Goal: Task Accomplishment & Management: Use online tool/utility

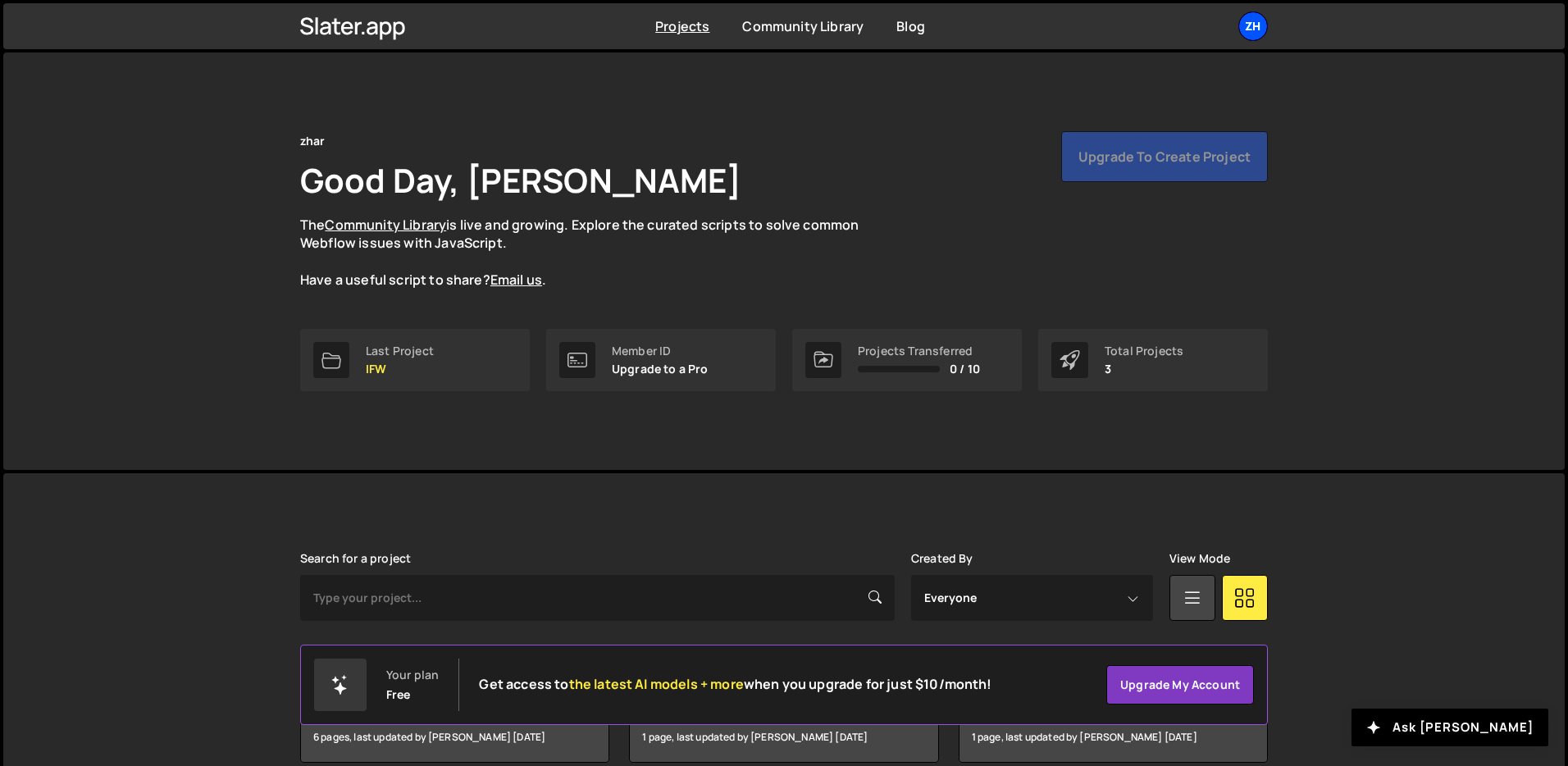
click at [1243, 21] on div "zh" at bounding box center [1254, 26] width 29 height 29
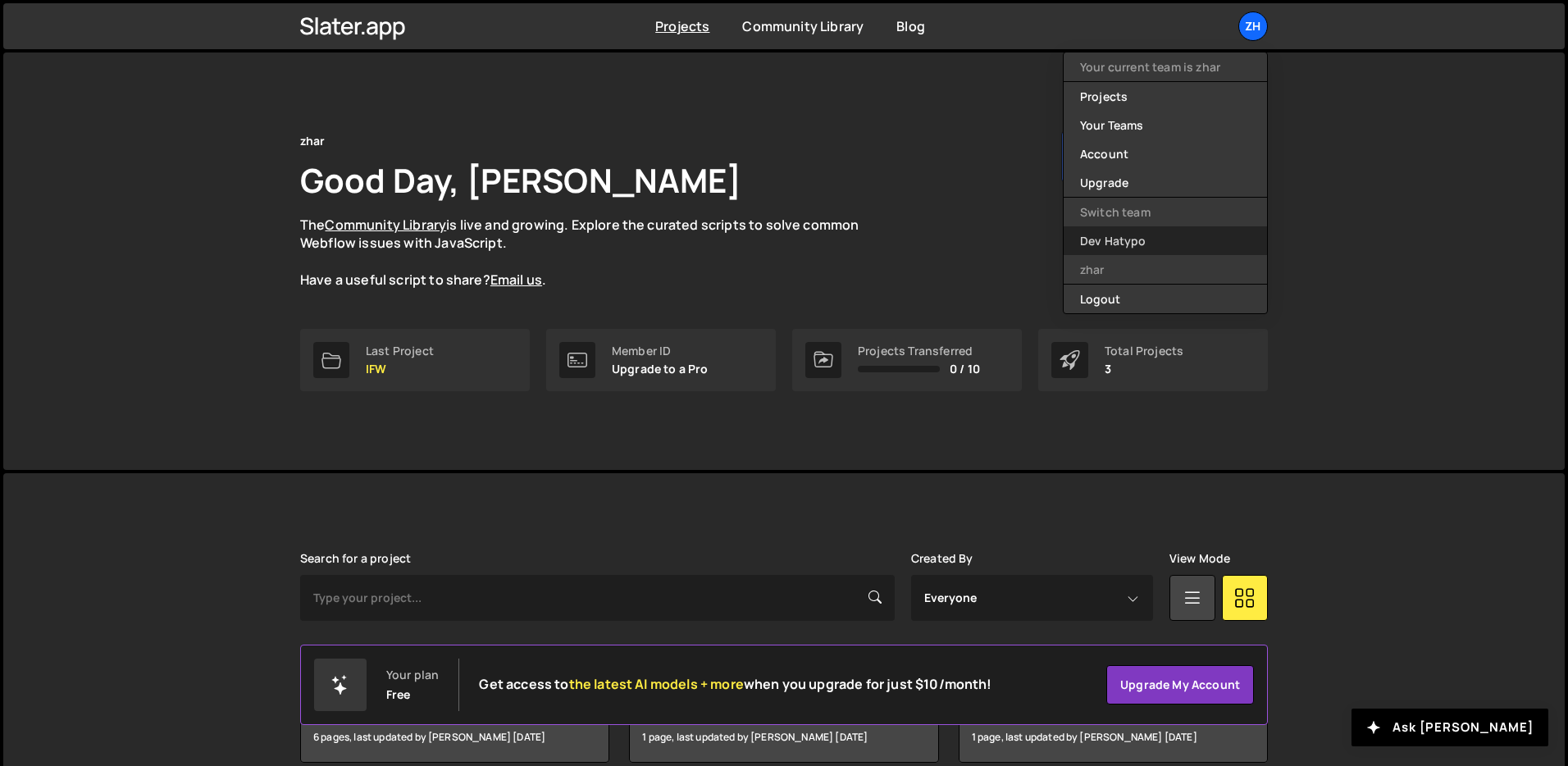
click at [1146, 237] on link "Dev Hatypo" at bounding box center [1165, 240] width 203 height 28
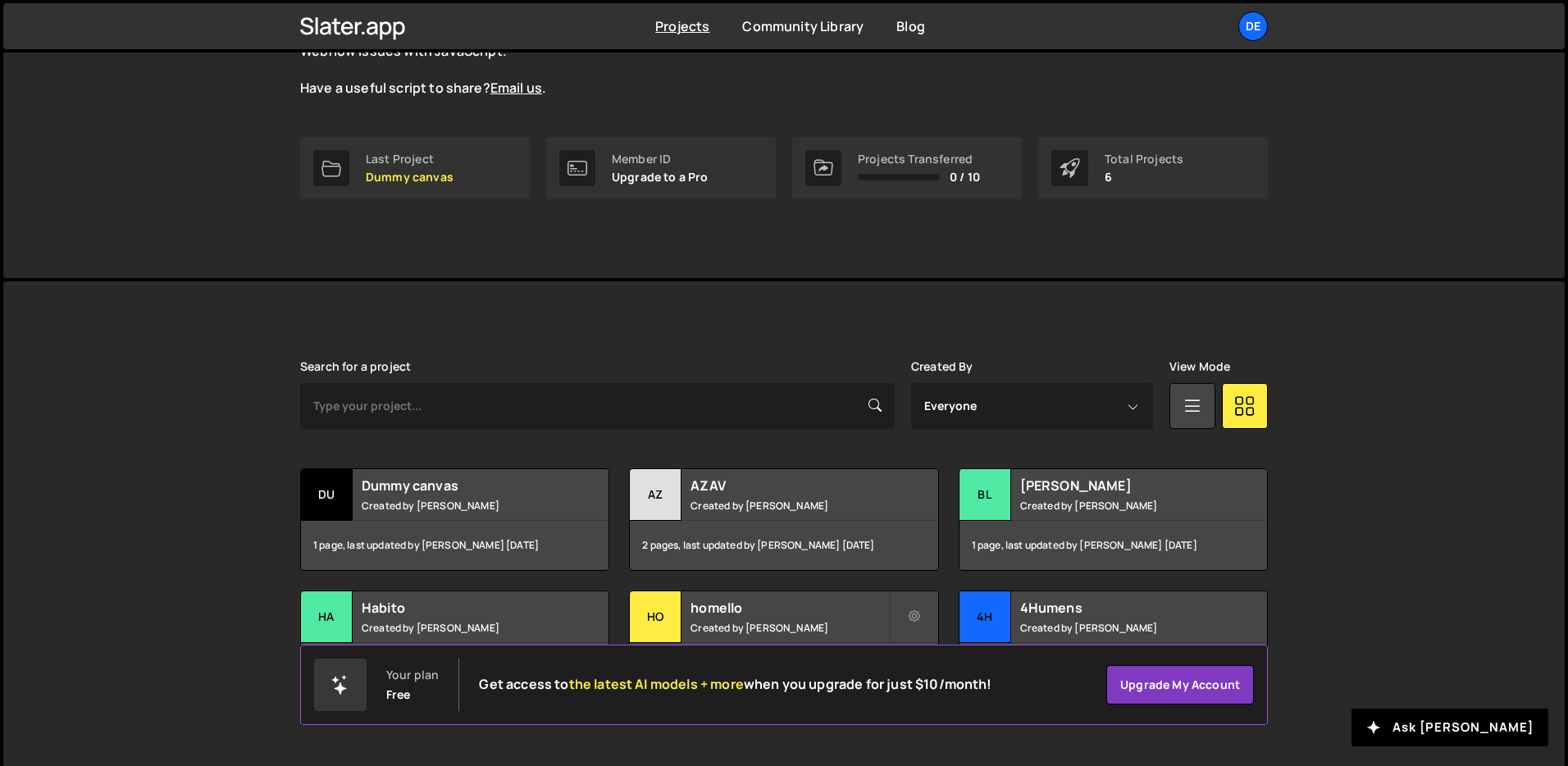
scroll to position [201, 0]
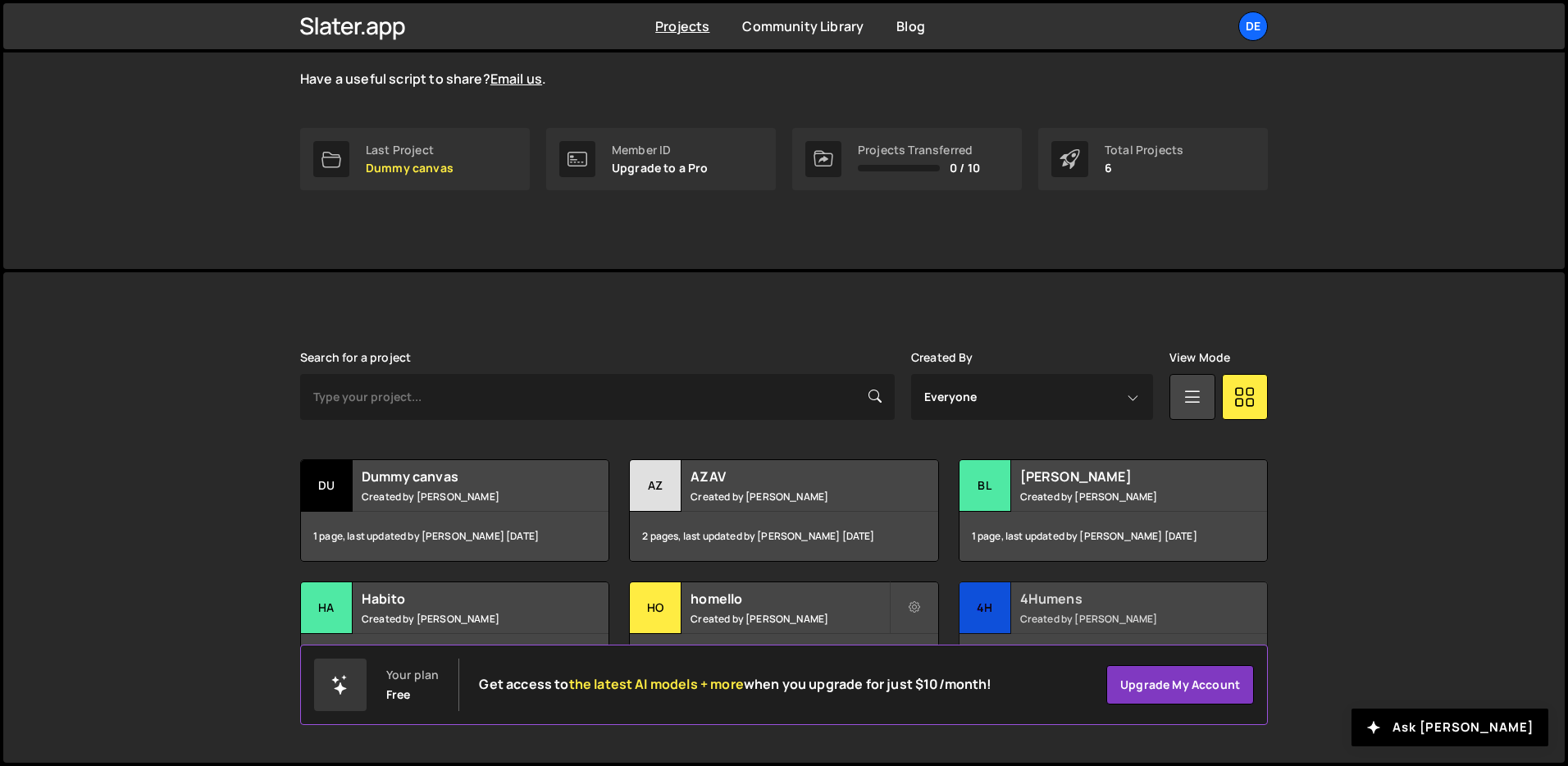
click at [1093, 603] on h2 "4Humens" at bounding box center [1118, 599] width 198 height 18
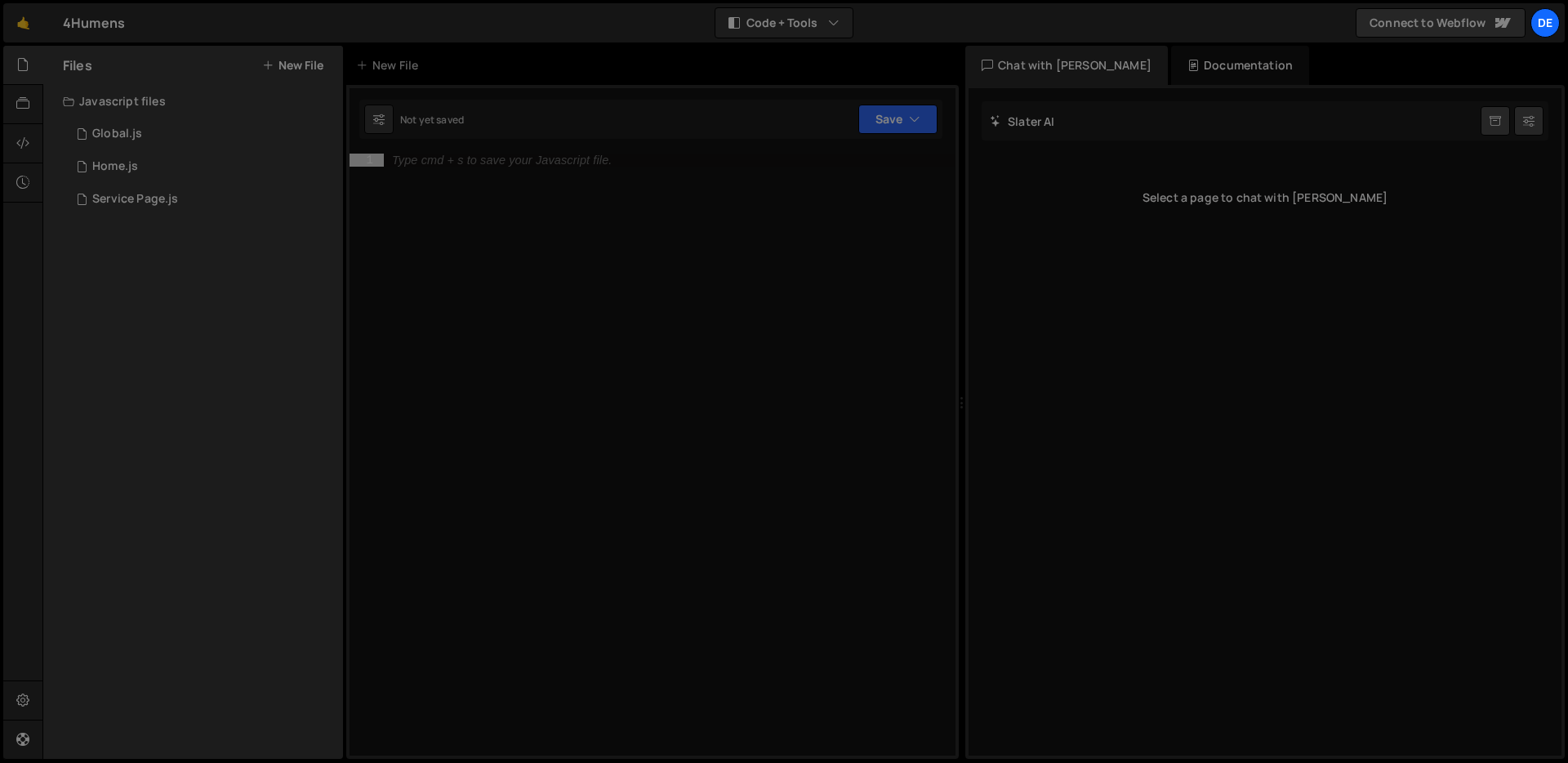
click at [1048, 595] on div "[PERSON_NAME] Start new chat Select a page to chat with [PERSON_NAME]" at bounding box center [1266, 422] width 593 height 668
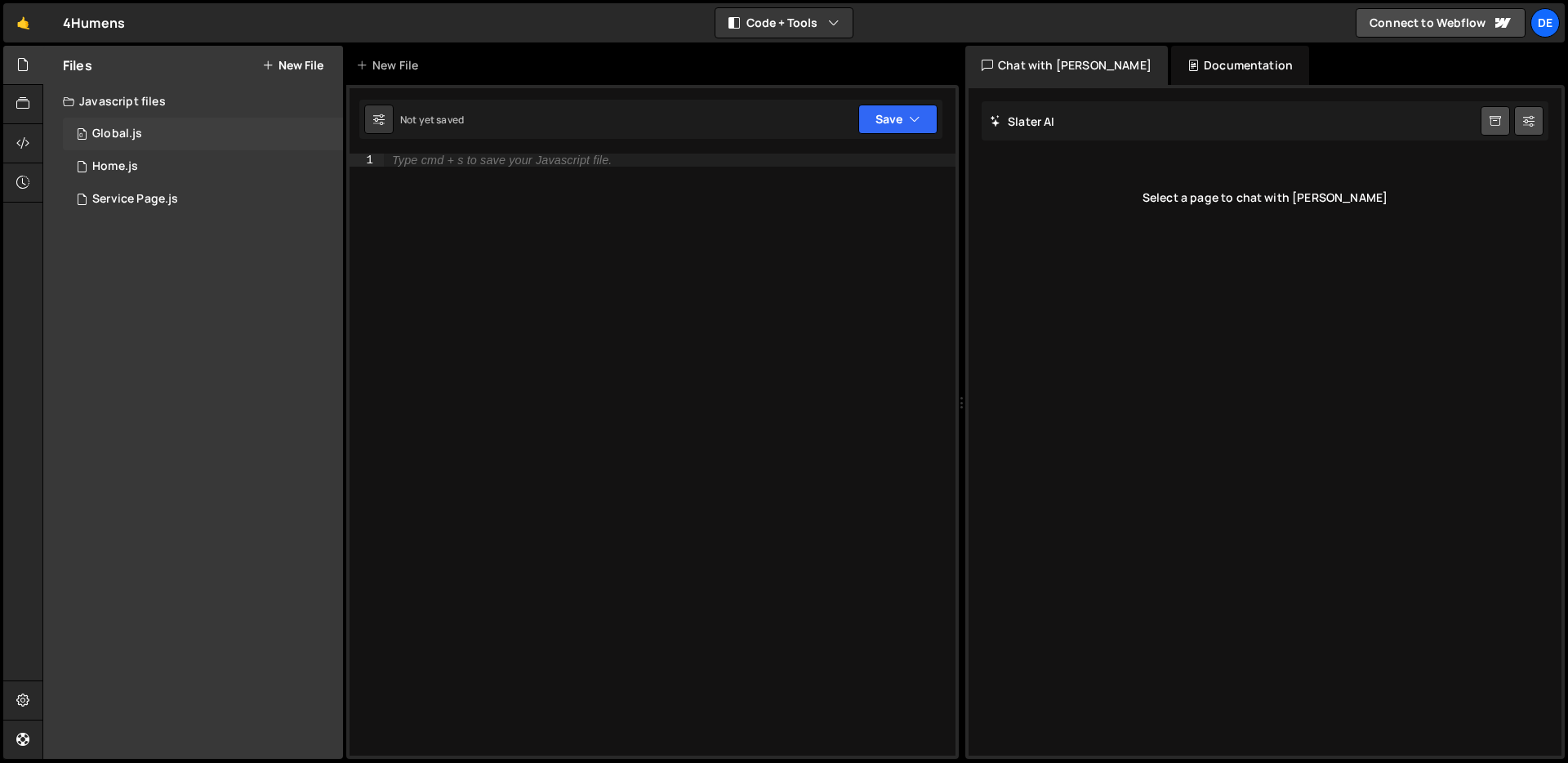
click at [165, 130] on div "0 Global.js 0" at bounding box center [203, 134] width 280 height 33
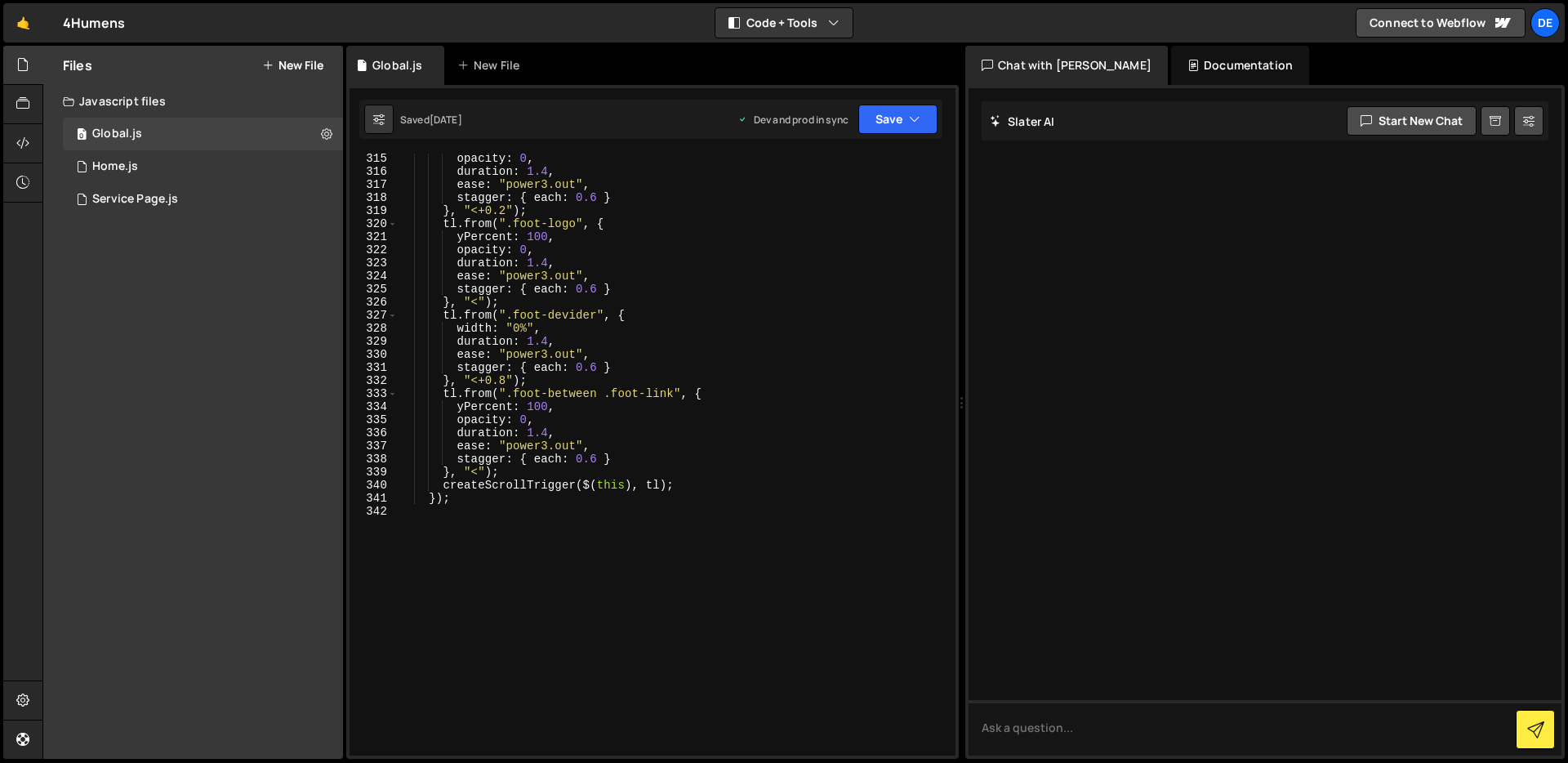
scroll to position [4203, 0]
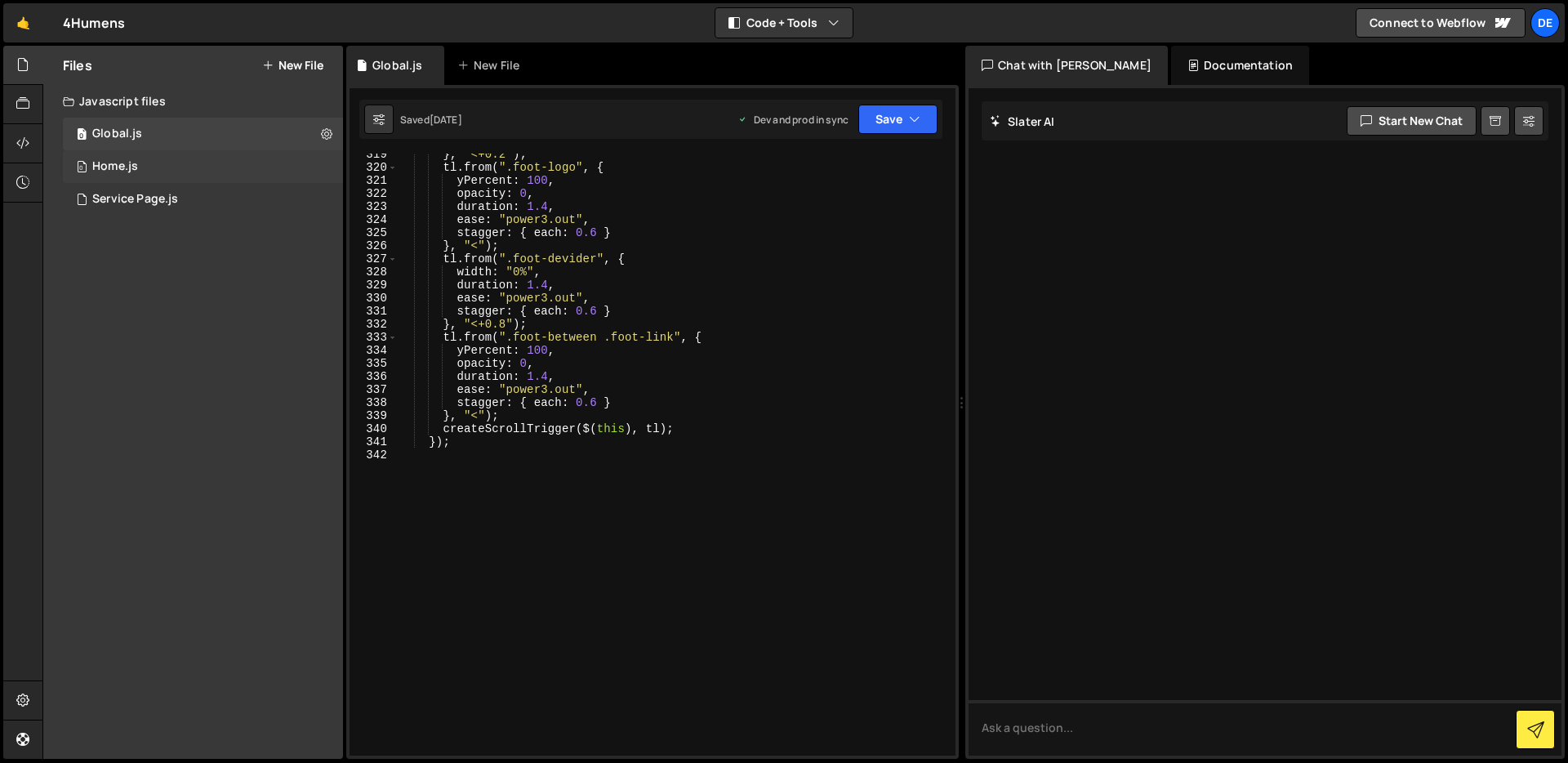
click at [192, 158] on div "0 Home.js 0" at bounding box center [203, 167] width 280 height 33
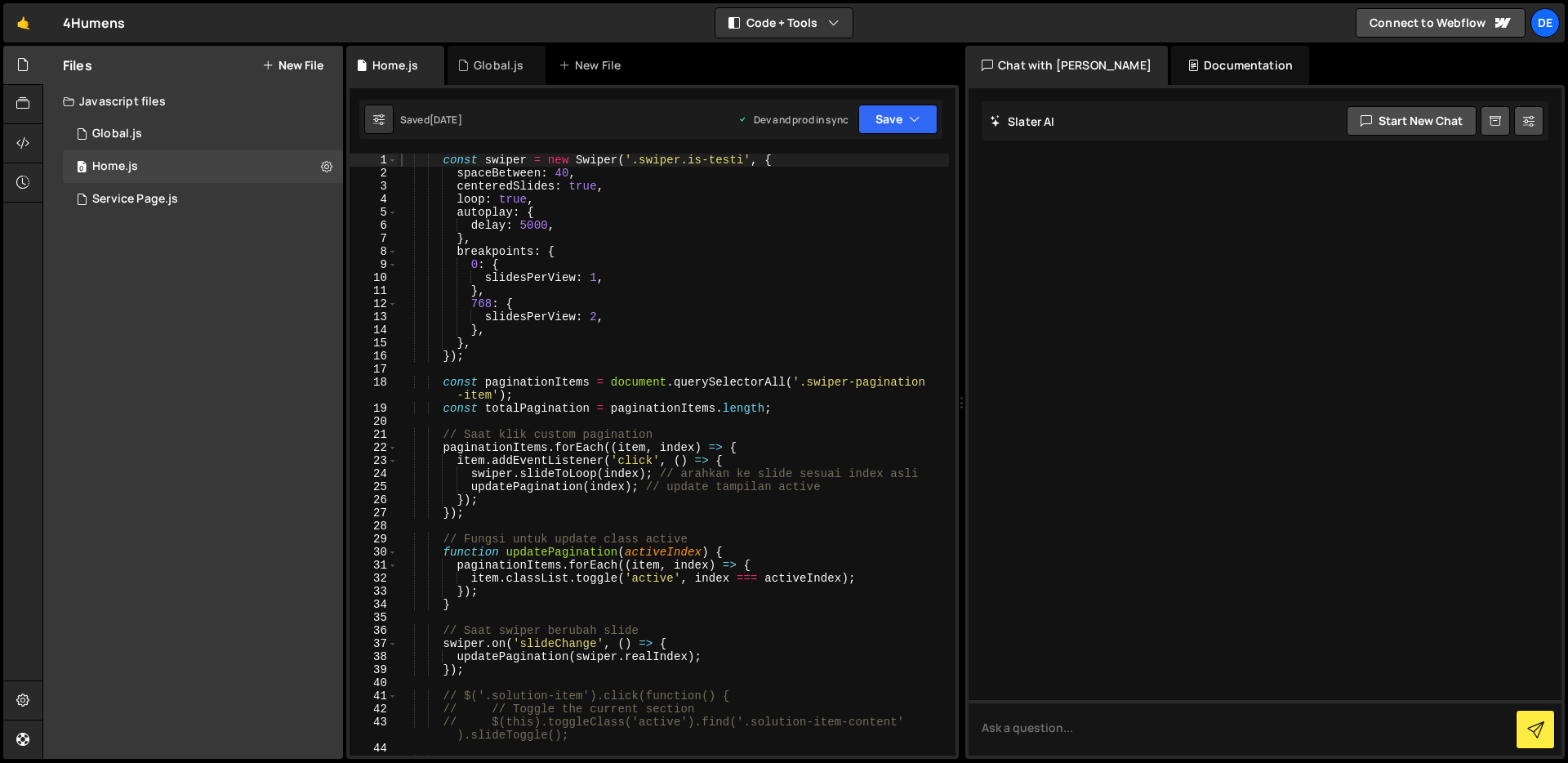
type textarea "slidesPerView: 1,"
click at [729, 282] on div "const swiper = new Swiper ( '.swiper.is-testi' , { spaceBetween : 40 , centered…" at bounding box center [673, 474] width 551 height 642
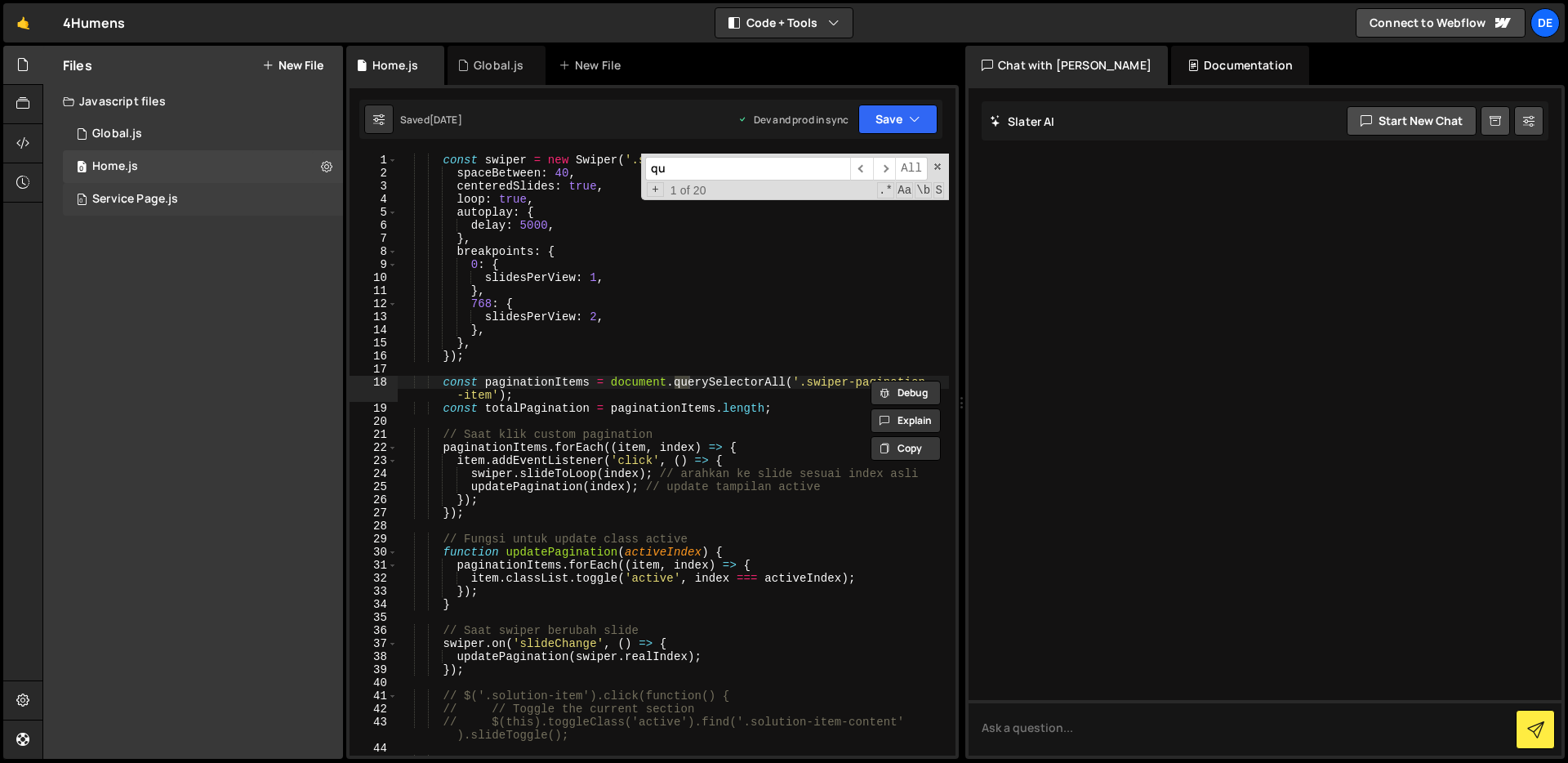
click at [239, 194] on div "0 Service Page.js 0" at bounding box center [203, 200] width 280 height 33
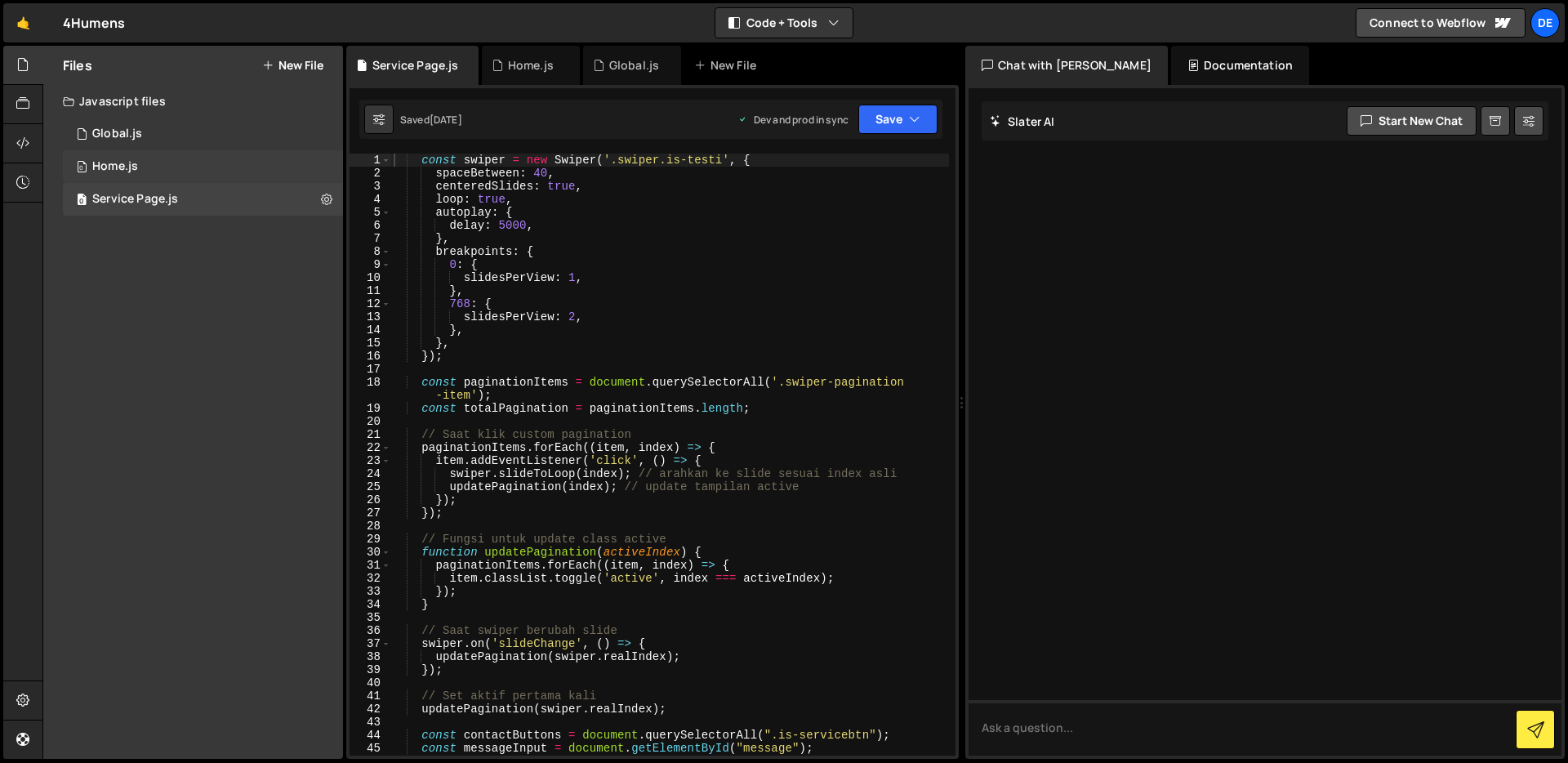
click at [235, 174] on div "0 Home.js 0" at bounding box center [203, 167] width 280 height 33
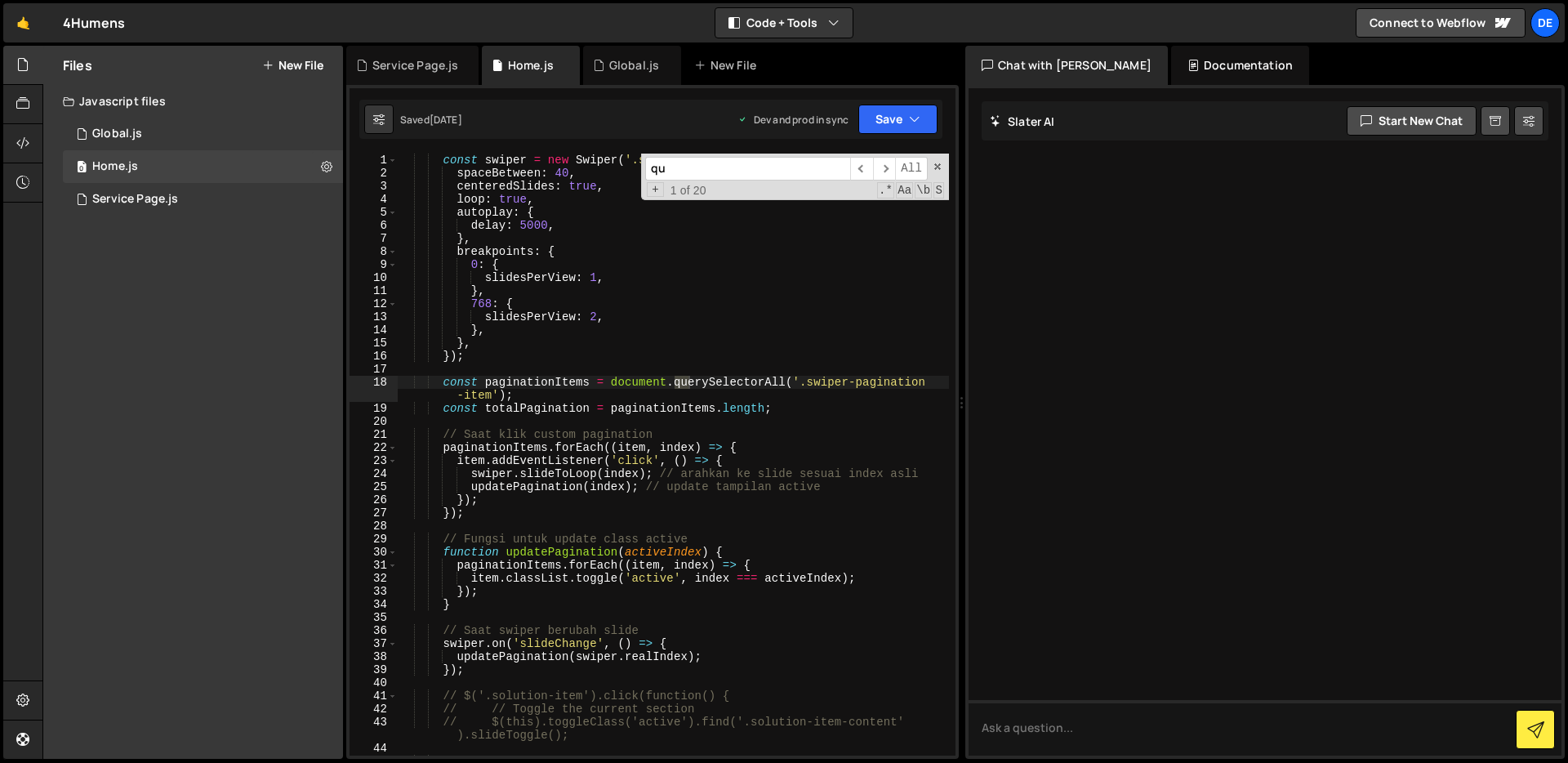
click at [725, 166] on input "qu" at bounding box center [748, 169] width 205 height 23
paste input "ote-content"
type input "quote-content"
click at [162, 192] on div "Service Page.js" at bounding box center [135, 199] width 85 height 15
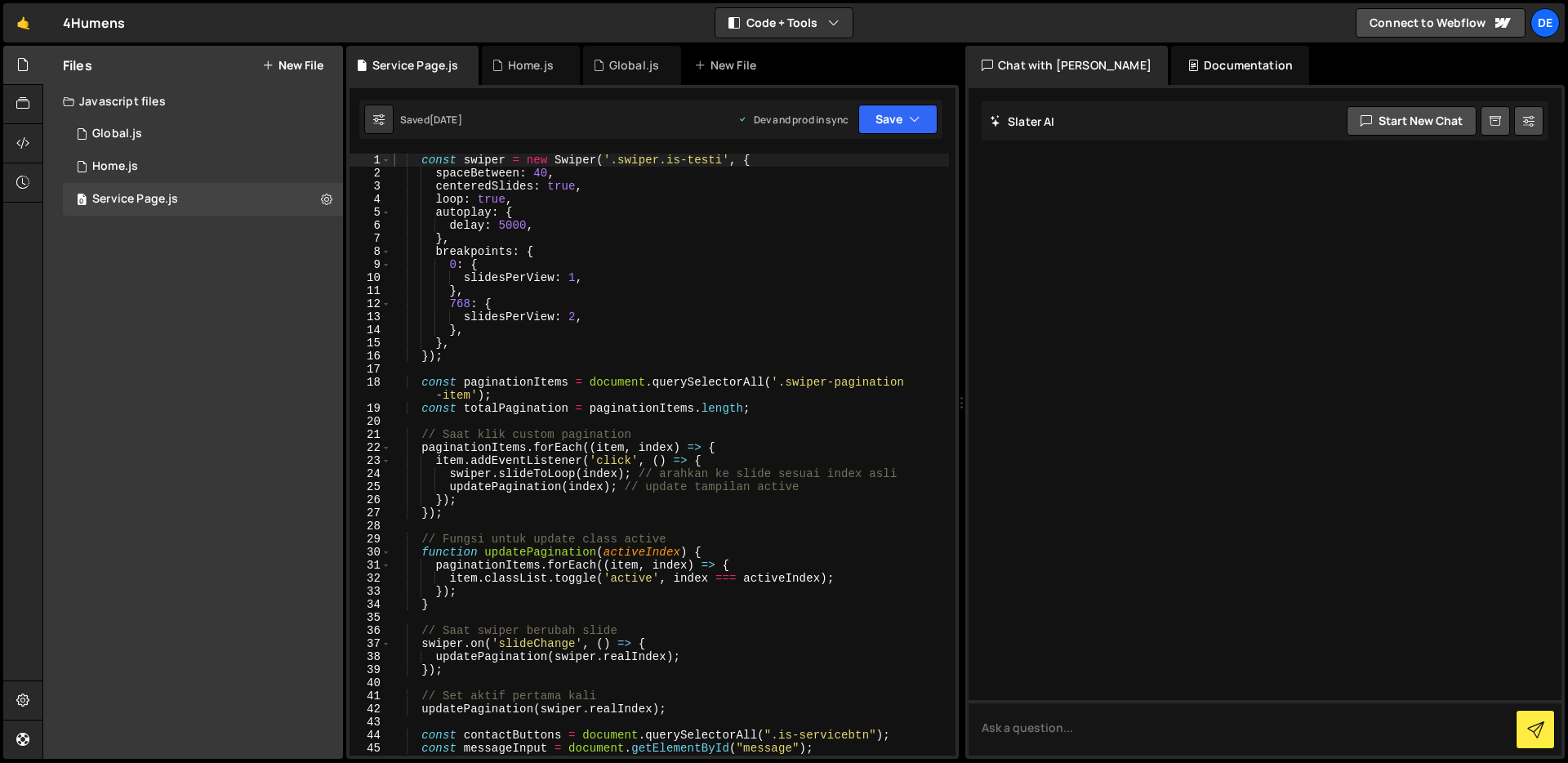
type textarea "loop: true,"
click at [704, 193] on div "const swiper = new Swiper ( '.swiper.is-testi' , { spaceBetween : 40 , centered…" at bounding box center [670, 467] width 558 height 628
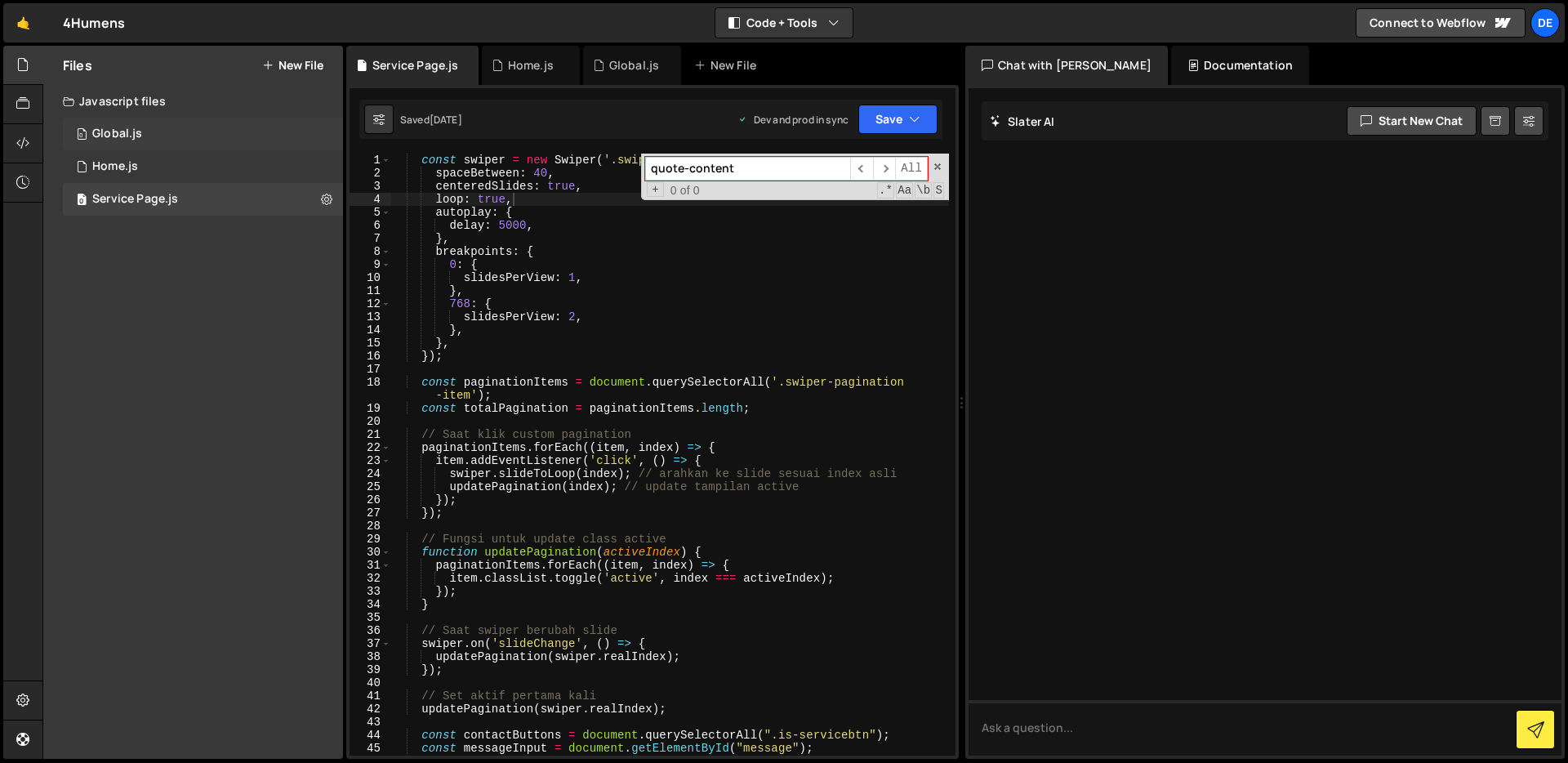
type input "quote-content"
click at [205, 133] on div "0 Global.js 0" at bounding box center [203, 134] width 280 height 33
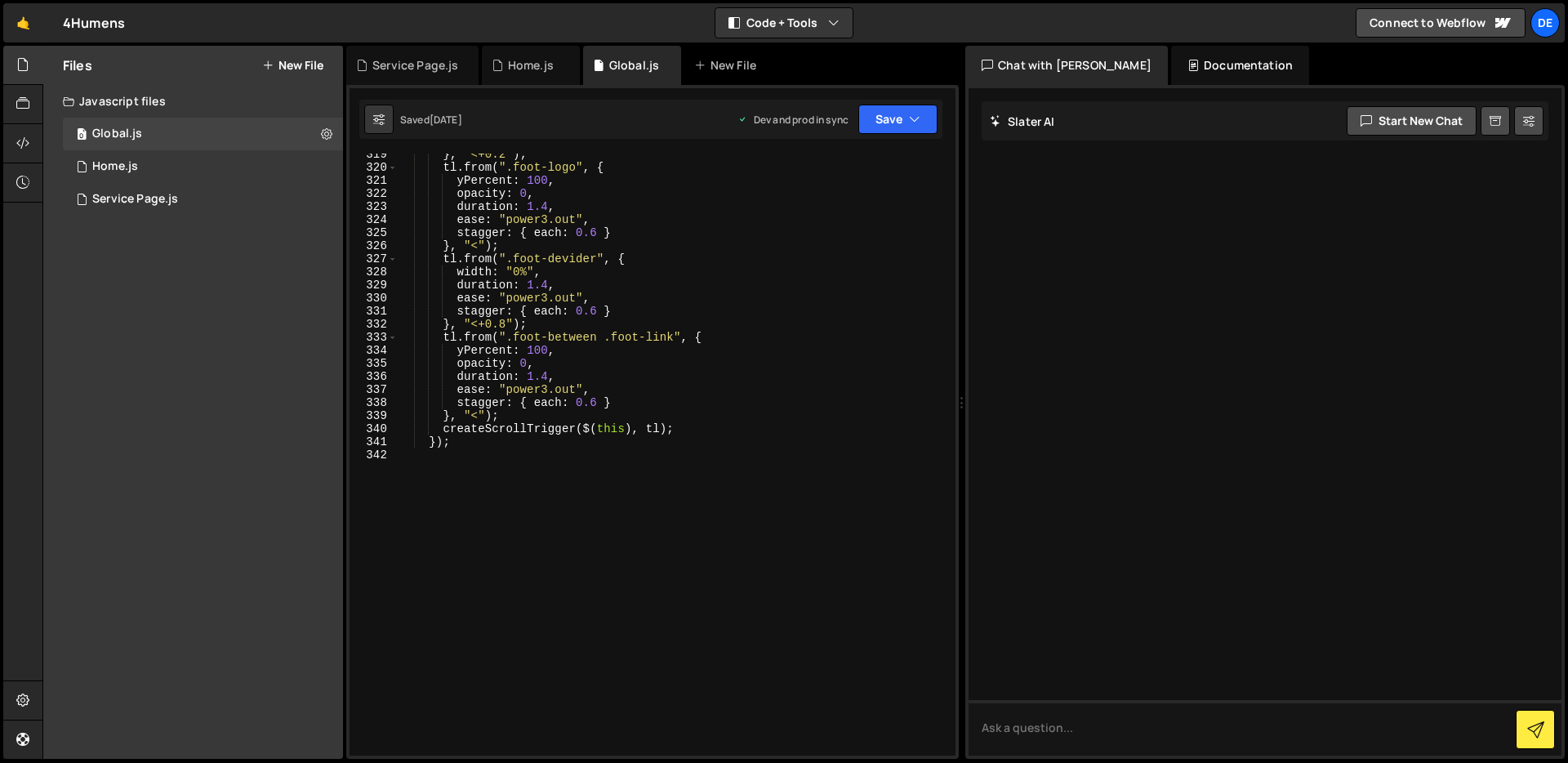
type textarea "}, "<");"
click at [745, 244] on div "} , "<+0.2" ) ; tl . from ( ".foot-logo" , { yPercent : 100 , opacity : 0 , dur…" at bounding box center [673, 462] width 551 height 628
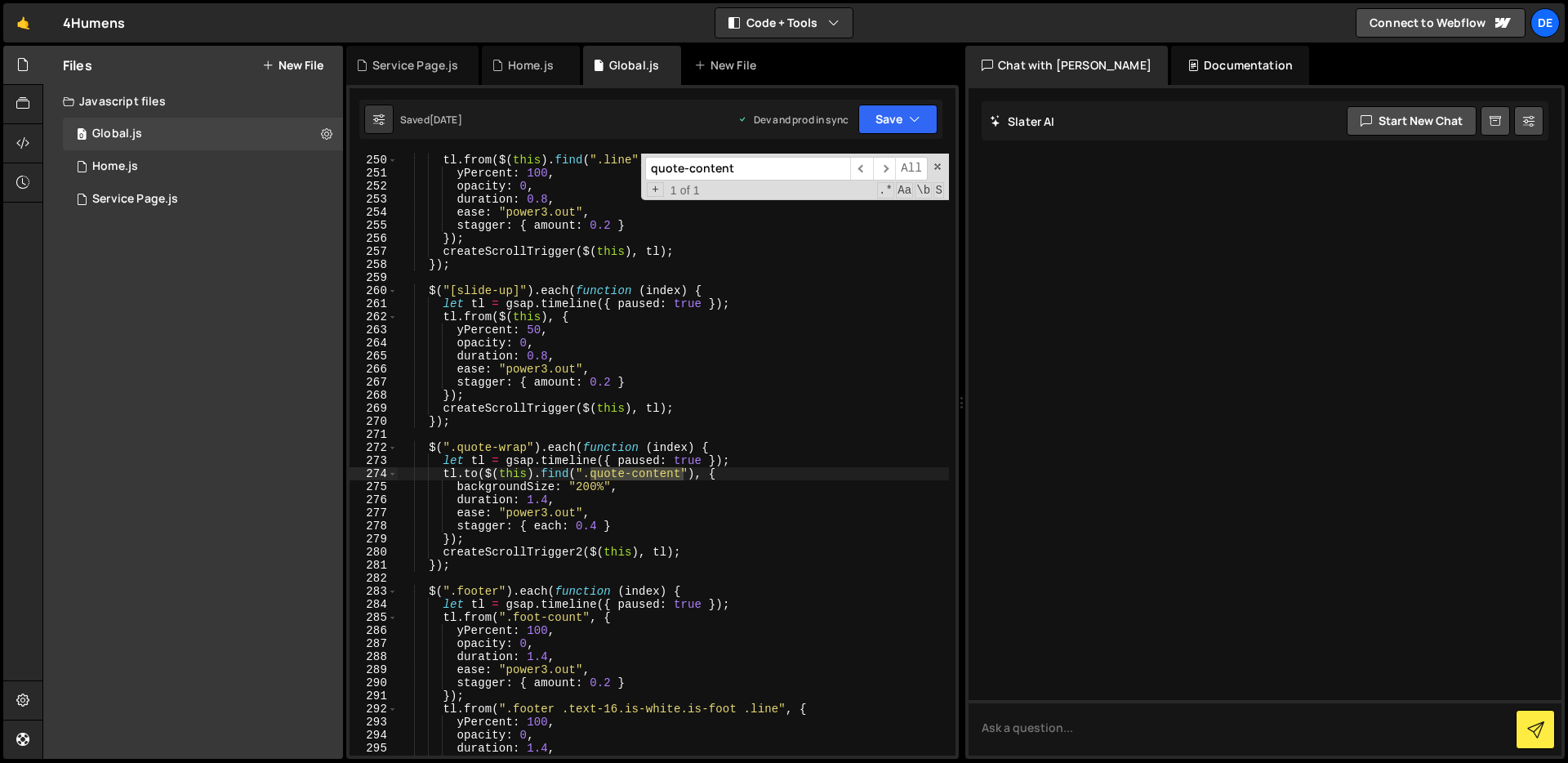
scroll to position [3289, 0]
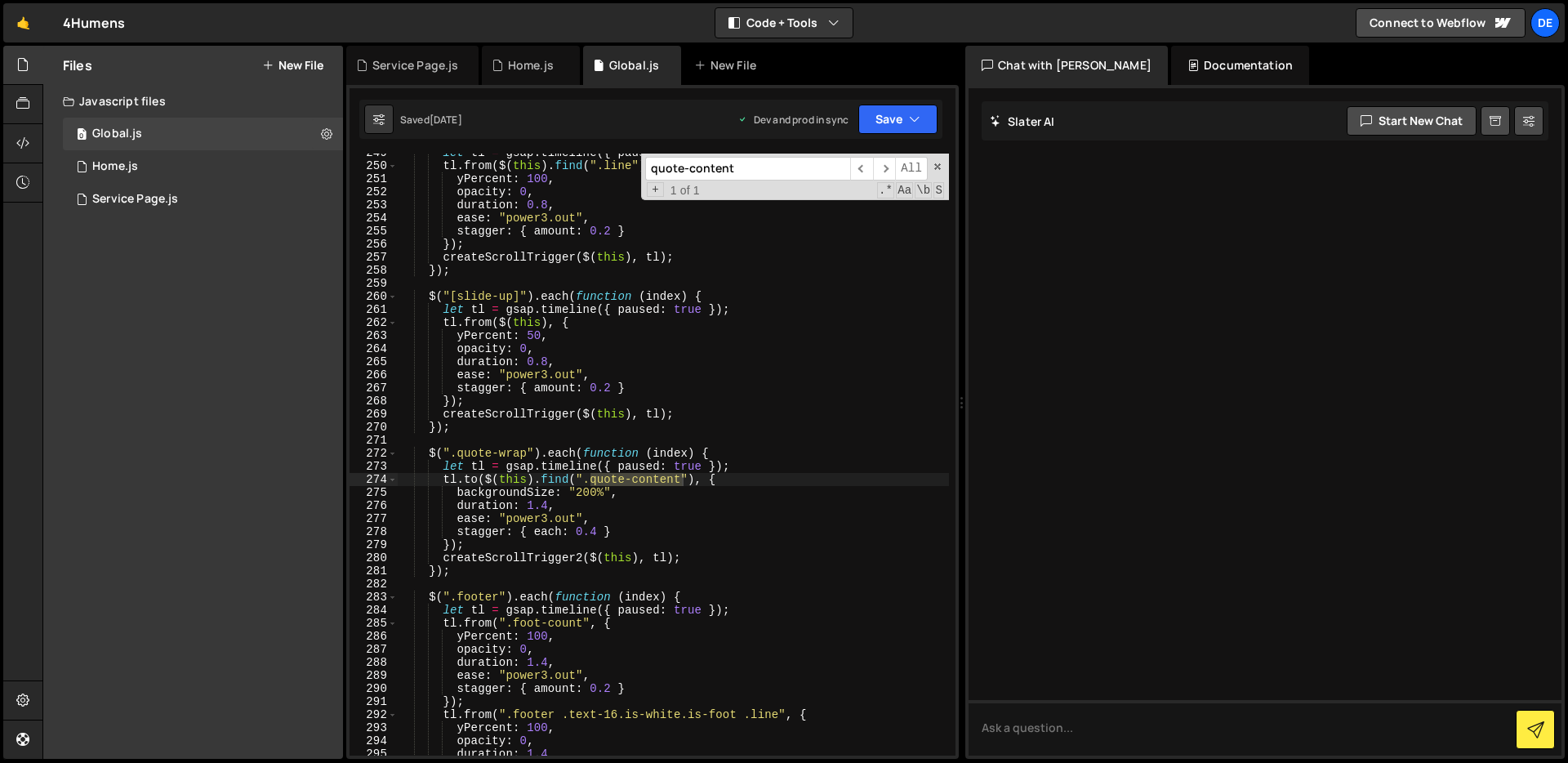
type input "quote-content"
click at [720, 512] on div "let tl = gsap . timeline ({ paused : true }) ; tl . from ( $ ( this ) . find ( …" at bounding box center [673, 461] width 551 height 628
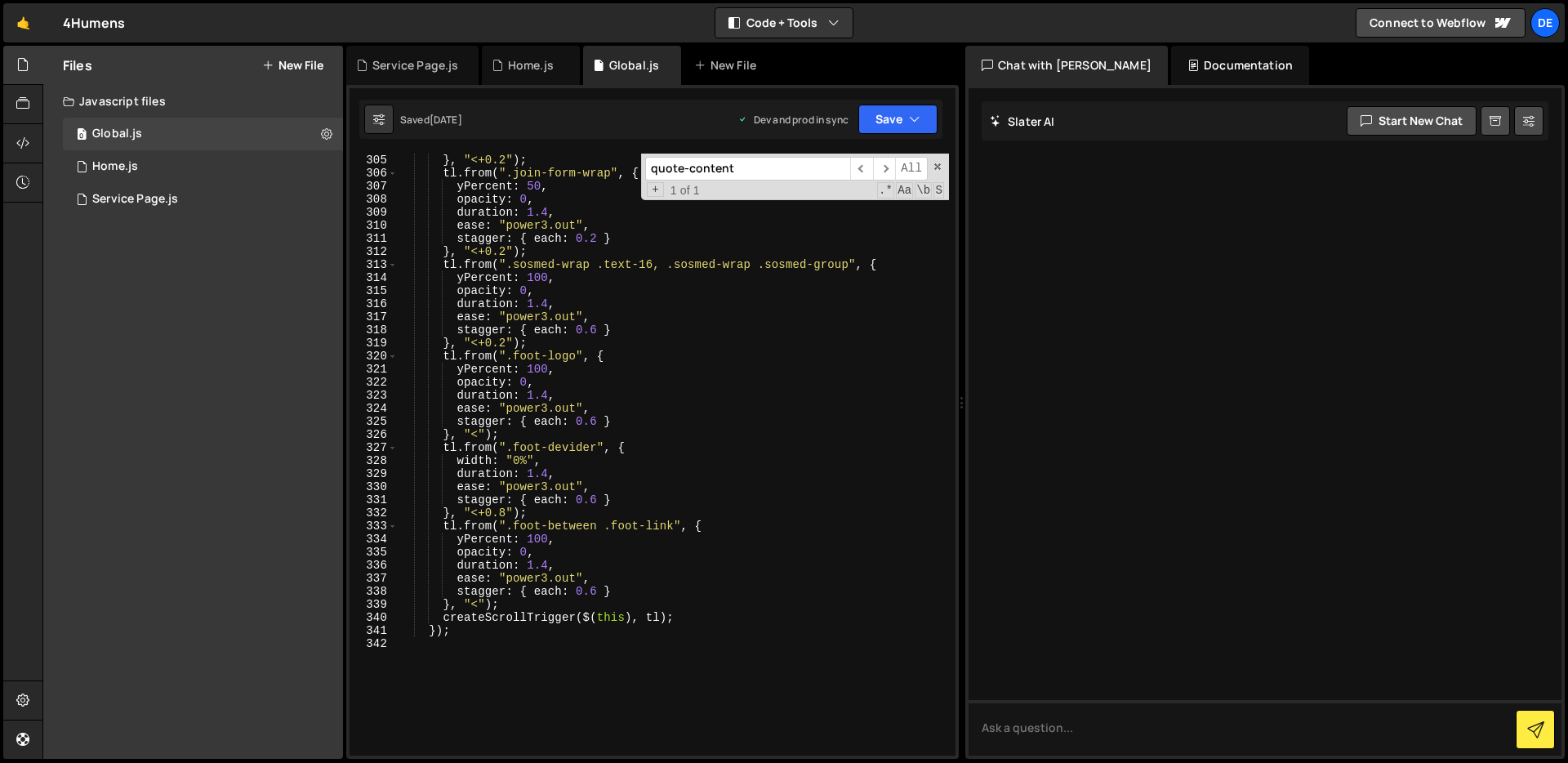
scroll to position [4037, 0]
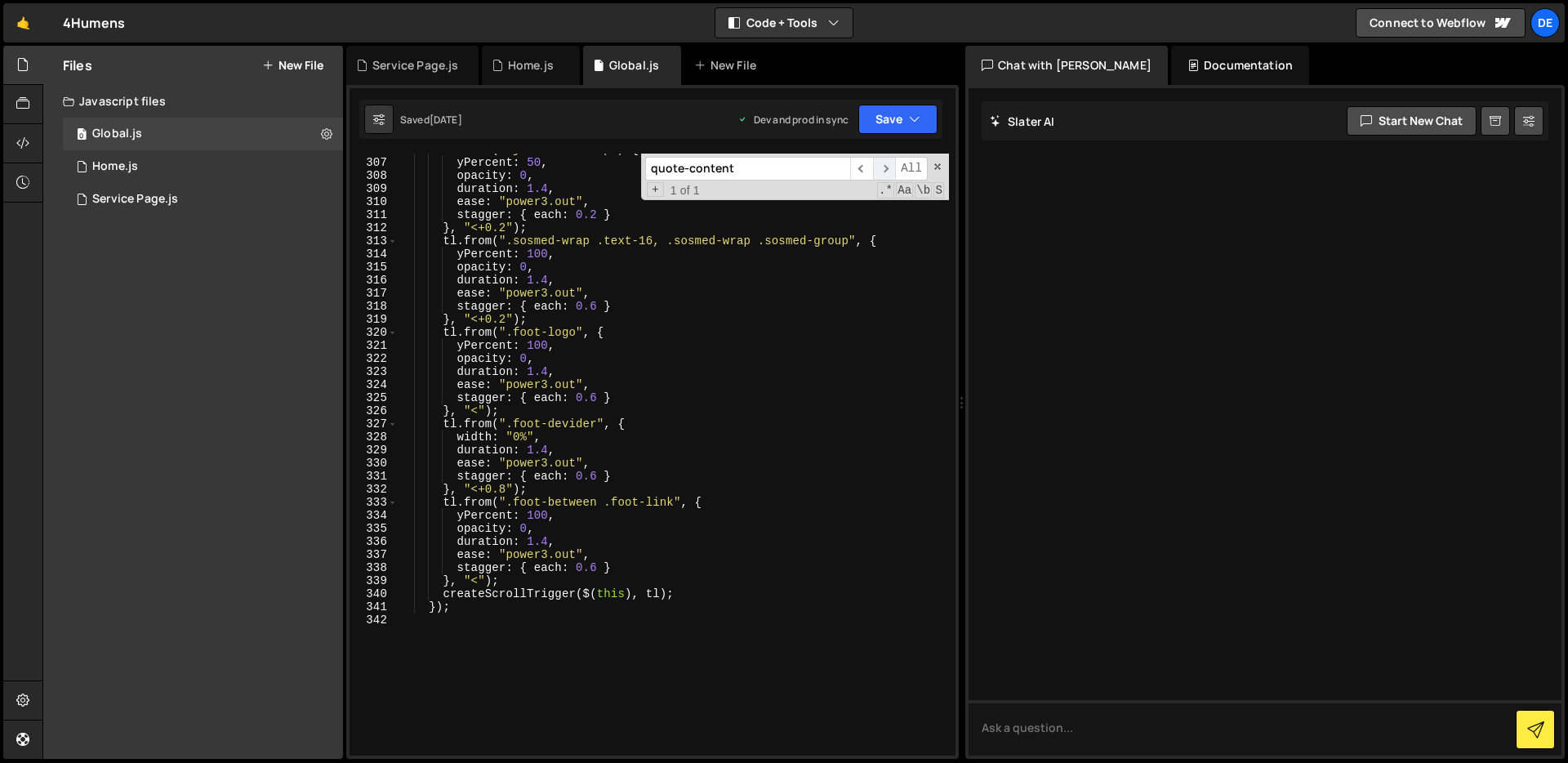
click at [880, 167] on span "​" at bounding box center [885, 169] width 23 height 23
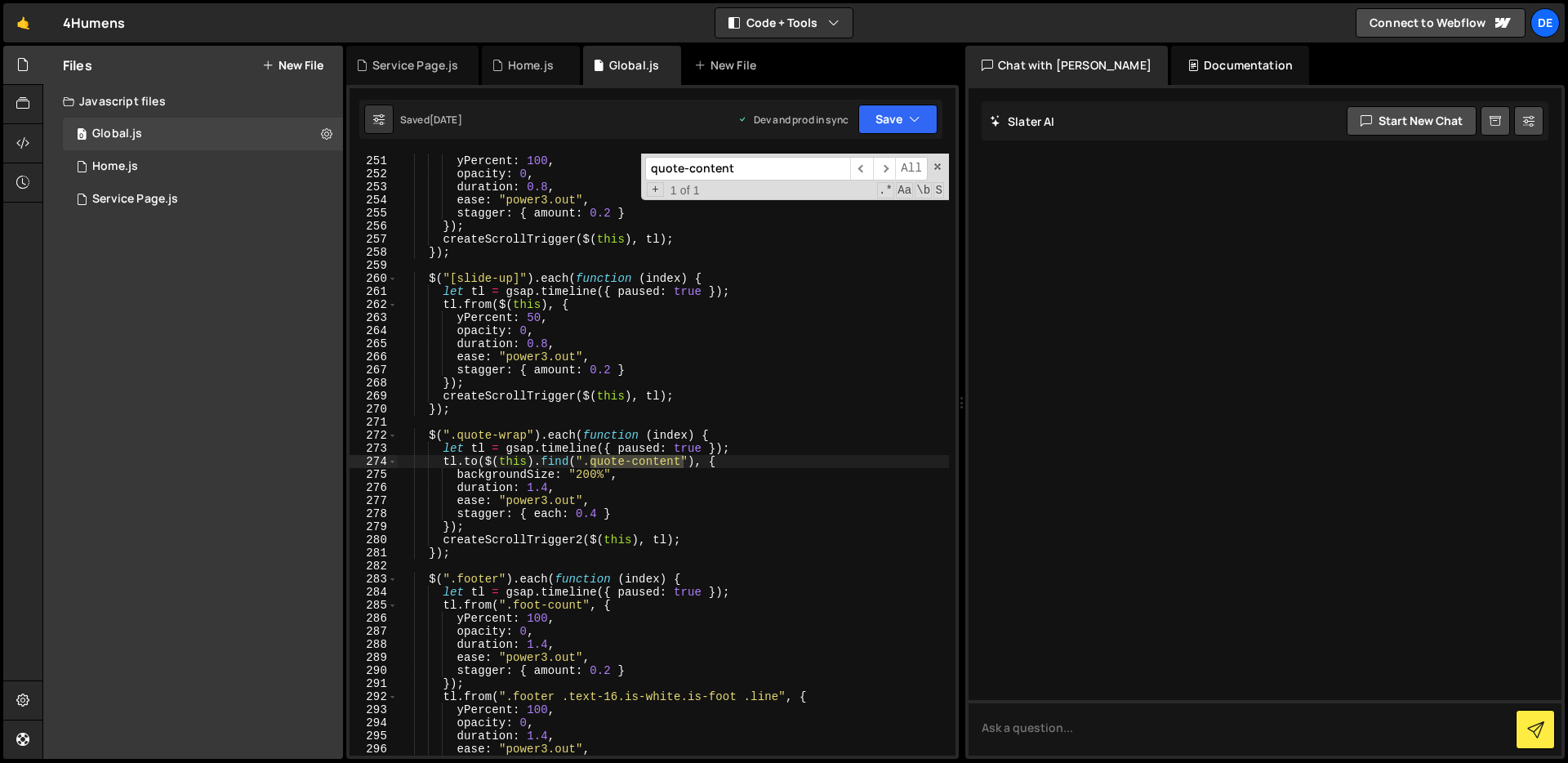
click at [665, 477] on div "tl . from ( $ ( this ) . find ( ".line" ) , { yPercent : 100 , opacity : 0 , du…" at bounding box center [673, 456] width 551 height 628
click at [657, 502] on div "tl . from ( $ ( this ) . find ( ".line" ) , { yPercent : 100 , opacity : 0 , du…" at bounding box center [673, 456] width 551 height 628
click at [670, 512] on div "tl . from ( $ ( this ) . find ( ".line" ) , { yPercent : 100 , opacity : 0 , du…" at bounding box center [673, 456] width 551 height 628
click at [685, 486] on div "tl . from ( $ ( this ) . find ( ".line" ) , { yPercent : 100 , opacity : 0 , du…" at bounding box center [673, 456] width 551 height 628
click at [683, 501] on div "tl . from ( $ ( this ) . find ( ".line" ) , { yPercent : 100 , opacity : 0 , du…" at bounding box center [673, 456] width 551 height 628
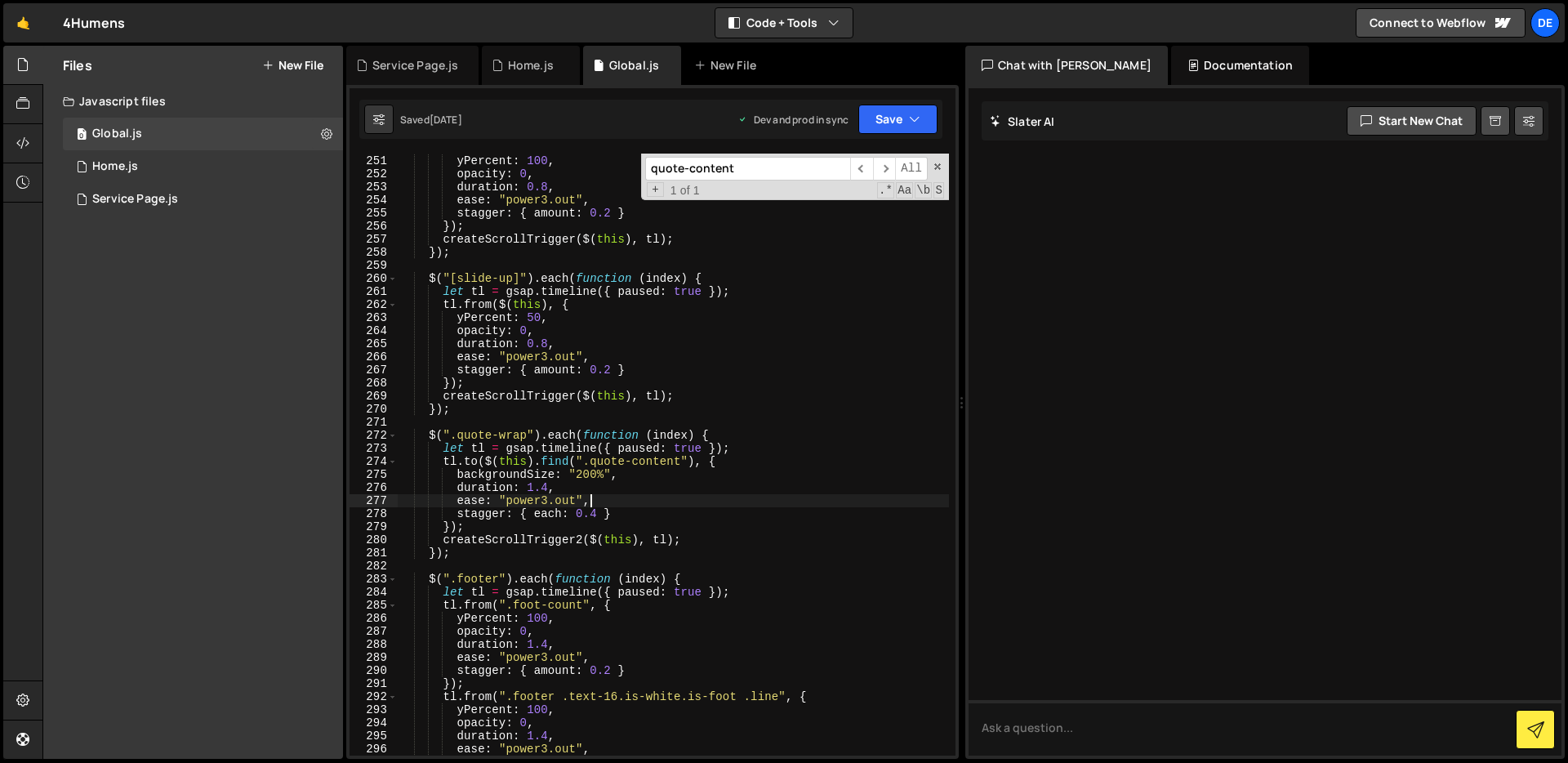
click at [656, 493] on div "tl . from ( $ ( this ) . find ( ".line" ) , { yPercent : 100 , opacity : 0 , du…" at bounding box center [673, 456] width 551 height 628
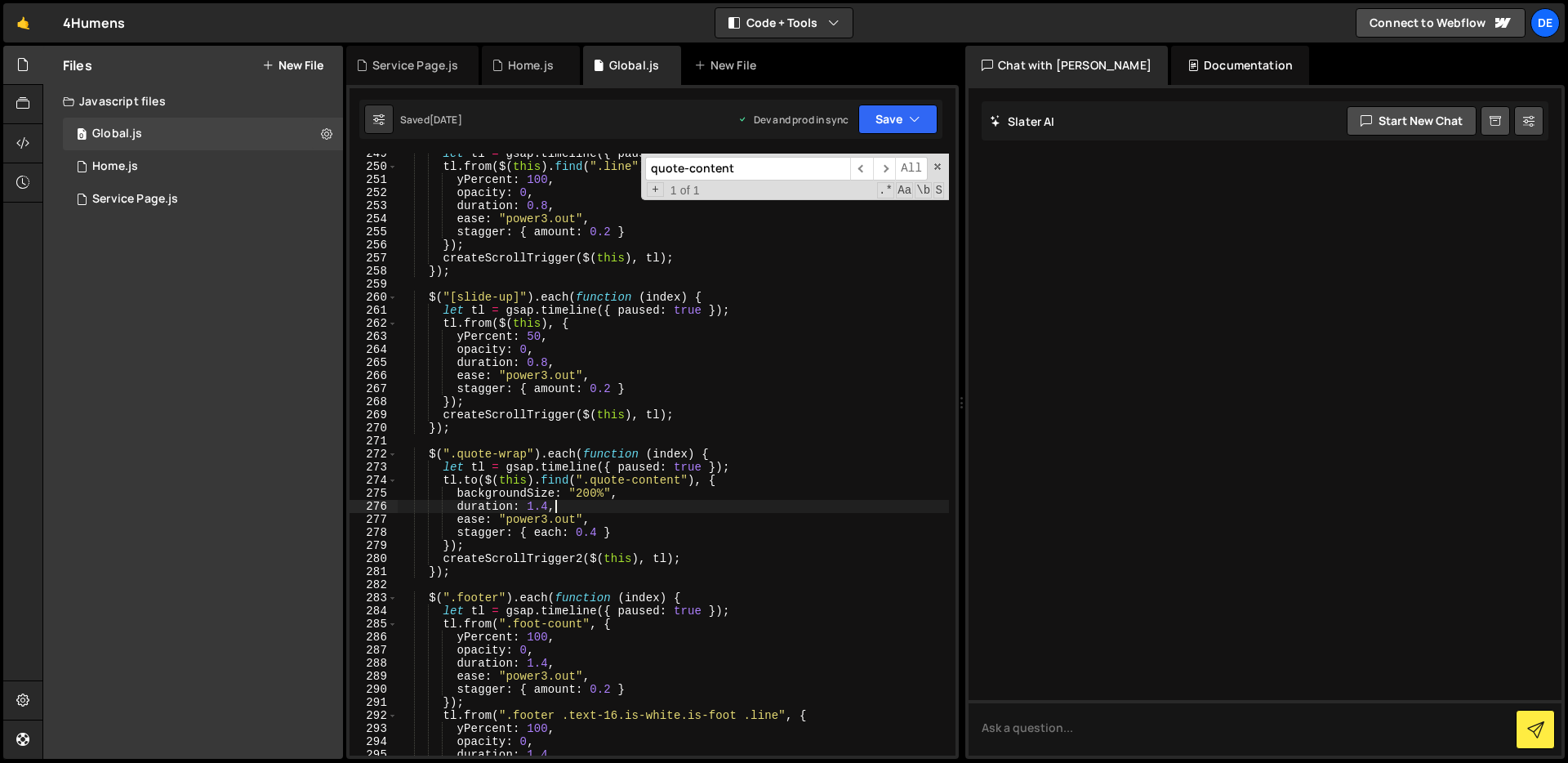
scroll to position [3288, 0]
click at [678, 493] on div "let tl = gsap . timeline ({ paused : true }) ; tl . from ( $ ( this ) . find ( …" at bounding box center [673, 461] width 551 height 628
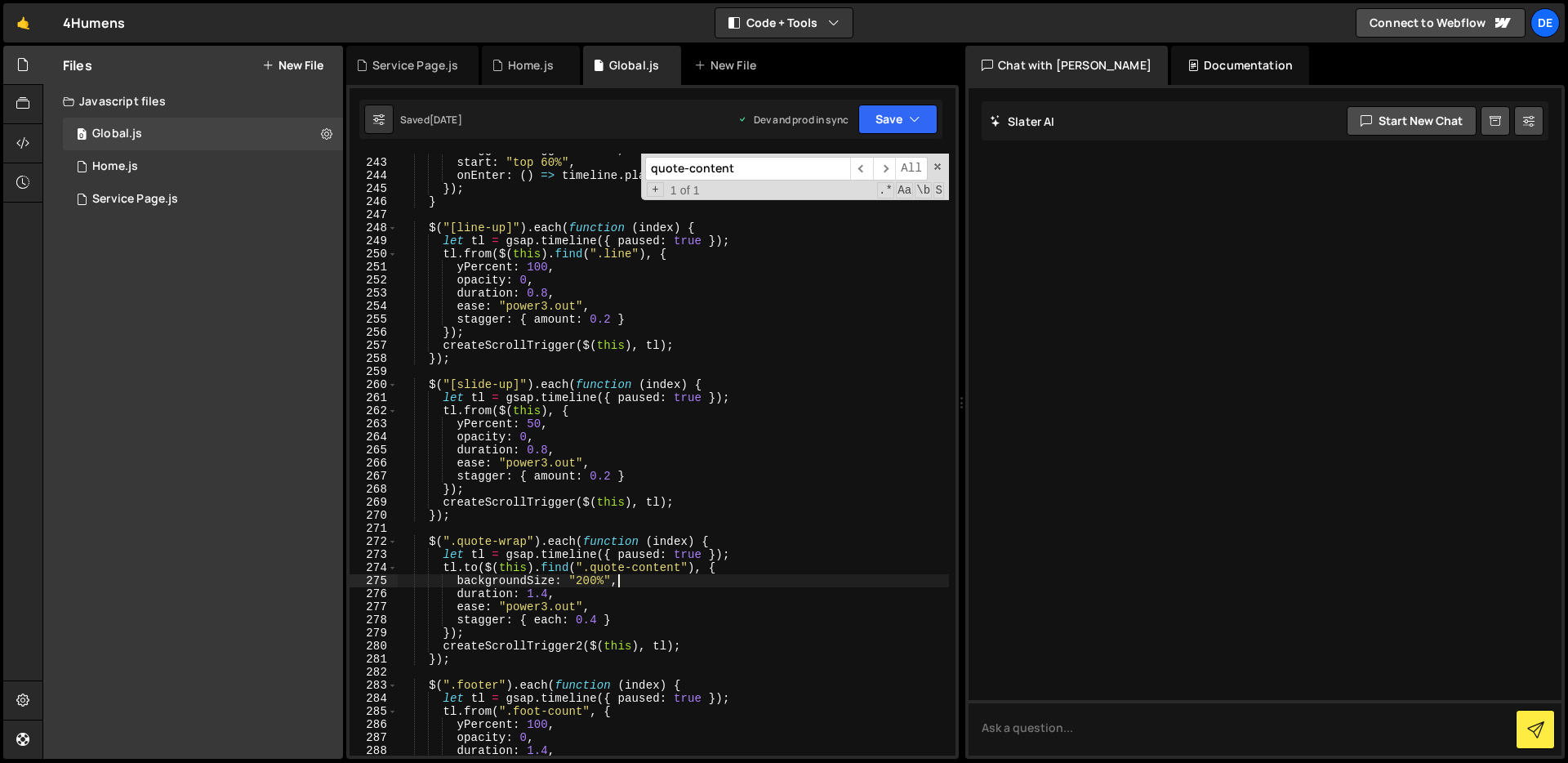
scroll to position [3200, 0]
click at [653, 600] on div "trigger : triggerElement , start : "top 60%" , onEnter : ( ) => timeline . play…" at bounding box center [673, 457] width 551 height 628
click at [642, 616] on div "trigger : triggerElement , start : "top 60%" , onEnter : ( ) => timeline . play…" at bounding box center [673, 457] width 551 height 628
click at [652, 601] on div "trigger : triggerElement , start : "top 60%" , onEnter : ( ) => timeline . play…" at bounding box center [673, 457] width 551 height 628
click at [655, 611] on div "trigger : triggerElement , start : "top 60%" , onEnter : ( ) => timeline . play…" at bounding box center [673, 457] width 551 height 628
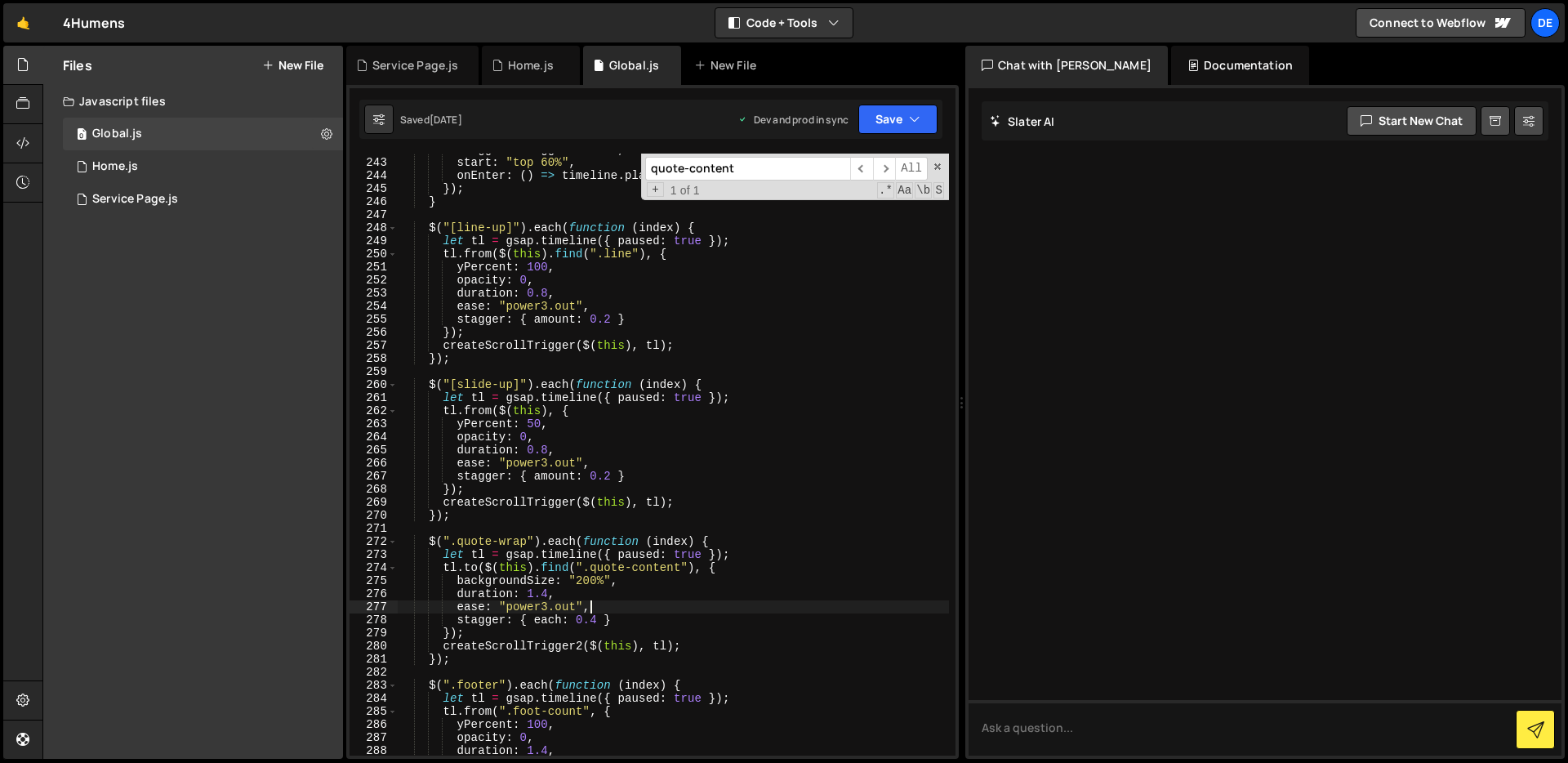
click at [655, 625] on div "trigger : triggerElement , start : "top 60%" , onEnter : ( ) => timeline . play…" at bounding box center [673, 457] width 551 height 628
click at [657, 610] on div "trigger : triggerElement , start : "top 60%" , onEnter : ( ) => timeline . play…" at bounding box center [673, 457] width 551 height 628
click at [659, 618] on div "trigger : triggerElement , start : "top 60%" , onEnter : ( ) => timeline . play…" at bounding box center [673, 457] width 551 height 628
click at [661, 606] on div "trigger : triggerElement , start : "top 60%" , onEnter : ( ) => timeline . play…" at bounding box center [673, 457] width 551 height 628
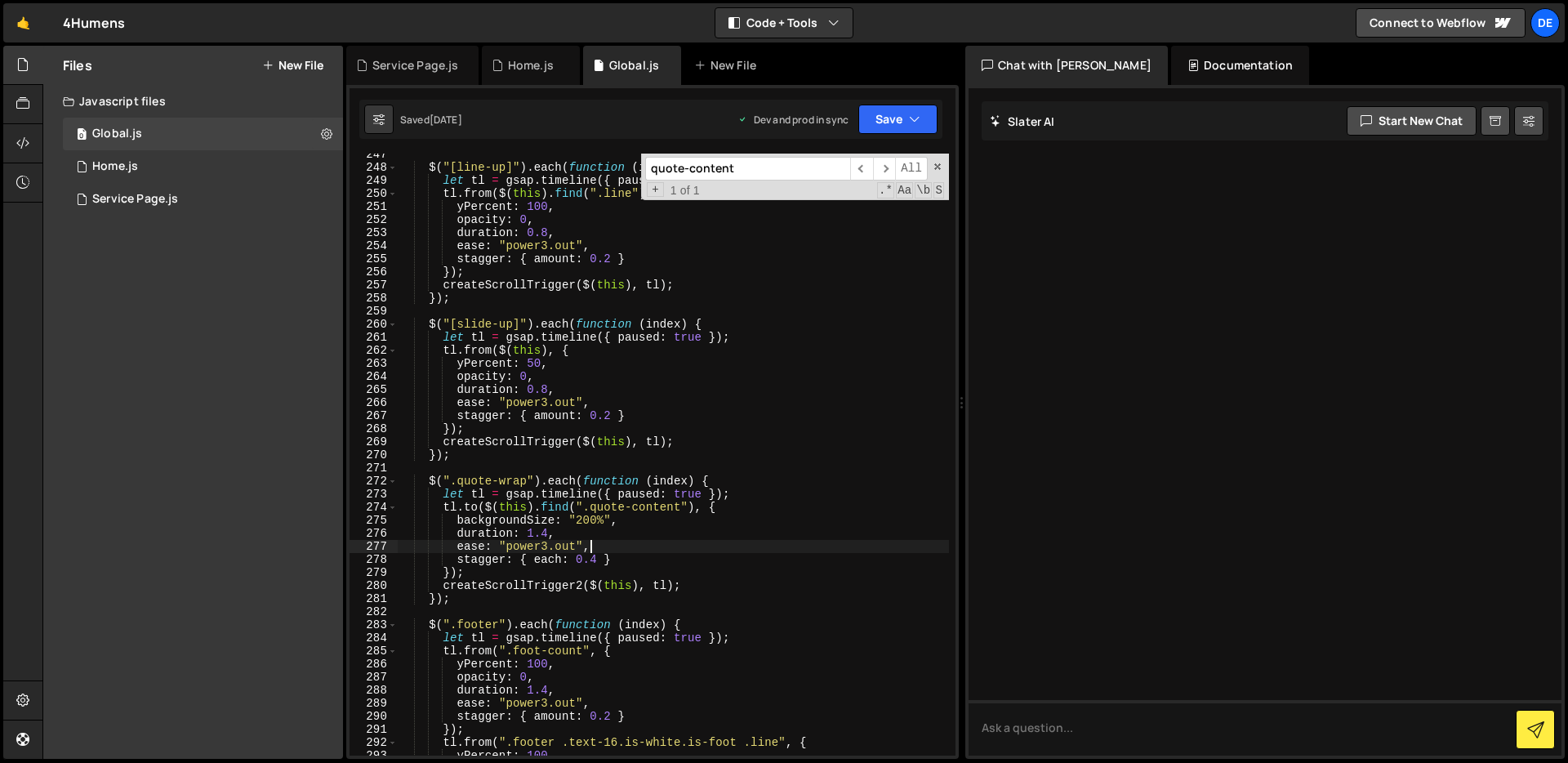
scroll to position [3261, 0]
click at [662, 454] on div "$ ( "[line-up]" ) . each ( function ( index ) { let tl = gsap . timeline ({ pau…" at bounding box center [673, 462] width 551 height 628
type textarea "});"
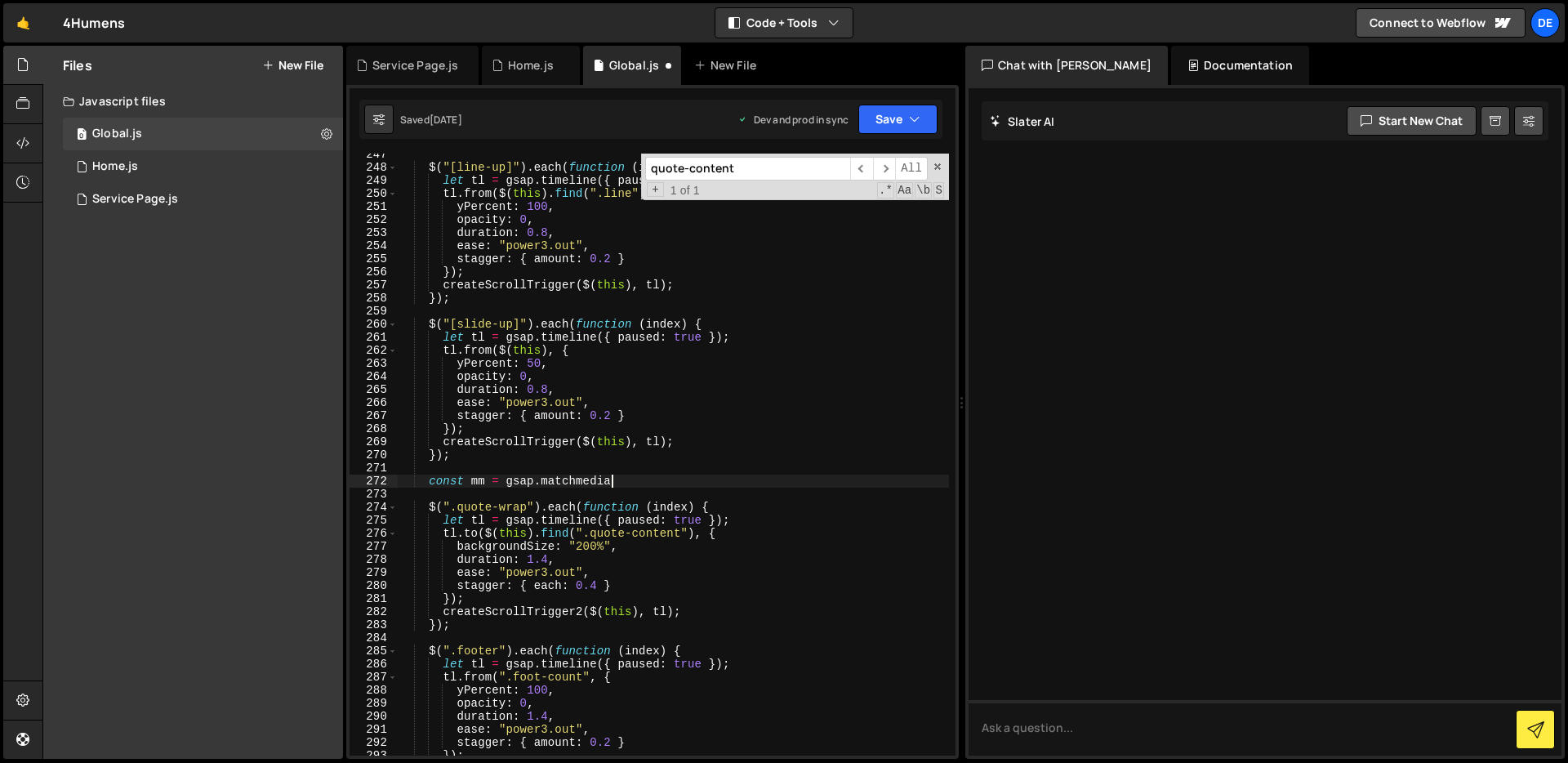
scroll to position [0, 14]
click at [433, 486] on div "$ ( "[line-up]" ) . each ( function ( index ) { let tl = gsap . timeline ({ pau…" at bounding box center [673, 462] width 551 height 628
type textarea "c"
paste textarea "const mm = gsap.matchMedia();"
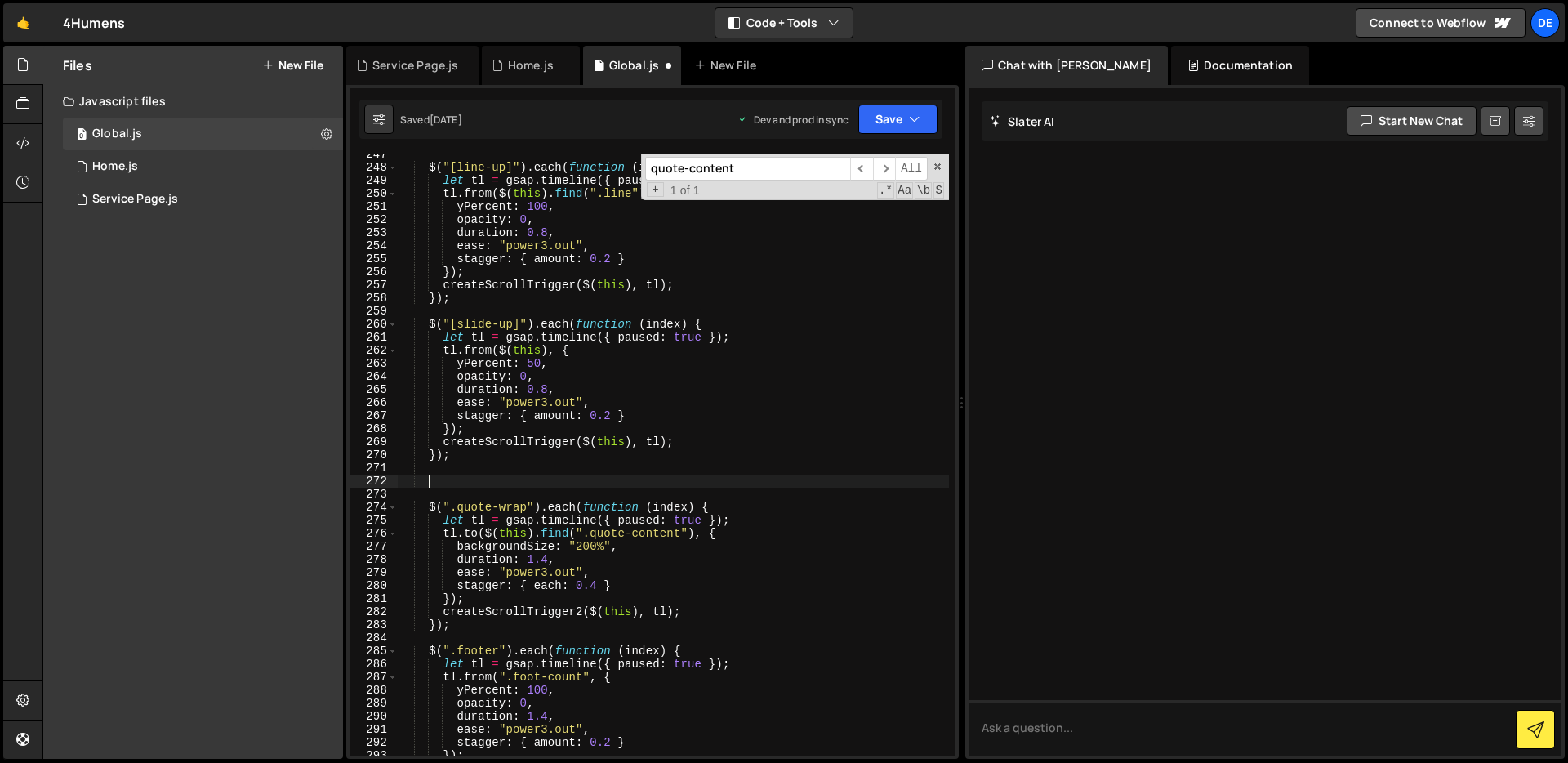
type textarea "const mm = gsap.matchMedia();"
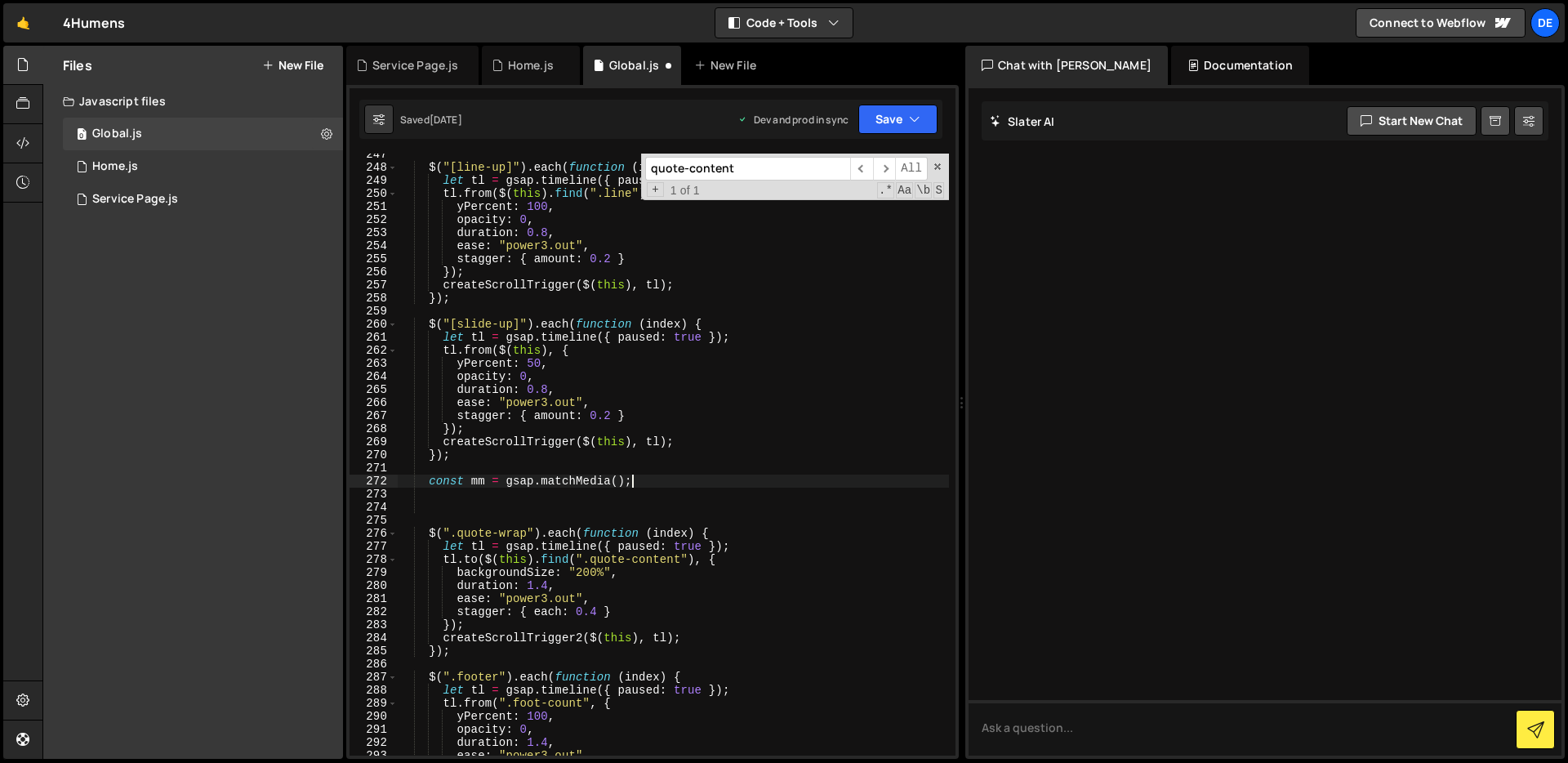
click at [702, 477] on div "$ ( "[line-up]" ) . each ( function ( index ) { let tl = gsap . timeline ({ pau…" at bounding box center [673, 462] width 551 height 628
type textarea "const mm = gsap.matchMedia();"
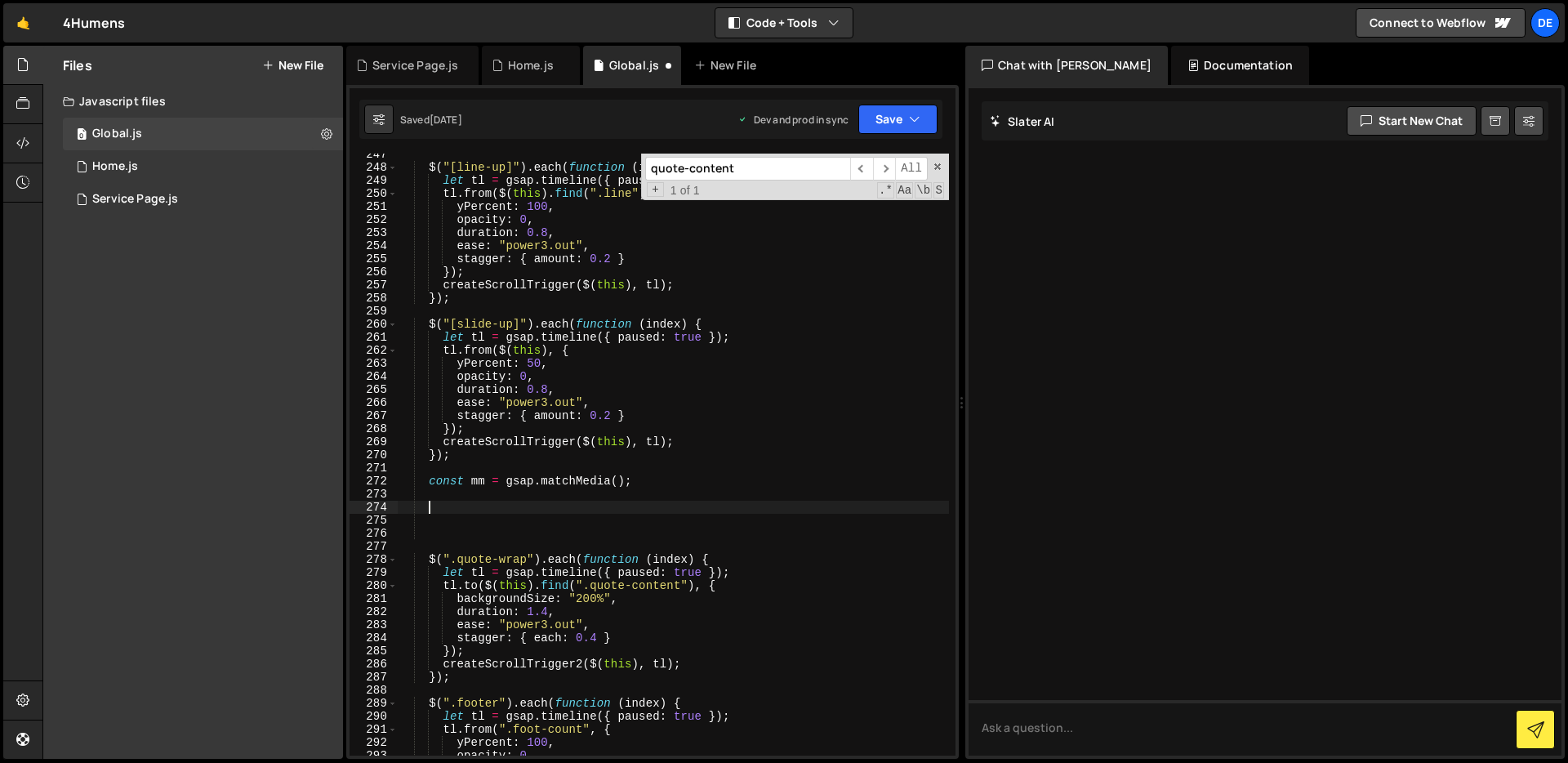
paste textarea "mm.add('(min-width: 768px)', () => {"
type textarea "mm.add('(min-width: 768px)', () => {"
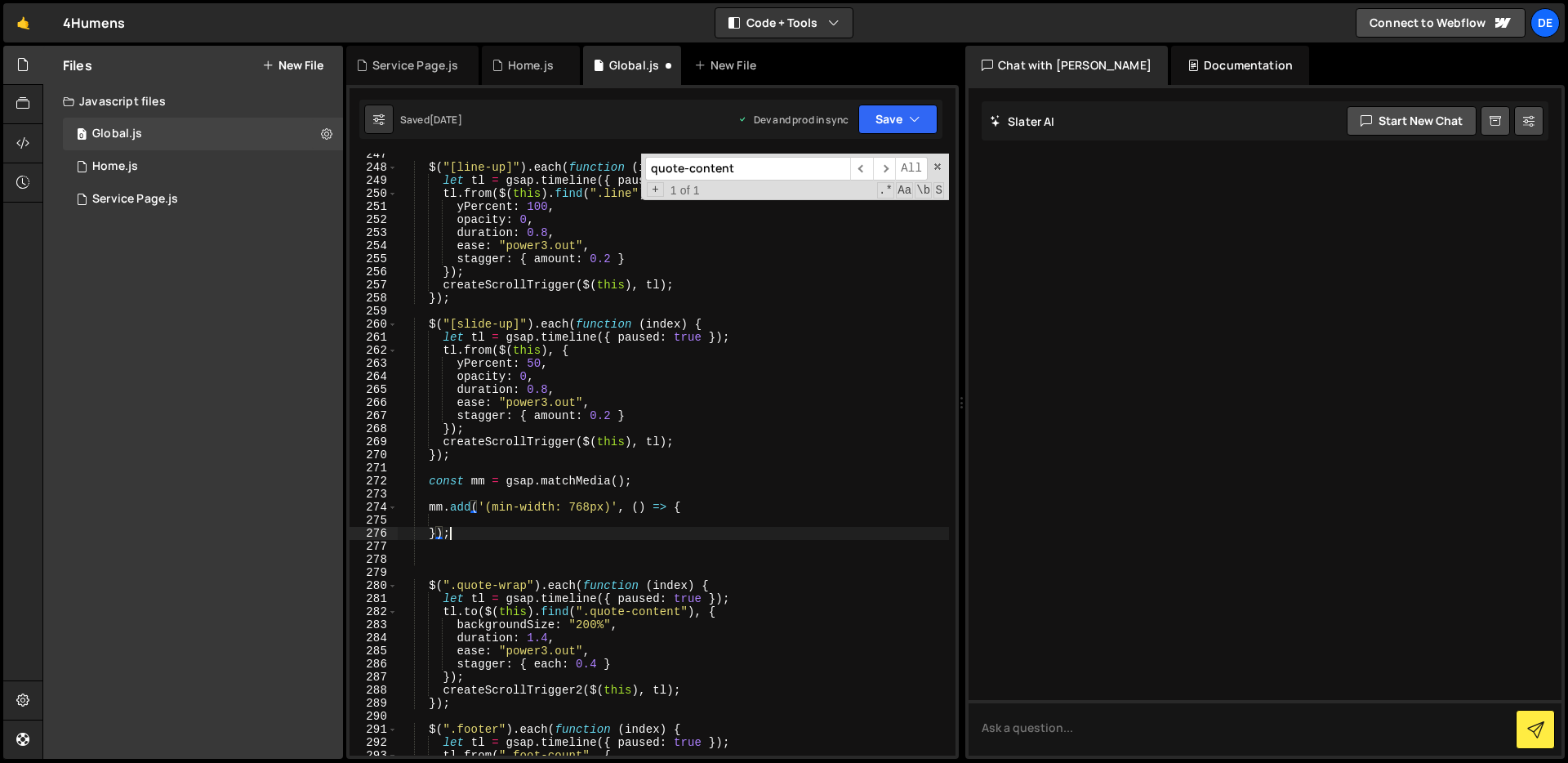
scroll to position [0, 3]
click at [720, 511] on div "$ ( "[line-up]" ) . each ( function ( index ) { let tl = gsap . timeline ({ pau…" at bounding box center [673, 462] width 551 height 628
type textarea "mm.add('(min-width: 768px)', () => {"
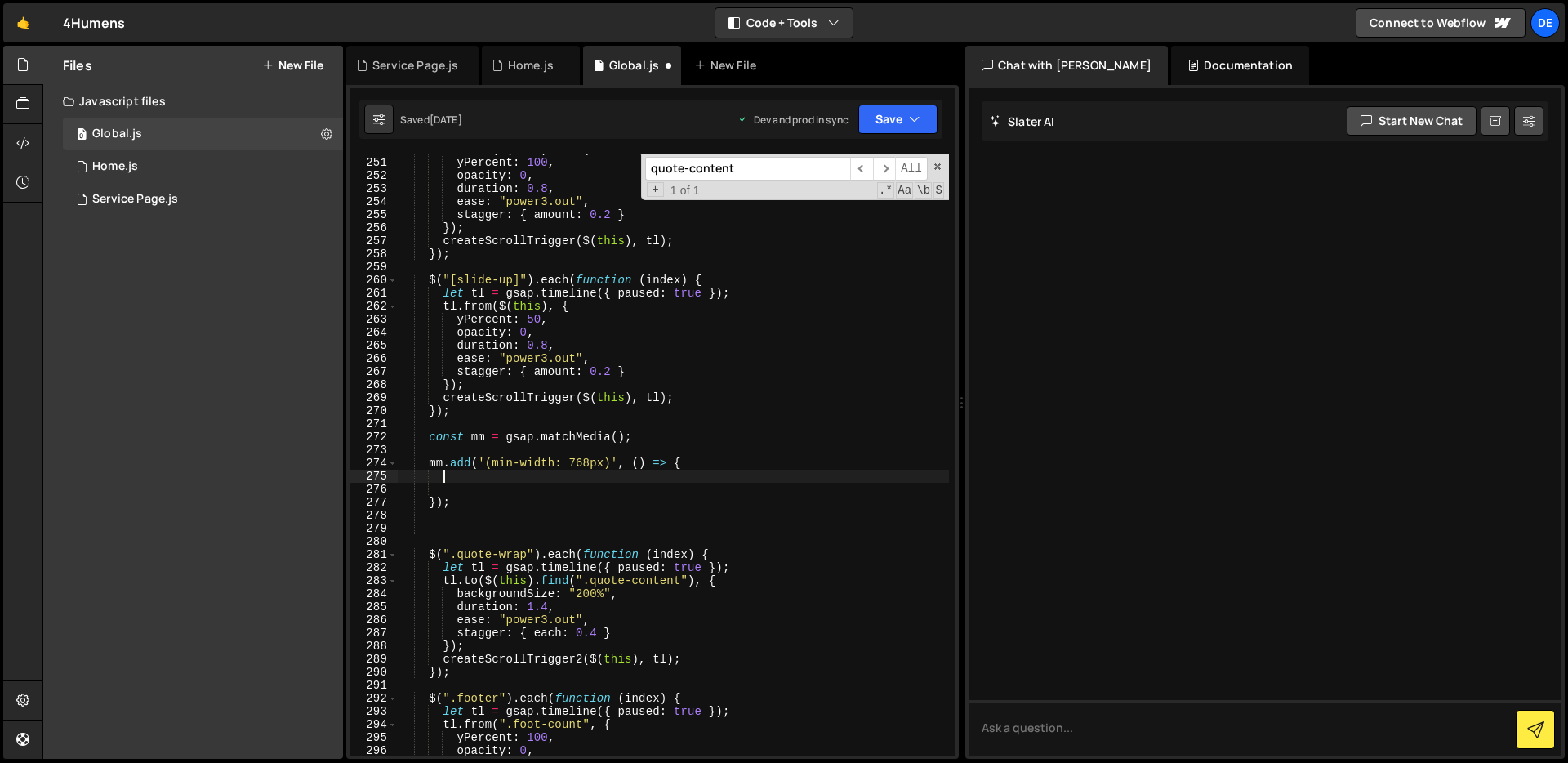
scroll to position [3305, 0]
click at [479, 665] on div "tl . from ( $ ( this ) . find ( ".line" ) , { yPercent : 100 , opacity : 0 , du…" at bounding box center [673, 457] width 551 height 628
click at [458, 672] on div "tl . from ( $ ( this ) . find ( ".line" ) , { yPercent : 100 , opacity : 0 , du…" at bounding box center [673, 457] width 551 height 628
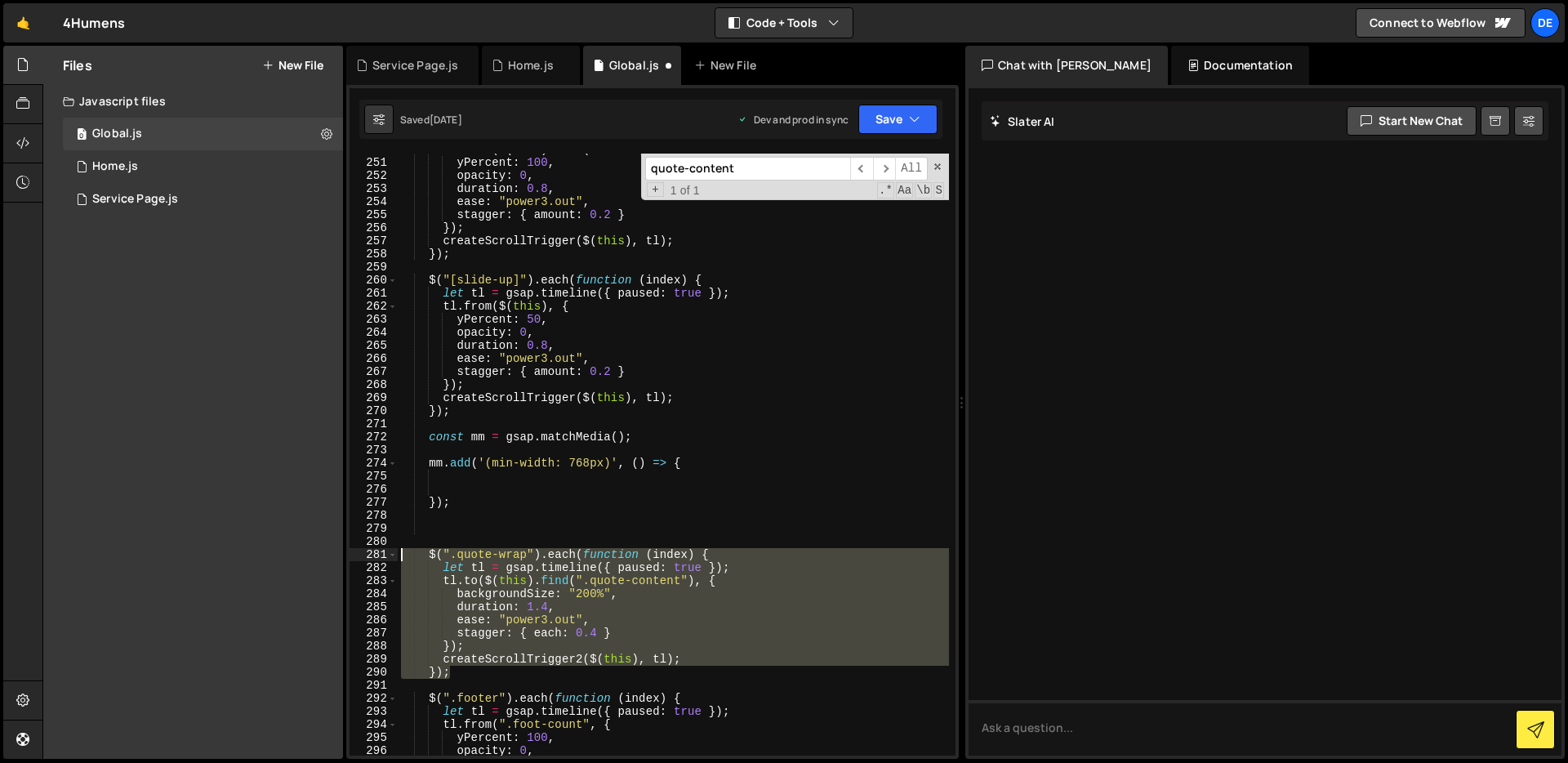
drag, startPoint x: 458, startPoint y: 672, endPoint x: 423, endPoint y: 554, distance: 123.1
click at [423, 554] on div "tl . from ( $ ( this ) . find ( ".line" ) , { yPercent : 100 , opacity : 0 , du…" at bounding box center [673, 457] width 551 height 628
type textarea "$(".quote-wrap").each(function (index) { let tl = gsap.timeline({ paused: true …"
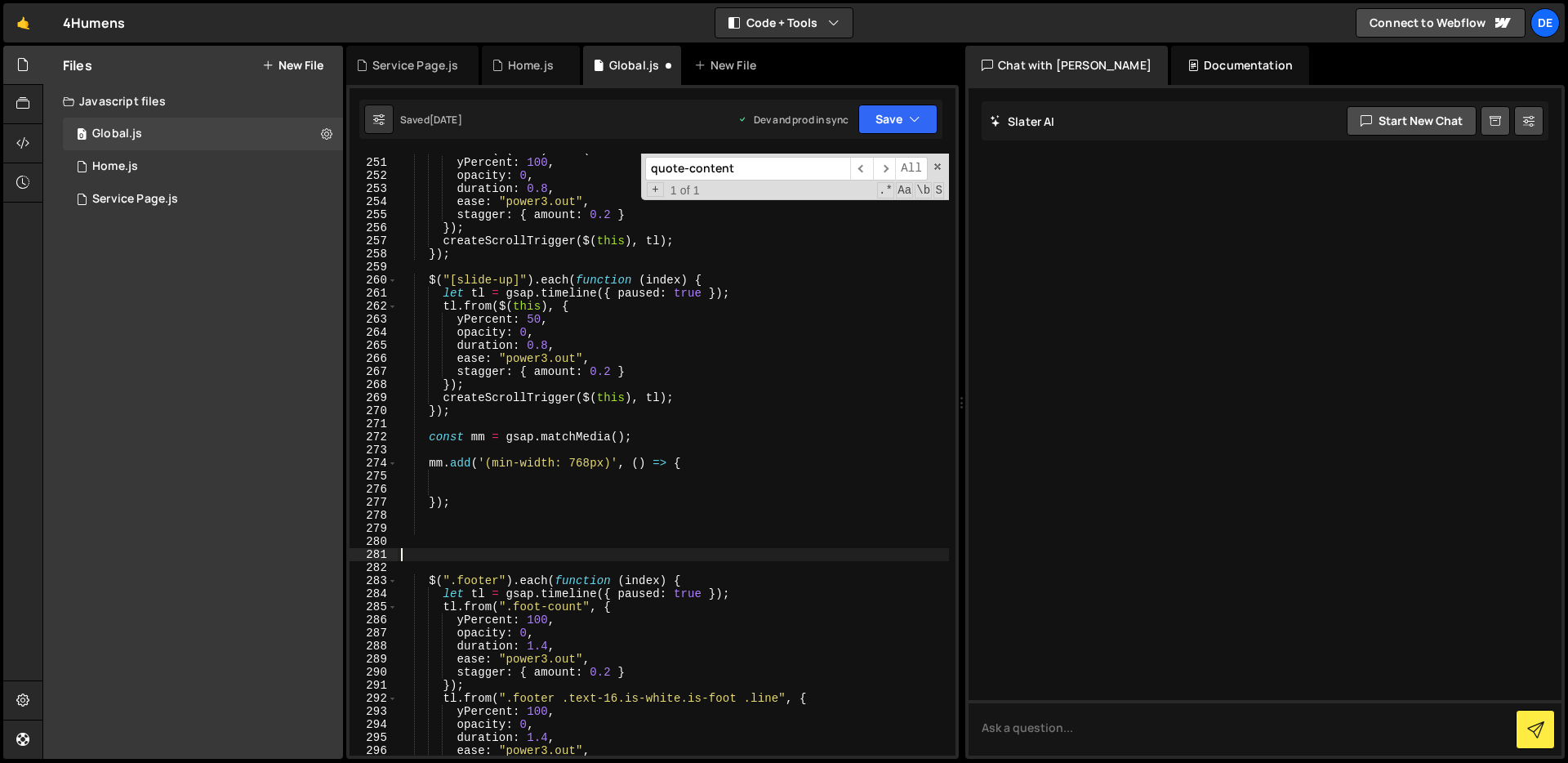
scroll to position [0, 0]
click at [502, 473] on div "tl . from ( $ ( this ) . find ( ".line" ) , { yPercent : 100 , opacity : 0 , du…" at bounding box center [673, 457] width 551 height 628
paste textarea "});"
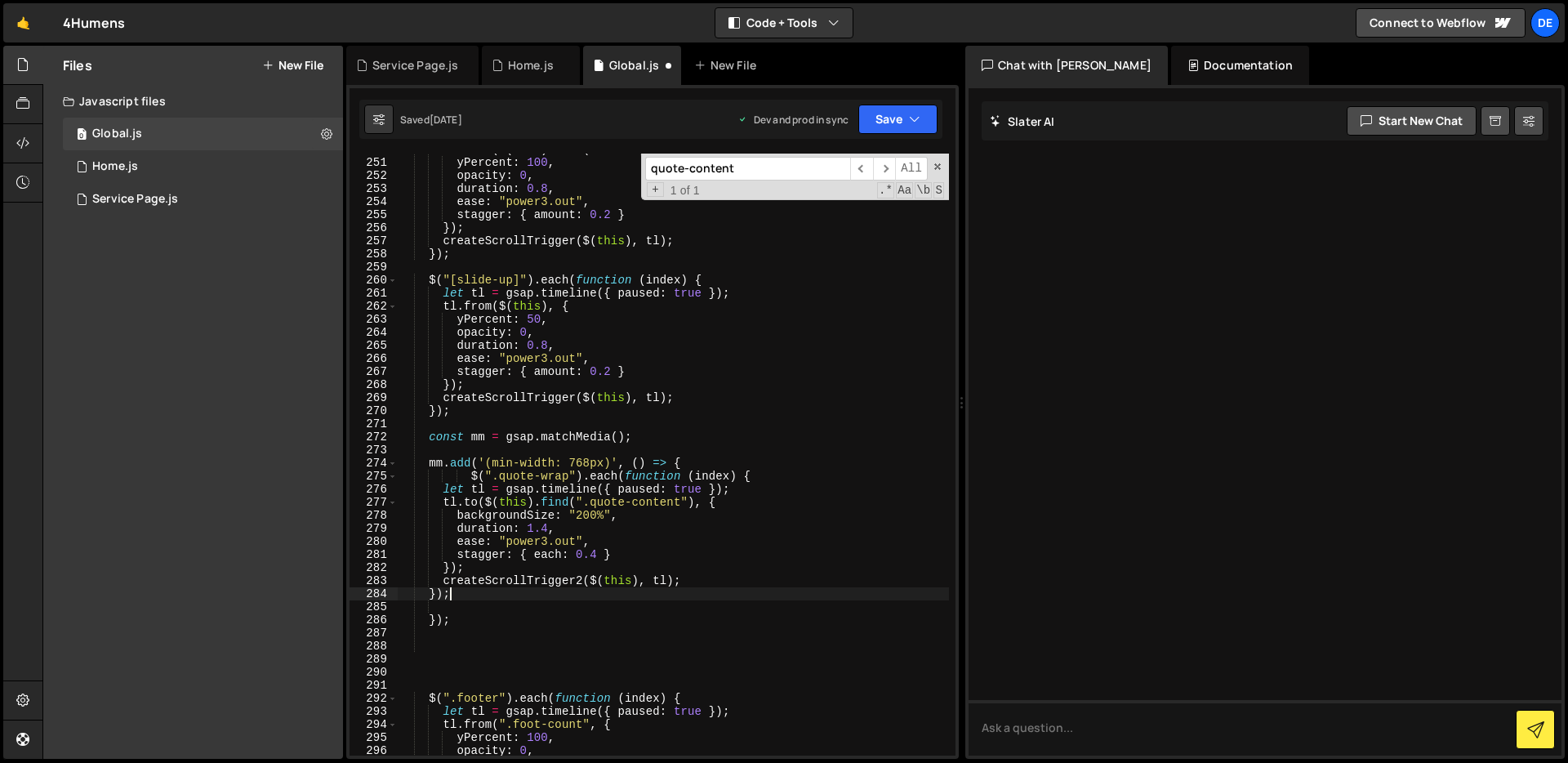
click at [713, 459] on div "tl . from ( $ ( this ) . find ( ".line" ) , { yPercent : 100 , opacity : 0 , du…" at bounding box center [673, 457] width 551 height 628
type textarea "mm.add('(min-width: 768px)', () => {"
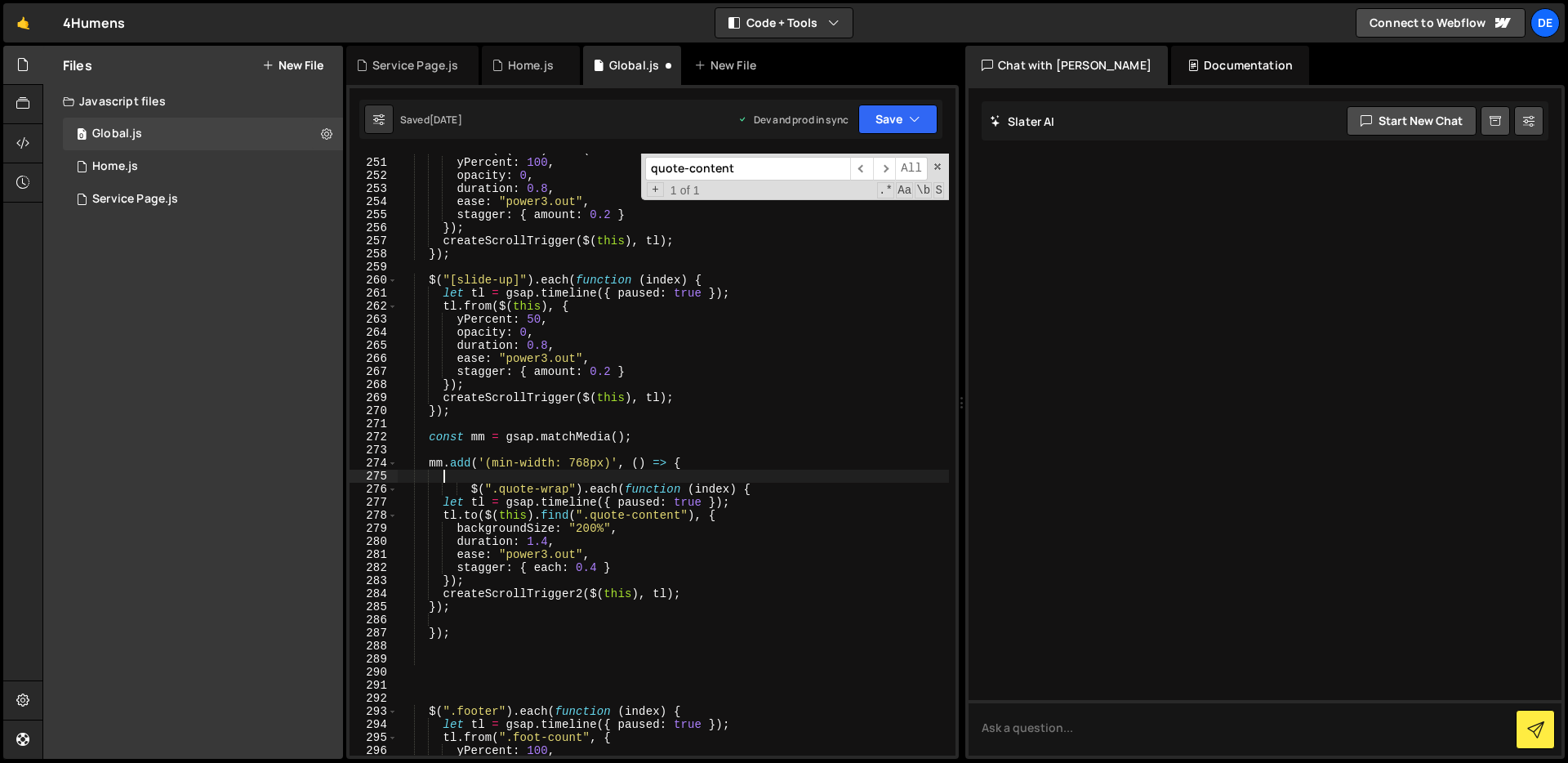
type textarea "mm.add('(min-width: 768px)', () => {"
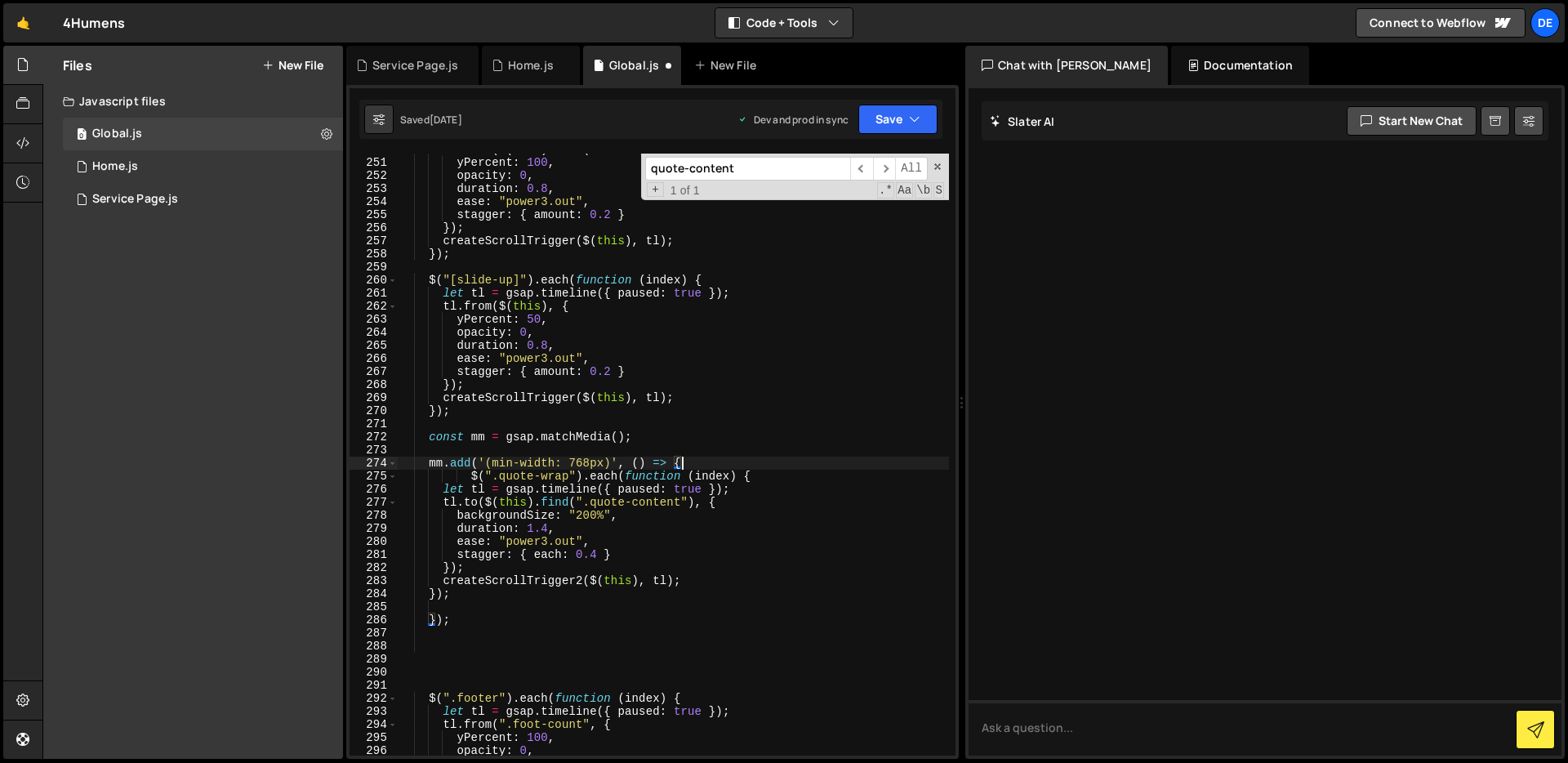
click at [663, 611] on div "tl . from ( $ ( this ) . find ( ".line" ) , { yPercent : 100 , opacity : 0 , du…" at bounding box center [673, 457] width 551 height 628
click at [646, 621] on div "tl . from ( $ ( this ) . find ( ".line" ) , { yPercent : 100 , opacity : 0 , du…" at bounding box center [673, 457] width 551 height 628
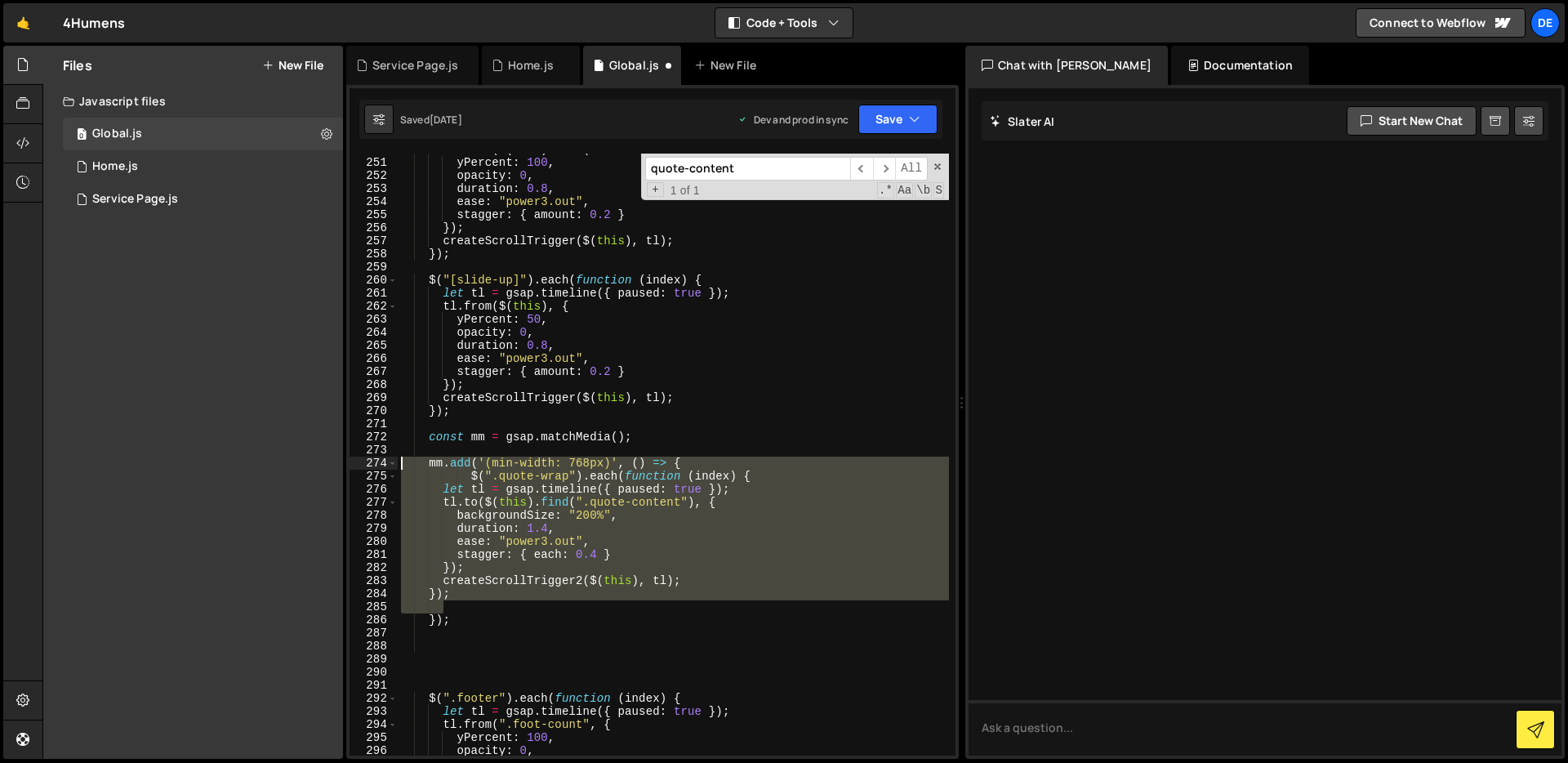
drag, startPoint x: 463, startPoint y: 604, endPoint x: 398, endPoint y: 461, distance: 157.1
click at [398, 461] on div "tl . from ( $ ( this ) . find ( ".line" ) , { yPercent : 100 , opacity : 0 , du…" at bounding box center [673, 457] width 551 height 628
type textarea "mm.add('(min-width: 768px)', () => { $(".quote-wrap").each(function (index) {"
click at [484, 629] on div "tl . from ( $ ( this ) . find ( ".line" ) , { yPercent : 100 , opacity : 0 , du…" at bounding box center [673, 457] width 551 height 628
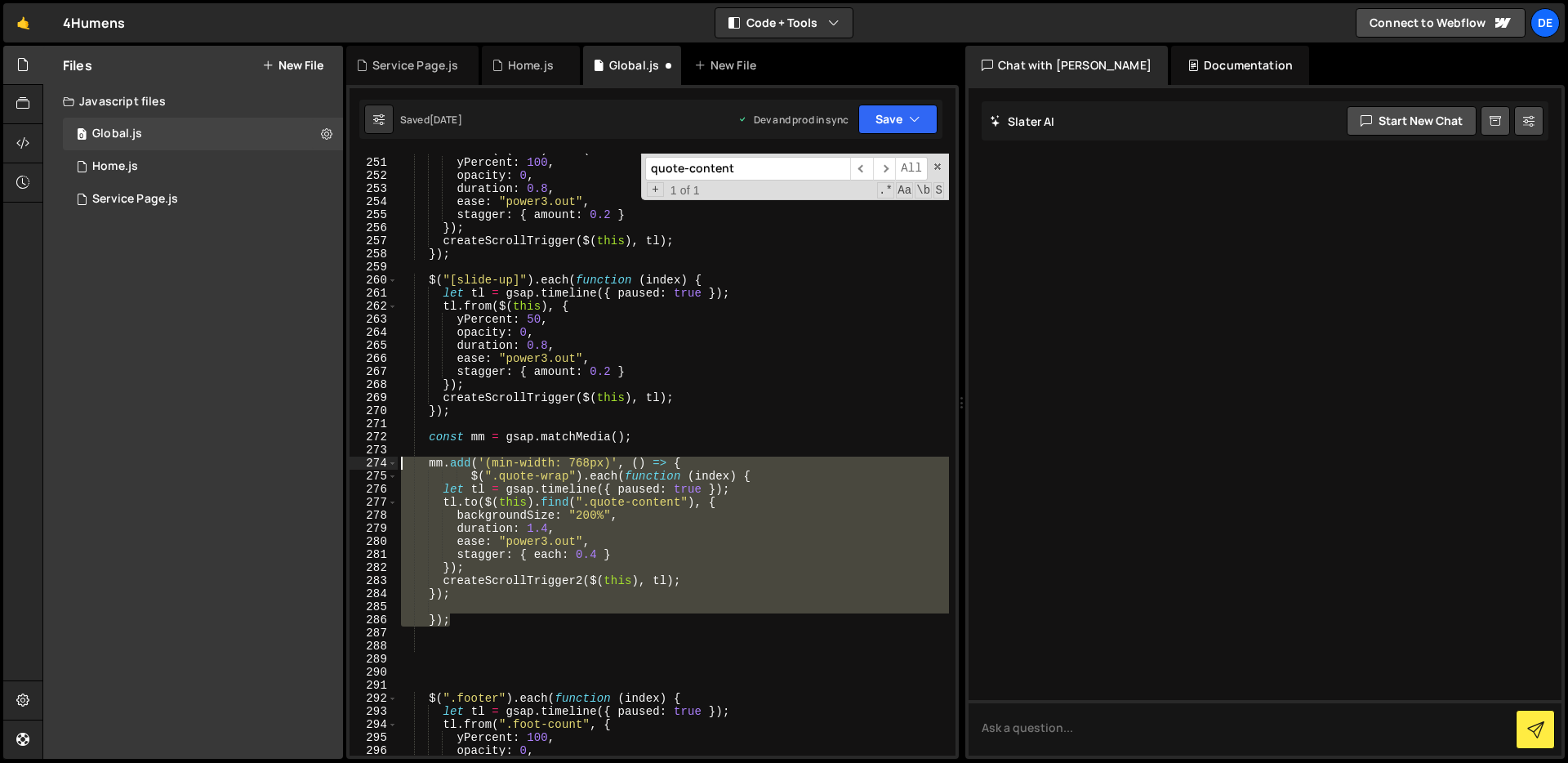
drag, startPoint x: 467, startPoint y: 620, endPoint x: 397, endPoint y: 458, distance: 176.5
click at [397, 458] on div "250 251 252 253 254 255 256 257 258 259 260 261 262 263 264 265 266 267 268 269…" at bounding box center [652, 454] width 606 height 602
click at [540, 623] on div "tl . from ( $ ( this ) . find ( ".line" ) , { yPercent : 100 , opacity : 0 , du…" at bounding box center [673, 454] width 551 height 602
type textarea "});"
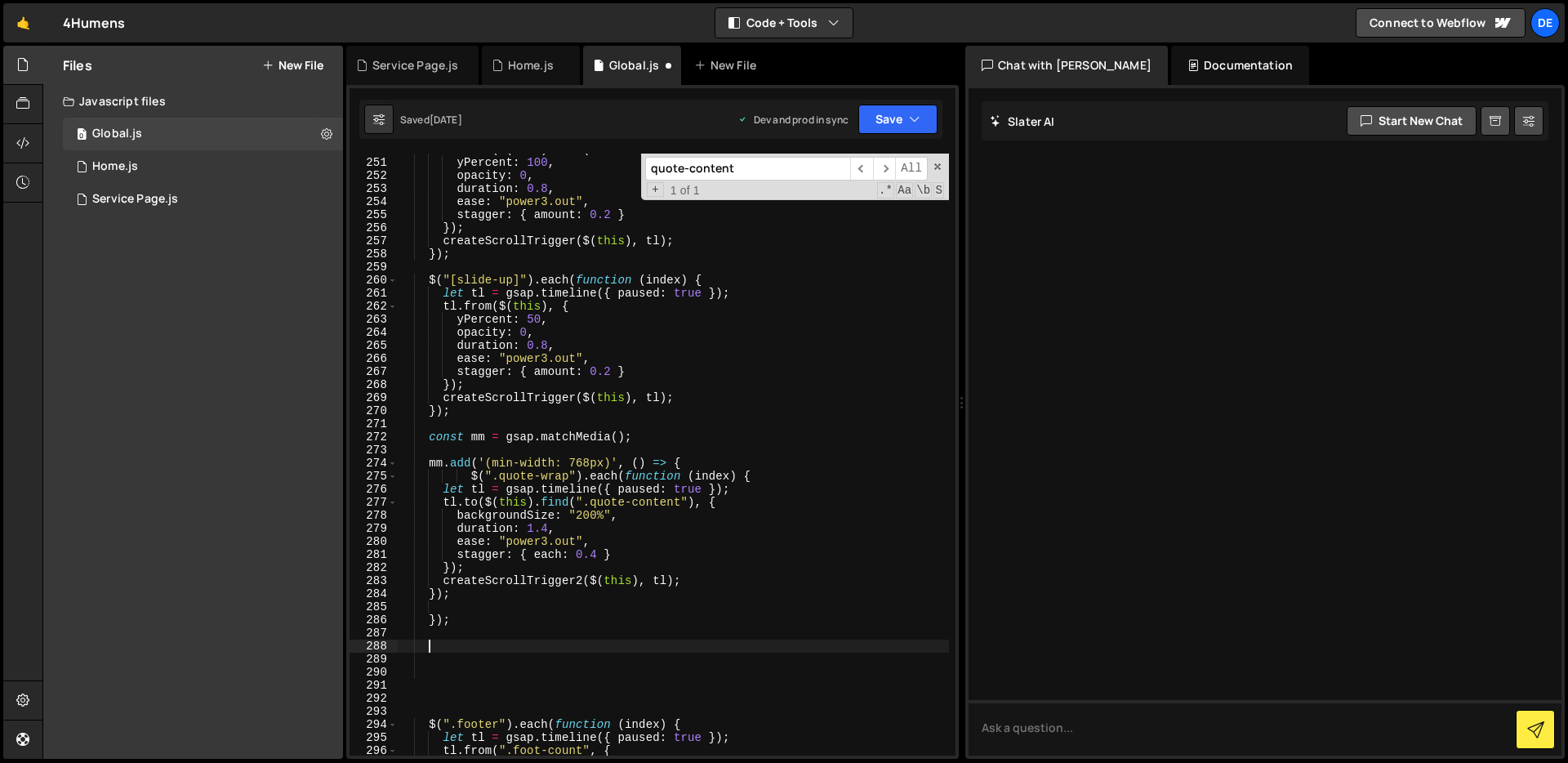
paste textarea "});"
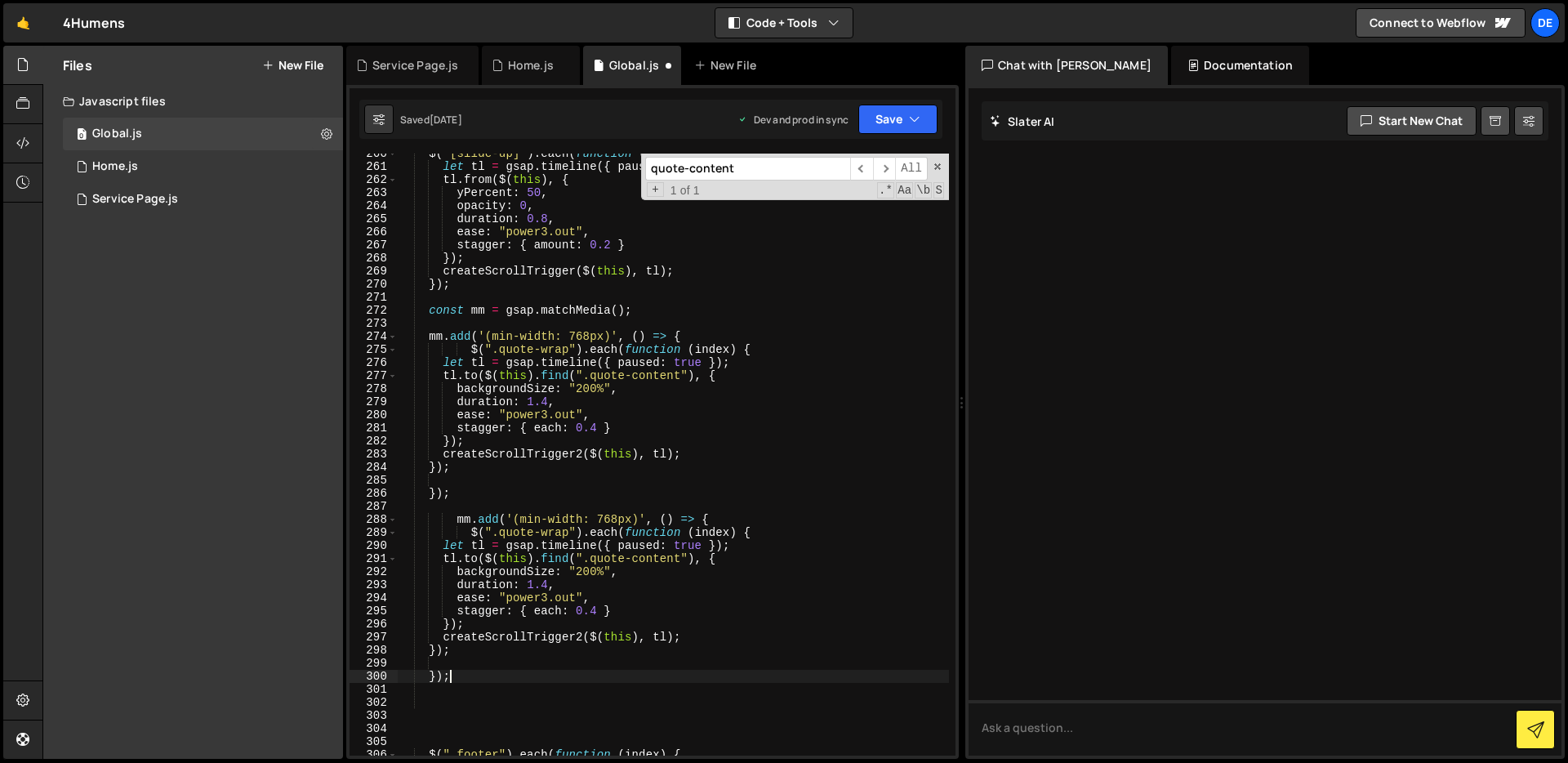
scroll to position [3432, 0]
click at [533, 516] on div "$ ( "[slide-up]" ) . each ( function ( index ) { let tl = gsap . timeline ({ pa…" at bounding box center [673, 461] width 551 height 628
click at [533, 517] on div "$ ( "[slide-up]" ) . each ( function ( index ) { let tl = gsap . timeline ({ pa…" at bounding box center [673, 461] width 551 height 628
click at [618, 514] on div "$ ( "[slide-up]" ) . each ( function ( index ) { let tl = gsap . timeline ({ pa…" at bounding box center [673, 461] width 551 height 628
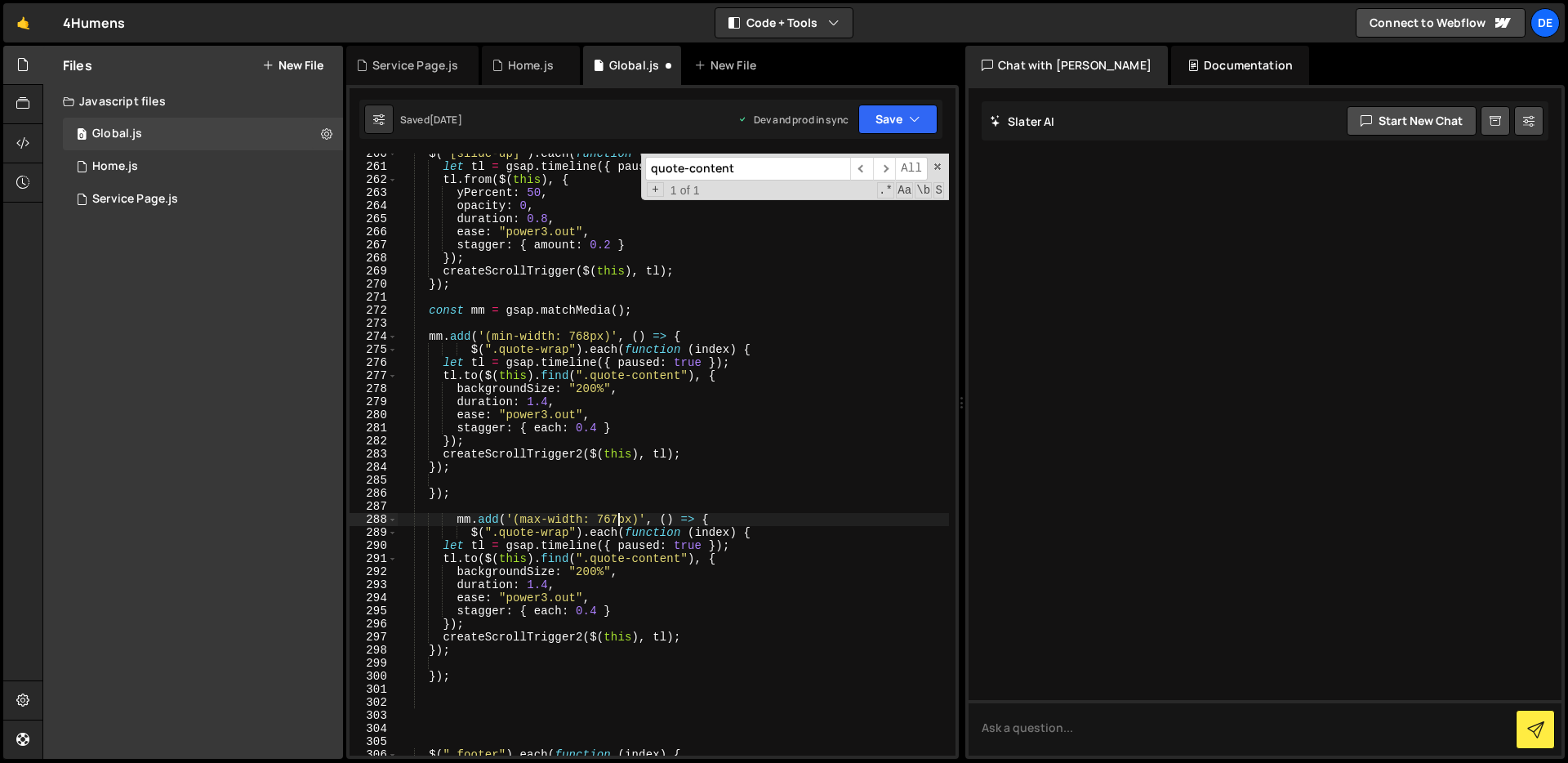
scroll to position [0, 15]
click at [685, 575] on div "$ ( "[slide-up]" ) . each ( function ( index ) { let tl = gsap . timeline ({ pa…" at bounding box center [673, 461] width 551 height 628
click at [651, 586] on div "$ ( "[slide-up]" ) . each ( function ( index ) { let tl = gsap . timeline ({ pa…" at bounding box center [673, 461] width 551 height 628
click at [652, 605] on div "$ ( "[slide-up]" ) . each ( function ( index ) { let tl = gsap . timeline ({ pa…" at bounding box center [673, 461] width 551 height 628
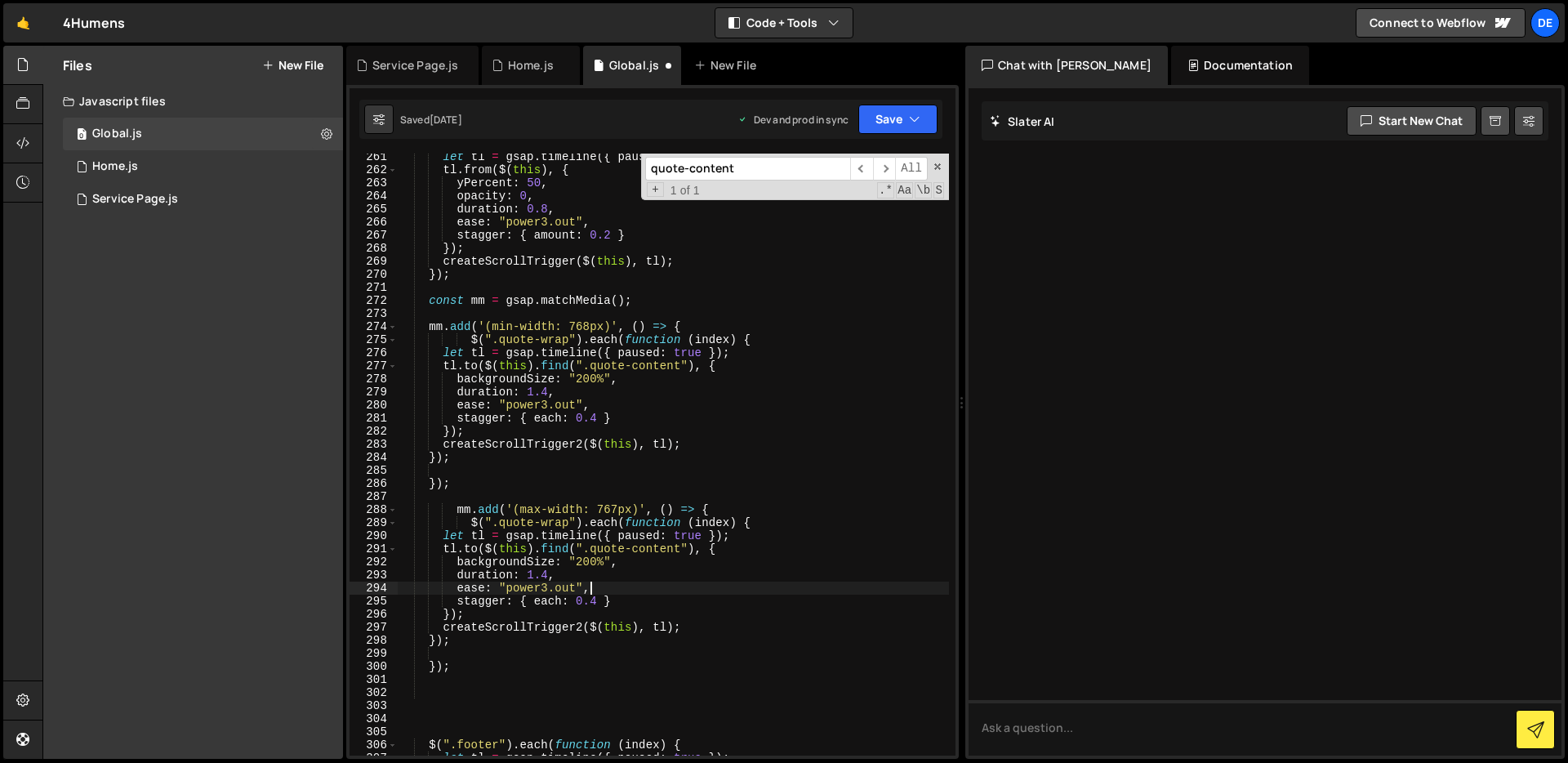
scroll to position [3450, 0]
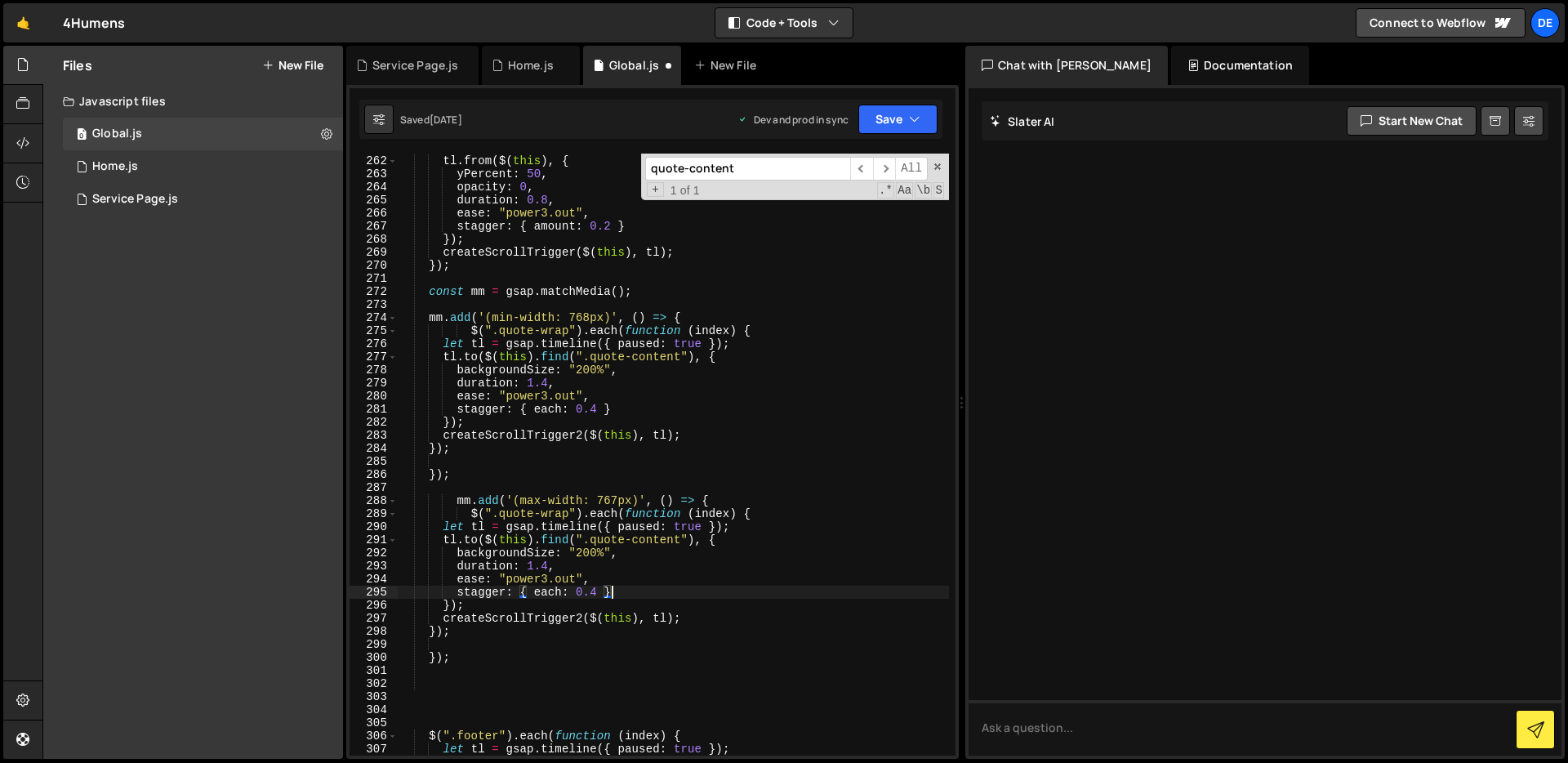
click at [659, 598] on div "let tl = gsap . timeline ({ paused : true }) ; tl . from ( $ ( this ) , { yPerc…" at bounding box center [673, 456] width 551 height 628
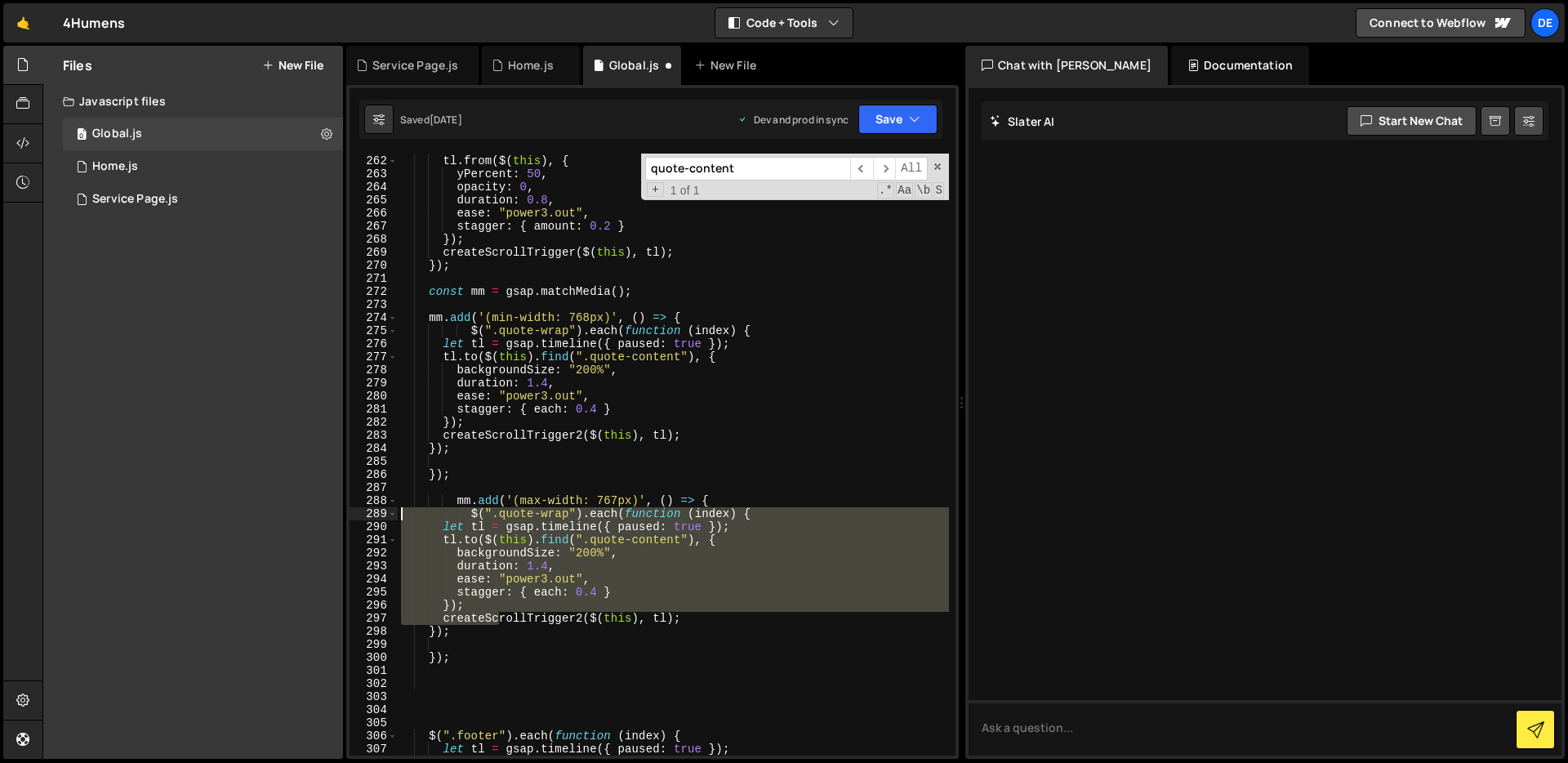
drag, startPoint x: 502, startPoint y: 619, endPoint x: 352, endPoint y: 516, distance: 182.0
click at [352, 516] on div "stagger: { each: 0.4 } 261 262 263 264 265 266 267 268 269 270 271 272 273 274 …" at bounding box center [652, 454] width 606 height 602
type textarea "$(".quote-wrap").each(function (index) { let tl = gsap.timeline({ paused: true …"
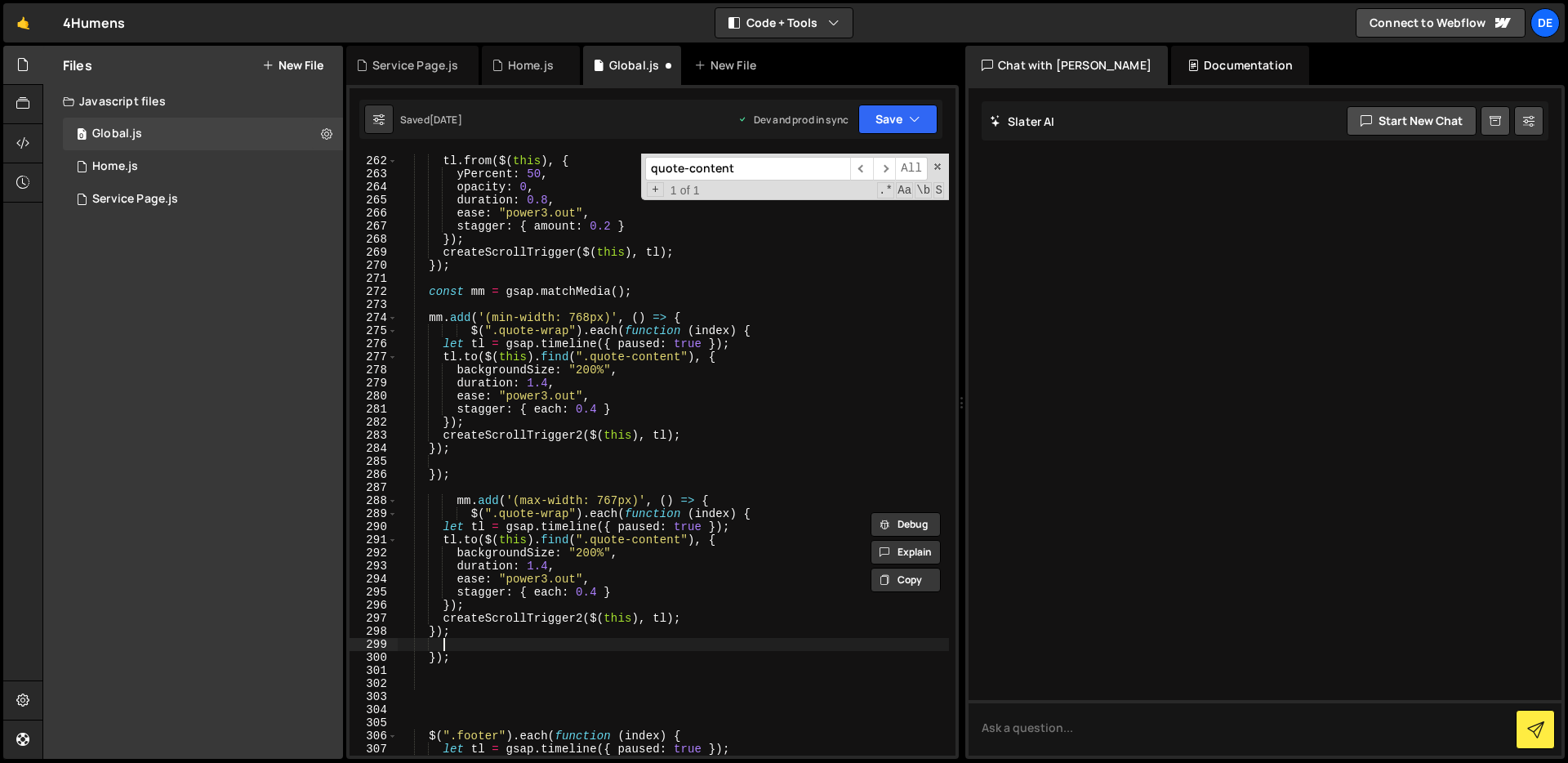
click at [545, 651] on div "let tl = gsap . timeline ({ paused : true }) ; tl . from ( $ ( this ) , { yPerc…" at bounding box center [673, 456] width 551 height 628
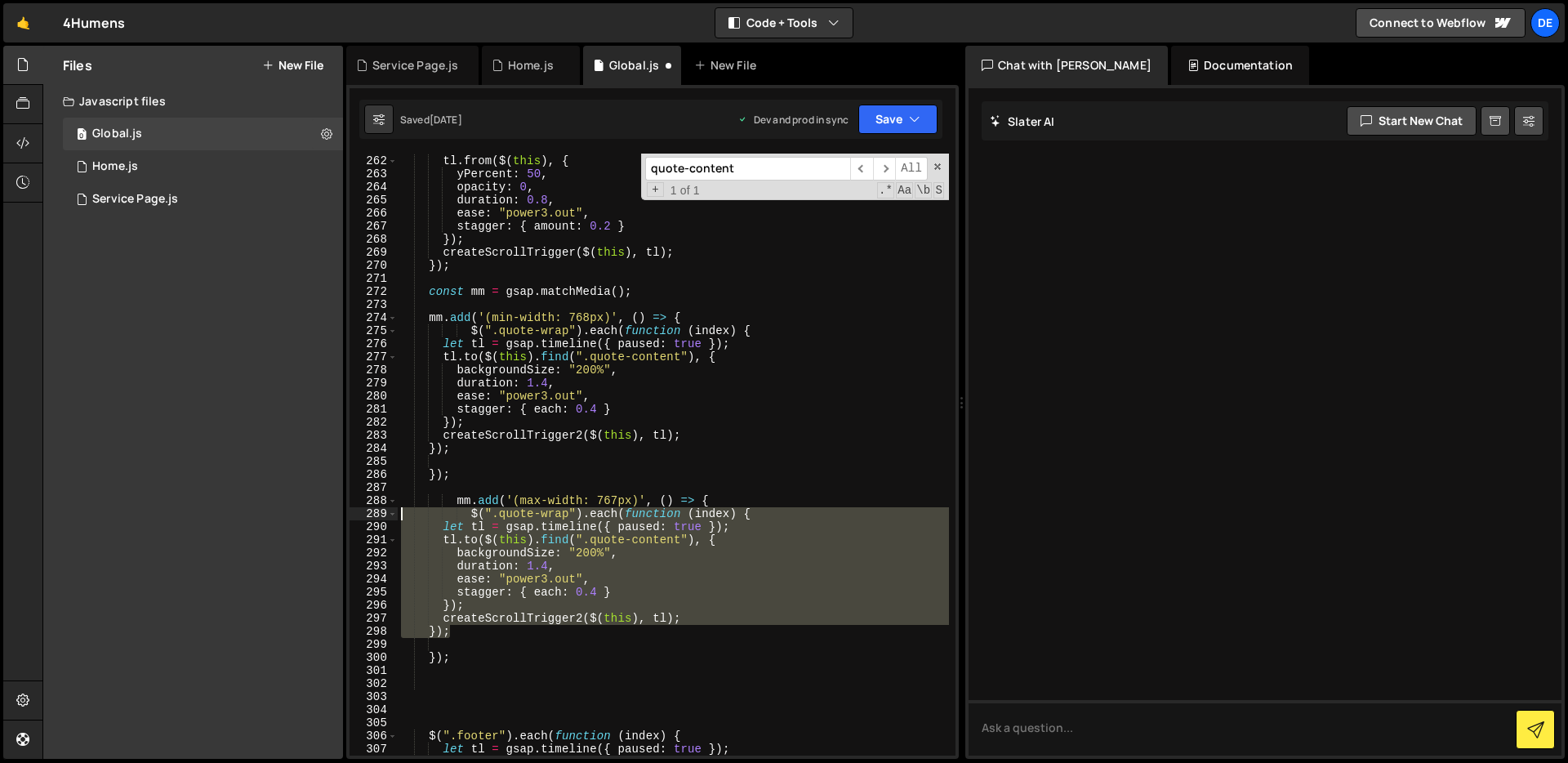
drag, startPoint x: 481, startPoint y: 635, endPoint x: 346, endPoint y: 519, distance: 178.0
click at [346, 519] on div "1 Type cmd + s to save your Javascript file. הההההההההההההההההההההההההההההההההה…" at bounding box center [652, 422] width 612 height 674
type textarea "$(".quote-wrap").each(function (index) { let tl = gsap.timeline({ paused: true …"
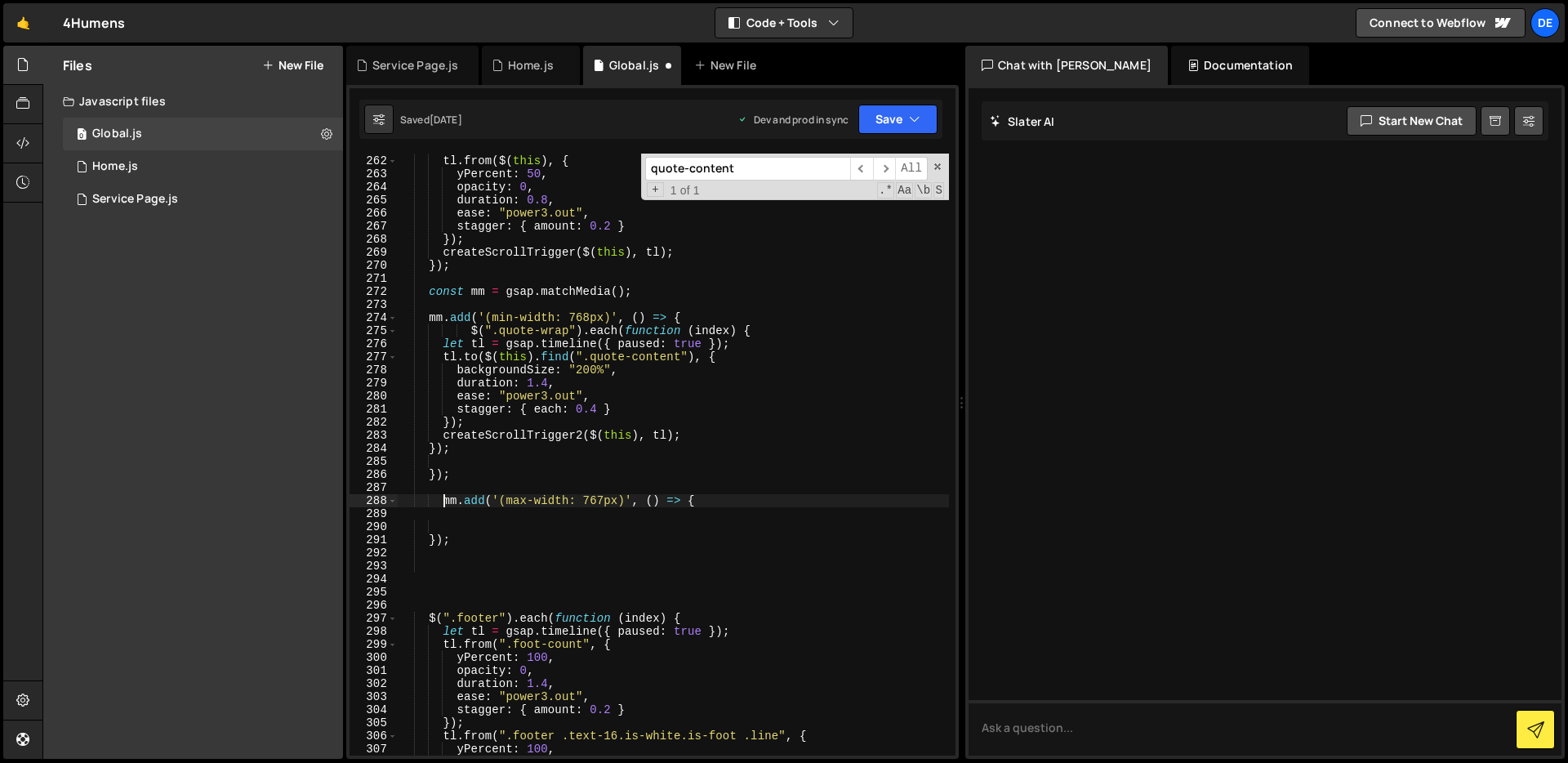
type textarea "mm.add('(max-width: 767px)', () => {"
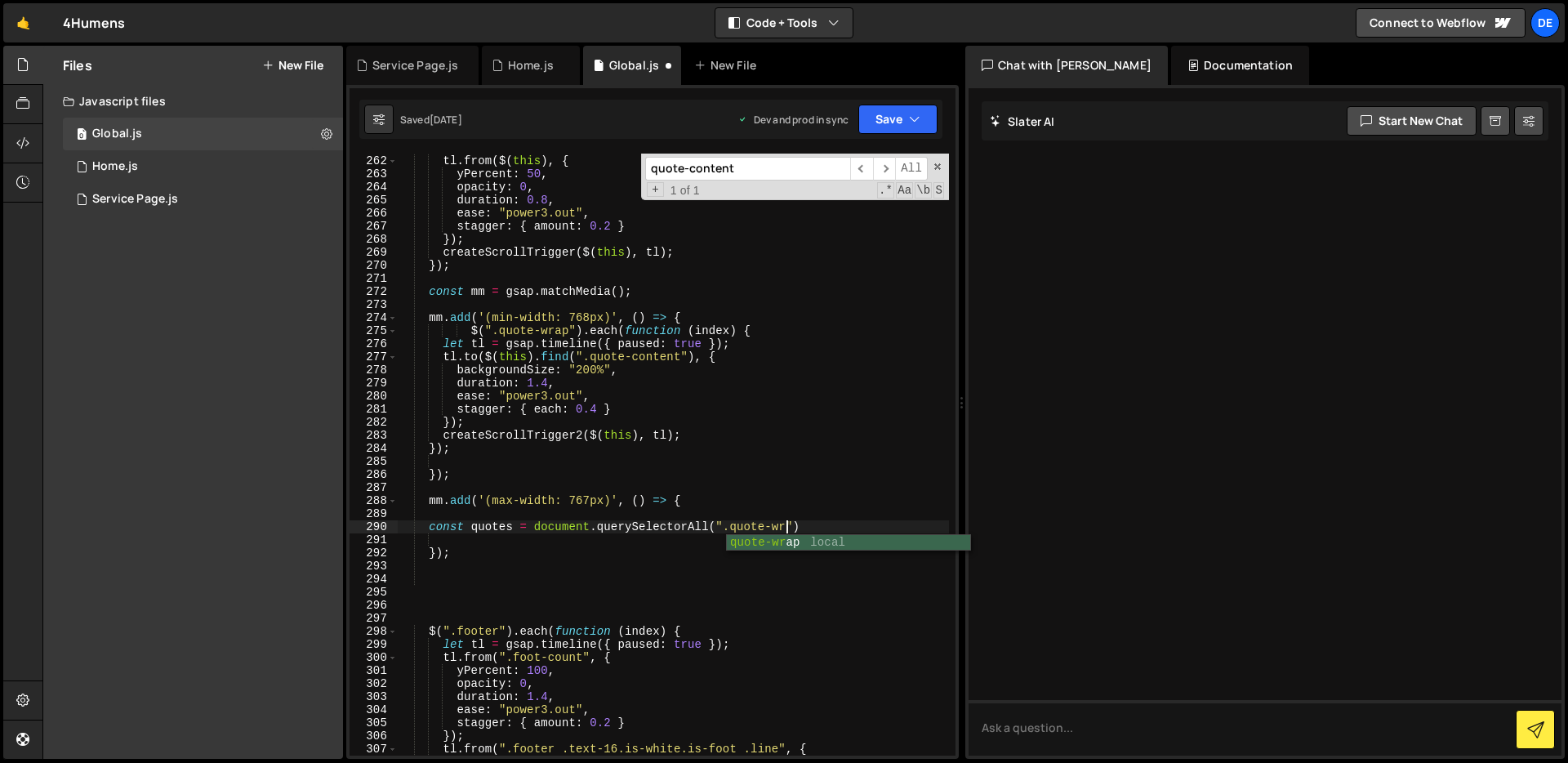
scroll to position [0, 27]
type textarea "const quotes = document.querySelectorAll(".quote-wrap")"
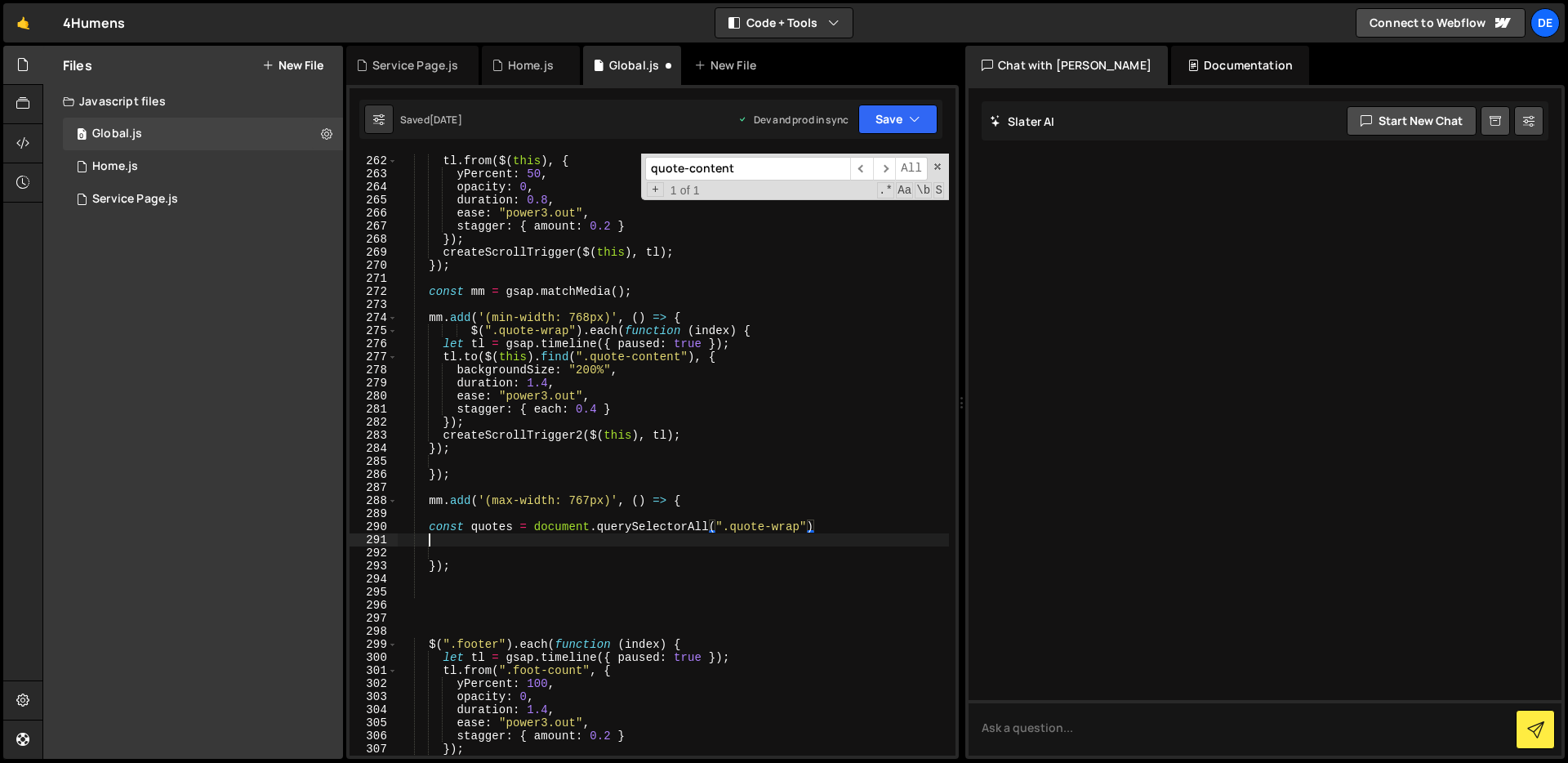
scroll to position [0, 1]
type textarea "const quotes = document.querySelectorAll(".quote-wrap")"
type textarea "const quoteItems = quotes.querySelectorAll(".quote-wrap")"
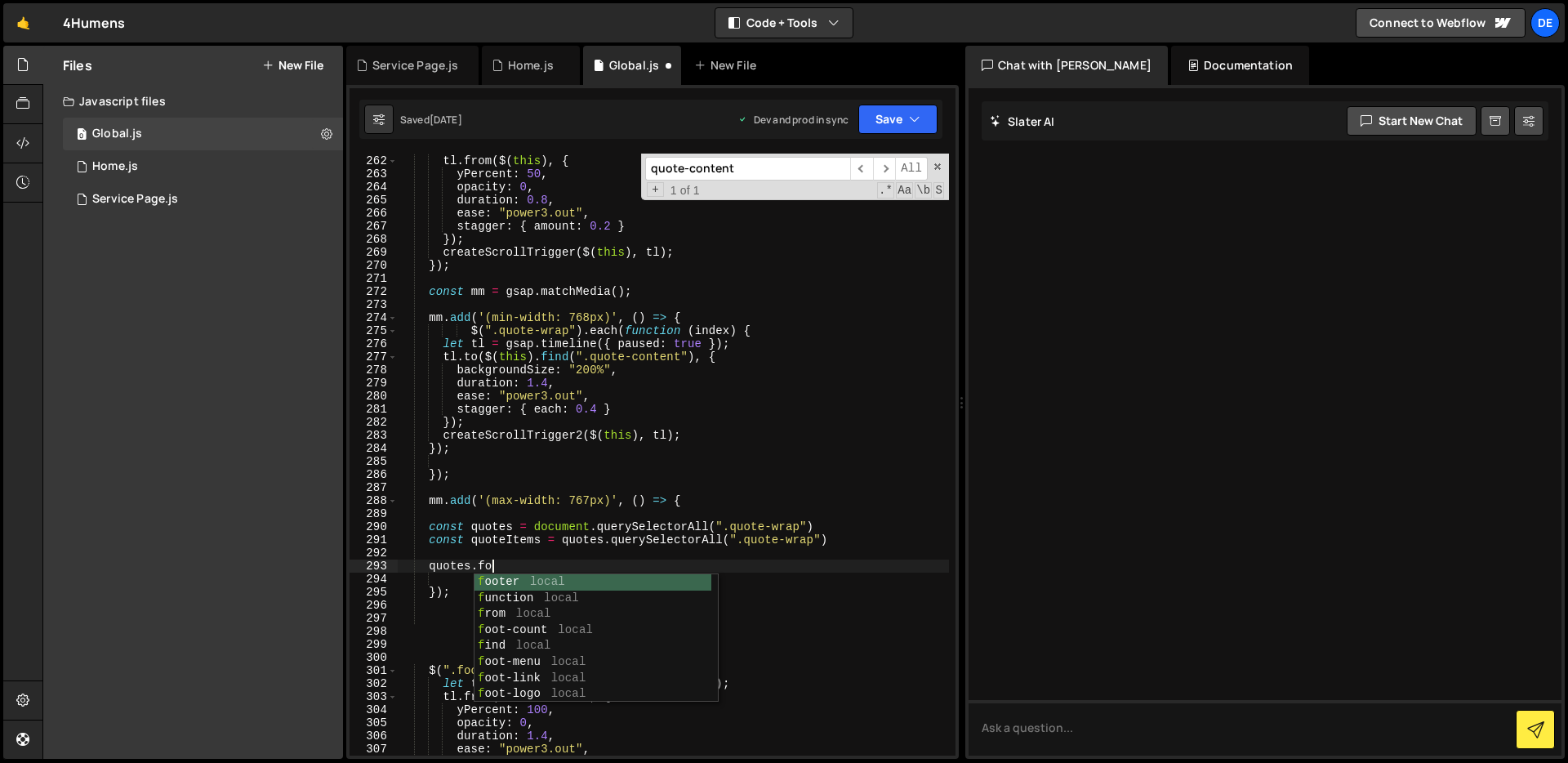
scroll to position [0, 6]
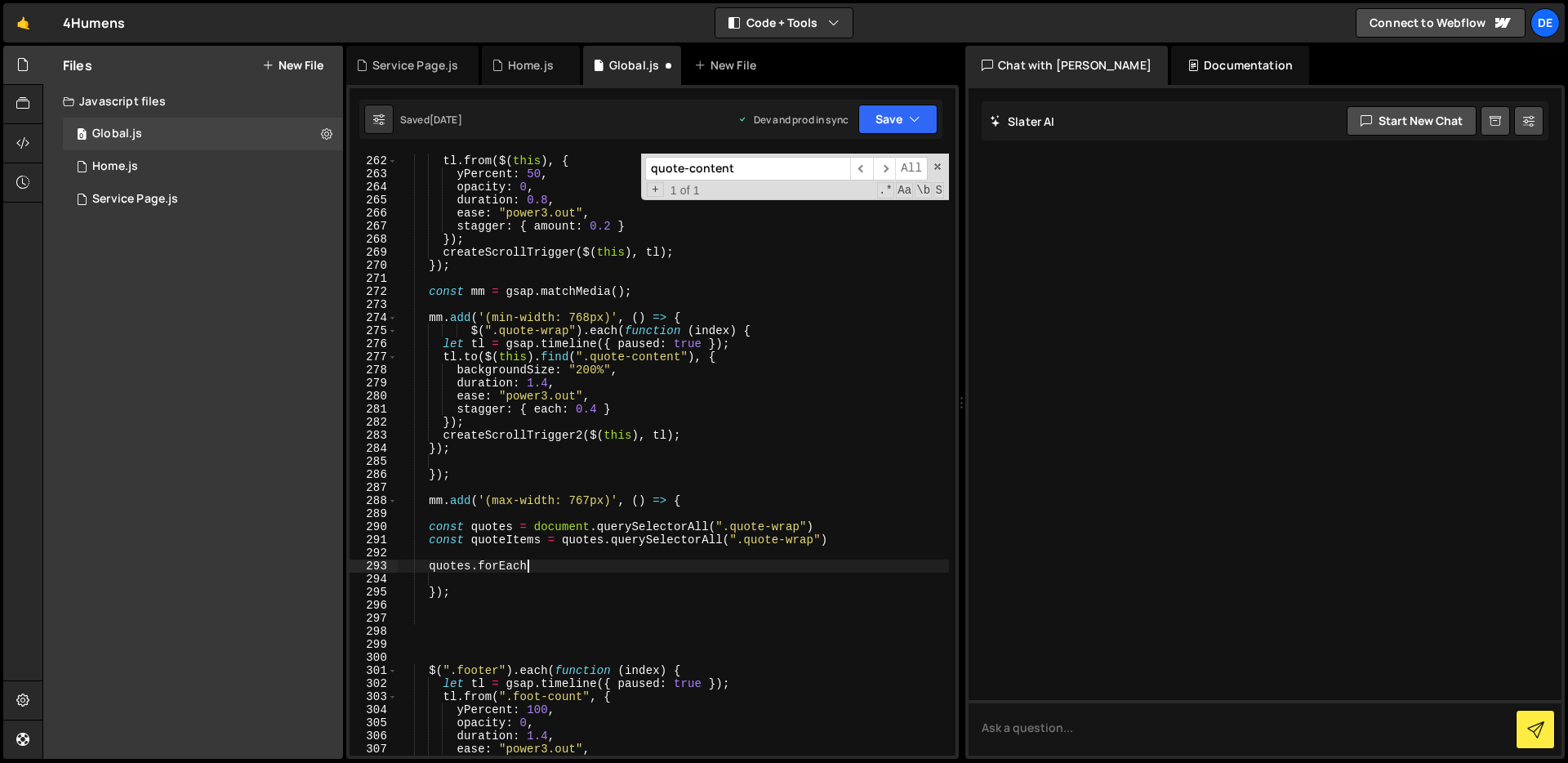
type textarea "quotes.forEach"
click at [580, 559] on div "let tl = gsap . timeline ({ paused : true }) ; tl . from ( $ ( this ) , { yPerc…" at bounding box center [673, 456] width 551 height 628
type textarea "("
click at [569, 564] on div "let tl = gsap . timeline ({ paused : true }) ; tl . from ( $ ( this ) , { yPerc…" at bounding box center [673, 456] width 551 height 628
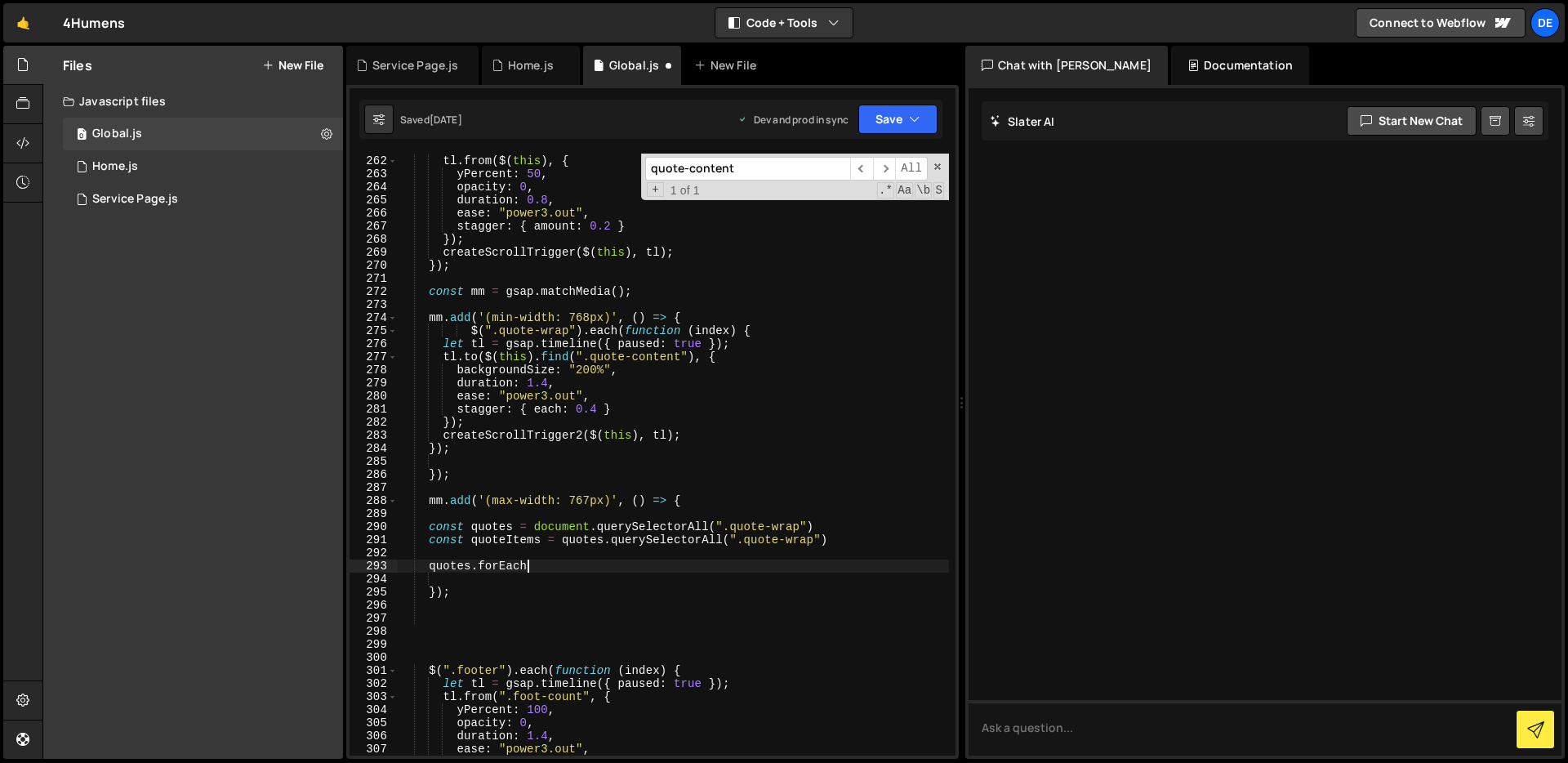
type textarea "quotes.forEach"
click at [490, 583] on div "let tl = gsap . timeline ({ paused : true }) ; tl . from ( $ ( this ) , { yPerc…" at bounding box center [673, 456] width 551 height 628
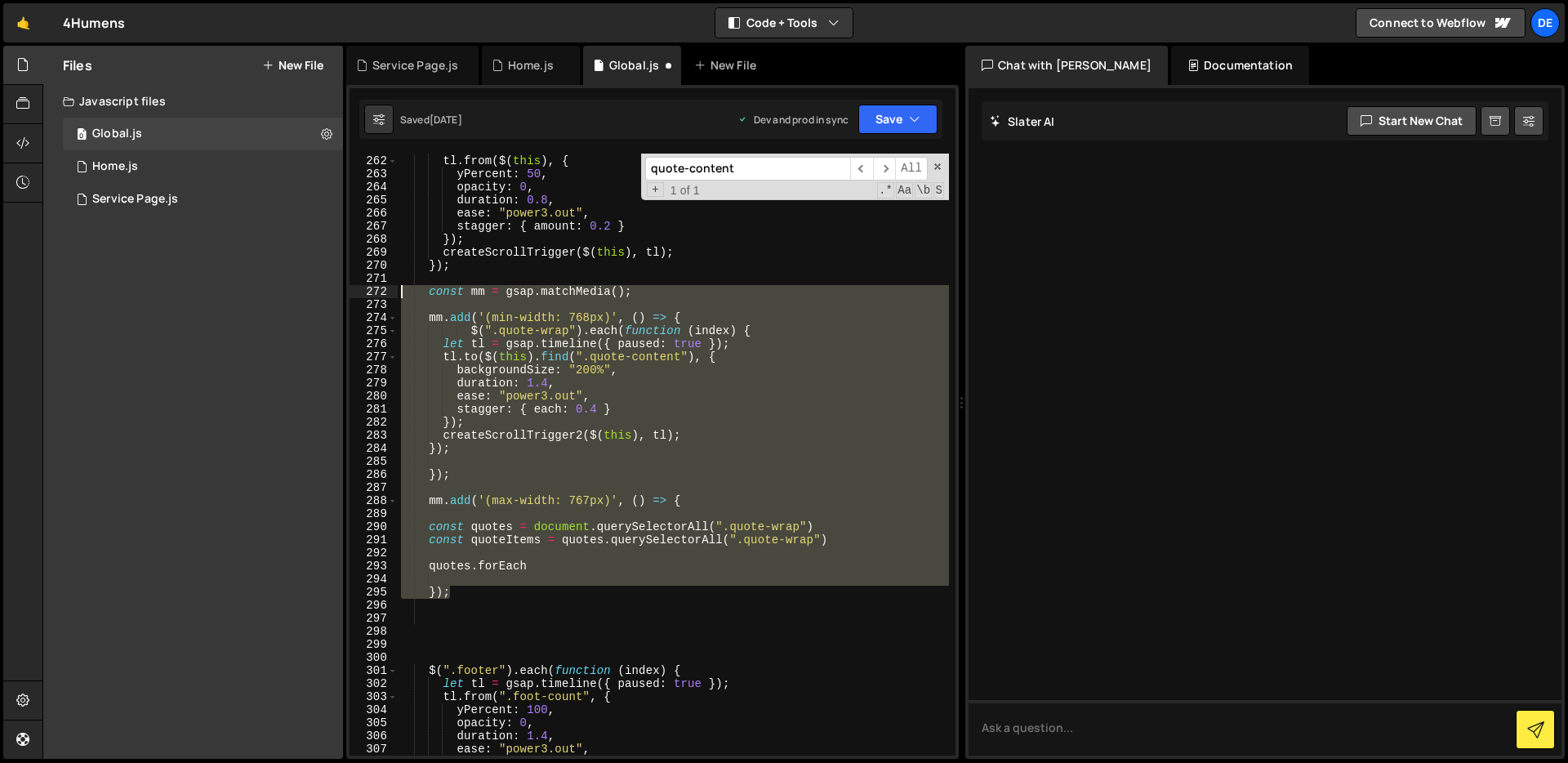
drag, startPoint x: 463, startPoint y: 588, endPoint x: 374, endPoint y: 281, distance: 319.6
click at [374, 282] on div "261 262 263 264 265 266 267 268 269 270 271 272 273 274 275 276 277 278 279 280…" at bounding box center [652, 454] width 606 height 602
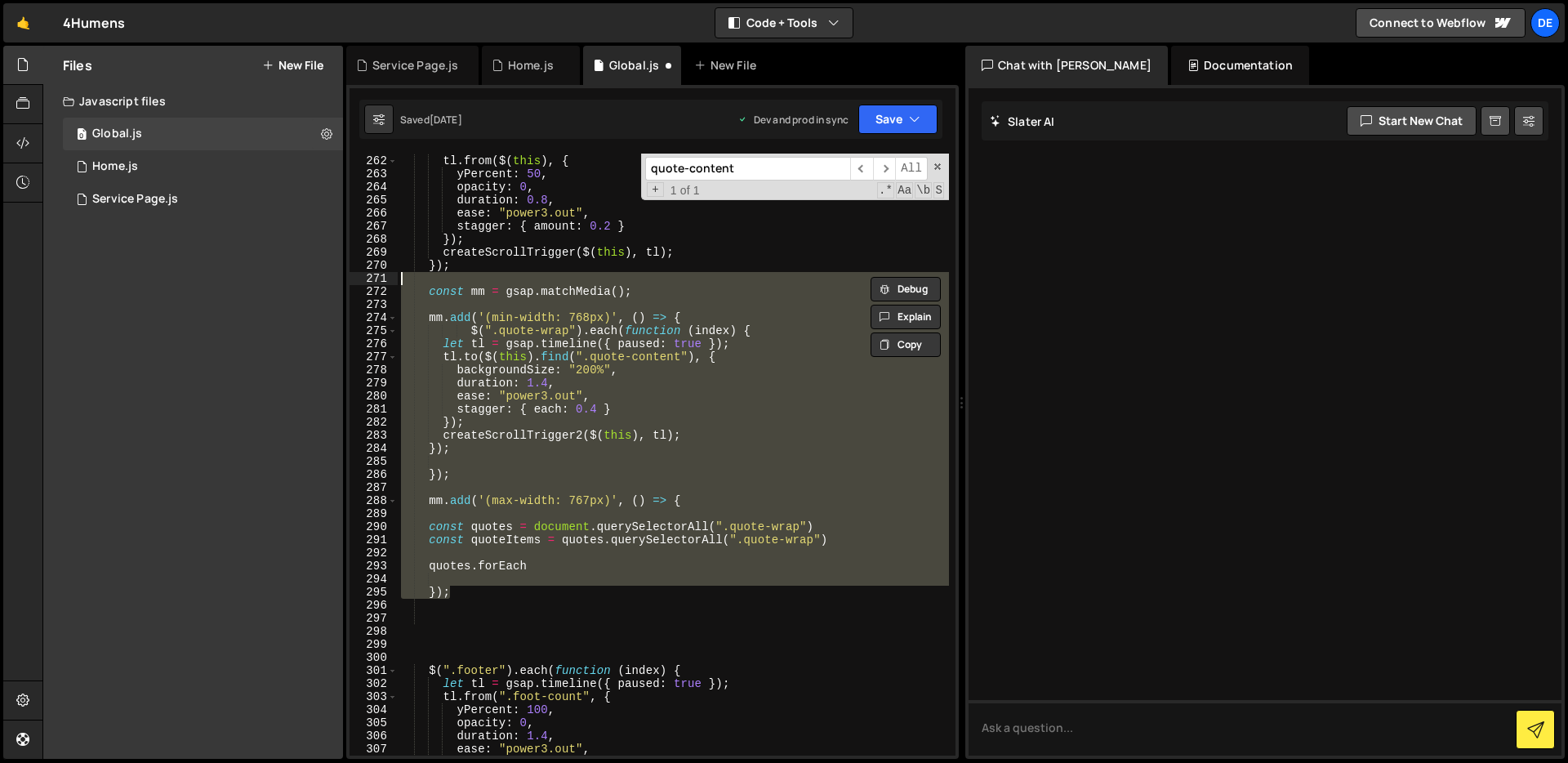
type textarea "const mm = gsap.matchMedia();"
click at [654, 609] on div "let tl = gsap . timeline ({ paused : true }) ; tl . from ( $ ( this ) , { yPerc…" at bounding box center [673, 456] width 551 height 628
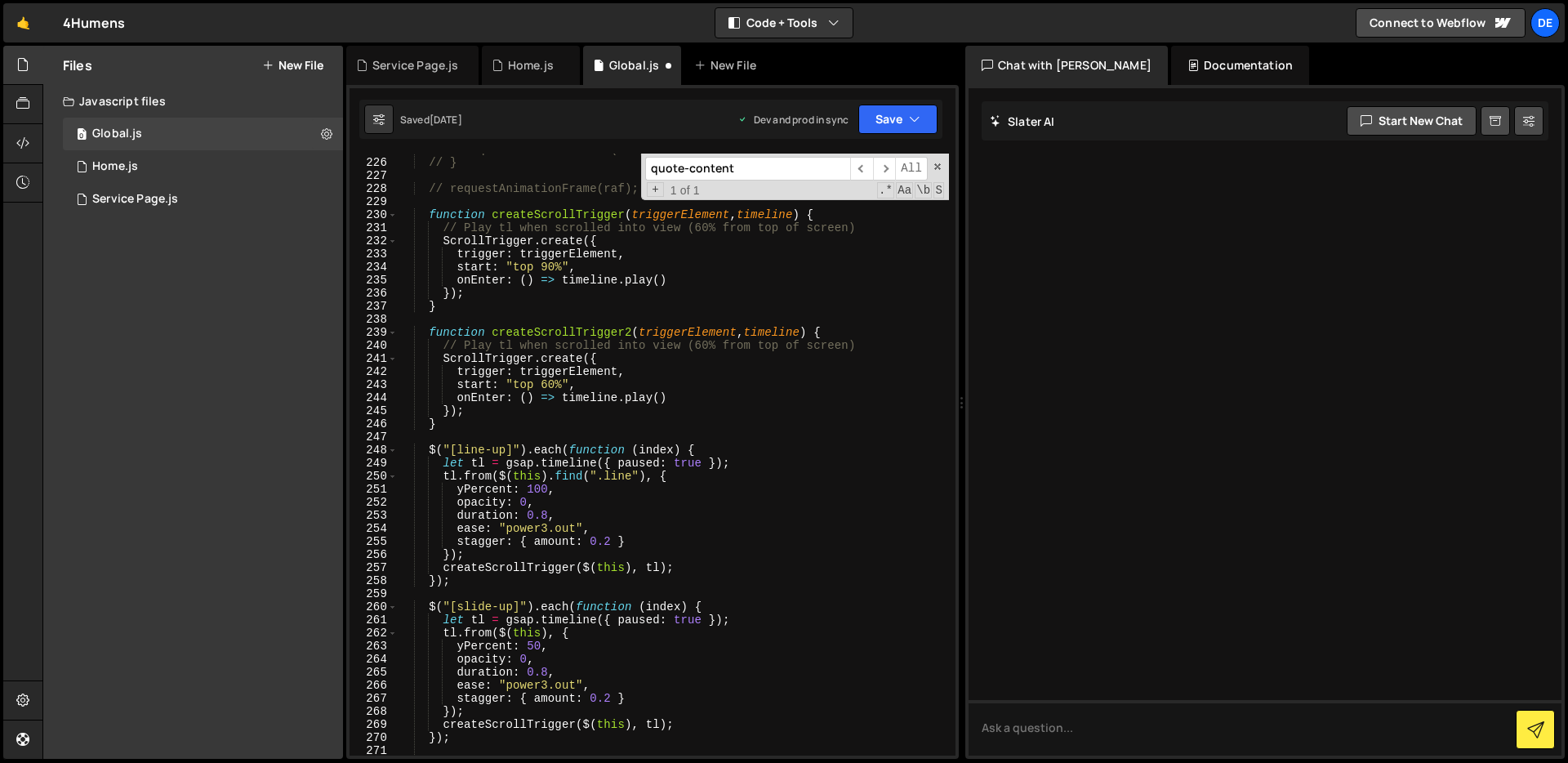
scroll to position [2997, 0]
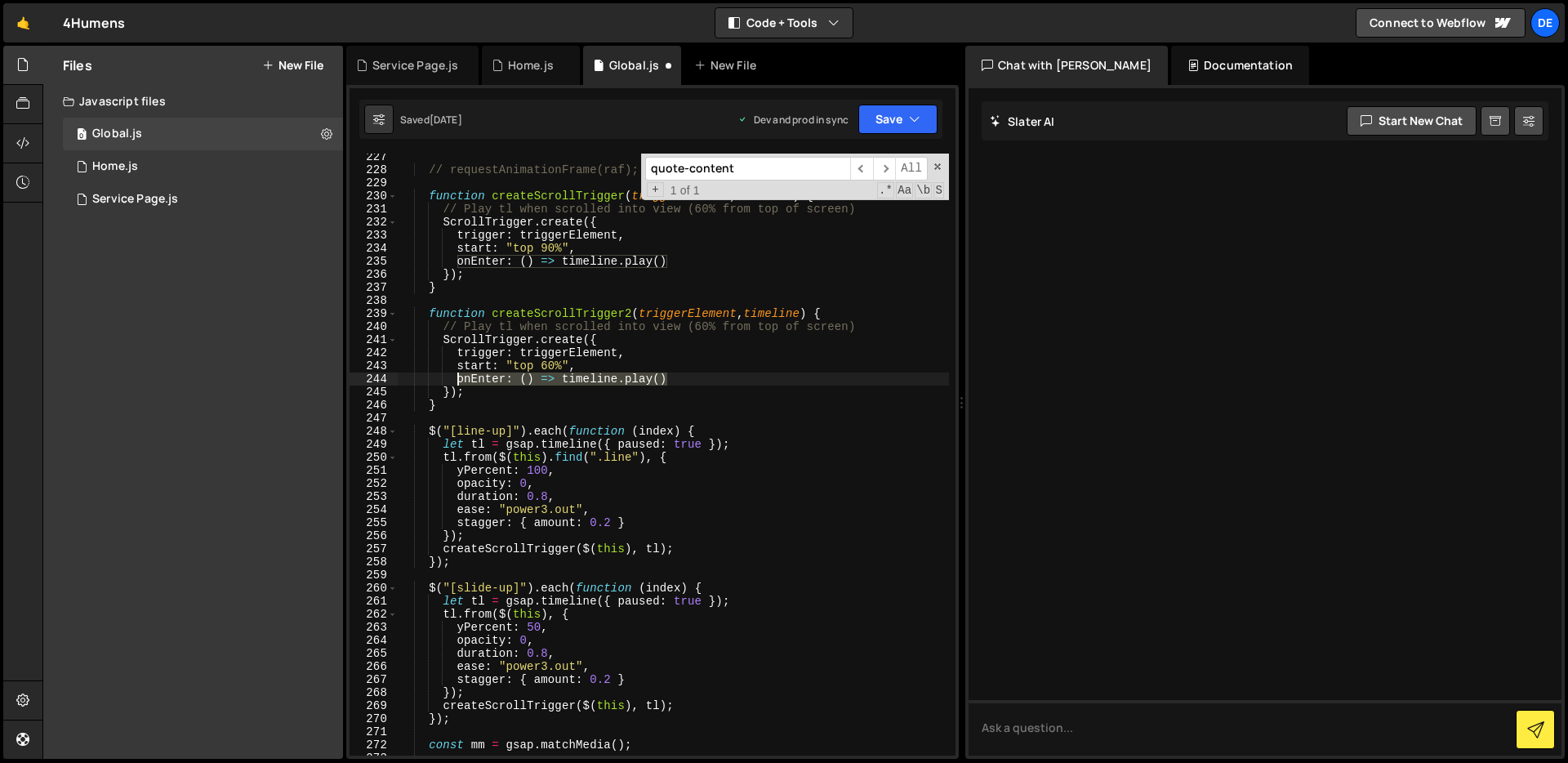
drag, startPoint x: 683, startPoint y: 377, endPoint x: 455, endPoint y: 382, distance: 228.1
click at [455, 382] on div "// requestAnimationFrame(raf); function createScrollTrigger ( triggerElement , …" at bounding box center [673, 464] width 551 height 628
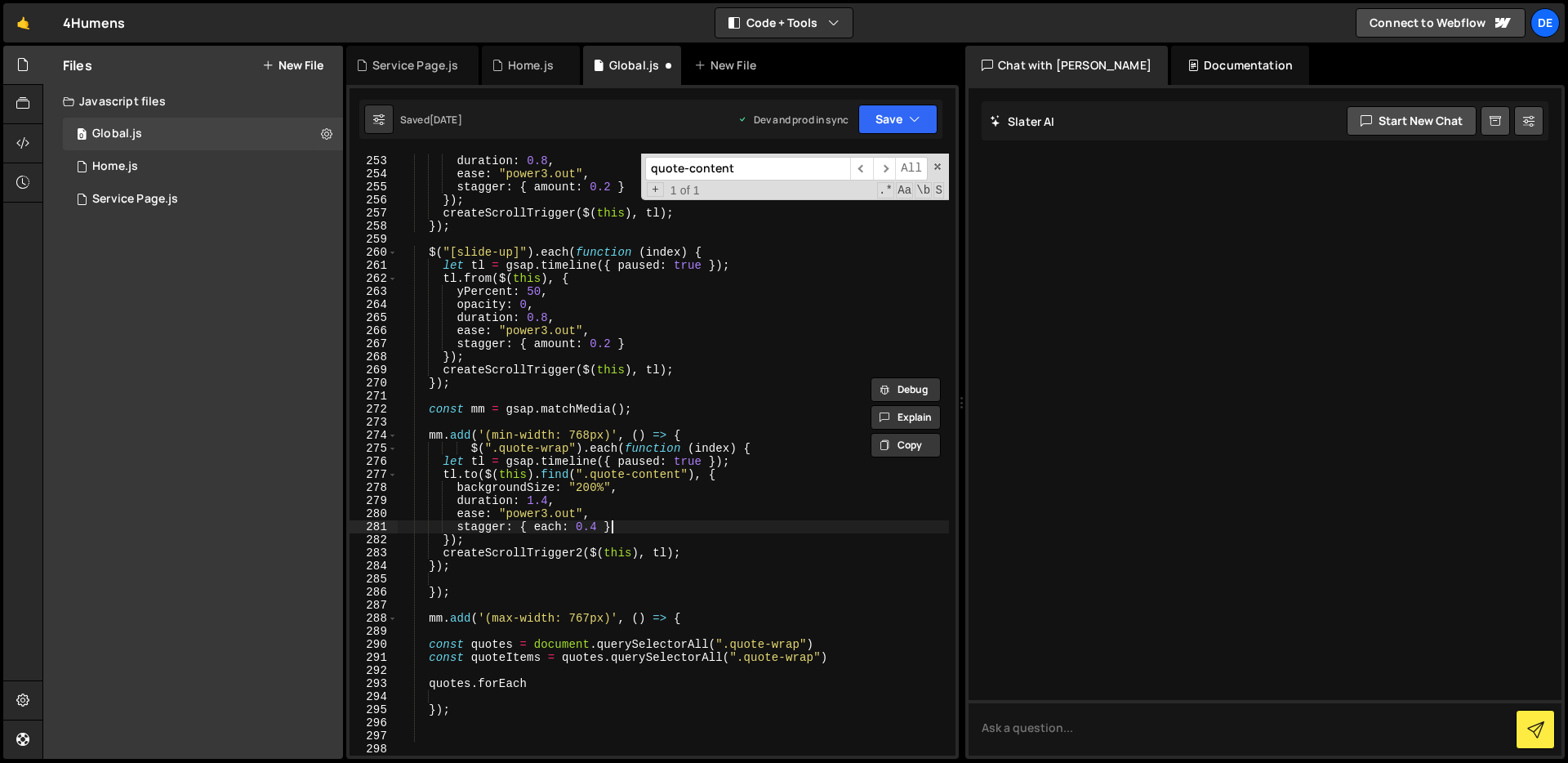
click at [862, 532] on div "opacity : 0 , duration : 0.8 , ease : "power3.out" , stagger : { amount : 0.2 }…" at bounding box center [673, 456] width 551 height 628
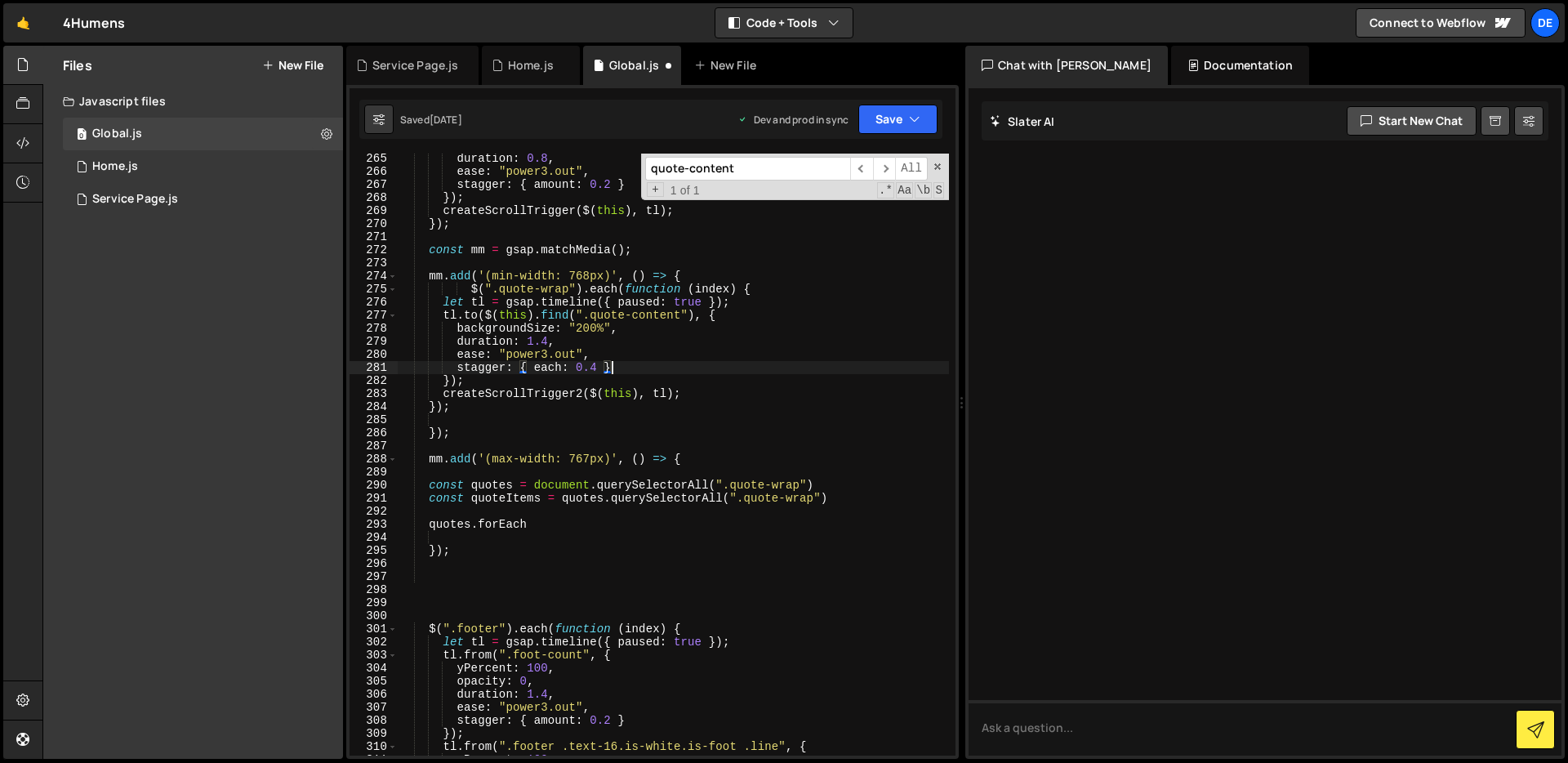
scroll to position [3492, 0]
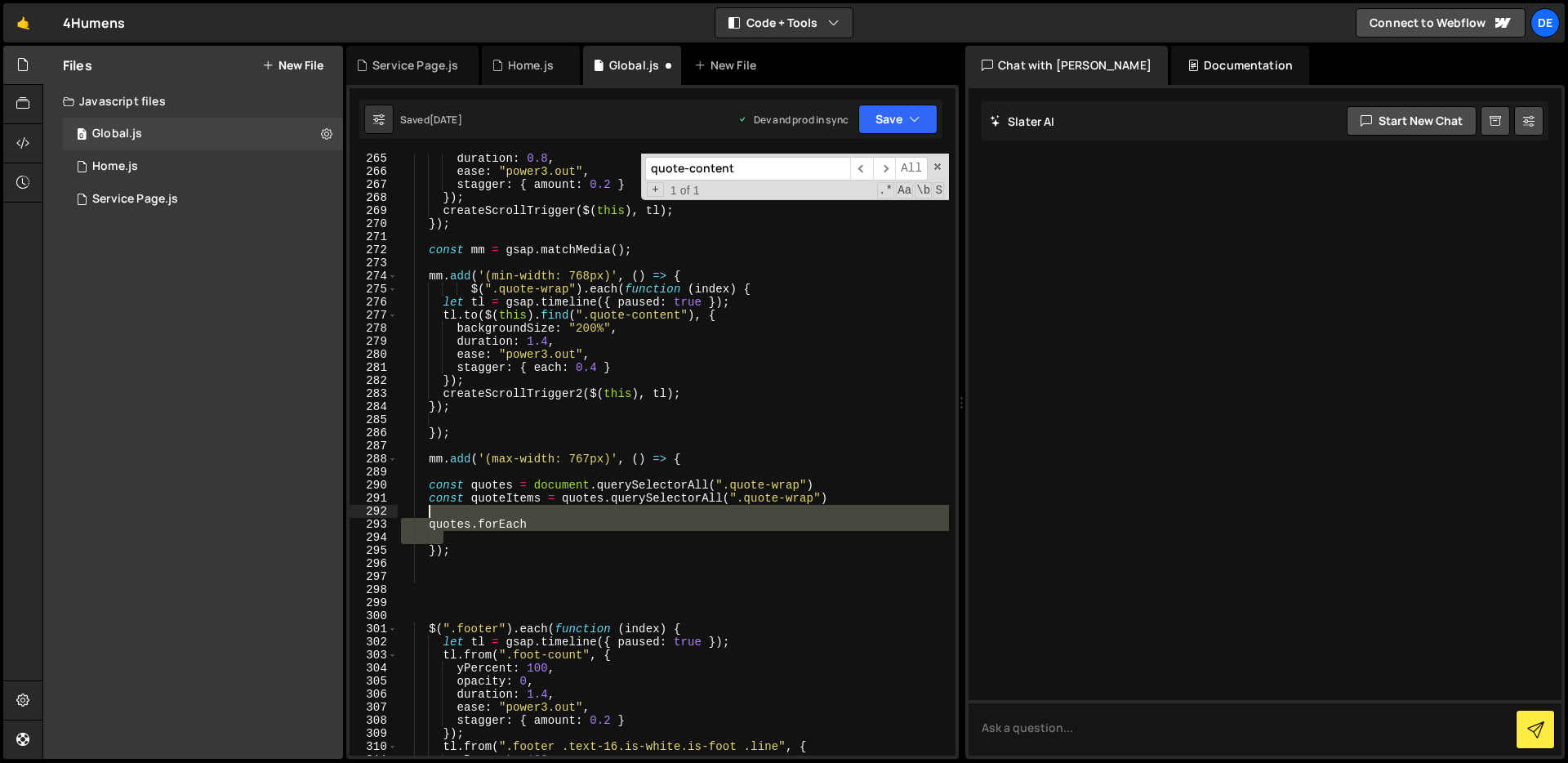
drag, startPoint x: 466, startPoint y: 541, endPoint x: 444, endPoint y: 509, distance: 38.8
click at [444, 508] on div "duration : 0.8 , ease : "power3.out" , stagger : { amount : 0.2 } }) ; createSc…" at bounding box center [673, 466] width 551 height 628
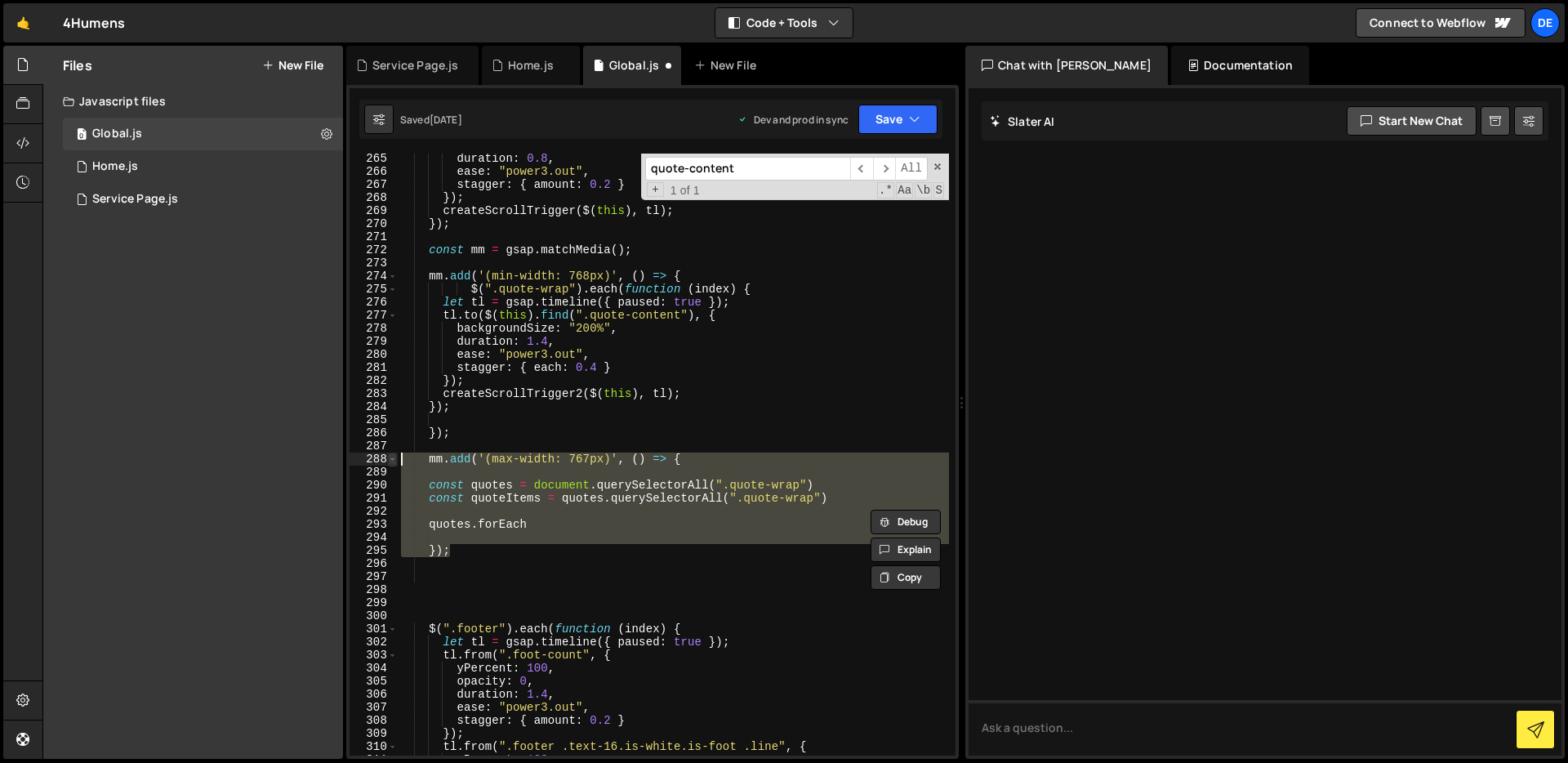
drag, startPoint x: 468, startPoint y: 547, endPoint x: 394, endPoint y: 460, distance: 114.2
click at [394, 460] on div "quotes.forEach 265 266 267 268 269 270 271 272 273 274 275 276 277 278 279 280 …" at bounding box center [652, 454] width 606 height 602
paste textarea "mm.add('(max-width: 767px)', () => {"
type textarea "mm.add('(max-width: 767px)', () => {"
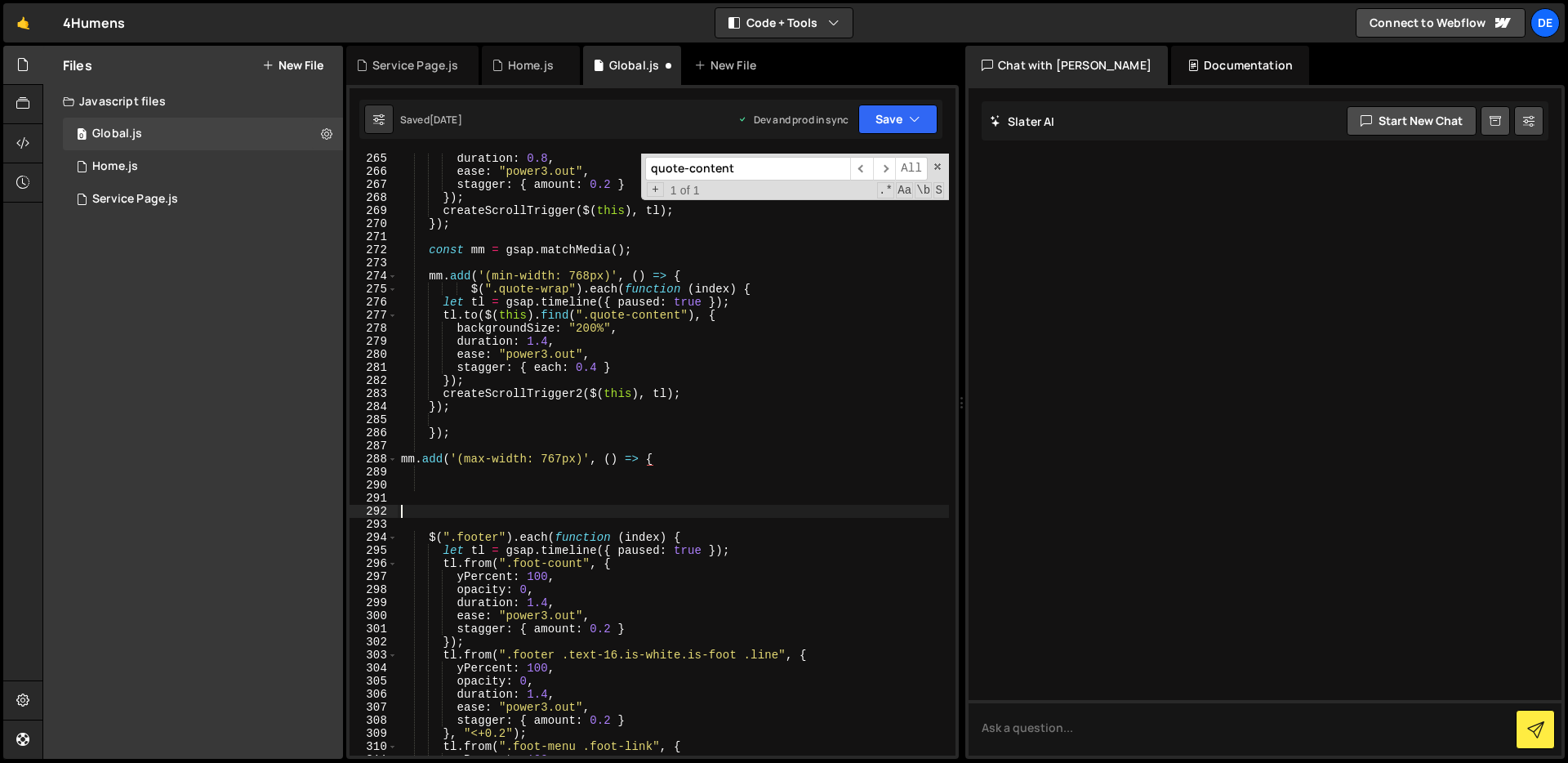
click at [580, 507] on div "duration : 0.8 , ease : "power3.out" , stagger : { amount : 0.2 } }) ; createSc…" at bounding box center [673, 466] width 551 height 628
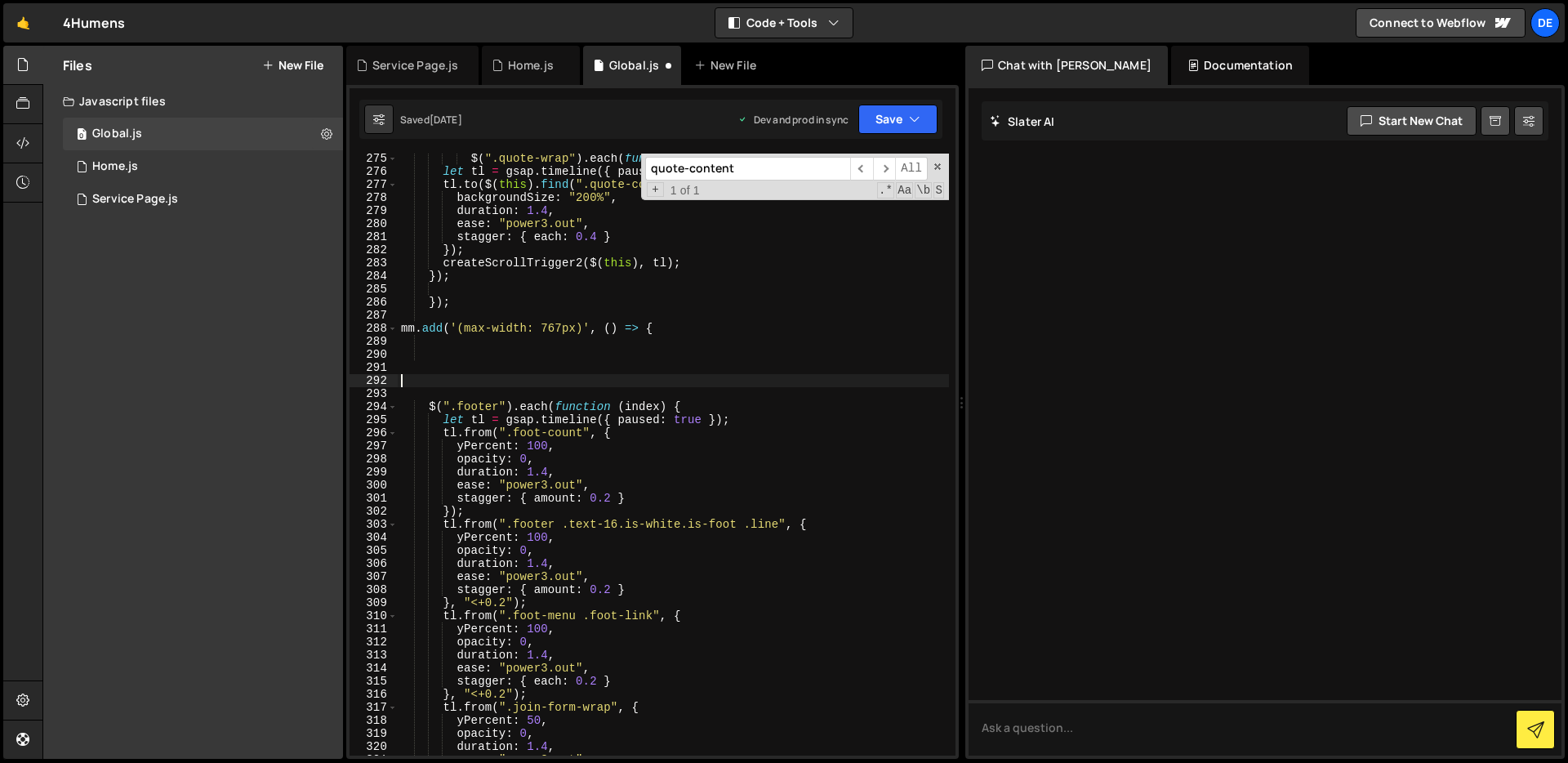
scroll to position [3604, 0]
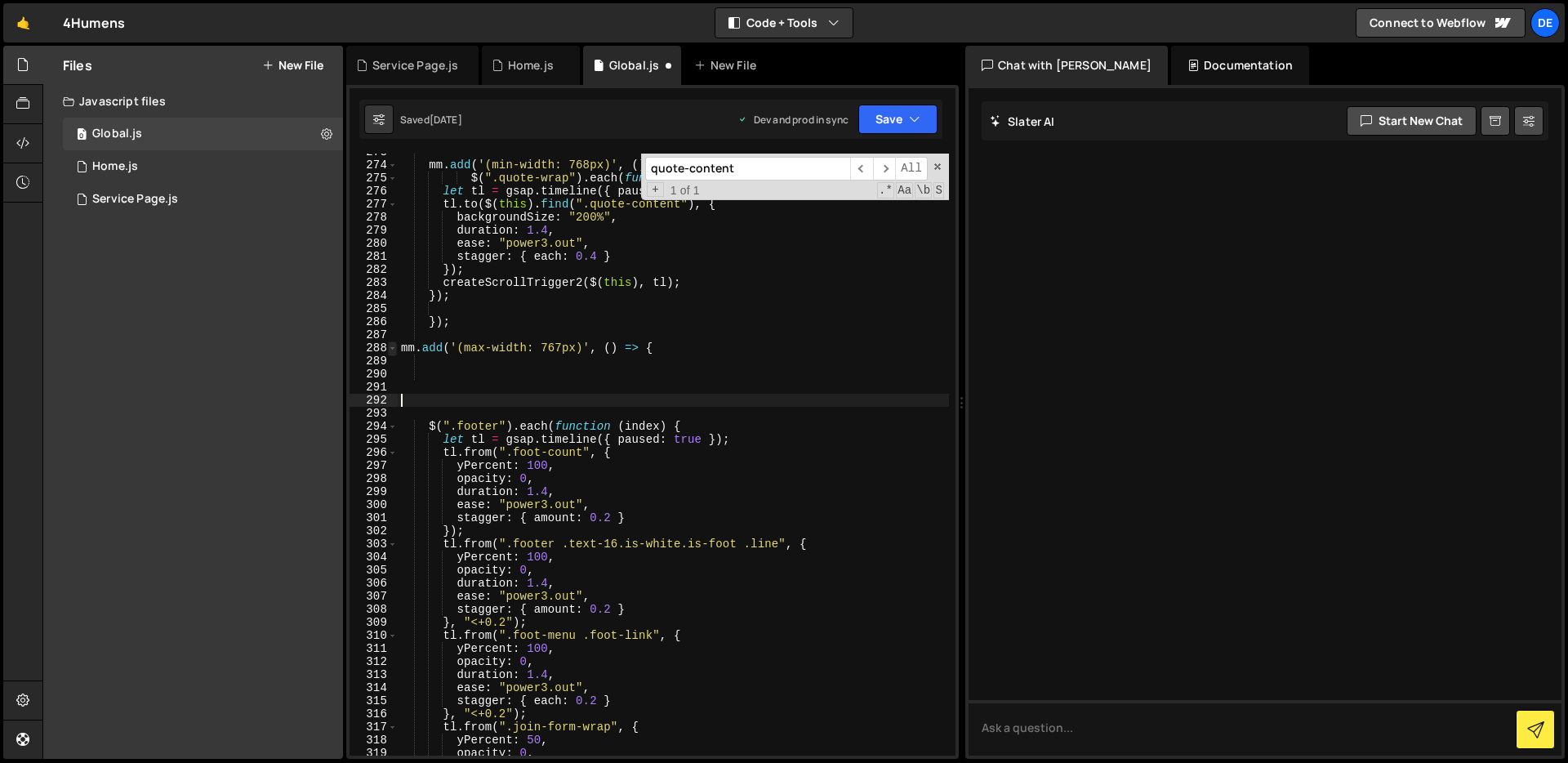
click at [396, 348] on span at bounding box center [392, 347] width 9 height 13
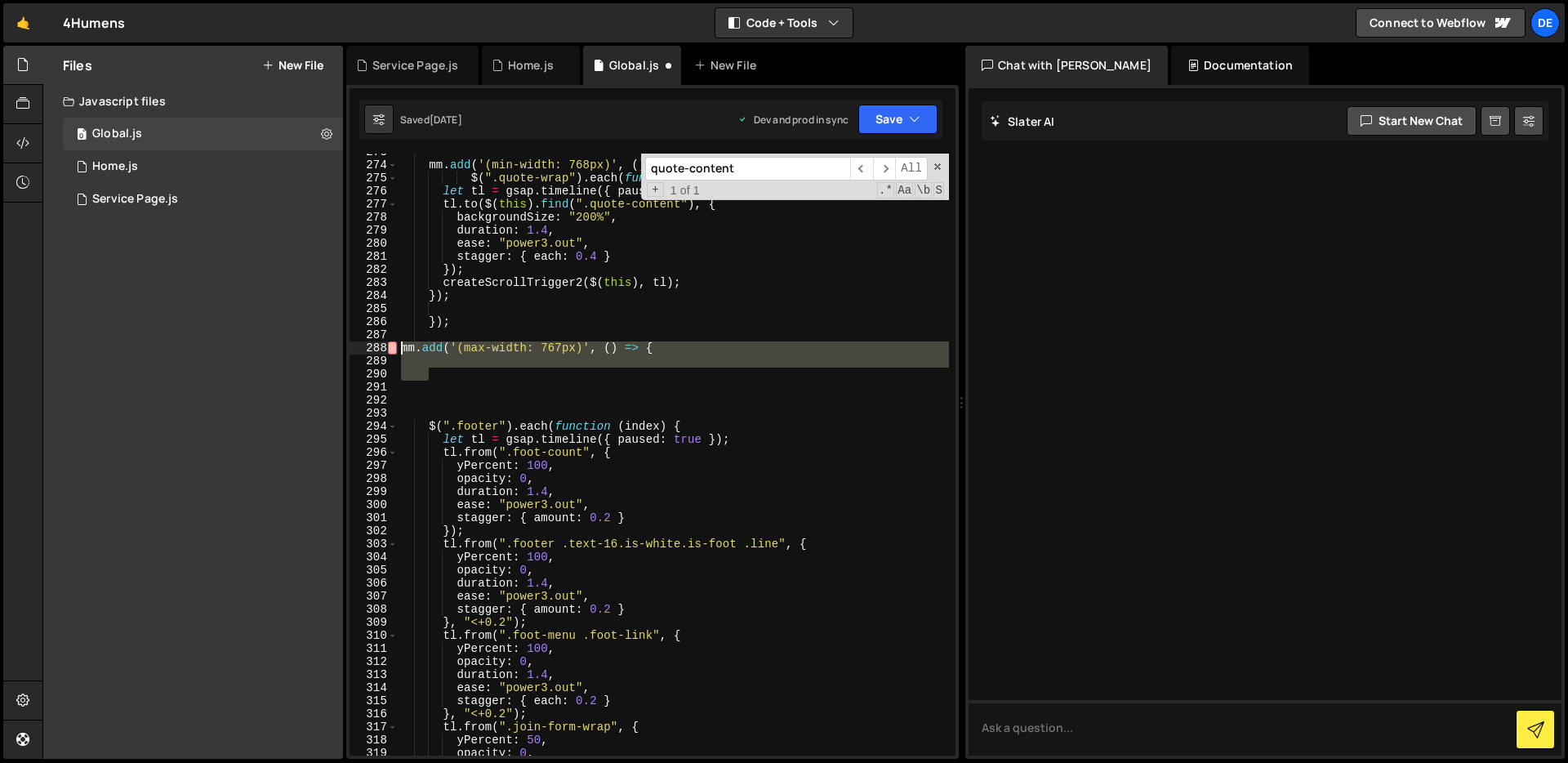
drag, startPoint x: 432, startPoint y: 371, endPoint x: 363, endPoint y: 345, distance: 73.7
click at [363, 345] on div "273 274 275 276 277 278 279 280 281 282 283 284 285 286 287 288 289 290 291 292…" at bounding box center [652, 454] width 606 height 602
type textarea "mm.add('(max-width: 767px)', () => {"
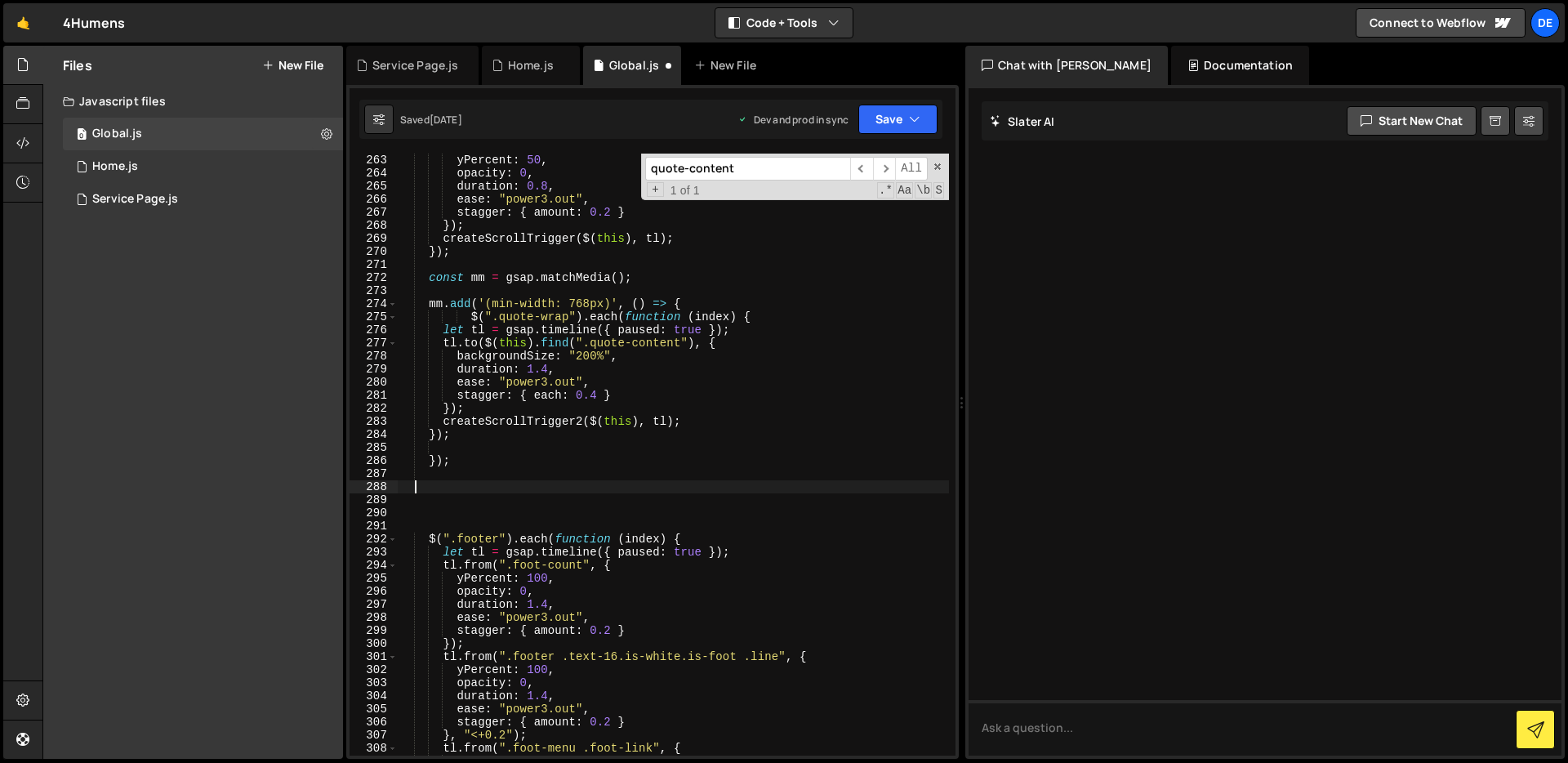
scroll to position [3465, 0]
paste textarea "});"
type textarea "});"
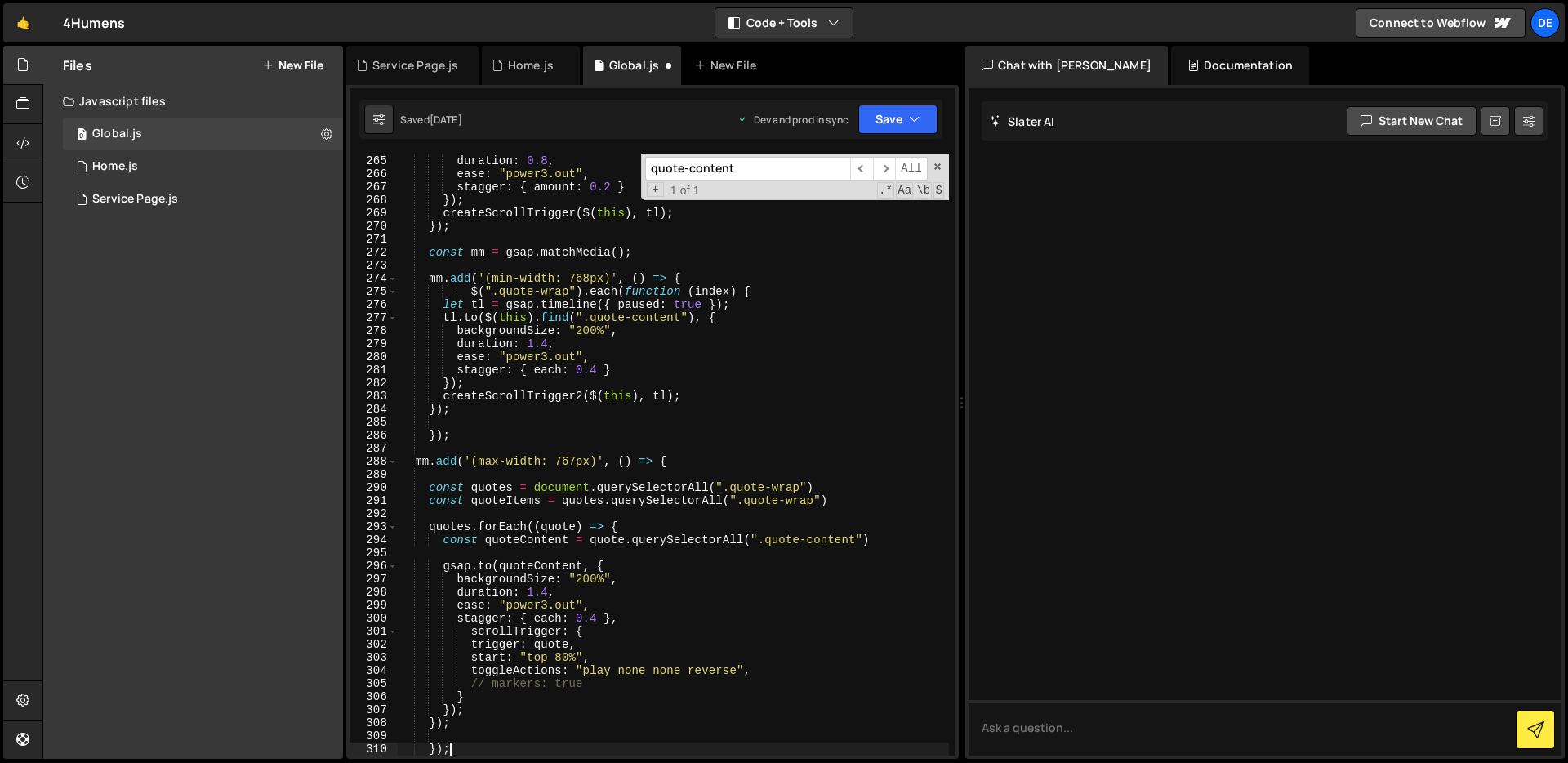
scroll to position [3489, 0]
click at [718, 428] on div "opacity : 0 , duration : 0.8 , ease : "power3.out" , stagger : { amount : 0.2 }…" at bounding box center [673, 456] width 551 height 628
click at [899, 115] on button "Save" at bounding box center [898, 119] width 79 height 29
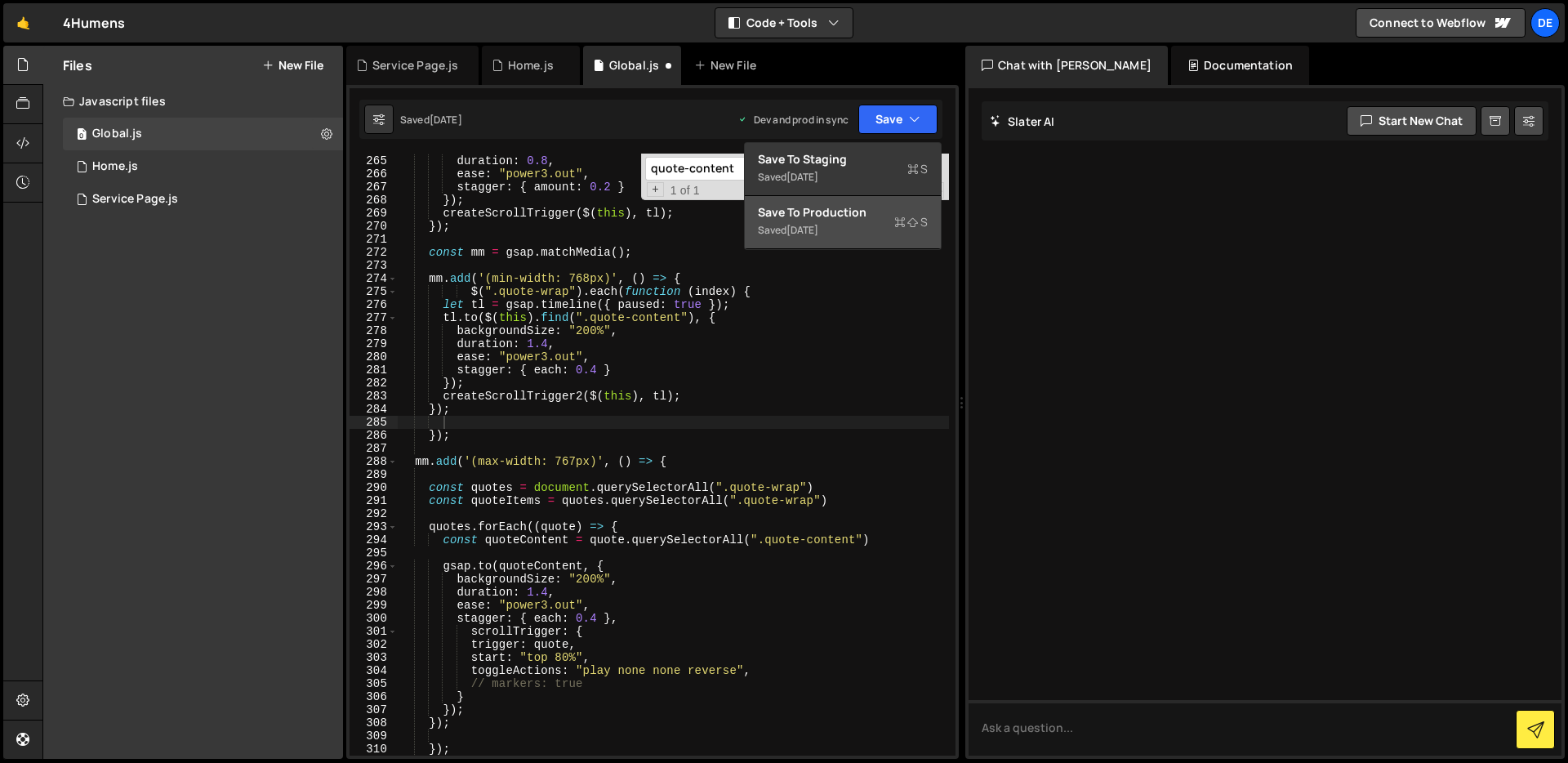
click at [865, 240] on button "Save to Production S Saved [DATE]" at bounding box center [843, 222] width 196 height 53
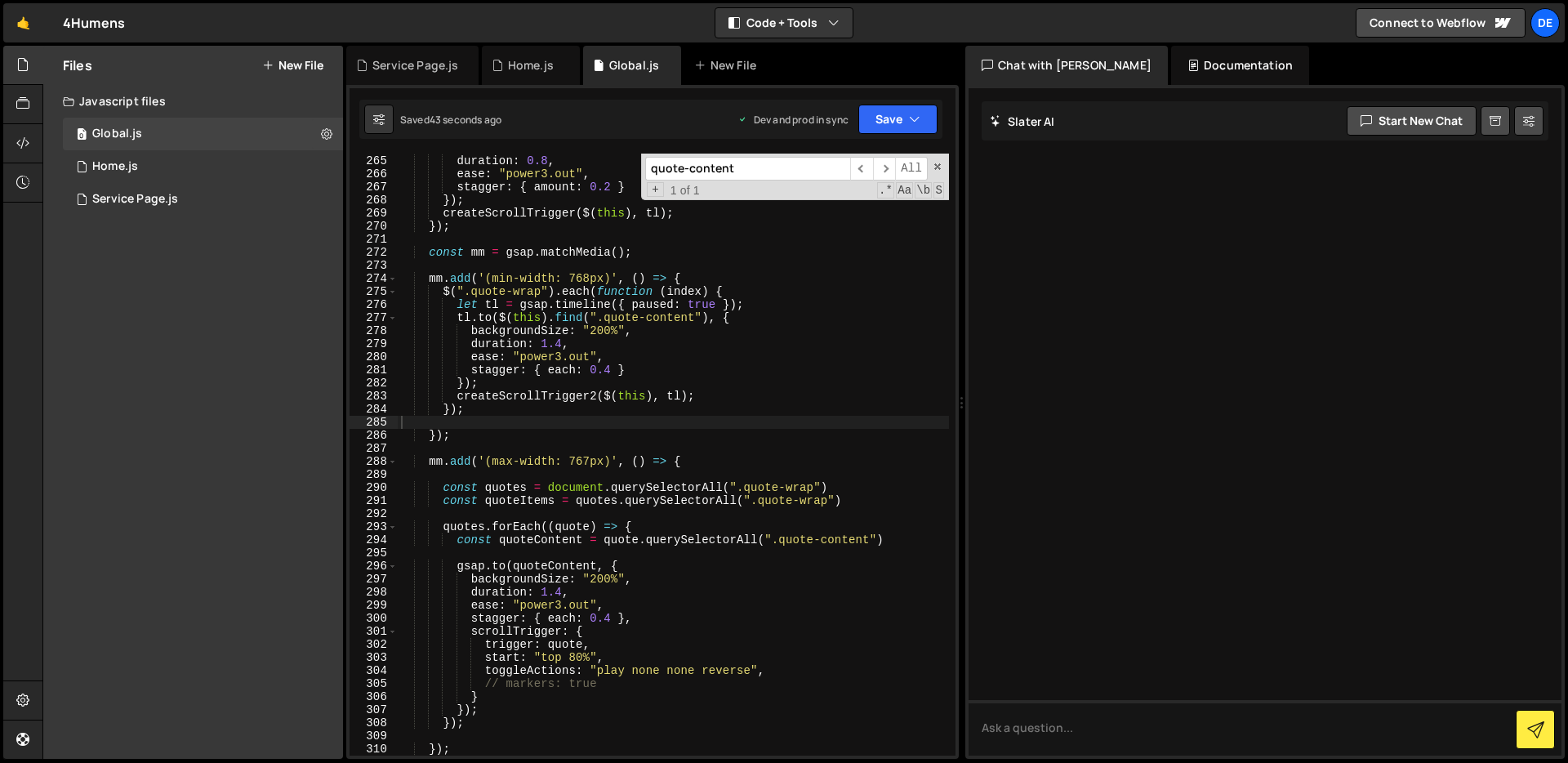
type textarea "createScrollTrigger2($(this), tl);"
click at [652, 393] on div "opacity : 0 , duration : 0.8 , ease : "power3.out" , stagger : { amount : 0.2 }…" at bounding box center [673, 456] width 551 height 628
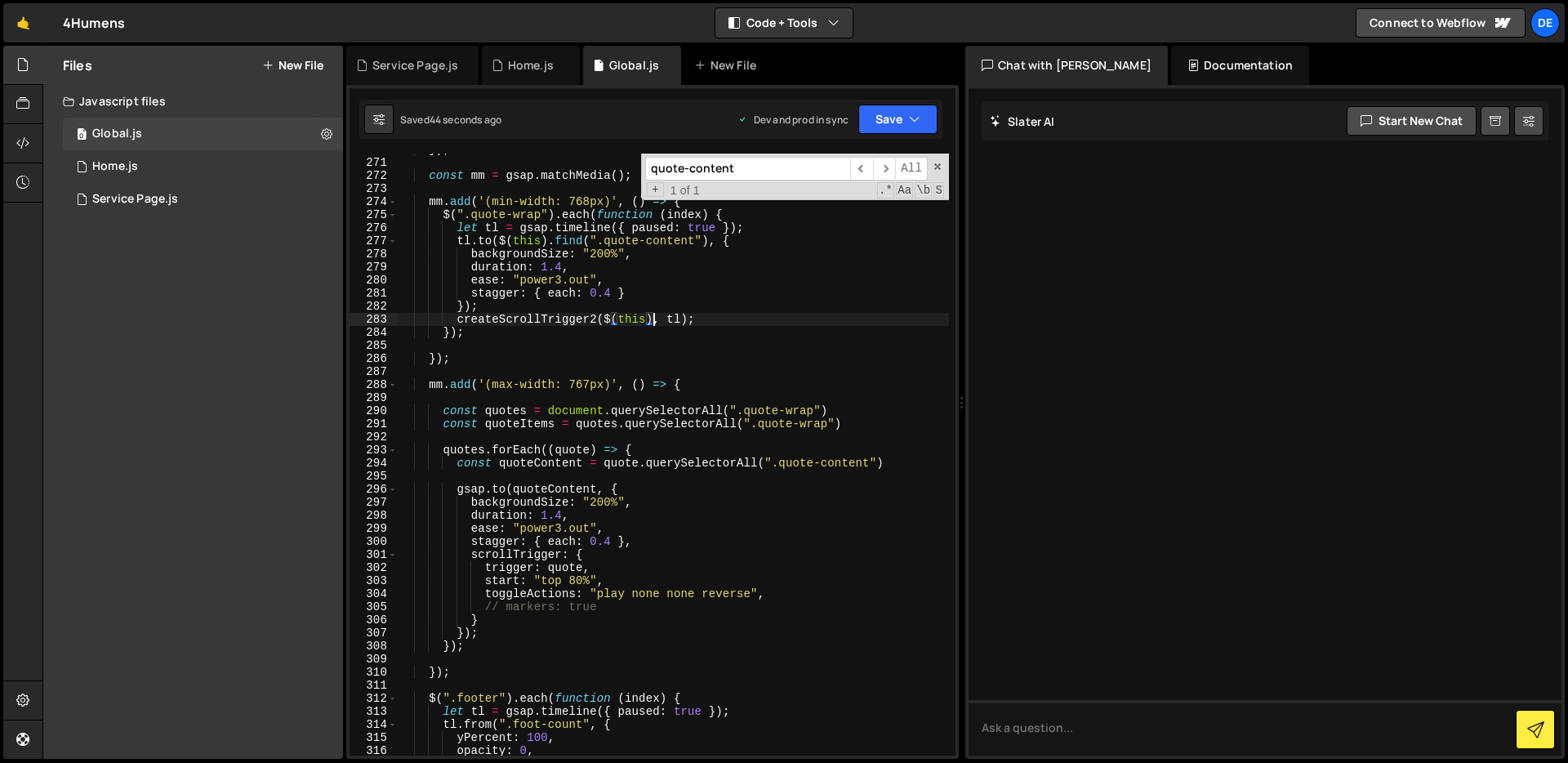
scroll to position [3573, 0]
click at [480, 658] on div "const mm = gsap . matchMedia ( ) ; mm . add ( '(min-width: 768px)' , ( ) => { $…" at bounding box center [673, 464] width 551 height 628
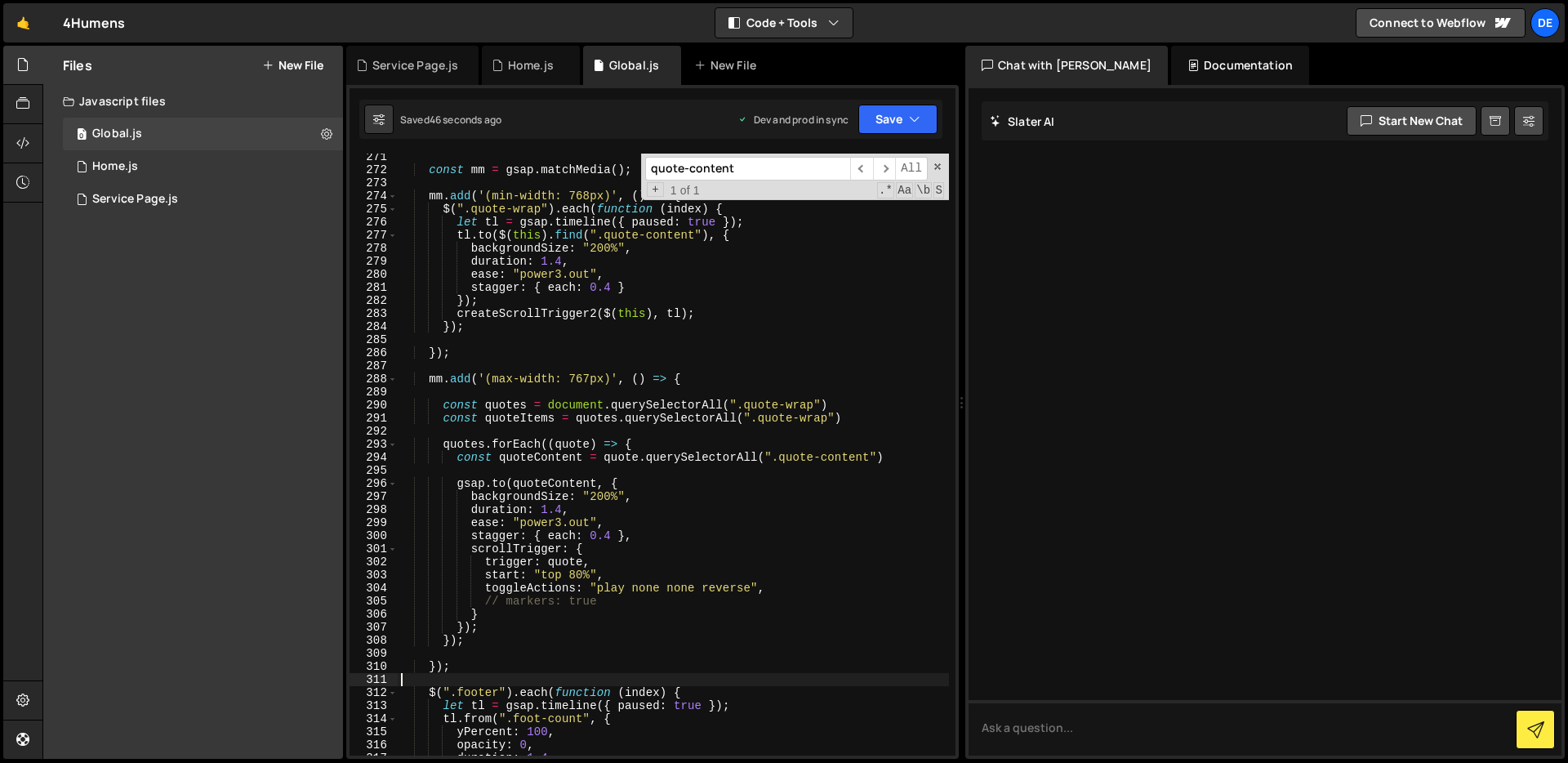
click at [483, 684] on div "const mm = gsap . matchMedia ( ) ; mm . add ( '(min-width: 768px)' , ( ) => { $…" at bounding box center [673, 464] width 551 height 628
click at [487, 671] on div "const mm = gsap . matchMedia ( ) ; mm . add ( '(min-width: 768px)' , ( ) => { $…" at bounding box center [673, 464] width 551 height 628
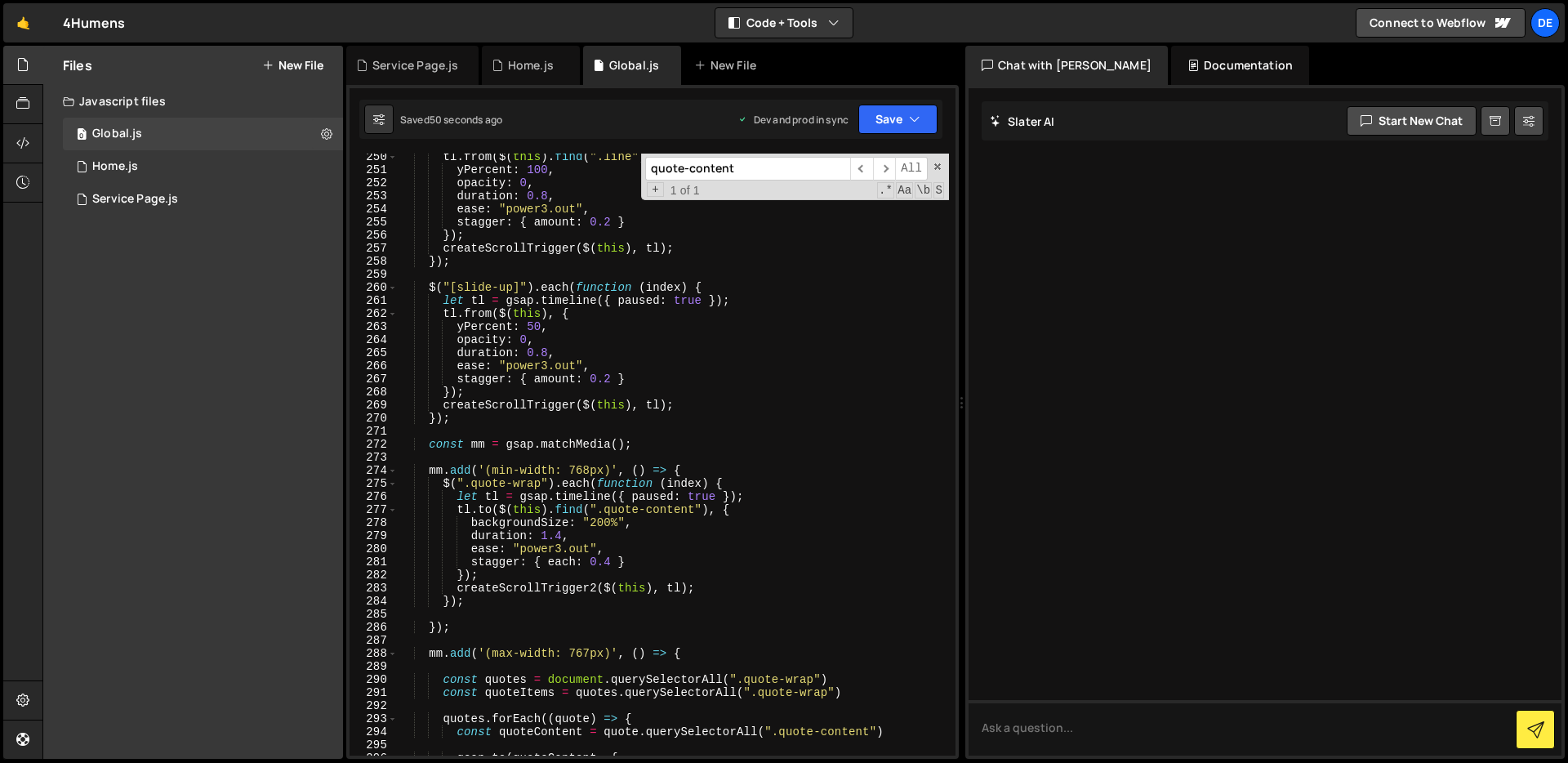
scroll to position [3297, 0]
click at [397, 448] on div "272" at bounding box center [374, 444] width 48 height 13
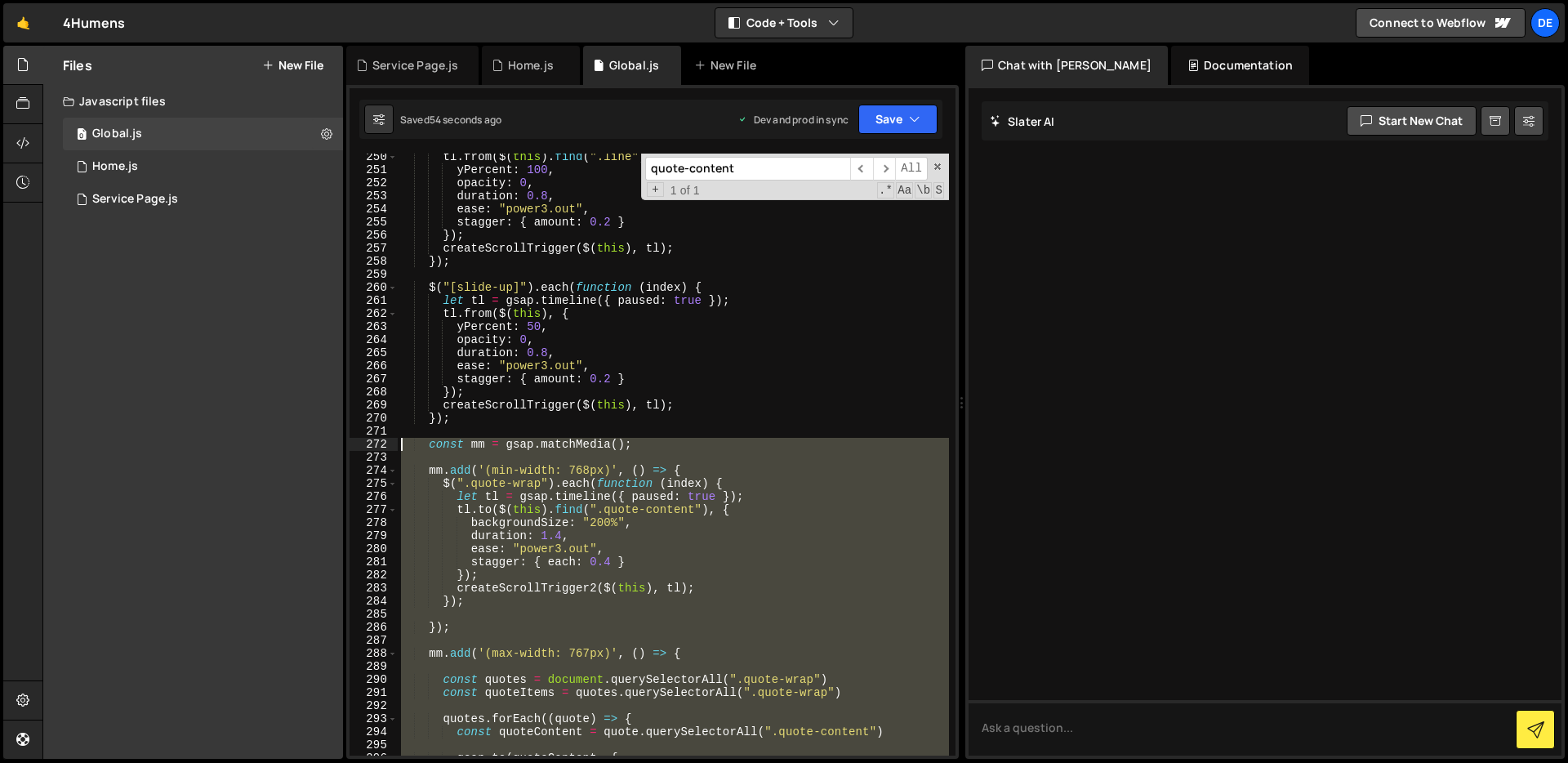
click at [401, 444] on div "tl . from ( $ ( this ) . find ( ".line" ) , { yPercent : 100 , opacity : 0 , du…" at bounding box center [673, 464] width 551 height 628
click at [645, 551] on div "tl . from ( $ ( this ) . find ( ".line" ) , { yPercent : 100 , opacity : 0 , du…" at bounding box center [673, 454] width 551 height 602
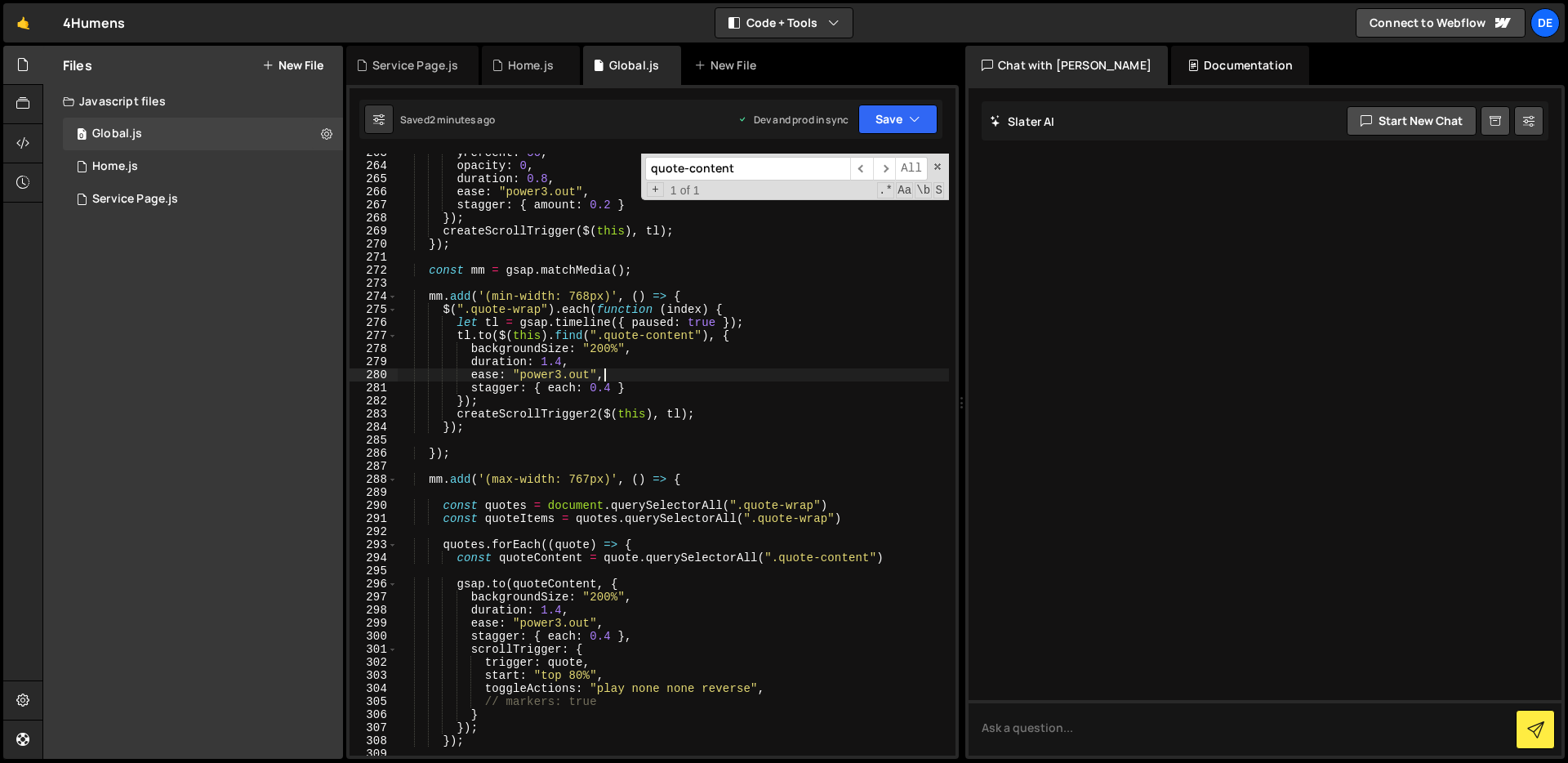
scroll to position [3481, 0]
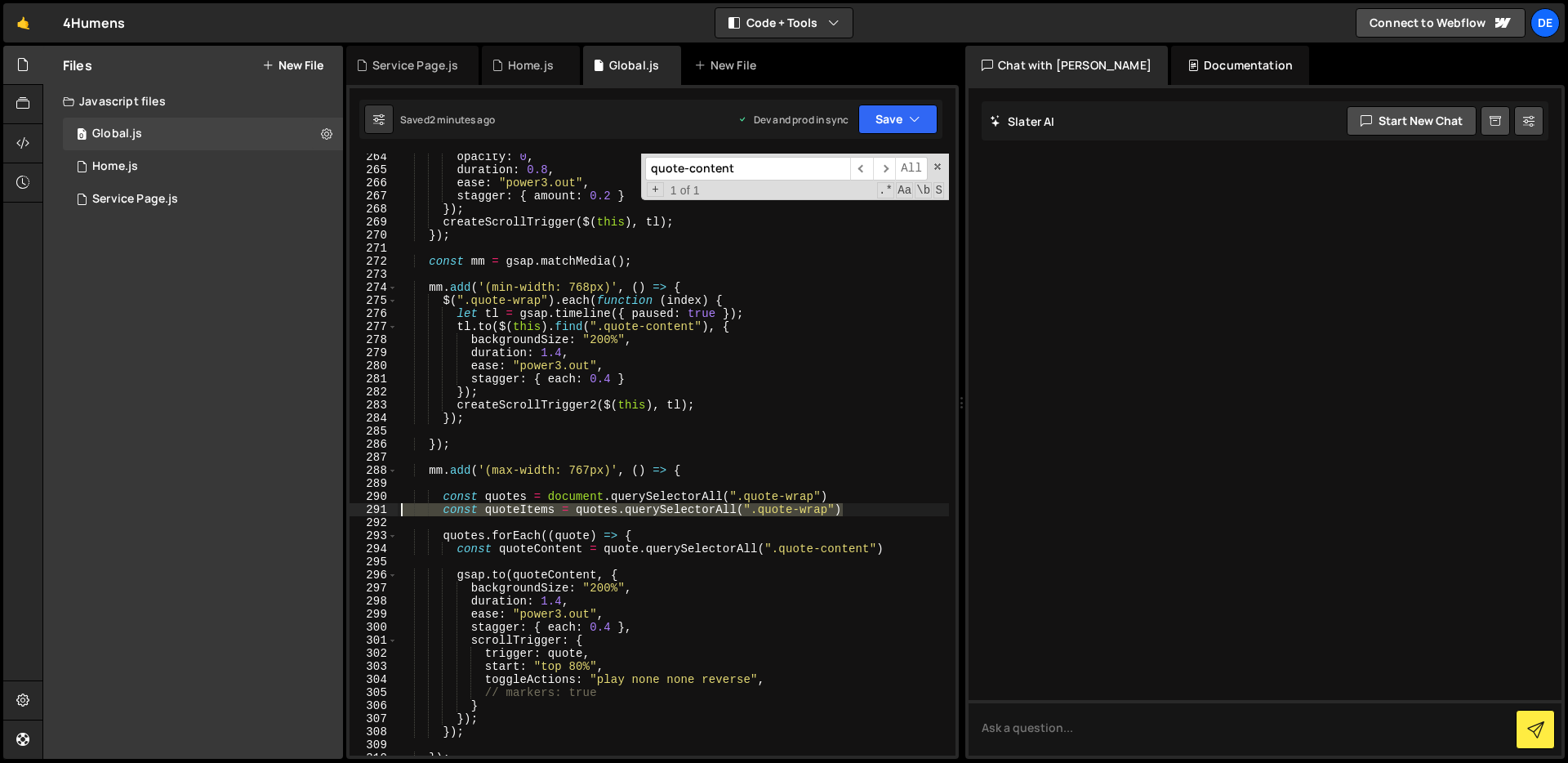
drag, startPoint x: 848, startPoint y: 508, endPoint x: 396, endPoint y: 514, distance: 452.0
click at [396, 513] on div "ease: "power3.out", 264 265 266 267 268 269 270 271 272 273 274 275 276 277 278…" at bounding box center [652, 454] width 606 height 602
type textarea "const quoteItems = quotes.querySelectorAll(".quote-wrap")"
type textarea "const quotes = document.querySelectorAll(".quote-wrap")"
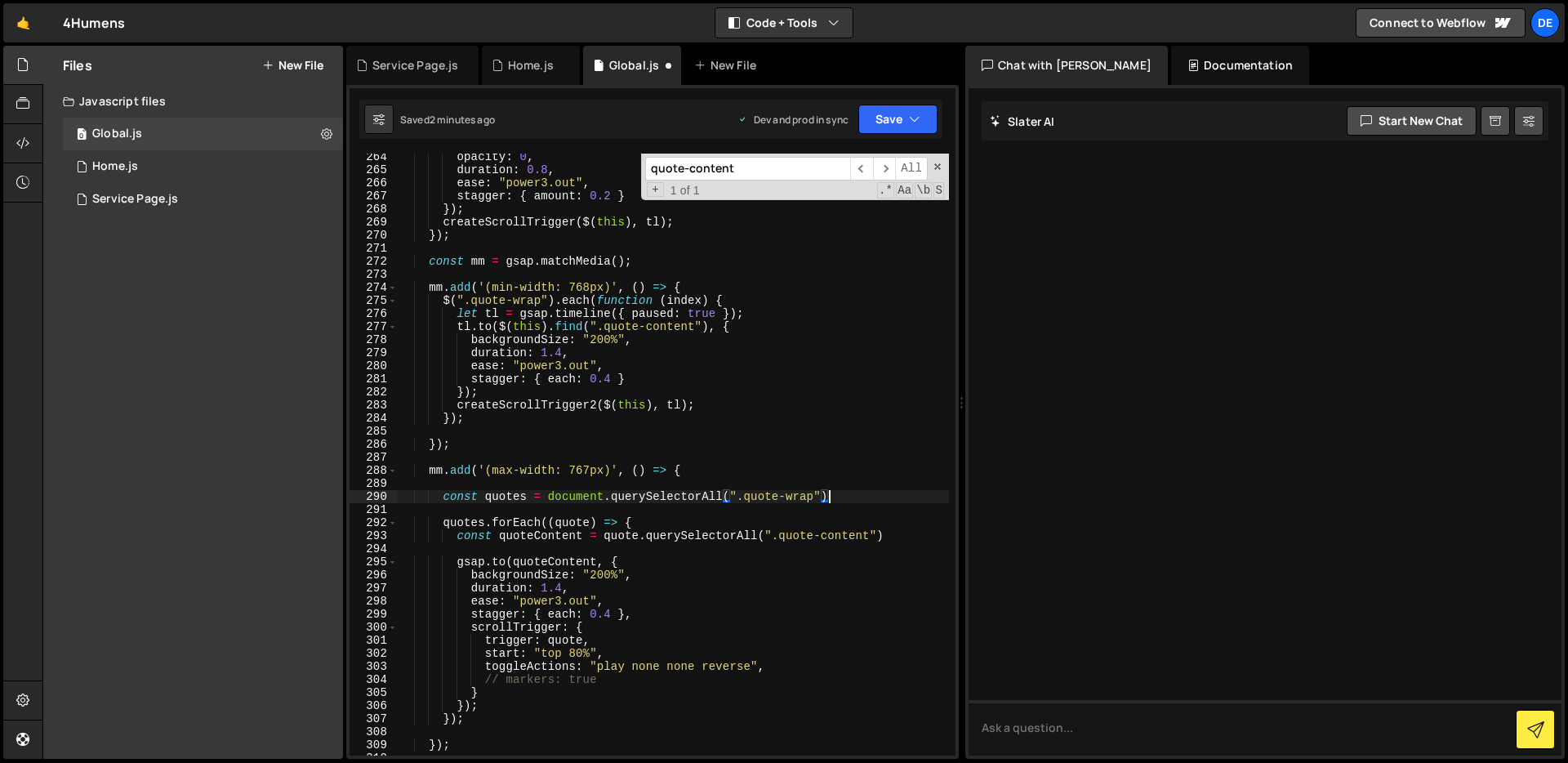
click at [906, 96] on div "1 Type cmd + s to save your Javascript file. הההההההההההההההההההההההההההההההההה…" at bounding box center [652, 422] width 612 height 674
click at [901, 108] on button "Save" at bounding box center [898, 119] width 79 height 29
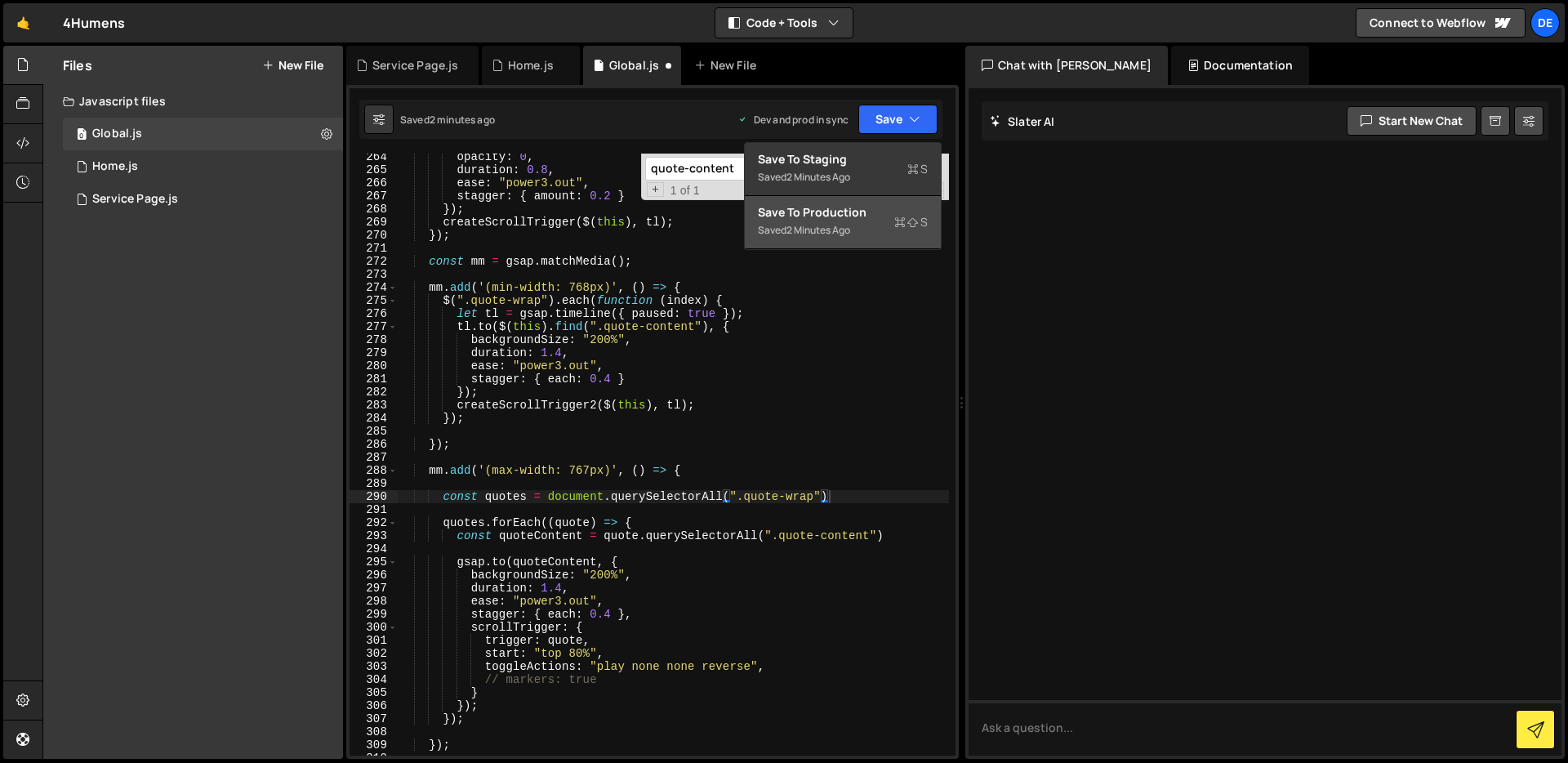
click at [880, 217] on div "Save to Production S" at bounding box center [842, 212] width 170 height 16
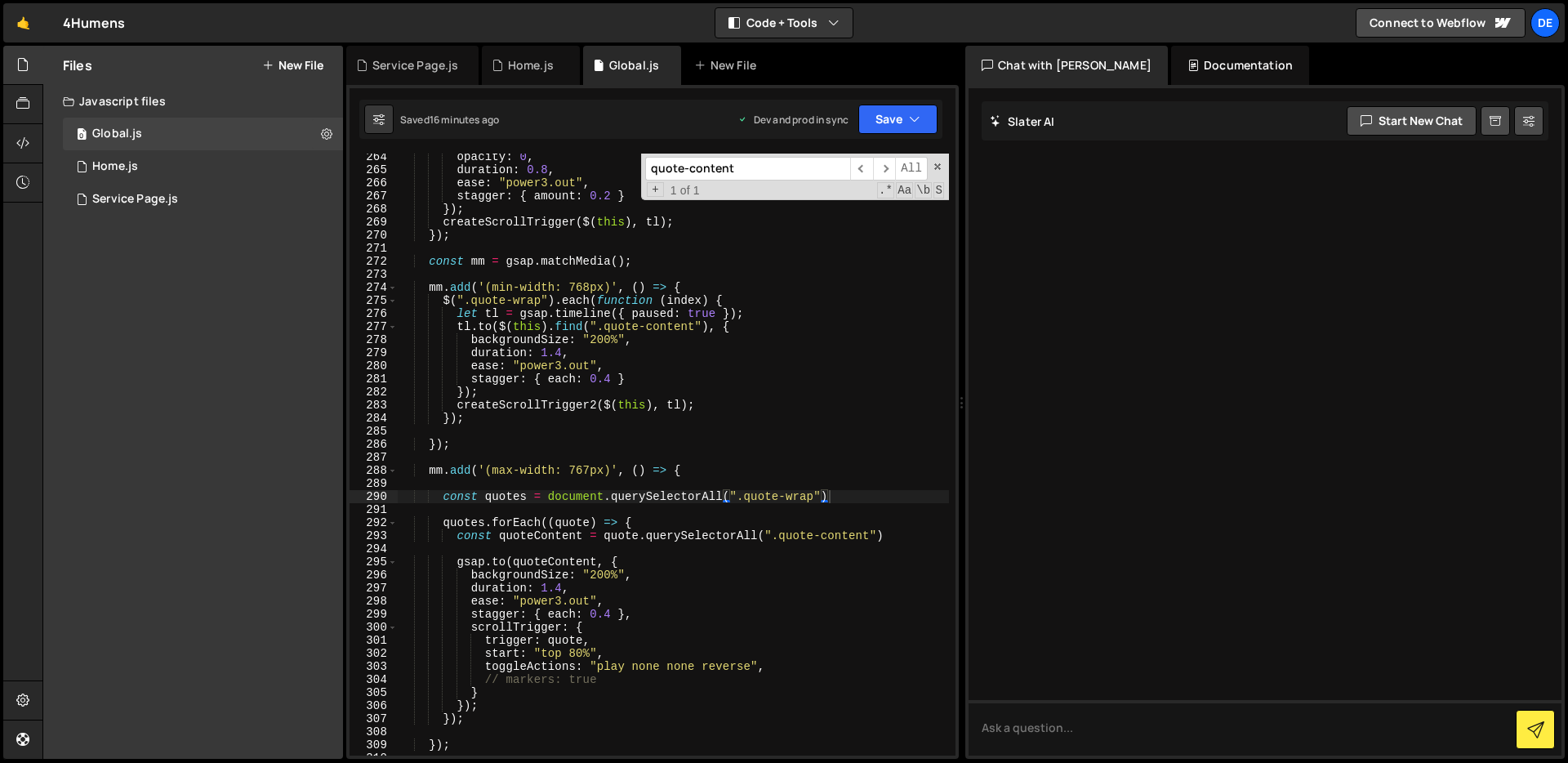
click at [791, 173] on input "quote-content" at bounding box center [748, 169] width 205 height 23
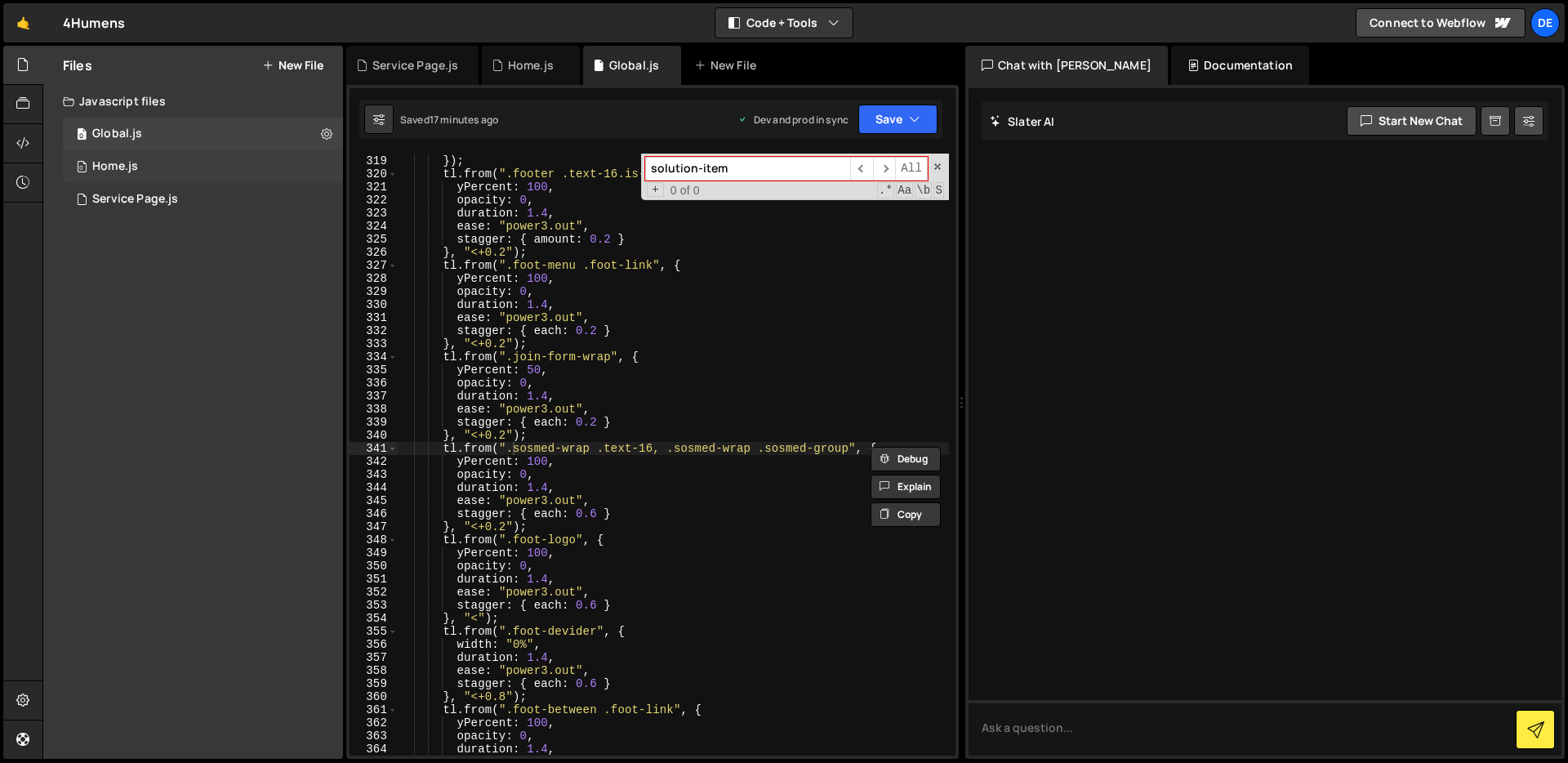
type input "solution-item"
click at [180, 175] on div "0 Home.js 0" at bounding box center [203, 167] width 280 height 33
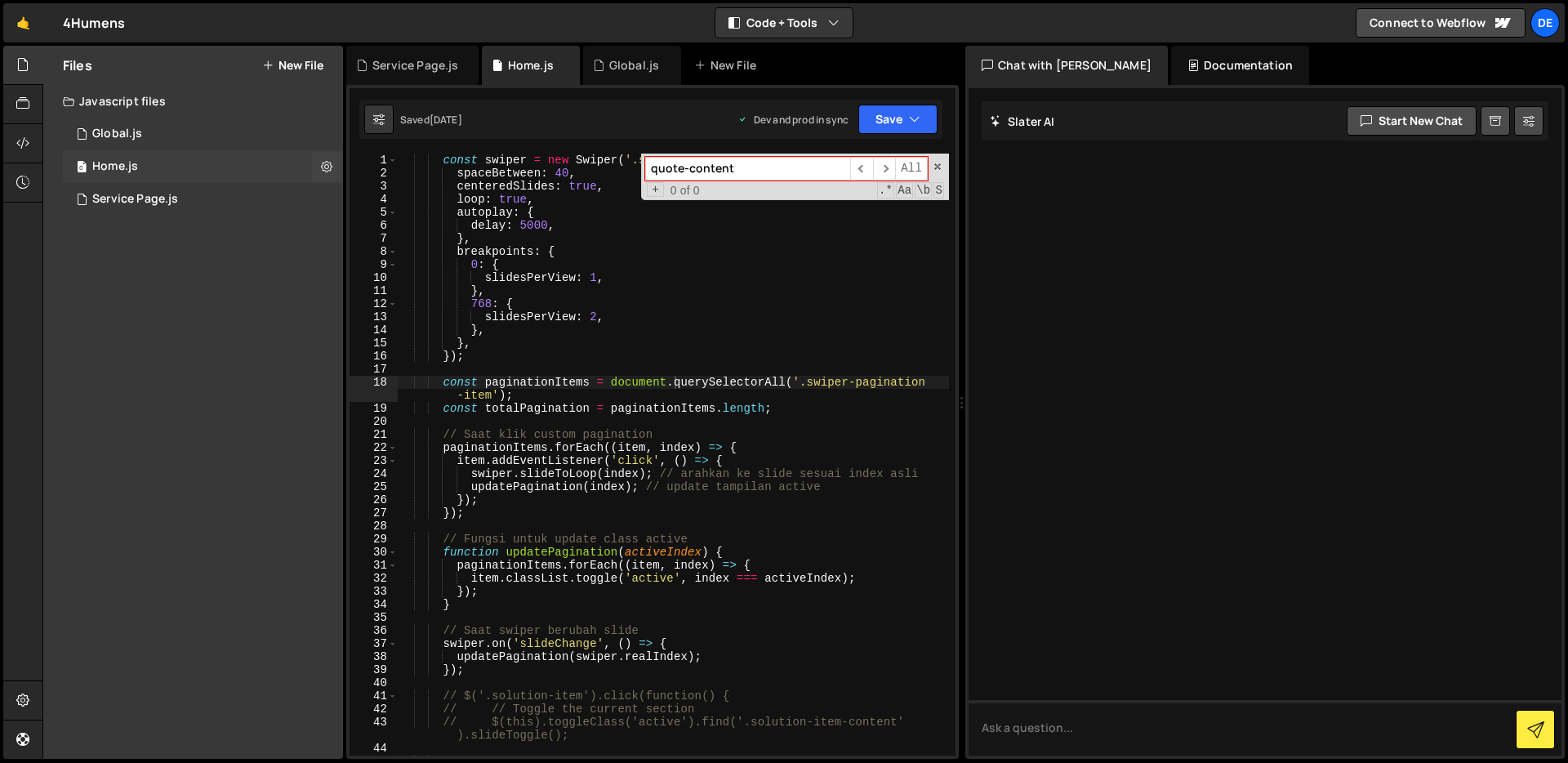
click at [221, 164] on div "0 Home.js 0" at bounding box center [203, 167] width 280 height 33
click at [256, 191] on div "0 Service Page.js 0" at bounding box center [203, 200] width 280 height 33
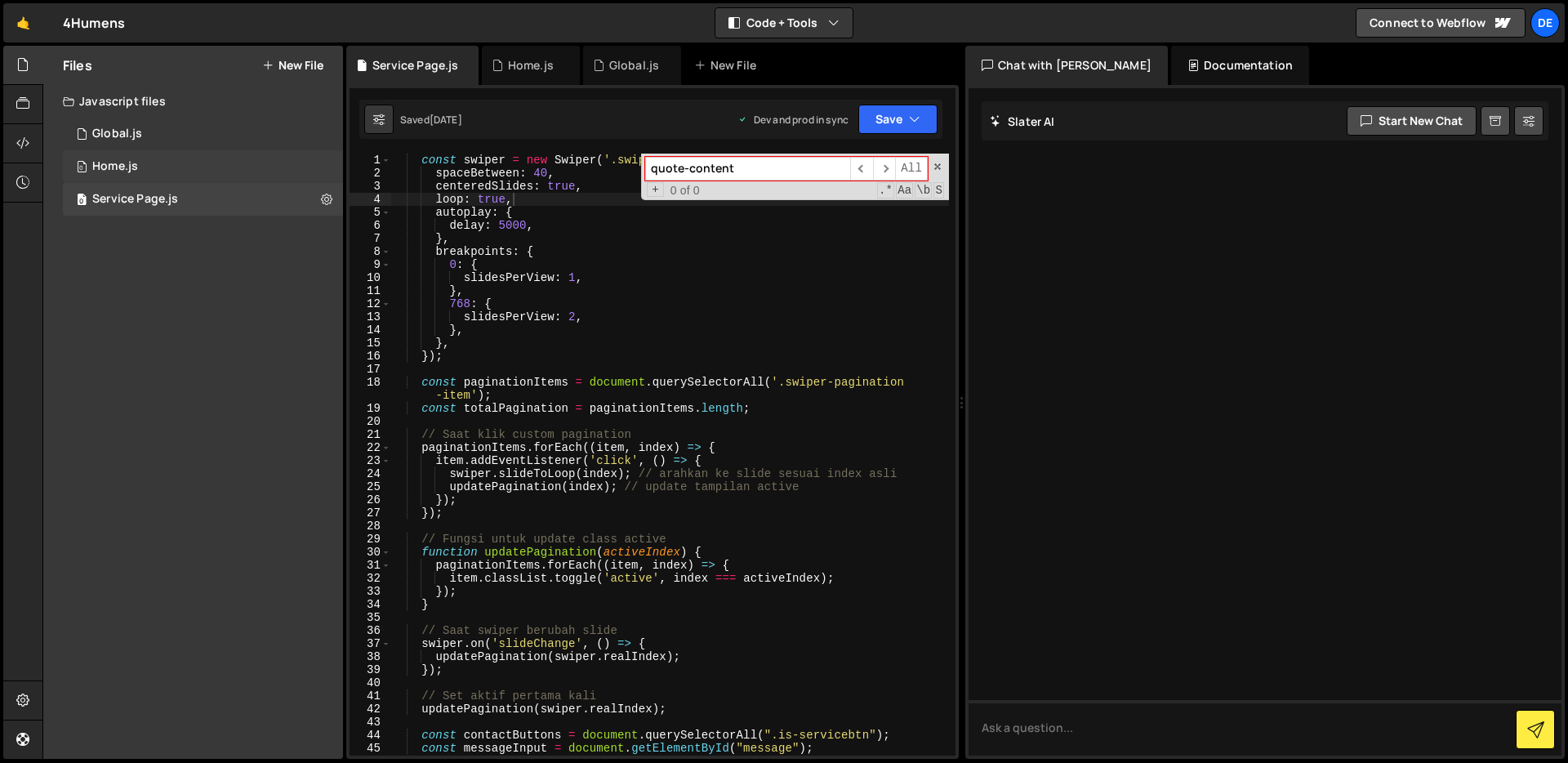
click at [237, 166] on div "0 Home.js 0" at bounding box center [203, 167] width 280 height 33
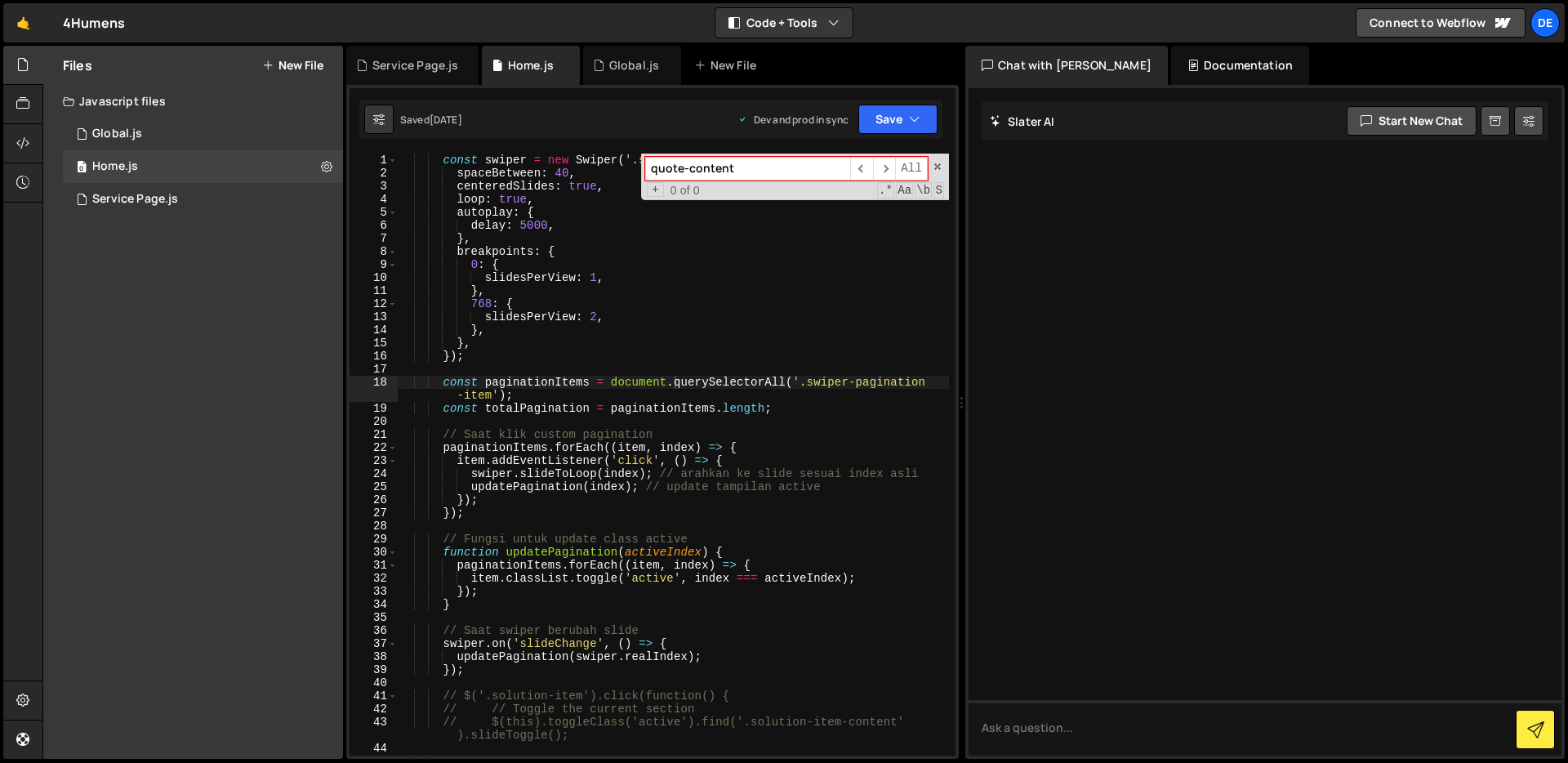
click at [816, 173] on input "quote-content" at bounding box center [748, 169] width 205 height 23
type input "solution"
click at [880, 160] on span "​" at bounding box center [885, 169] width 23 height 23
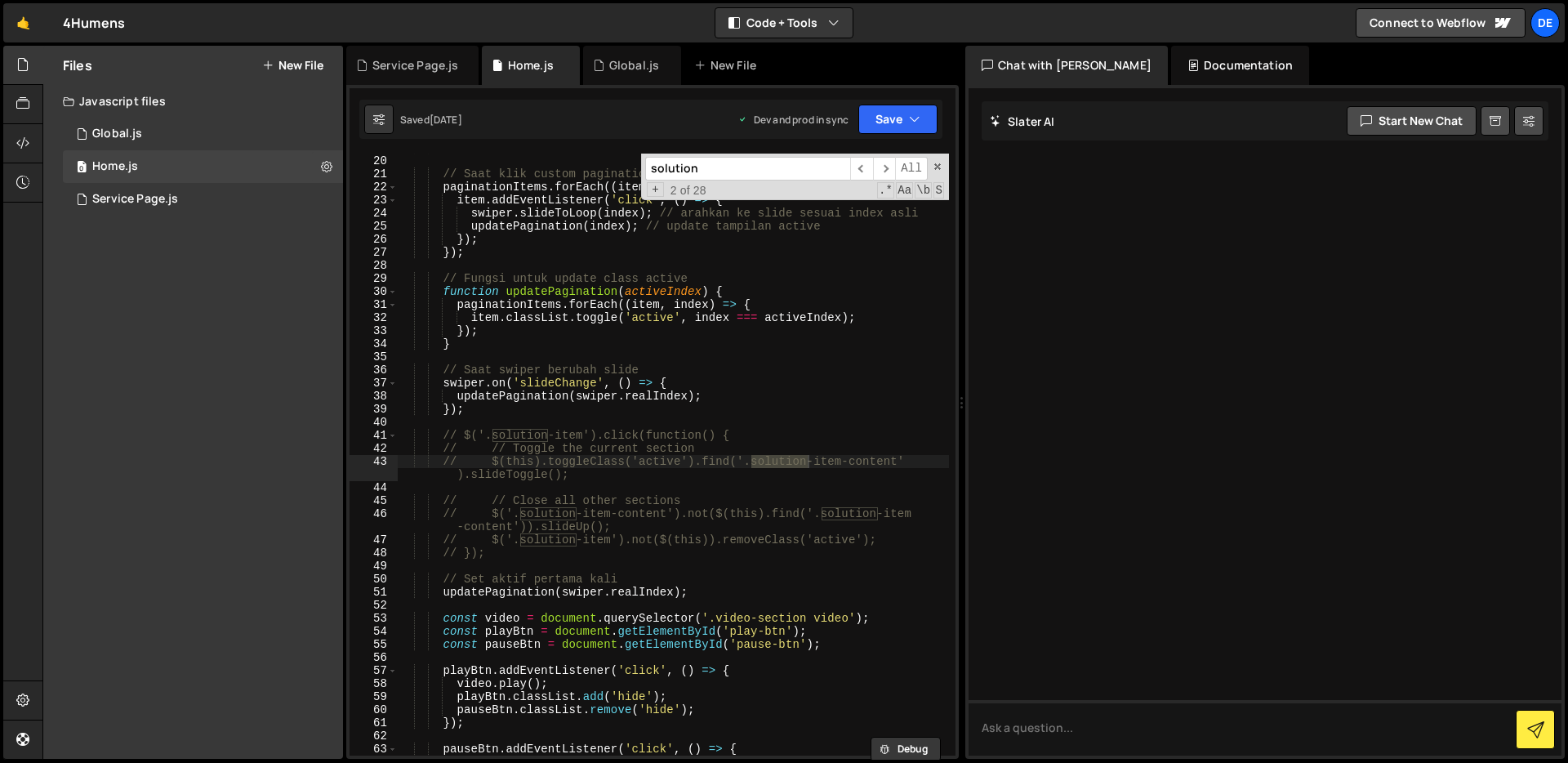
scroll to position [261, 0]
click at [890, 175] on span "​" at bounding box center [885, 169] width 23 height 23
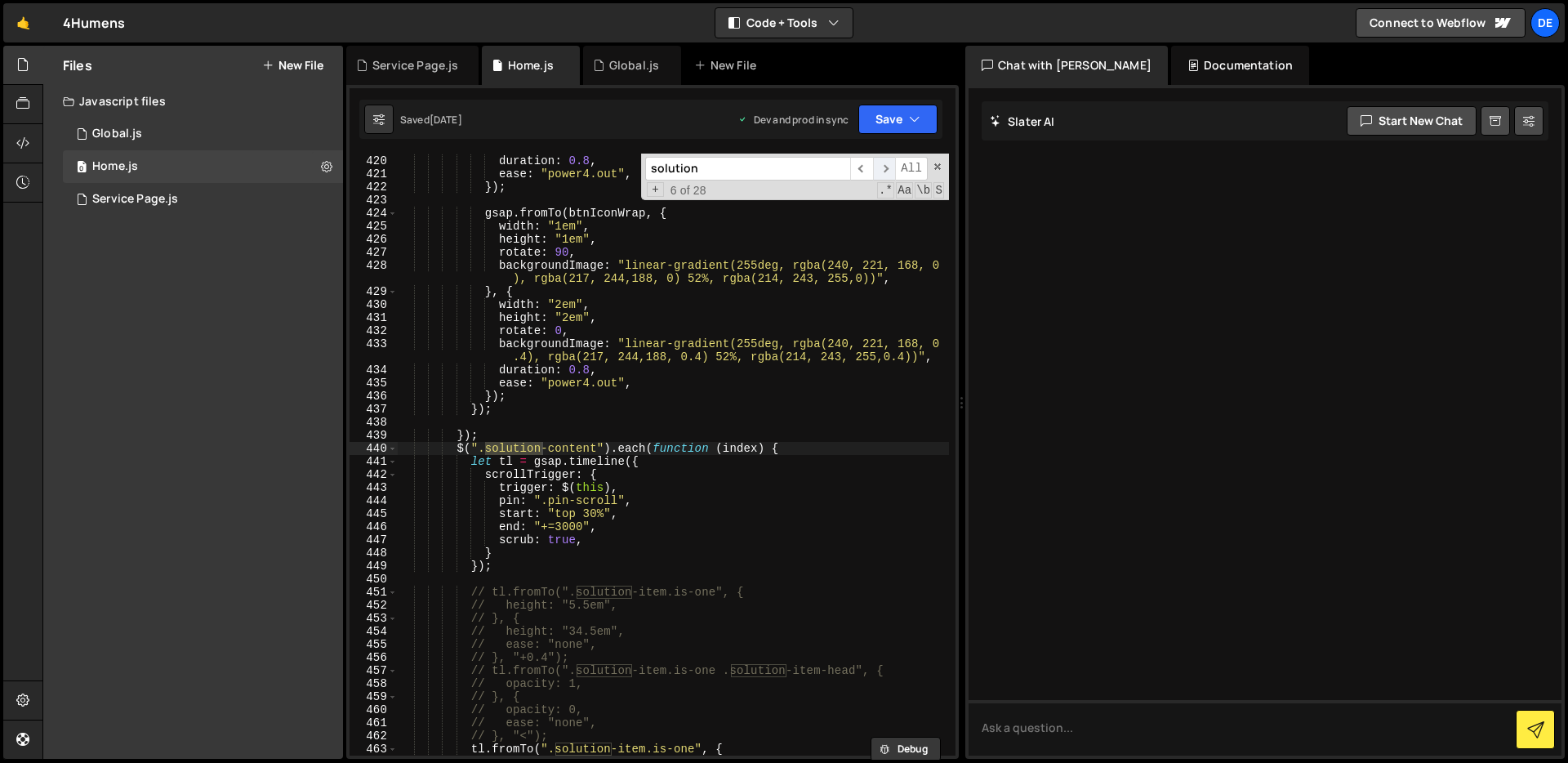
scroll to position [5752, 0]
click at [890, 175] on span "​" at bounding box center [885, 169] width 23 height 23
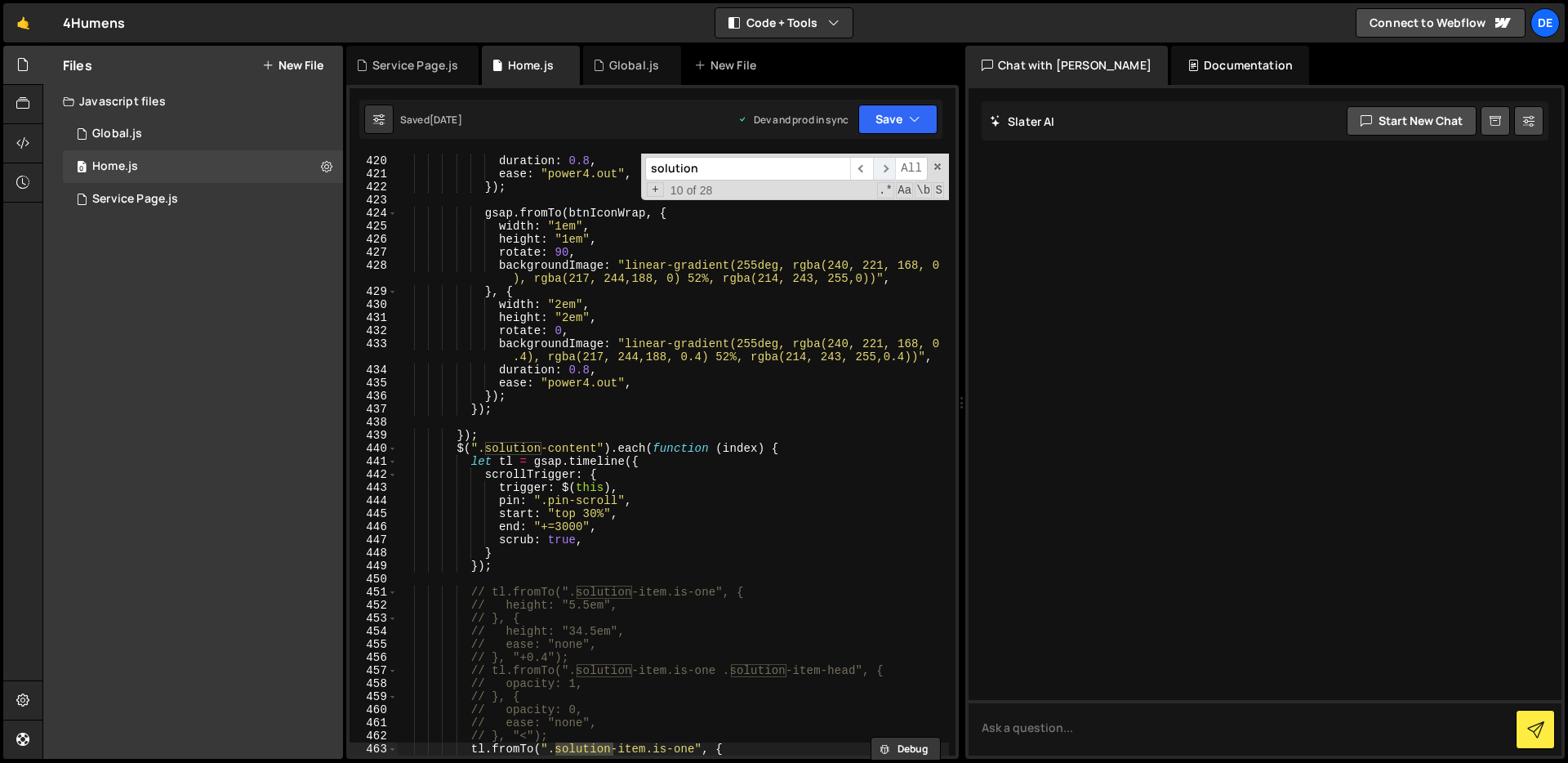
click at [890, 175] on span "​" at bounding box center [885, 169] width 23 height 23
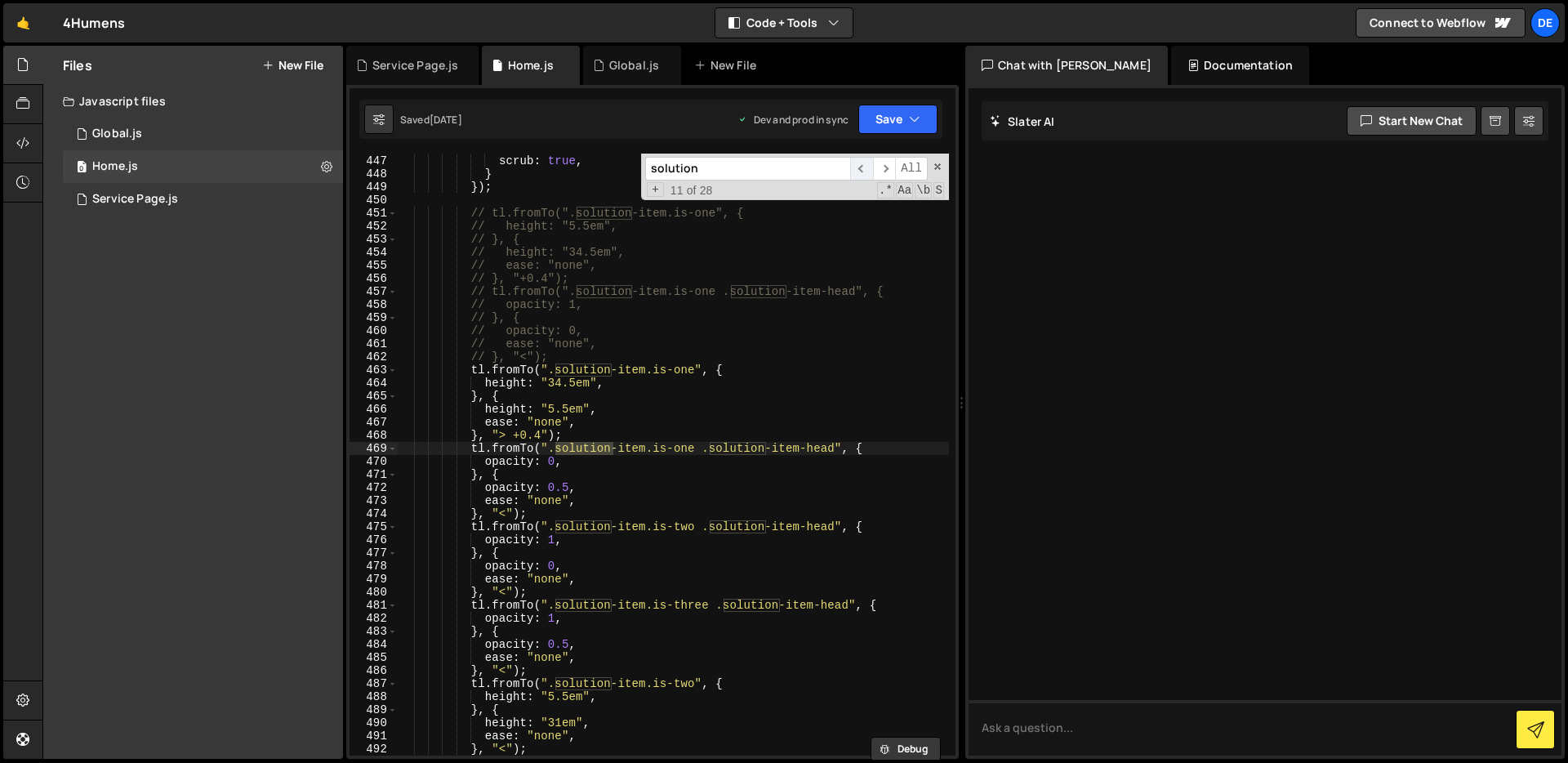
click at [858, 168] on span "​" at bounding box center [862, 169] width 23 height 23
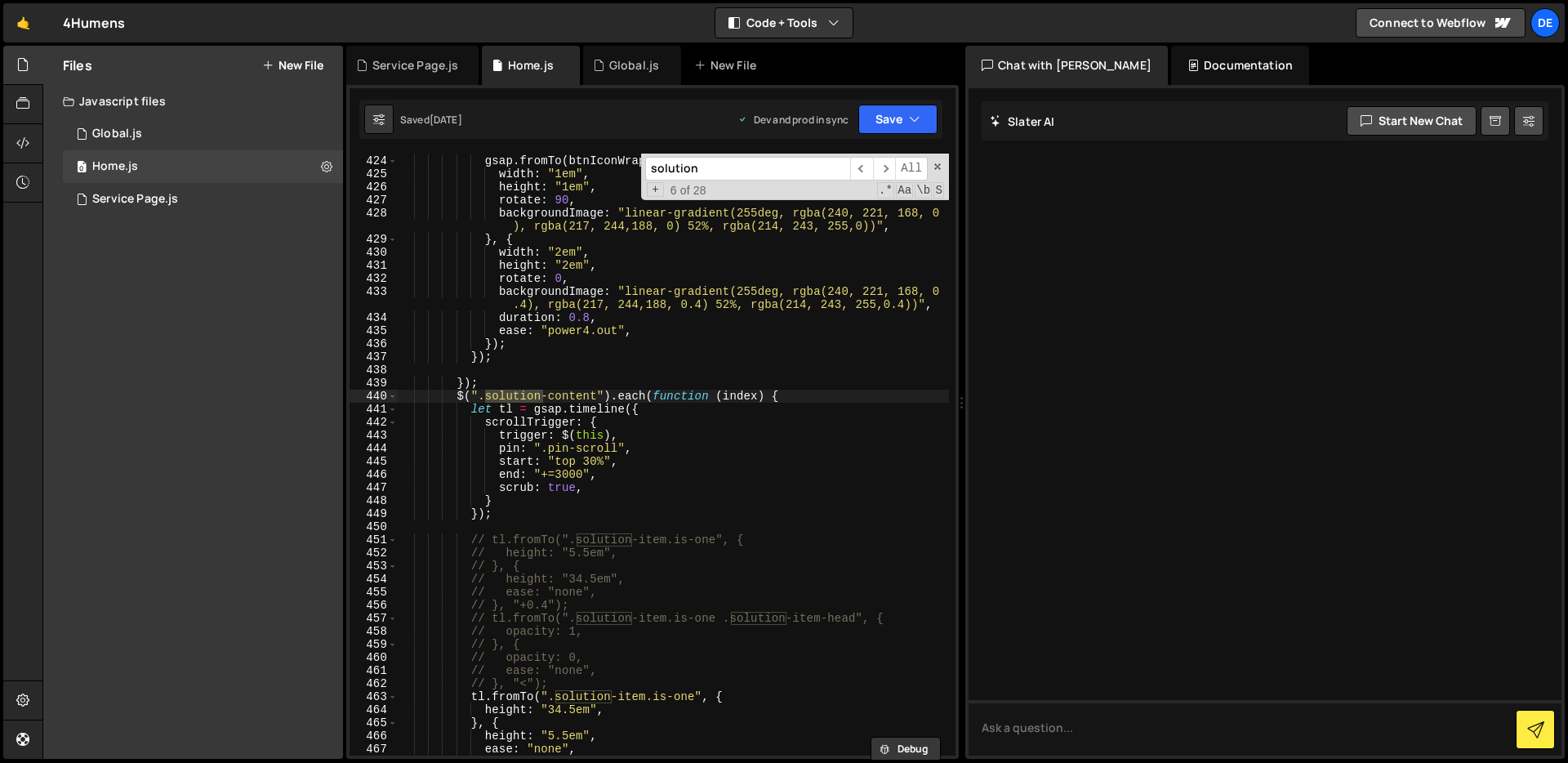
click at [843, 445] on div "gsap . fromTo ( btnIconWrap , { width : "1em" , height : "1em" , rotate : 90 , …" at bounding box center [673, 456] width 551 height 628
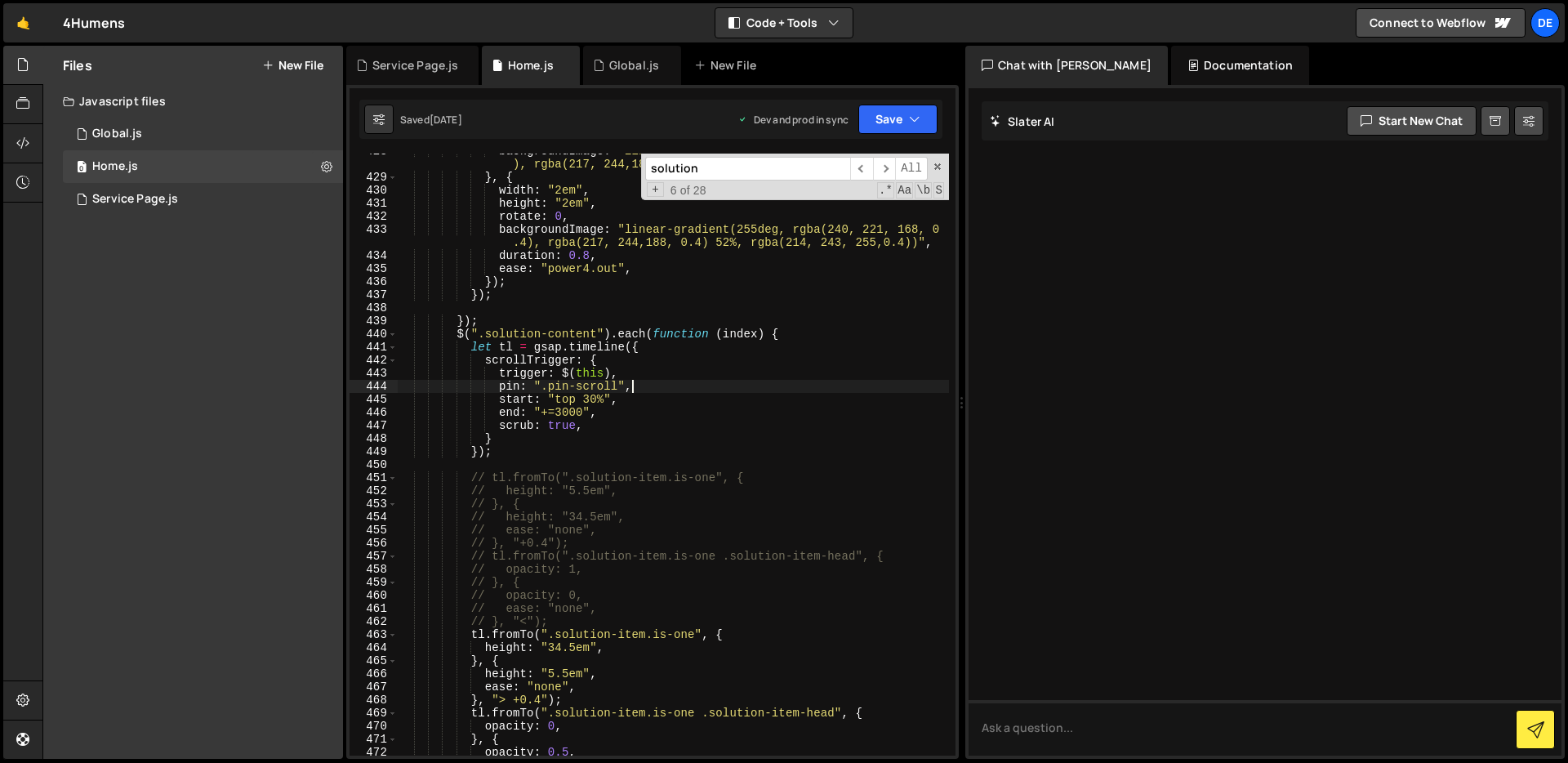
scroll to position [5866, 0]
click at [777, 420] on div "backgroundImage : "linear-gradient(255deg, rgba(240, 221, 168, 0 ), rgba(217, 2…" at bounding box center [673, 465] width 551 height 642
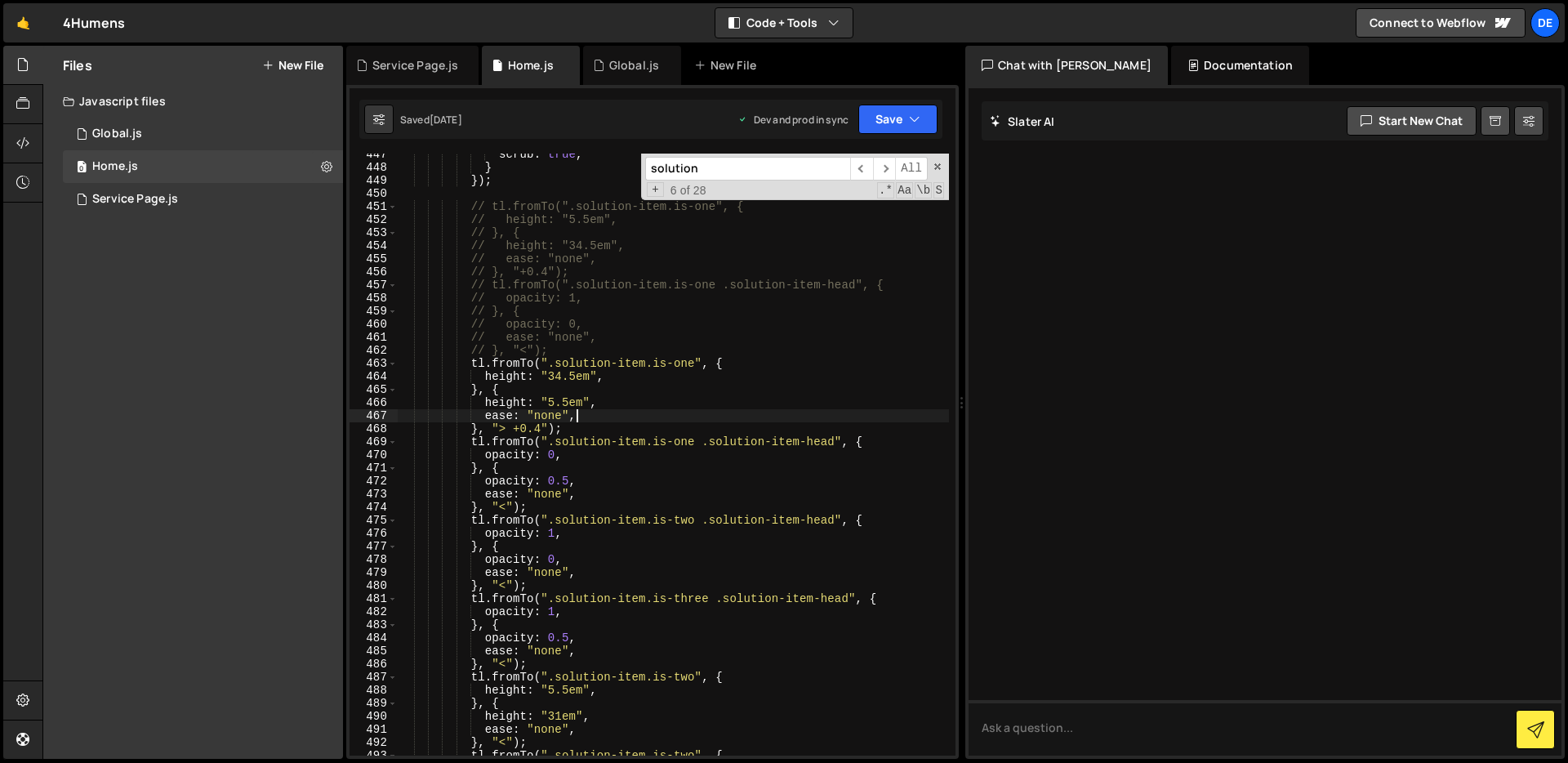
click at [779, 418] on div "scrub : true , } }) ; // tl.fromTo(".solution-item.is-one", { // height: "5.5em…" at bounding box center [673, 462] width 551 height 628
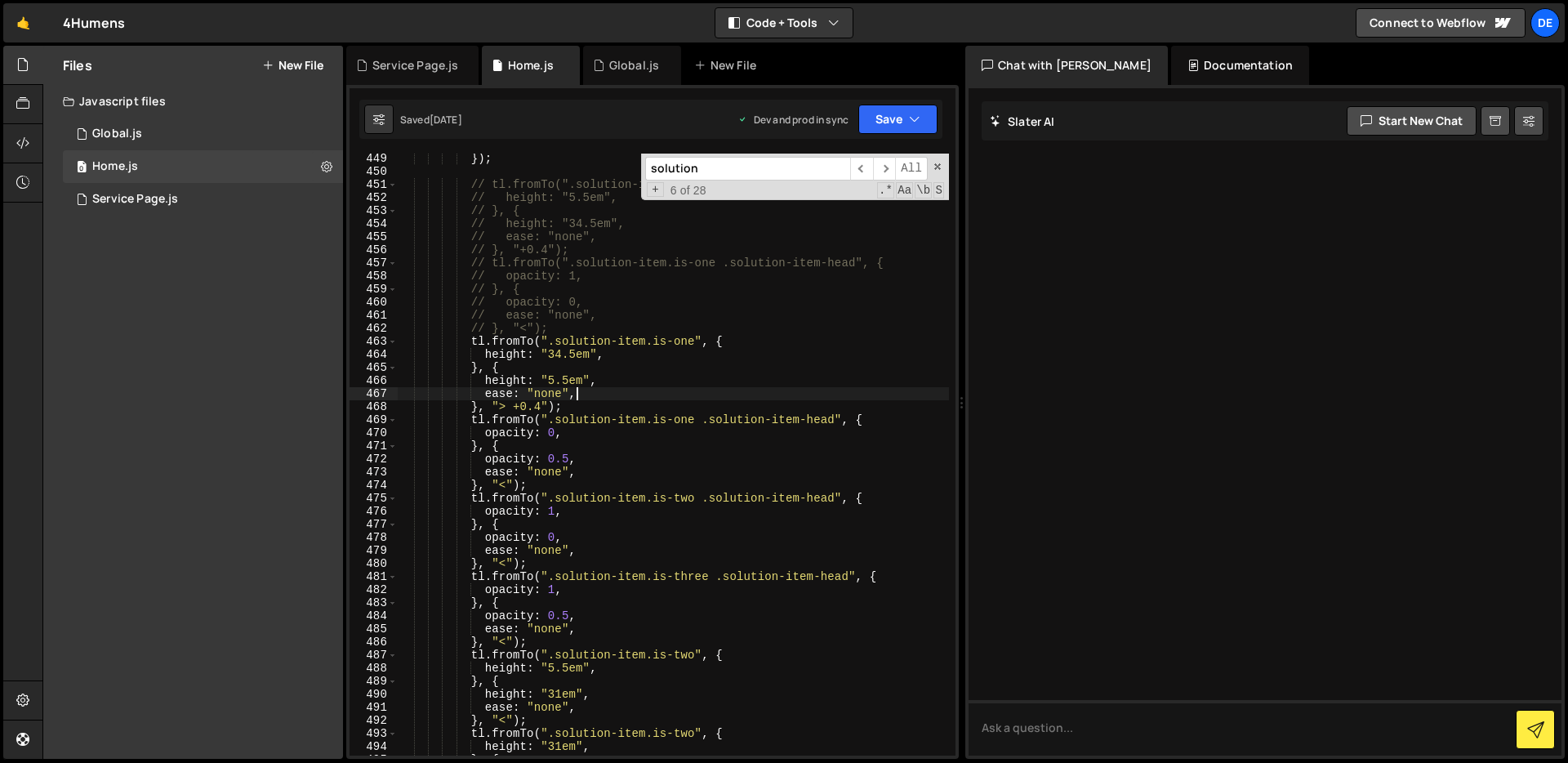
click at [771, 459] on div "}) ; // tl.fromTo(".solution-item.is-one", { // height: "5.5em", // }, { // hei…" at bounding box center [673, 466] width 551 height 628
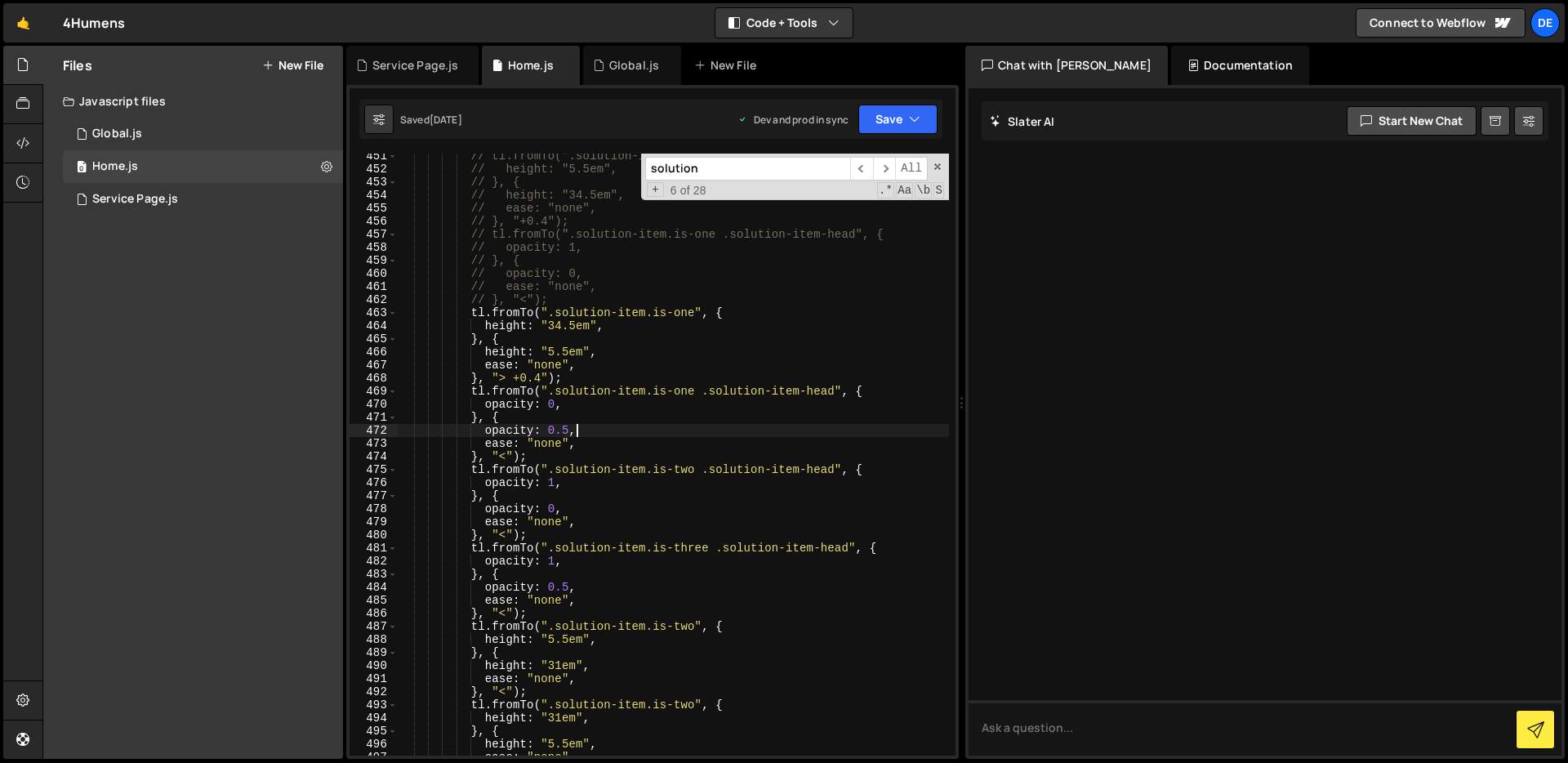
click at [751, 509] on div "// tl.fromTo(".solution-item.is-one", { // height: "5.5em", // }, { // height: …" at bounding box center [673, 463] width 551 height 628
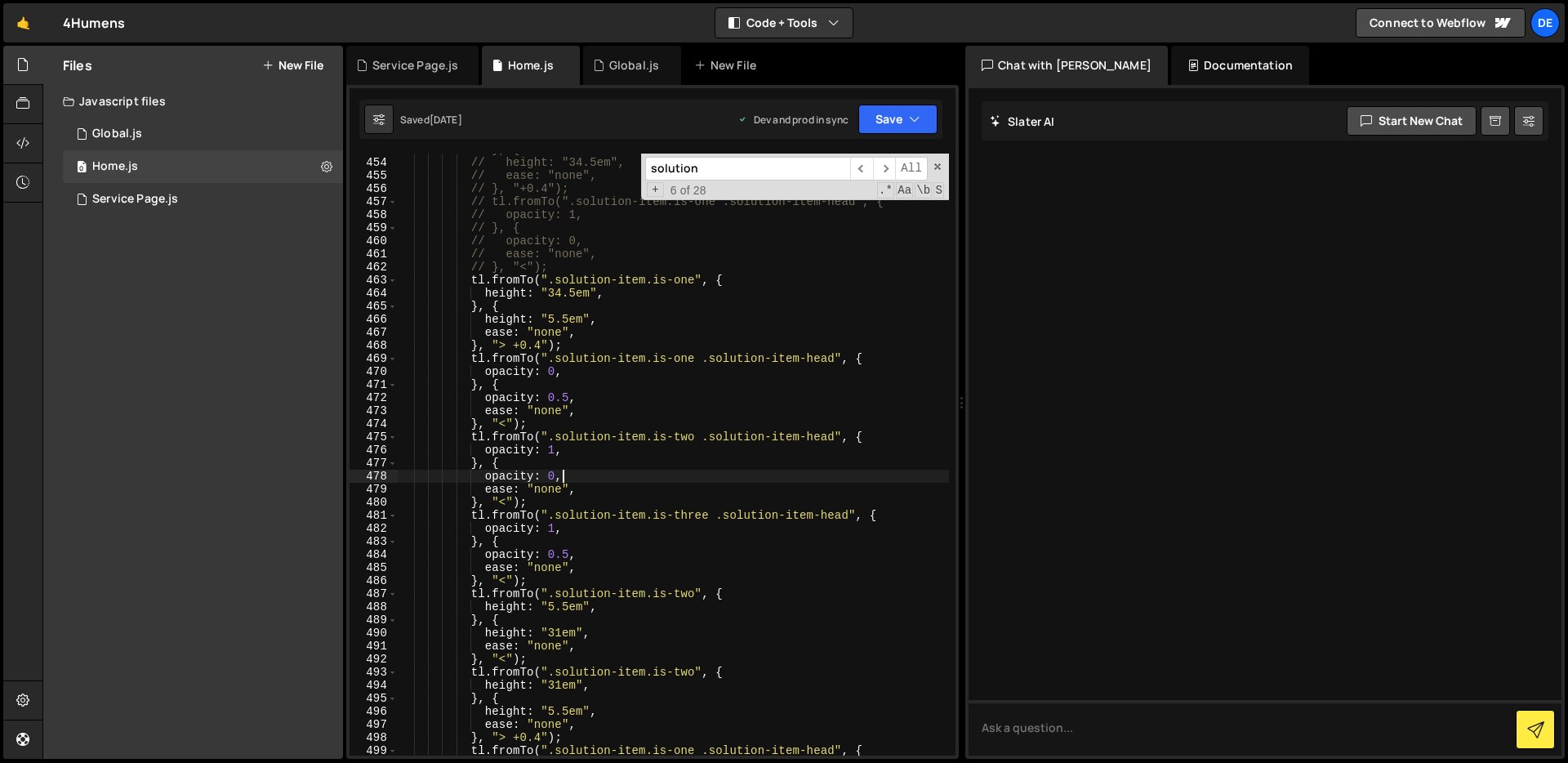
scroll to position [6236, 0]
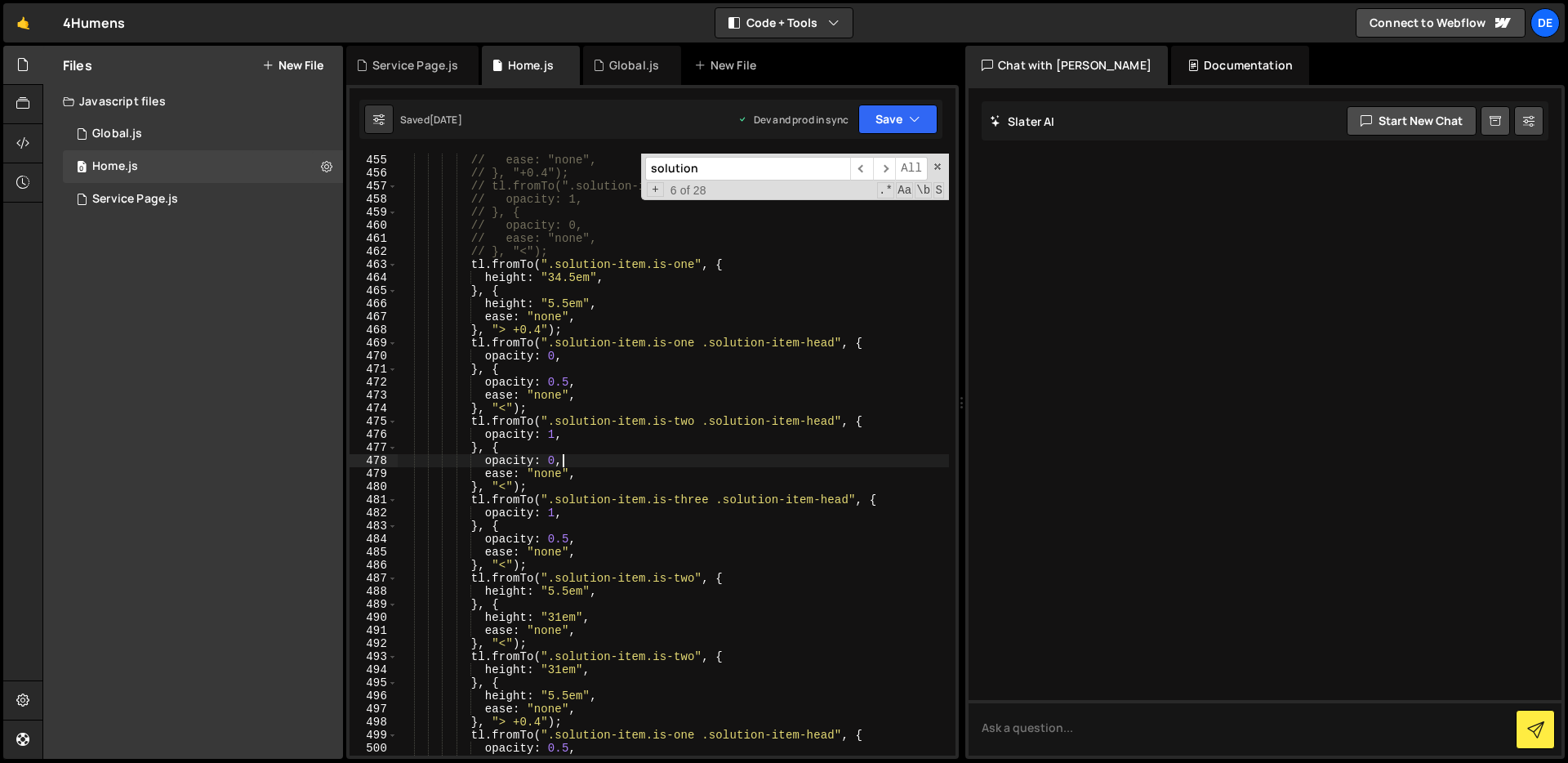
click at [746, 481] on div "// height: "34.5em", // ease: "none", // }, "+0.4"); // tl.fromTo(".solution-it…" at bounding box center [673, 455] width 551 height 628
click at [746, 492] on div "// height: "34.5em", // ease: "none", // }, "+0.4"); // tl.fromTo(".solution-it…" at bounding box center [673, 455] width 551 height 628
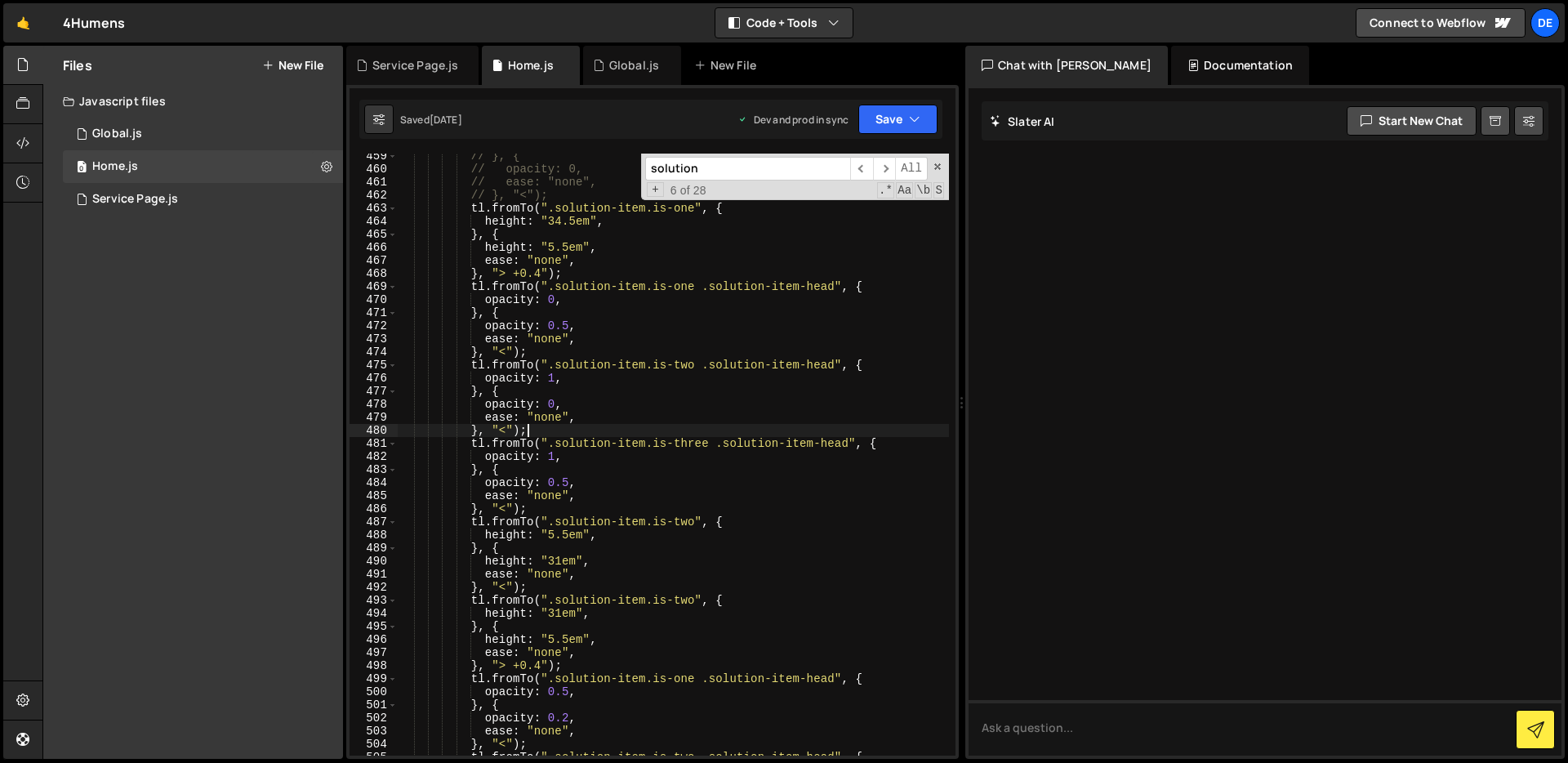
scroll to position [6304, 0]
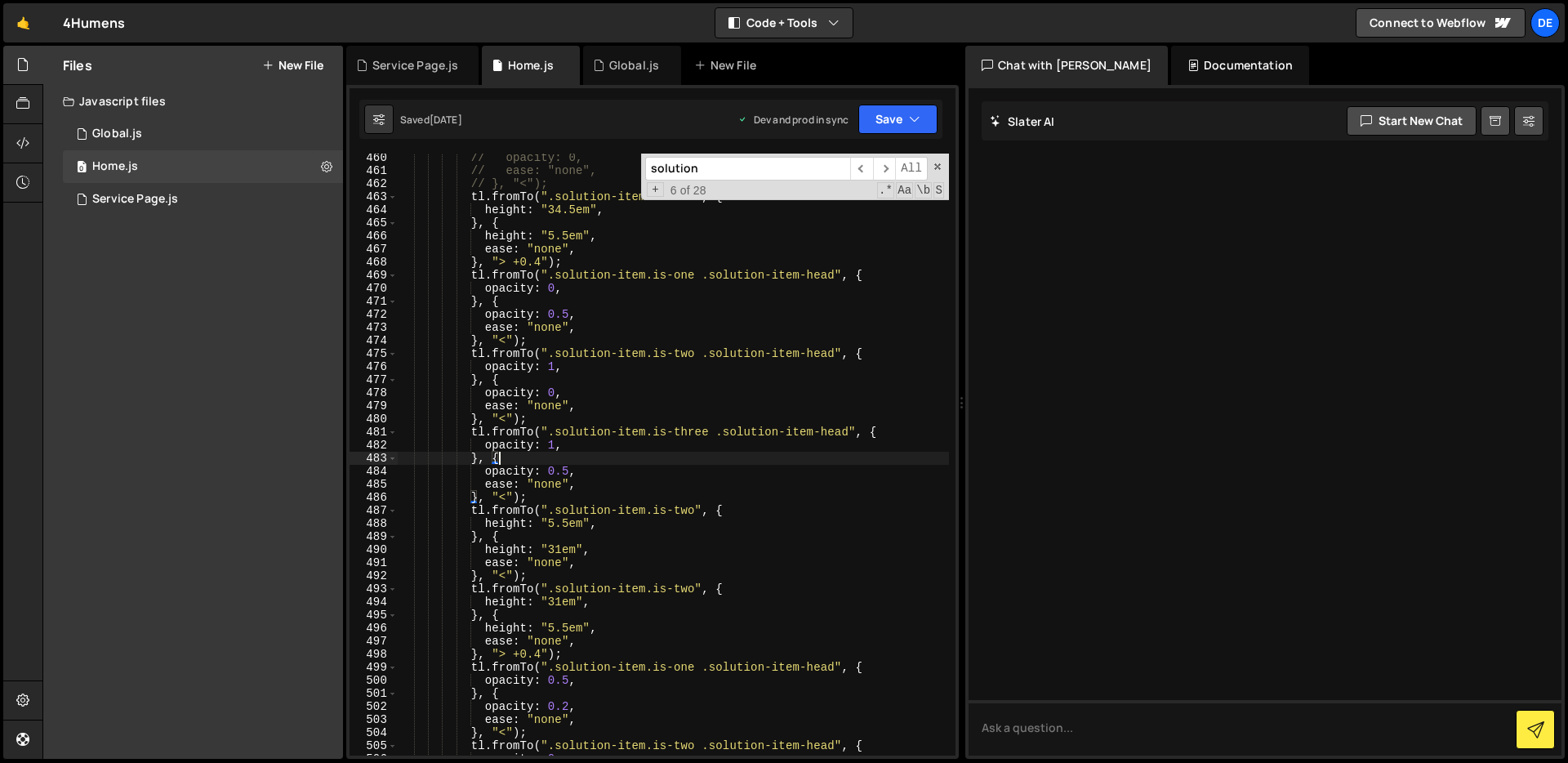
click at [735, 460] on div "// opacity: 0, // ease: "none", // }, "<"); tl . fromTo ( ".solution-item.is-on…" at bounding box center [673, 465] width 551 height 628
click at [719, 501] on div "// opacity: 0, // ease: "none", // }, "<"); tl . fromTo ( ".solution-item.is-on…" at bounding box center [673, 465] width 551 height 628
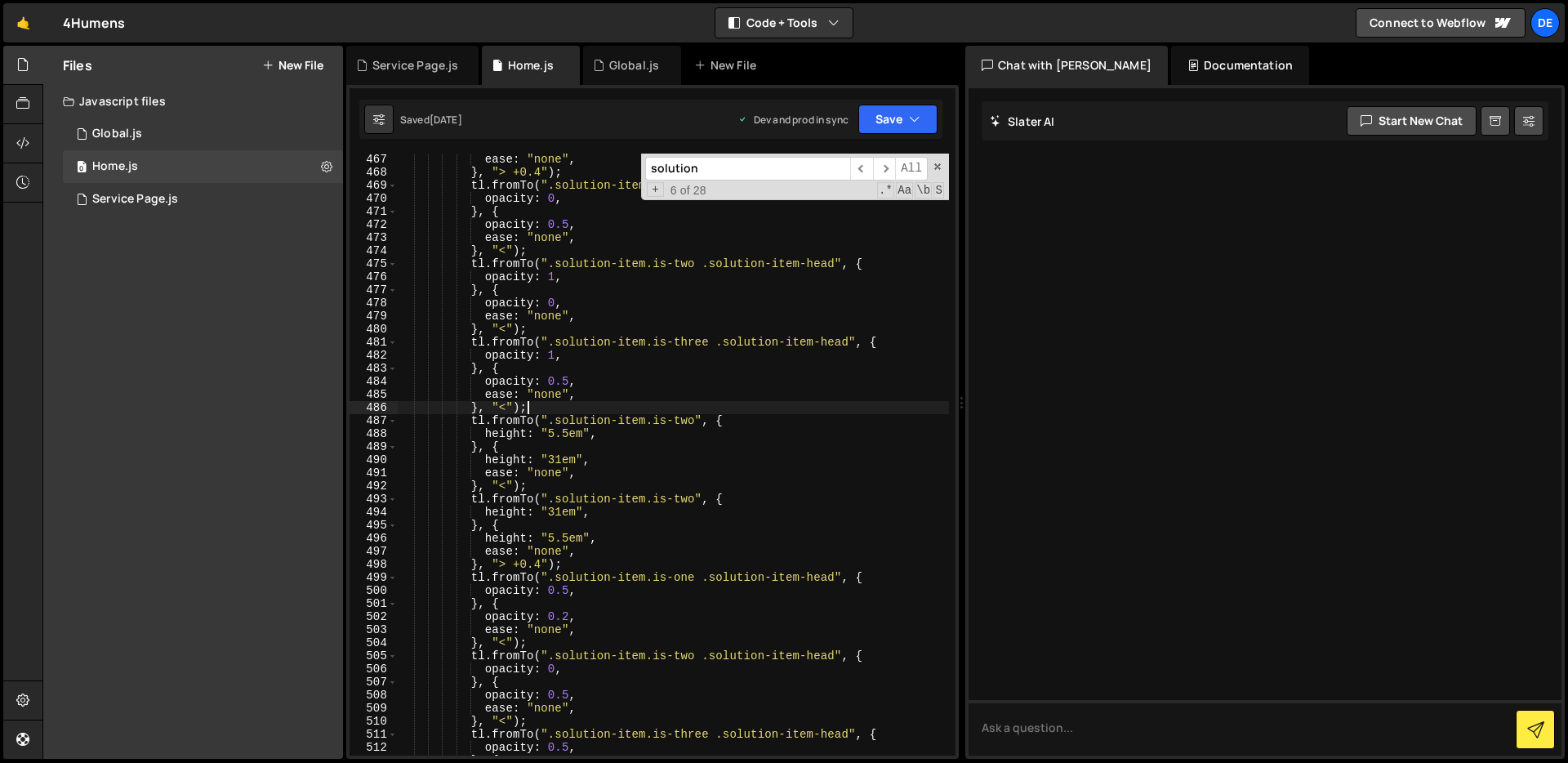
scroll to position [6394, 0]
click at [806, 393] on div "ease : "none" , } , "> +0.4" ) ; tl . fromTo ( ".solution-item.is-one .solution…" at bounding box center [673, 467] width 551 height 628
click at [708, 397] on div "ease : "none" , } , "> +0.4" ) ; tl . fromTo ( ".solution-item.is-one .solution…" at bounding box center [673, 467] width 551 height 628
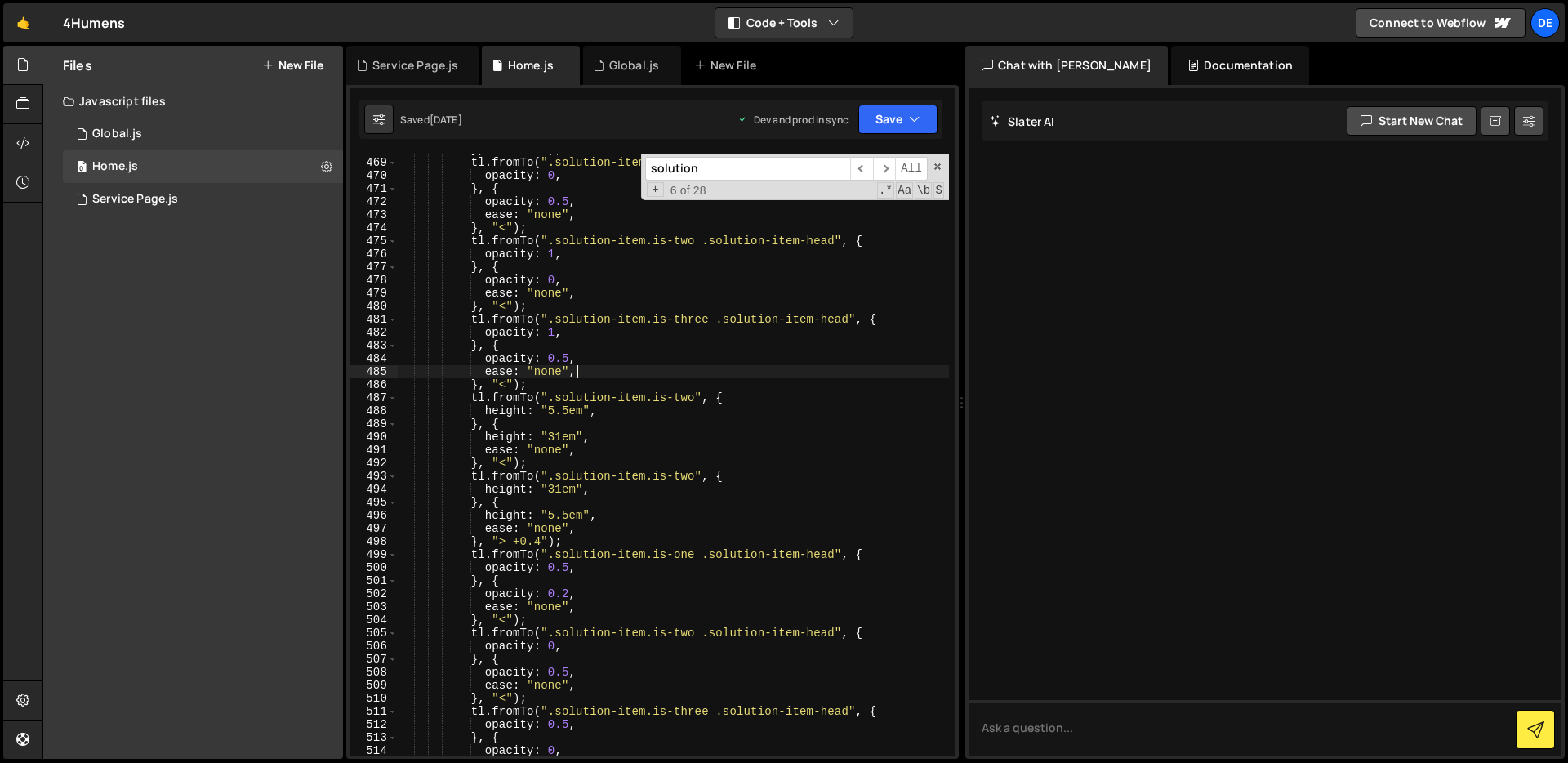
scroll to position [6416, 0]
click at [759, 347] on div "} , "> +0.4" ) ; tl . fromTo ( ".solution-item.is-one .solution-item-head" , { …" at bounding box center [673, 457] width 551 height 628
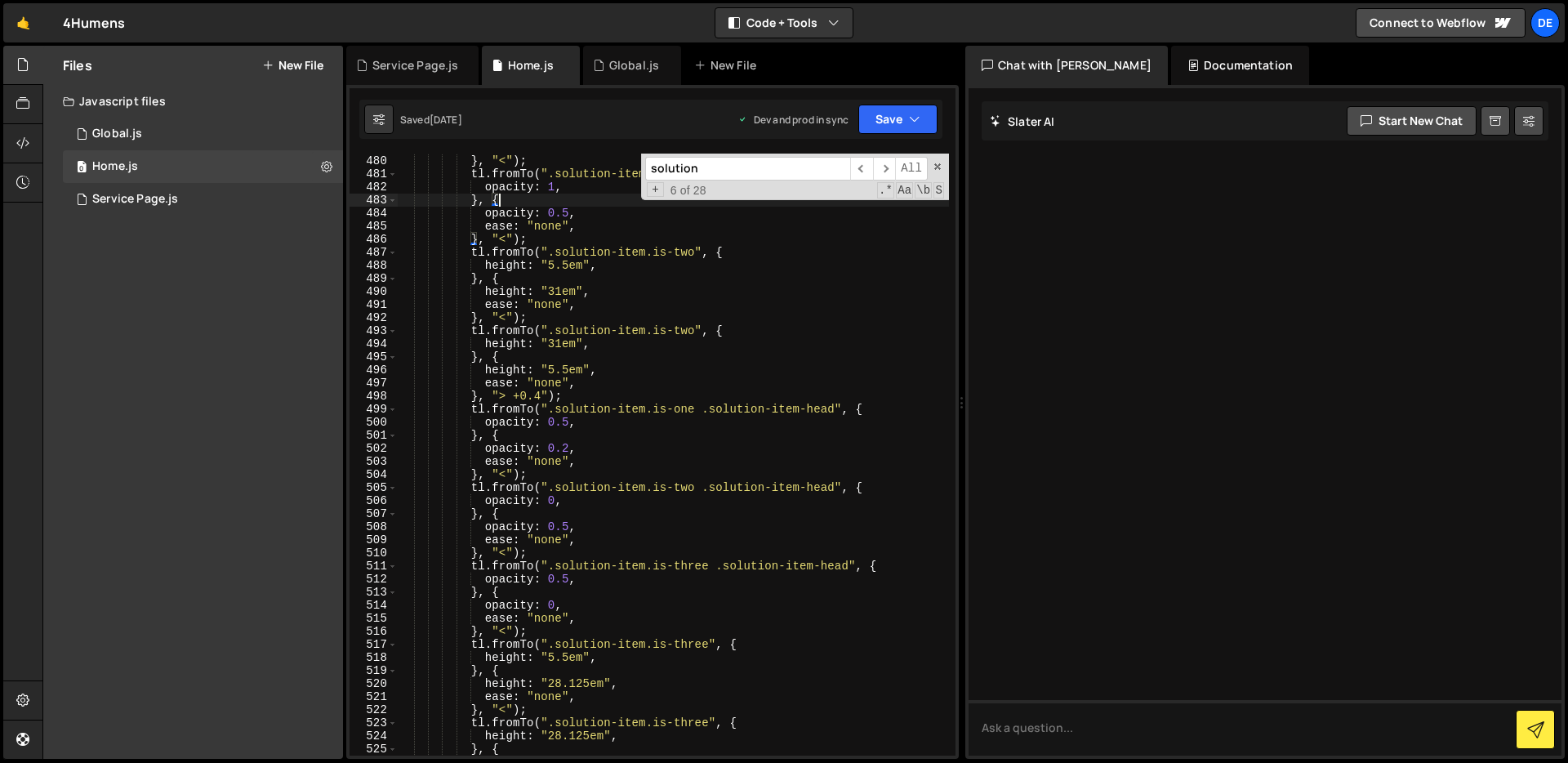
scroll to position [6571, 0]
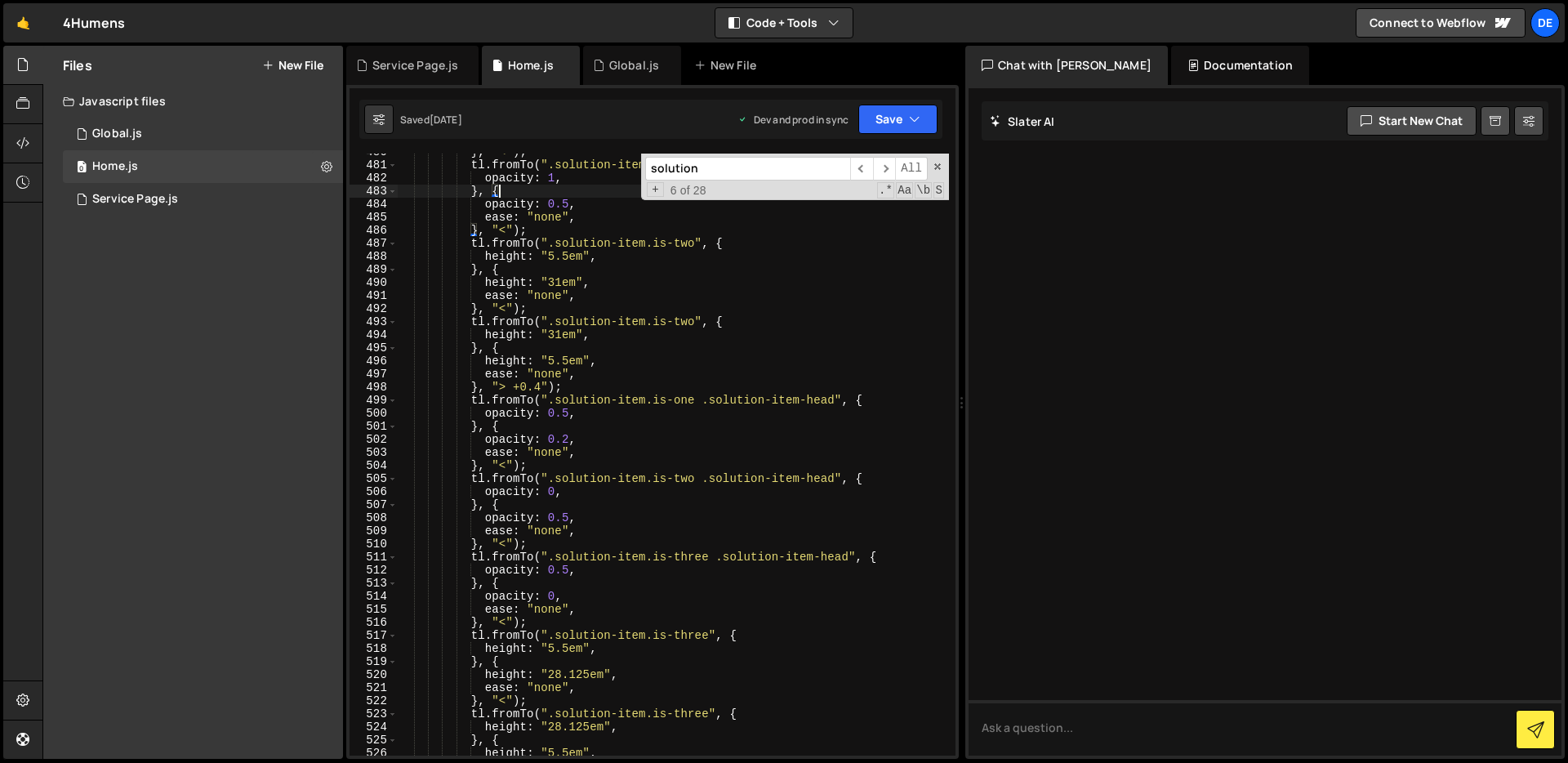
click at [777, 591] on div "} , "<" ) ; tl . fromTo ( ".solution-item.is-three .solution-item-head" , { opa…" at bounding box center [673, 460] width 551 height 628
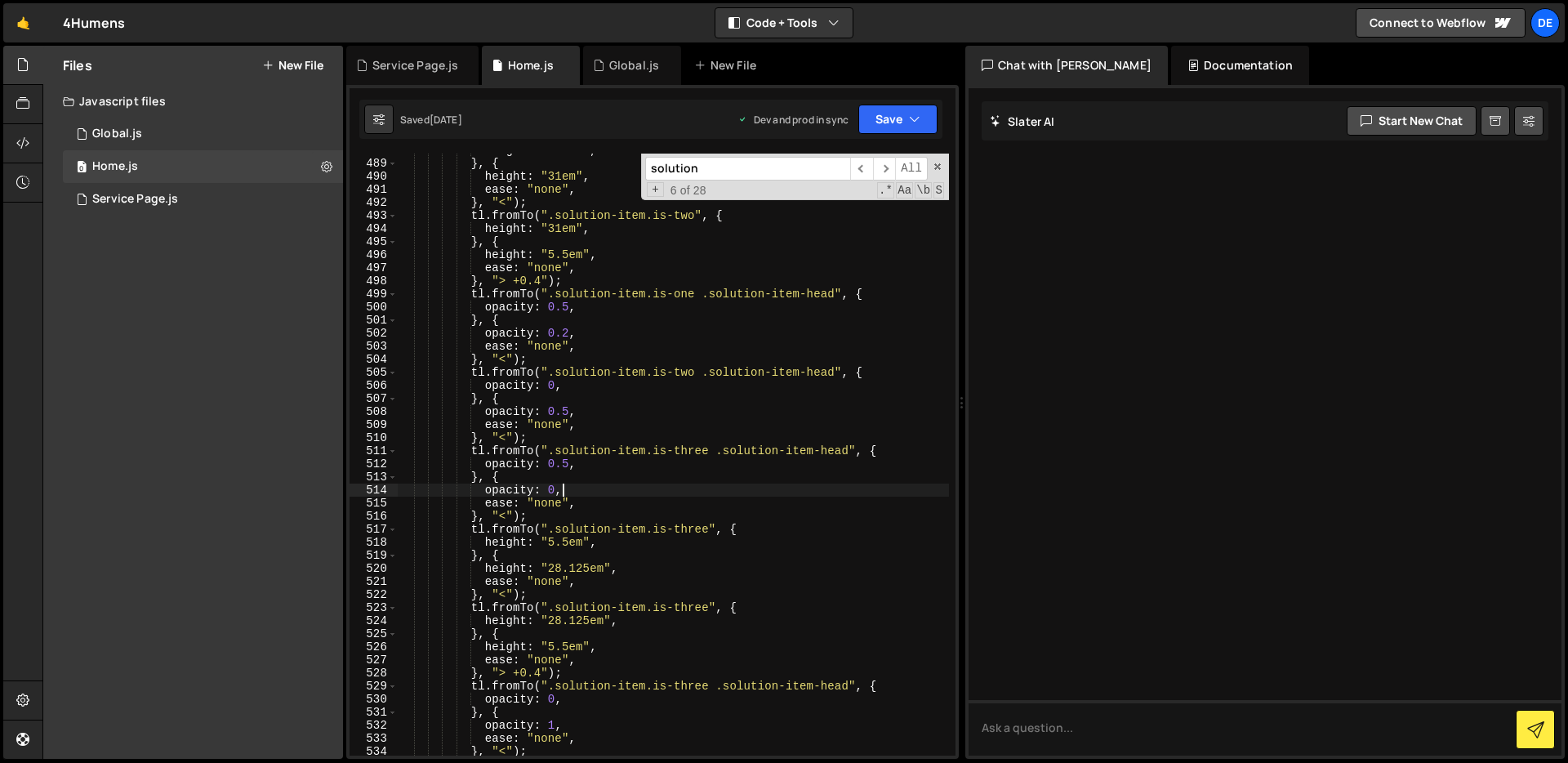
click at [777, 591] on div "height : "5.5em" , } , { height : "31em" , ease : "none" , } , "<" ) ; tl . fro…" at bounding box center [673, 458] width 551 height 628
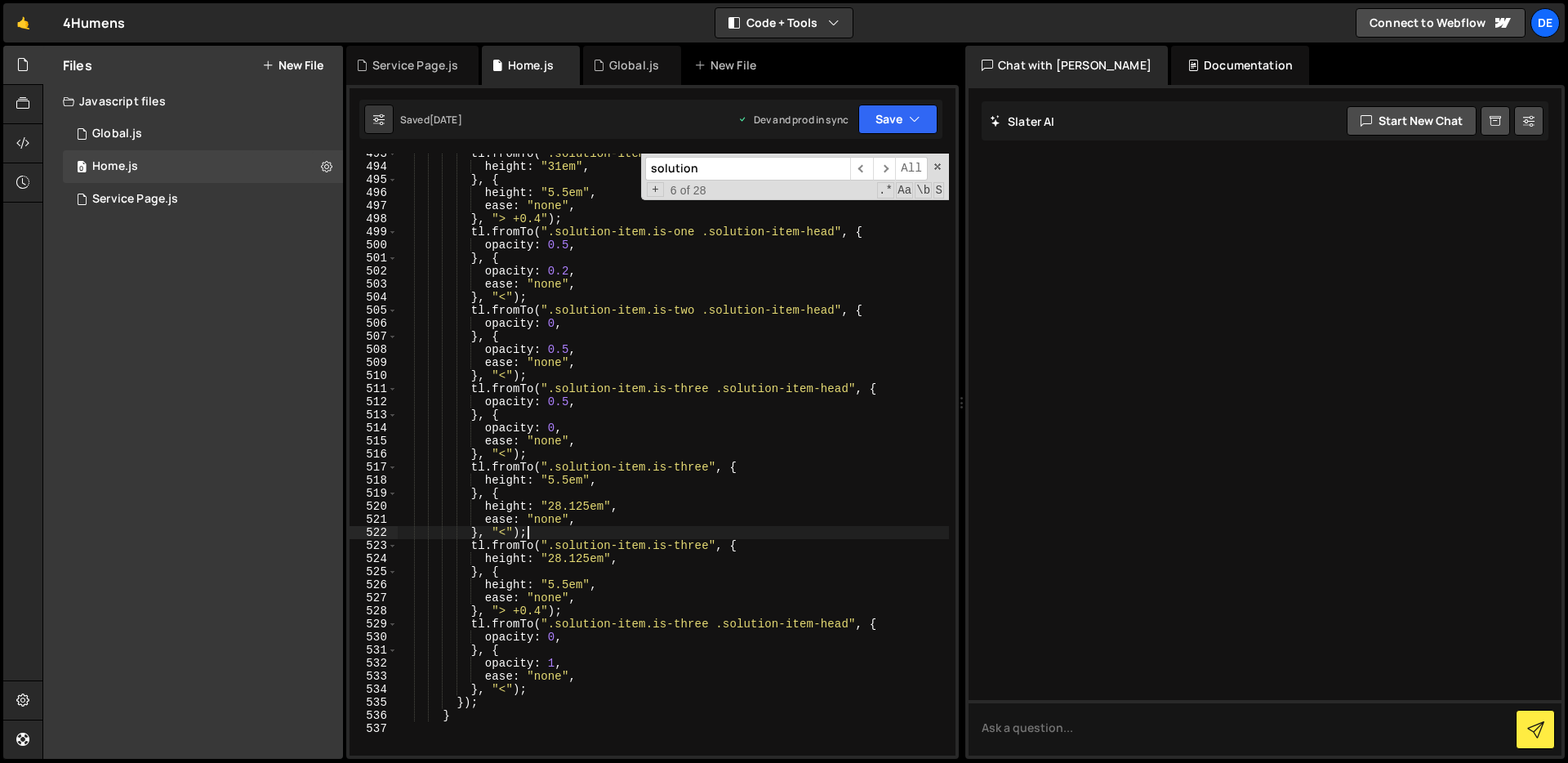
scroll to position [6739, 0]
click at [730, 520] on div "tl . fromTo ( ".solution-item.is-two" , { height : "31em" , } , { height : "5.5…" at bounding box center [673, 461] width 551 height 628
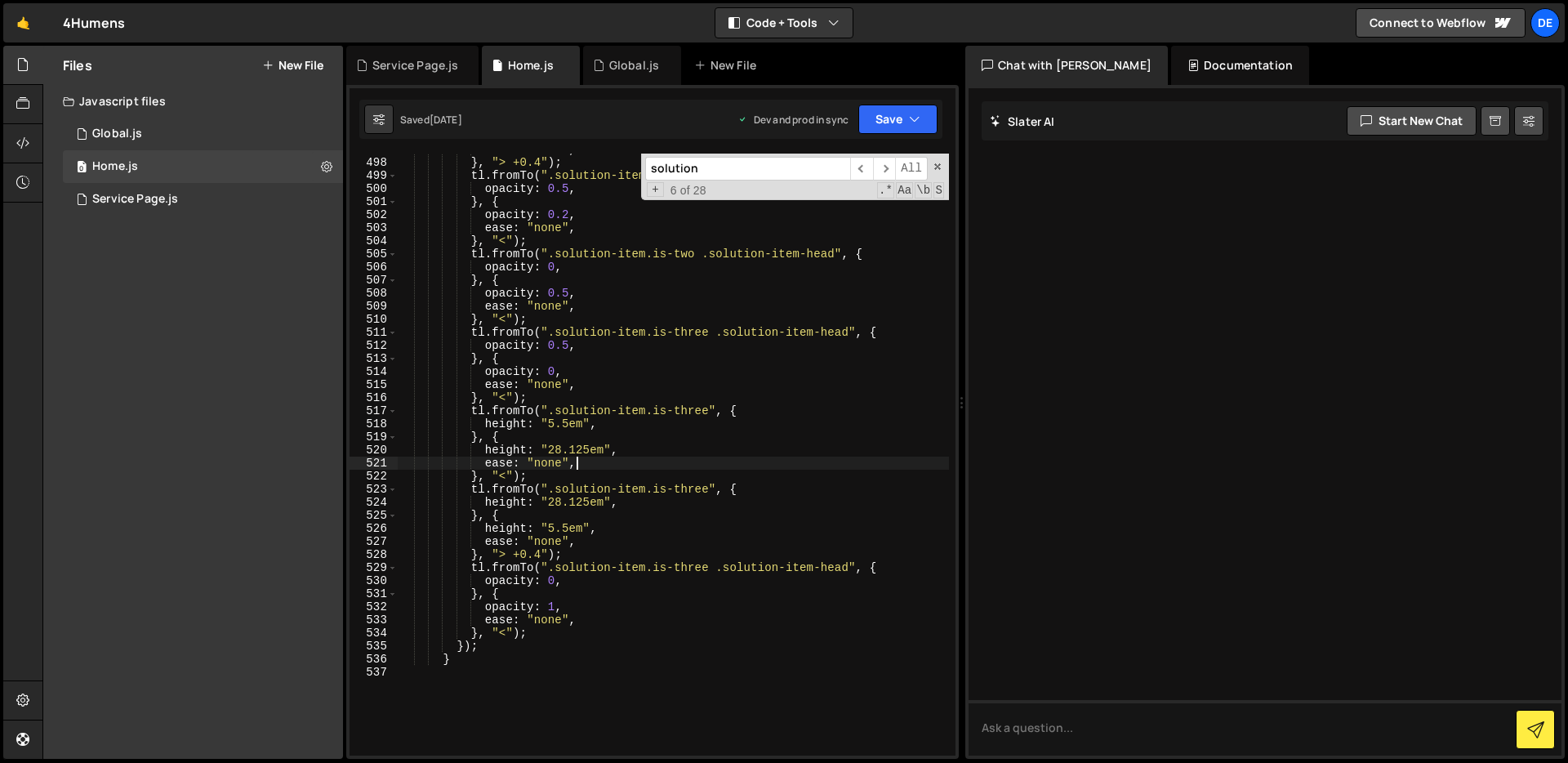
scroll to position [6827, 0]
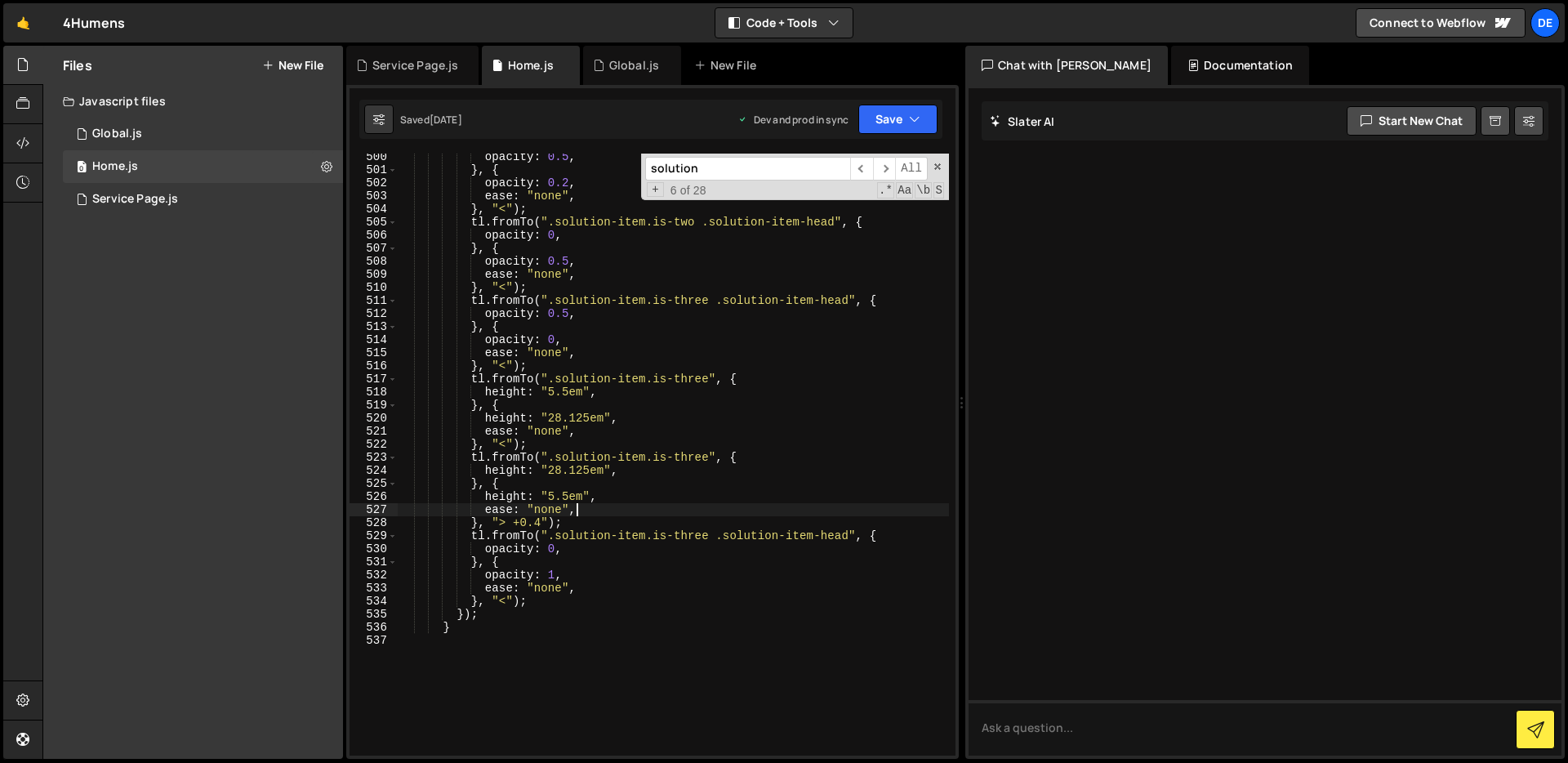
click at [727, 507] on div "opacity : 0.5 , } , { opacity : 0.2 , ease : "none" , } , "<" ) ; tl . fromTo (…" at bounding box center [673, 464] width 551 height 628
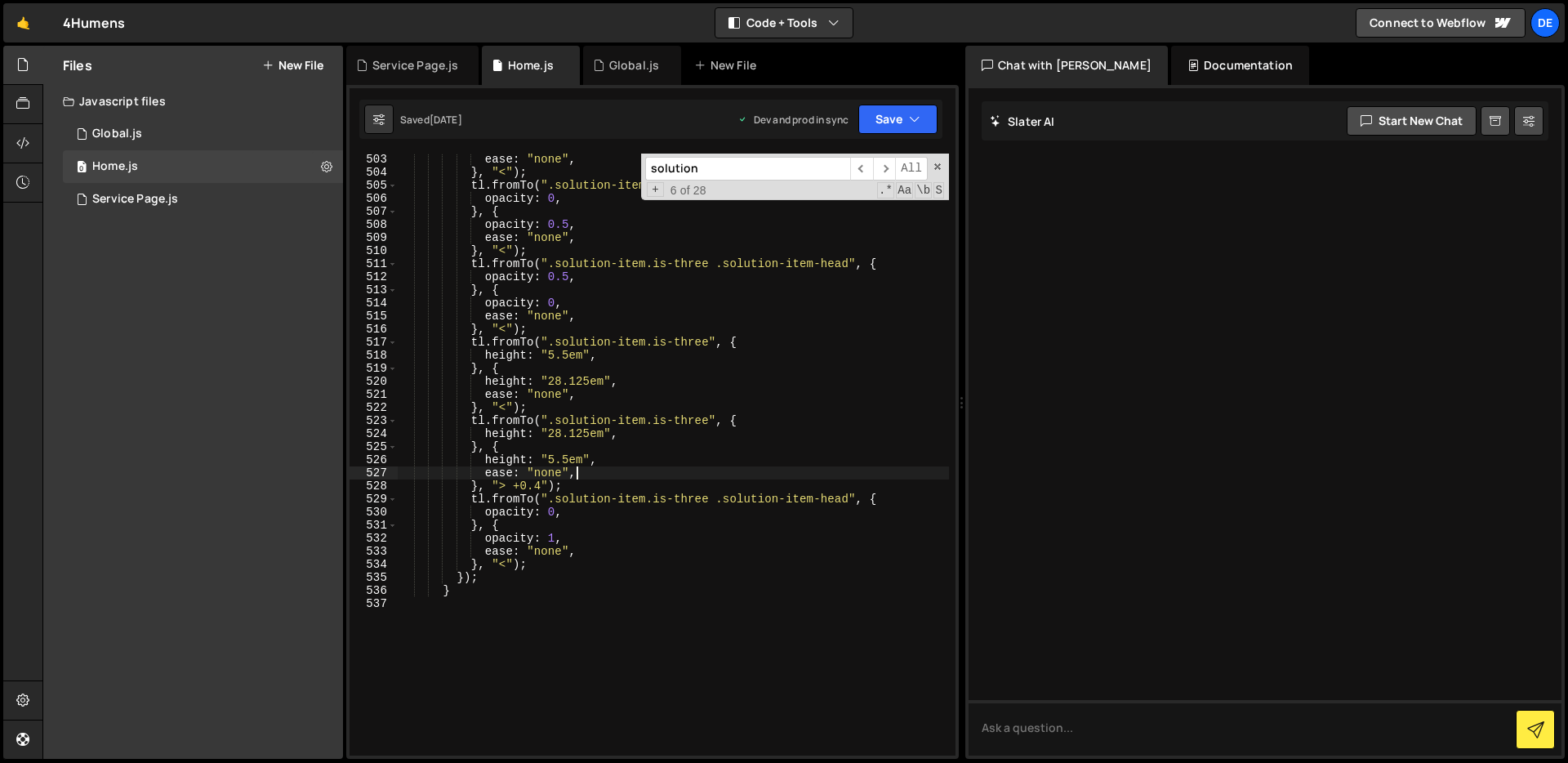
scroll to position [6864, 0]
click at [612, 486] on div "ease : "none" , } , "<" ) ; tl . fromTo ( ".solution-item.is-two .solution-item…" at bounding box center [673, 467] width 551 height 628
click at [628, 477] on div "ease : "none" , } , "<" ) ; tl . fromTo ( ".solution-item.is-two .solution-item…" at bounding box center [673, 467] width 551 height 628
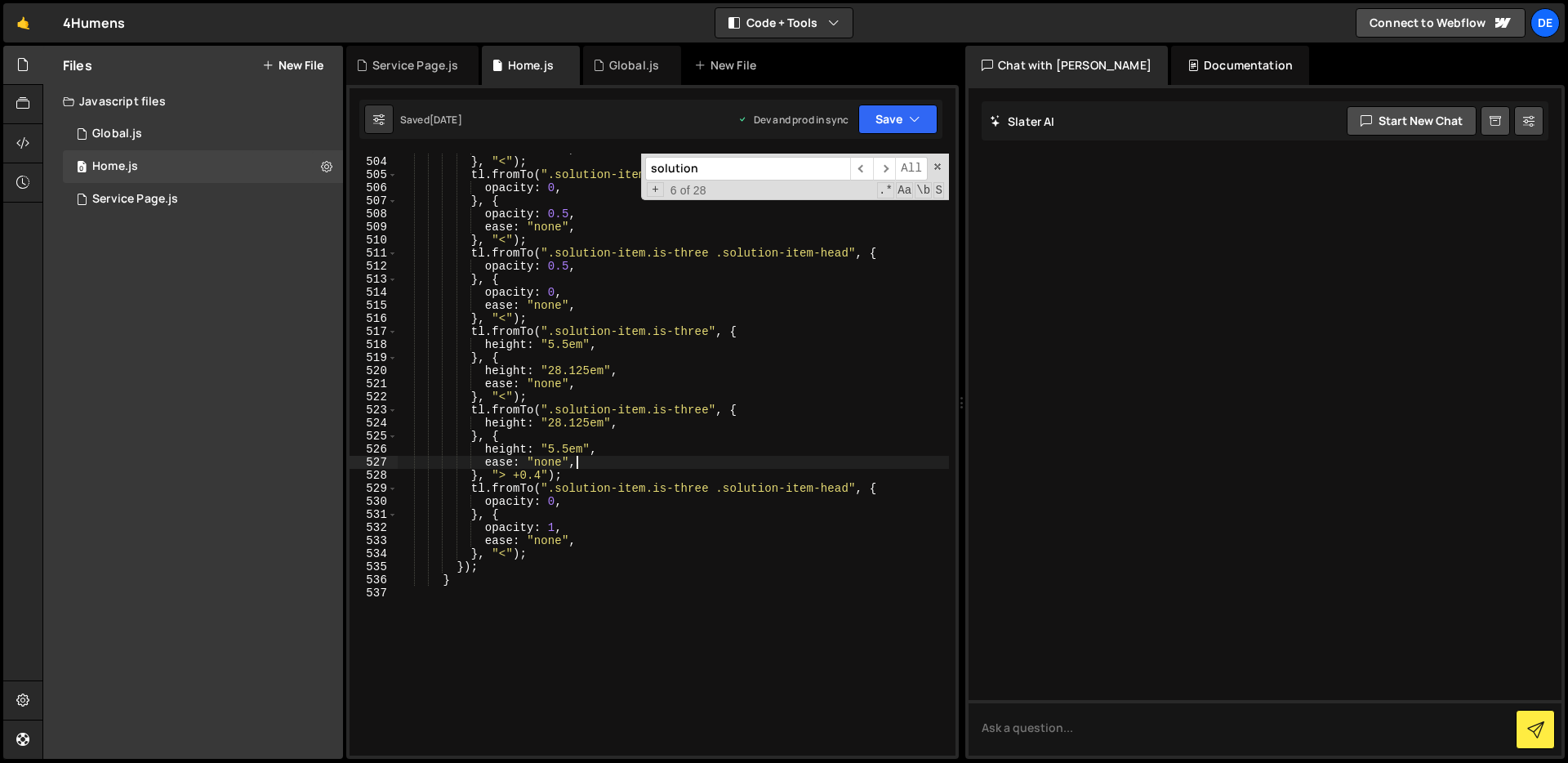
scroll to position [6875, 0]
click at [629, 475] on div "ease : "none" , } , "<" ) ; tl . fromTo ( ".solution-item.is-two .solution-item…" at bounding box center [673, 457] width 551 height 628
click at [628, 469] on div "ease : "none" , } , "<" ) ; tl . fromTo ( ".solution-item.is-two .solution-item…" at bounding box center [673, 457] width 551 height 628
click at [628, 460] on div "ease : "none" , } , "<" ) ; tl . fromTo ( ".solution-item.is-two .solution-item…" at bounding box center [673, 457] width 551 height 628
click at [628, 453] on div "ease : "none" , } , "<" ) ; tl . fromTo ( ".solution-item.is-two .solution-item…" at bounding box center [673, 457] width 551 height 628
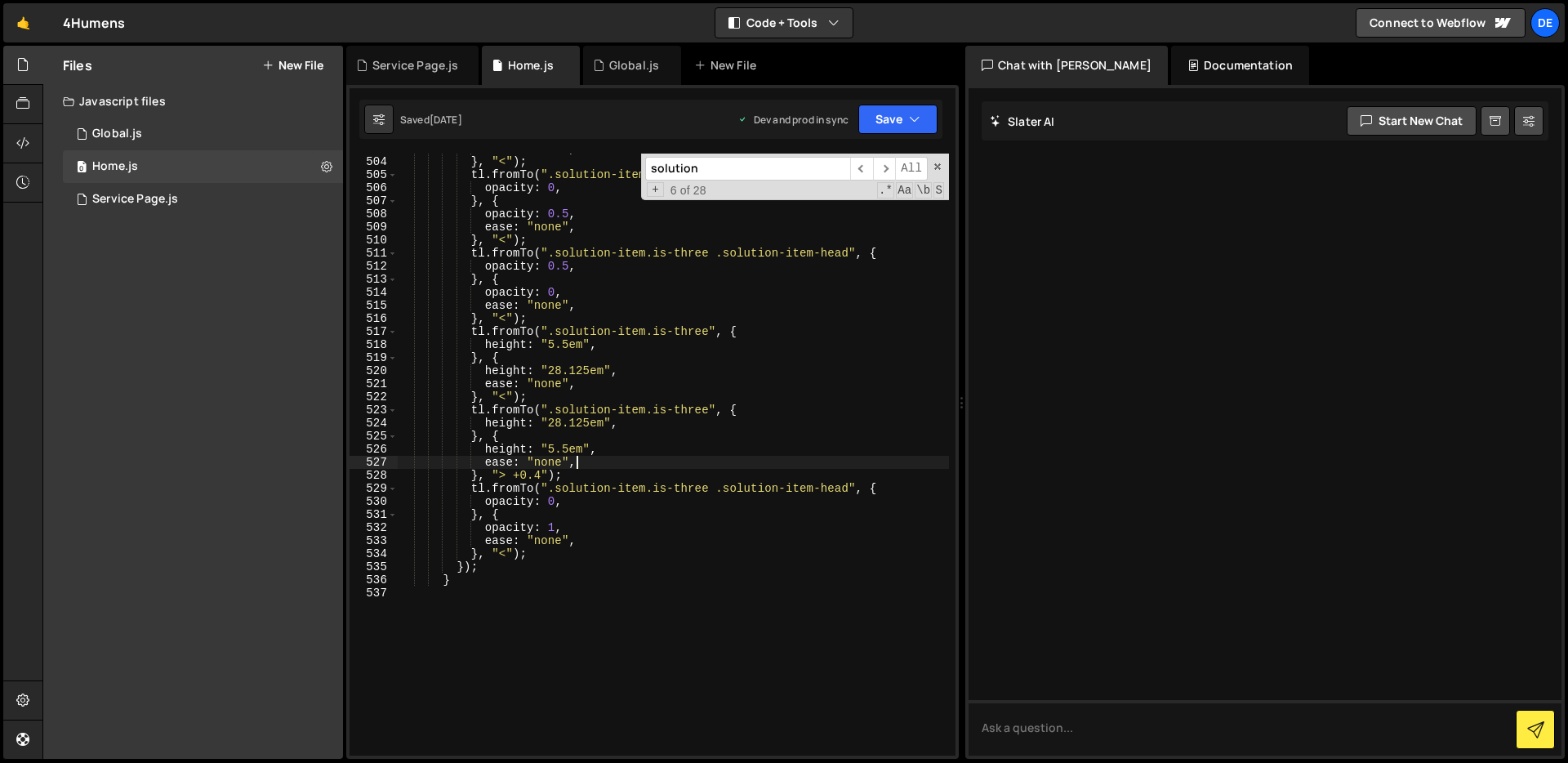
click at [628, 459] on div "ease : "none" , } , "<" ) ; tl . fromTo ( ".solution-item.is-two .solution-item…" at bounding box center [673, 457] width 551 height 628
click at [627, 478] on div "ease : "none" , } , "<" ) ; tl . fromTo ( ".solution-item.is-two .solution-item…" at bounding box center [673, 457] width 551 height 628
click at [629, 461] on div "ease : "none" , } , "<" ) ; tl . fromTo ( ".solution-item.is-two .solution-item…" at bounding box center [673, 457] width 551 height 628
click at [629, 482] on div "ease : "none" , } , "<" ) ; tl . fromTo ( ".solution-item.is-two .solution-item…" at bounding box center [673, 457] width 551 height 628
click at [653, 462] on div "ease : "none" , } , "<" ) ; tl . fromTo ( ".solution-item.is-two .solution-item…" at bounding box center [673, 457] width 551 height 628
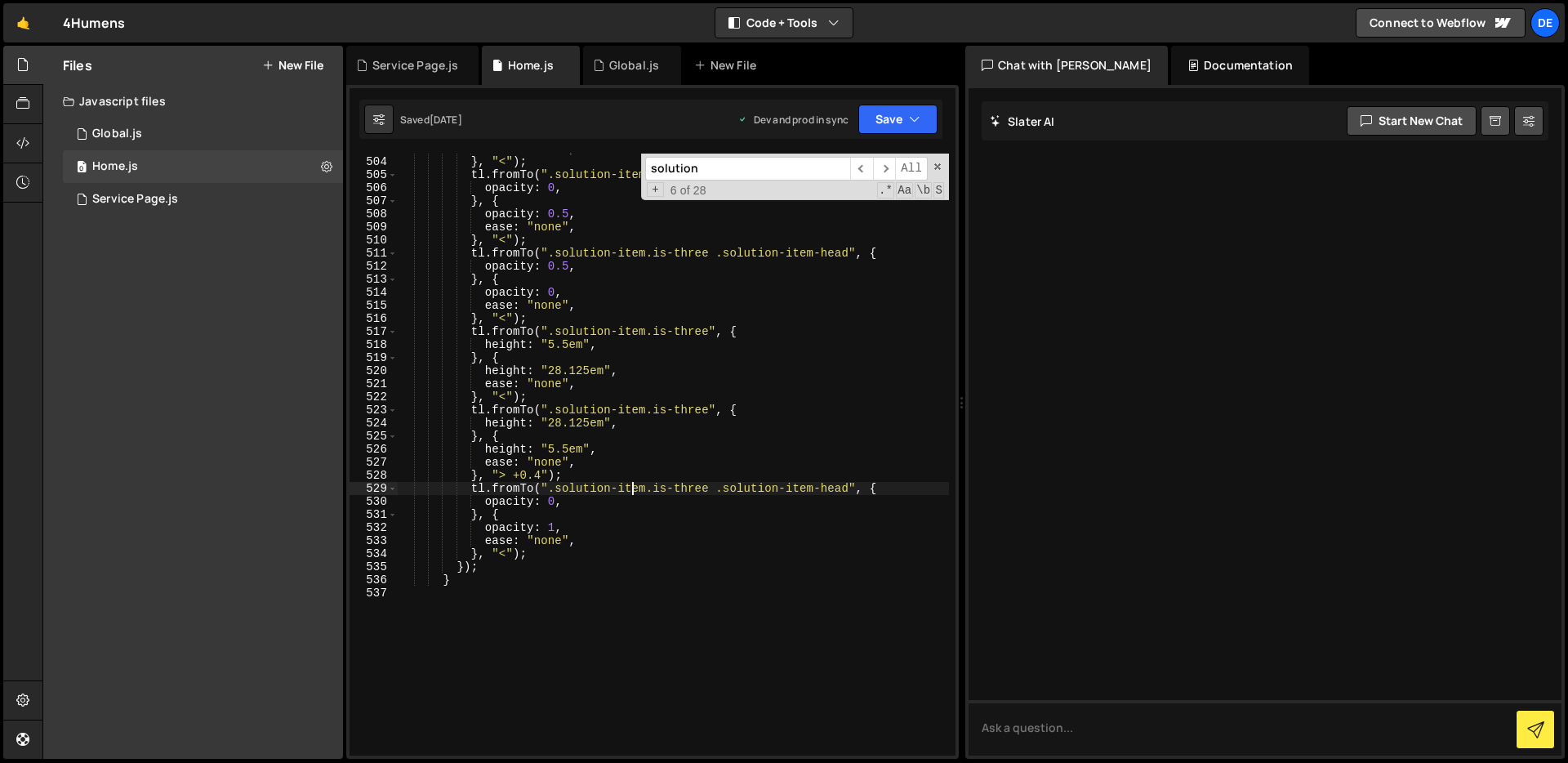
type textarea "ease: "none","
click at [771, 165] on input "solution" at bounding box center [748, 169] width 205 height 23
paste input "-item-content-inner"
type input "solution-item-content-inner"
click at [580, 475] on div "ease : "none" , } , "<" ) ; tl . fromTo ( ".solution-item.is-two .solution-item…" at bounding box center [673, 457] width 551 height 628
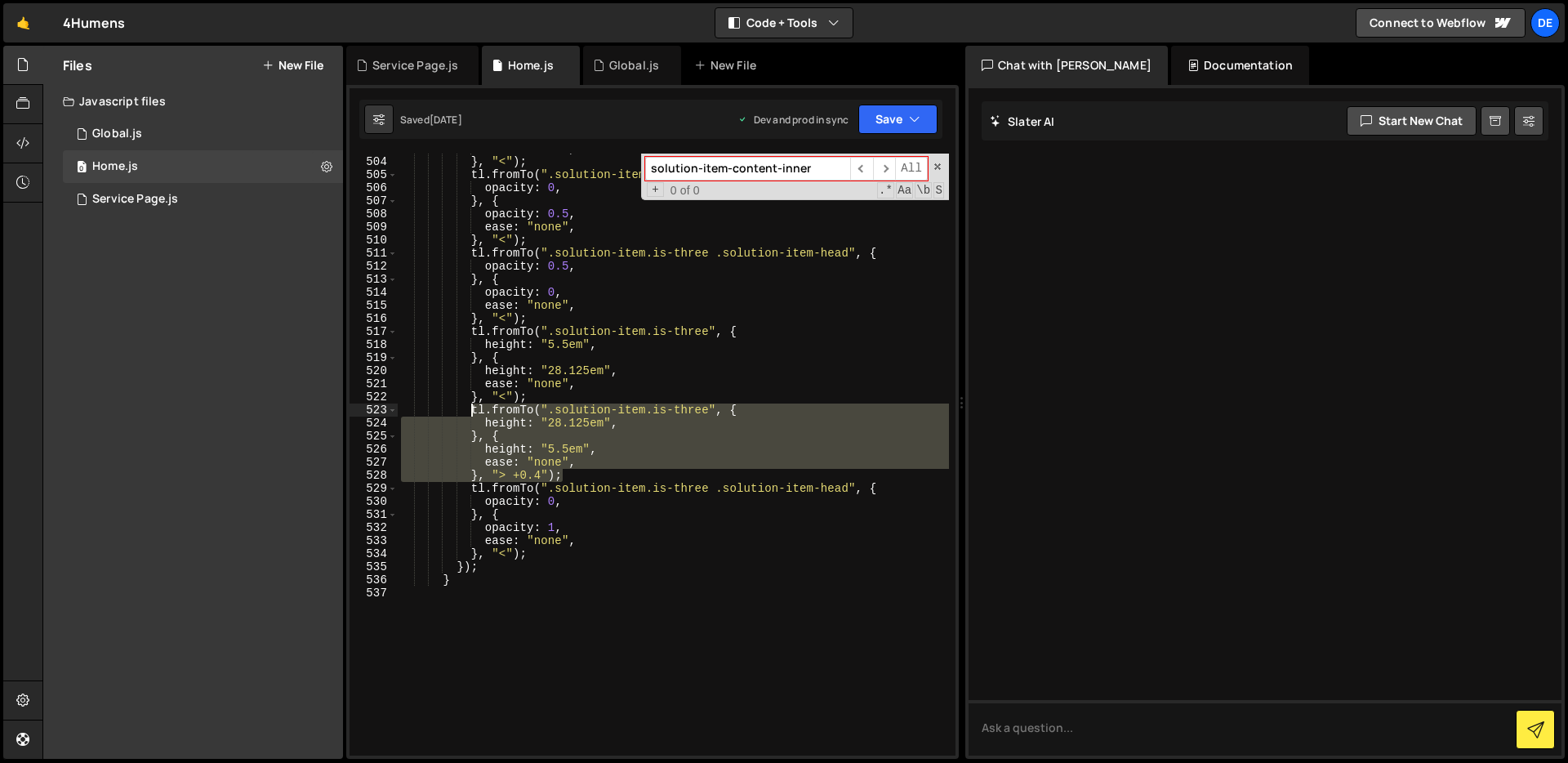
drag, startPoint x: 580, startPoint y: 476, endPoint x: 470, endPoint y: 412, distance: 127.3
click at [470, 412] on div "ease : "none" , } , "<" ) ; tl . fromTo ( ".solution-item.is-two .solution-item…" at bounding box center [673, 457] width 551 height 628
click at [639, 479] on div "ease : "none" , } , "<" ) ; tl . fromTo ( ".solution-item.is-two .solution-item…" at bounding box center [673, 454] width 551 height 602
type textarea "}, "> +0.4");"
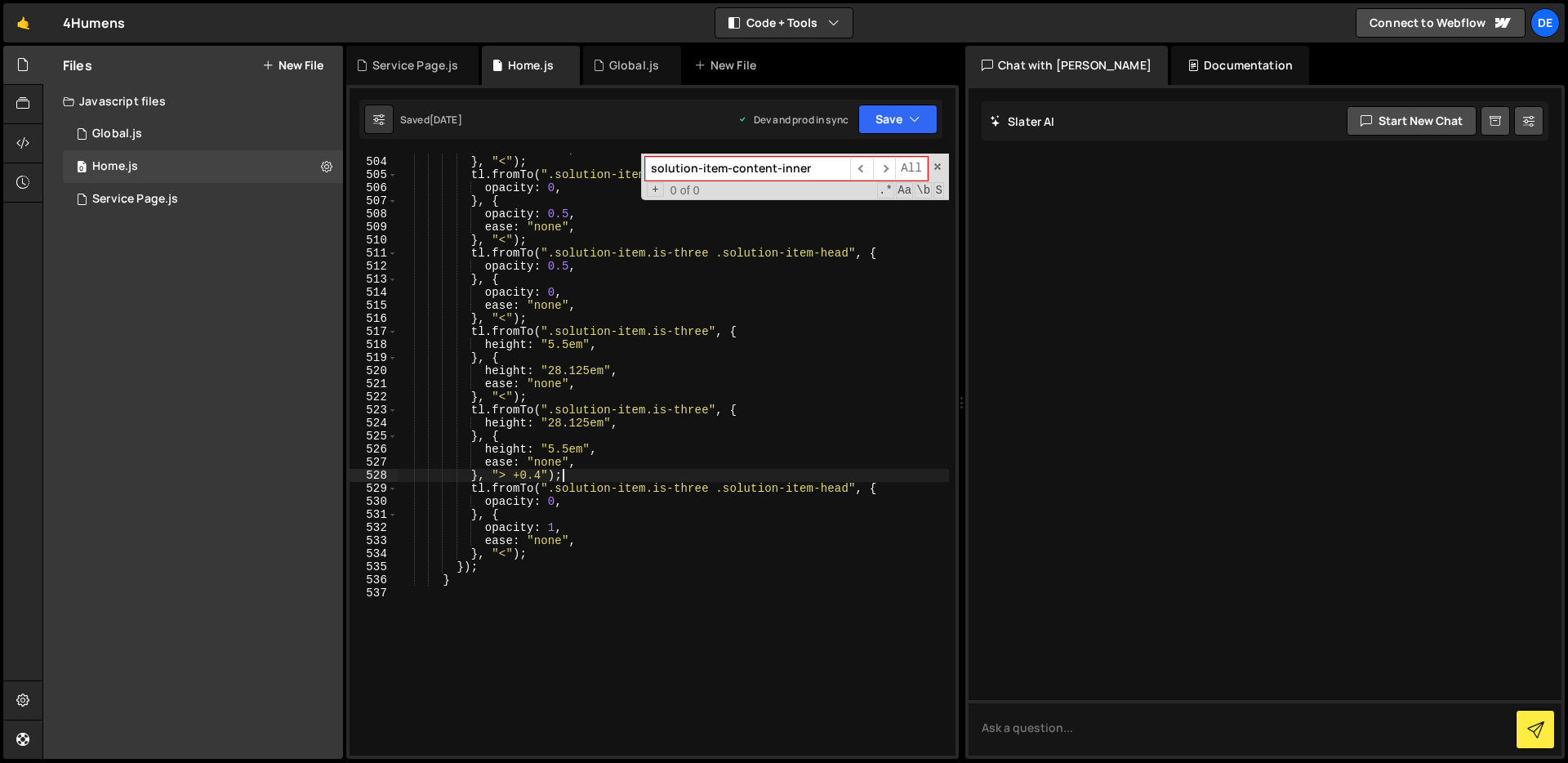
scroll to position [0, 4]
paste textarea "}, "> +0.4");"
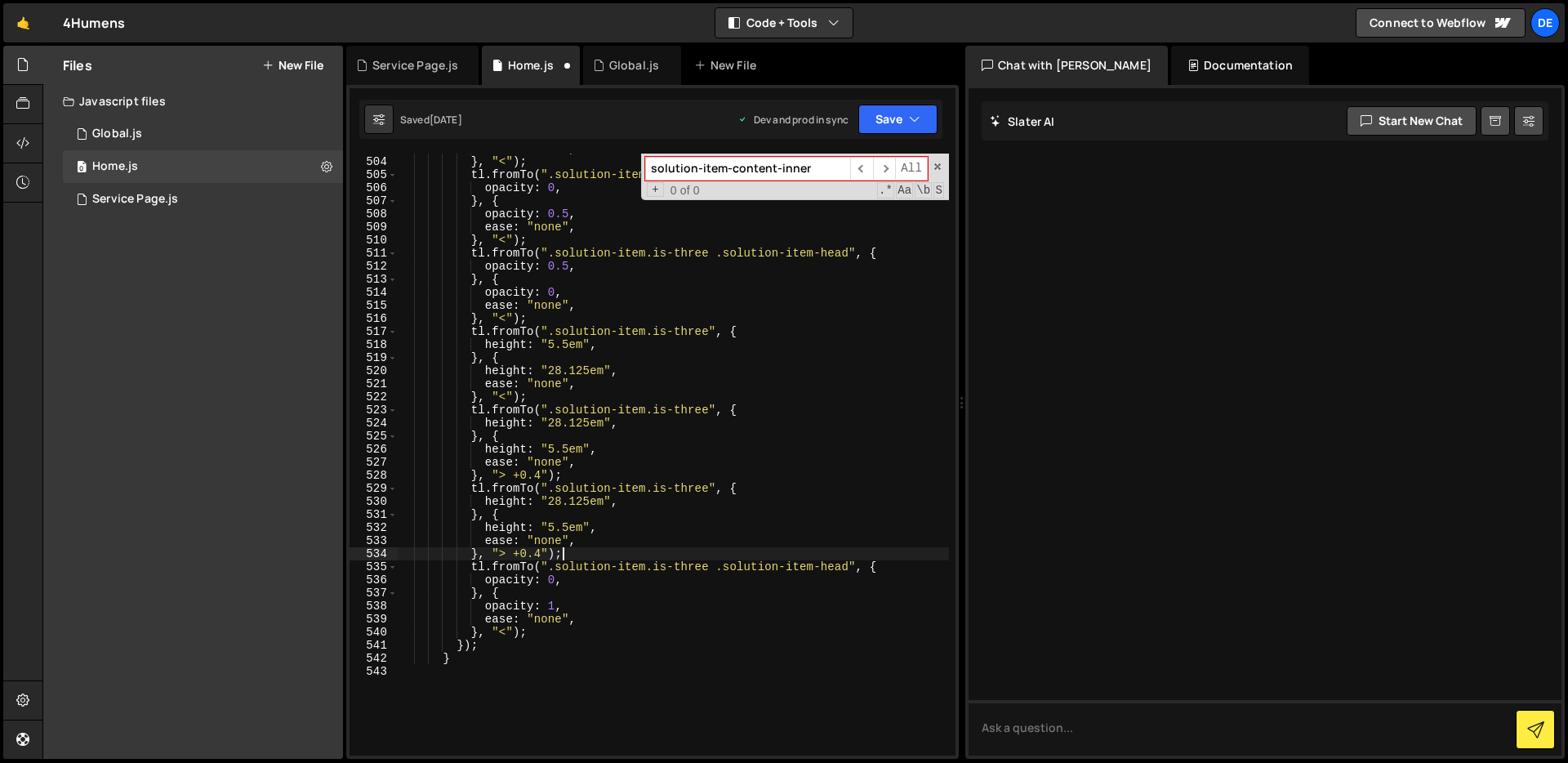
click at [538, 557] on div "ease : "none" , } , "<" ) ; tl . fromTo ( ".solution-item.is-two .solution-item…" at bounding box center [673, 457] width 551 height 628
click at [621, 549] on div "ease : "none" , } , "<" ) ; tl . fromTo ( ".solution-item.is-two .solution-item…" at bounding box center [673, 457] width 551 height 628
click at [616, 525] on div "ease : "none" , } , "<" ) ; tl . fromTo ( ".solution-item.is-two .solution-item…" at bounding box center [673, 457] width 551 height 628
click at [613, 551] on div "ease : "none" , } , "<" ) ; tl . fromTo ( ".solution-item.is-two .solution-item…" at bounding box center [673, 457] width 551 height 628
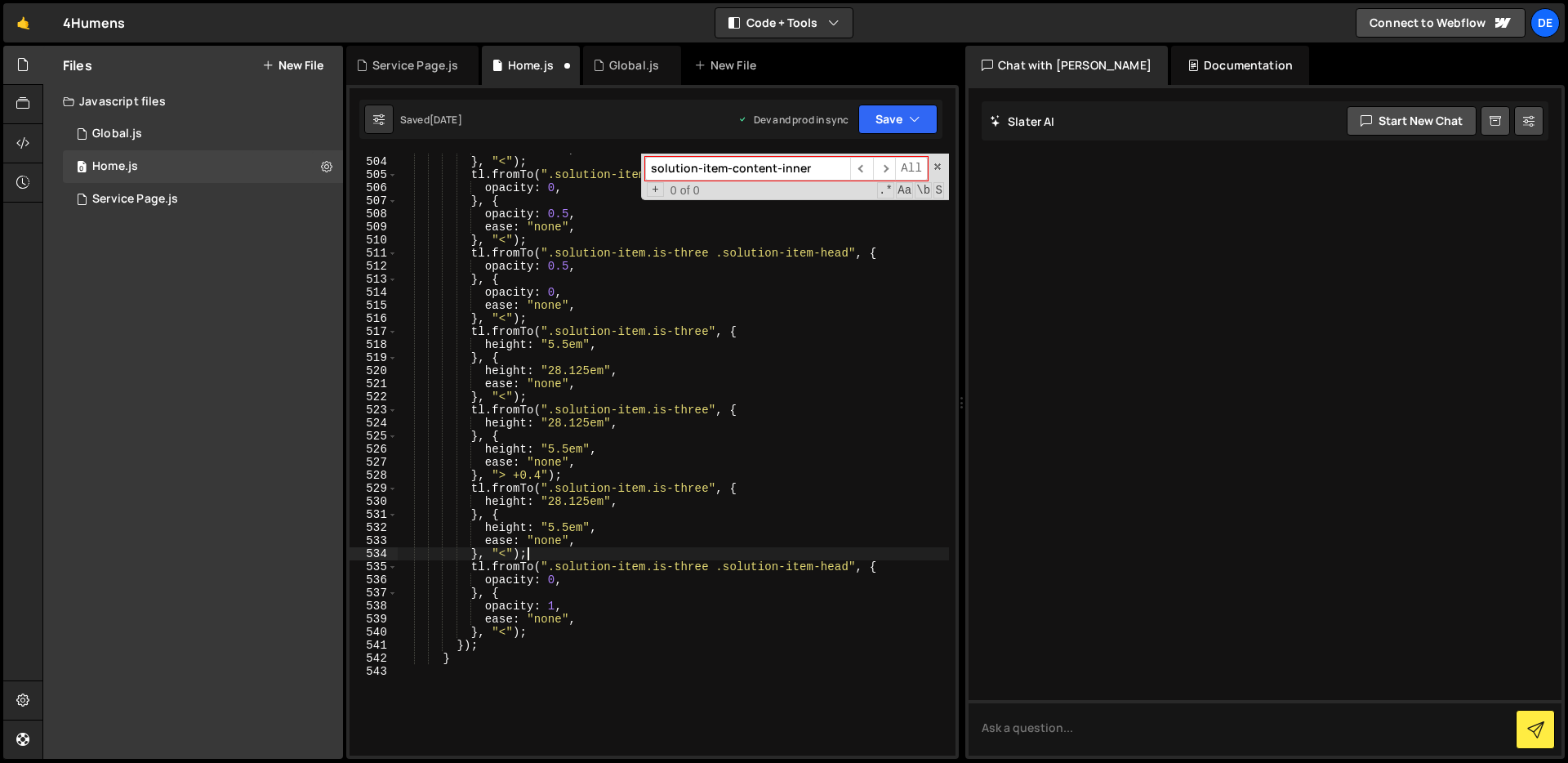
click at [500, 502] on div "ease : "none" , } , "<" ) ; tl . fromTo ( ".solution-item.is-two .solution-item…" at bounding box center [673, 457] width 551 height 628
drag, startPoint x: 617, startPoint y: 505, endPoint x: 549, endPoint y: 502, distance: 68.1
click at [549, 502] on div "ease : "none" , } , "<" ) ; tl . fromTo ( ".solution-item.is-two .solution-item…" at bounding box center [673, 457] width 551 height 628
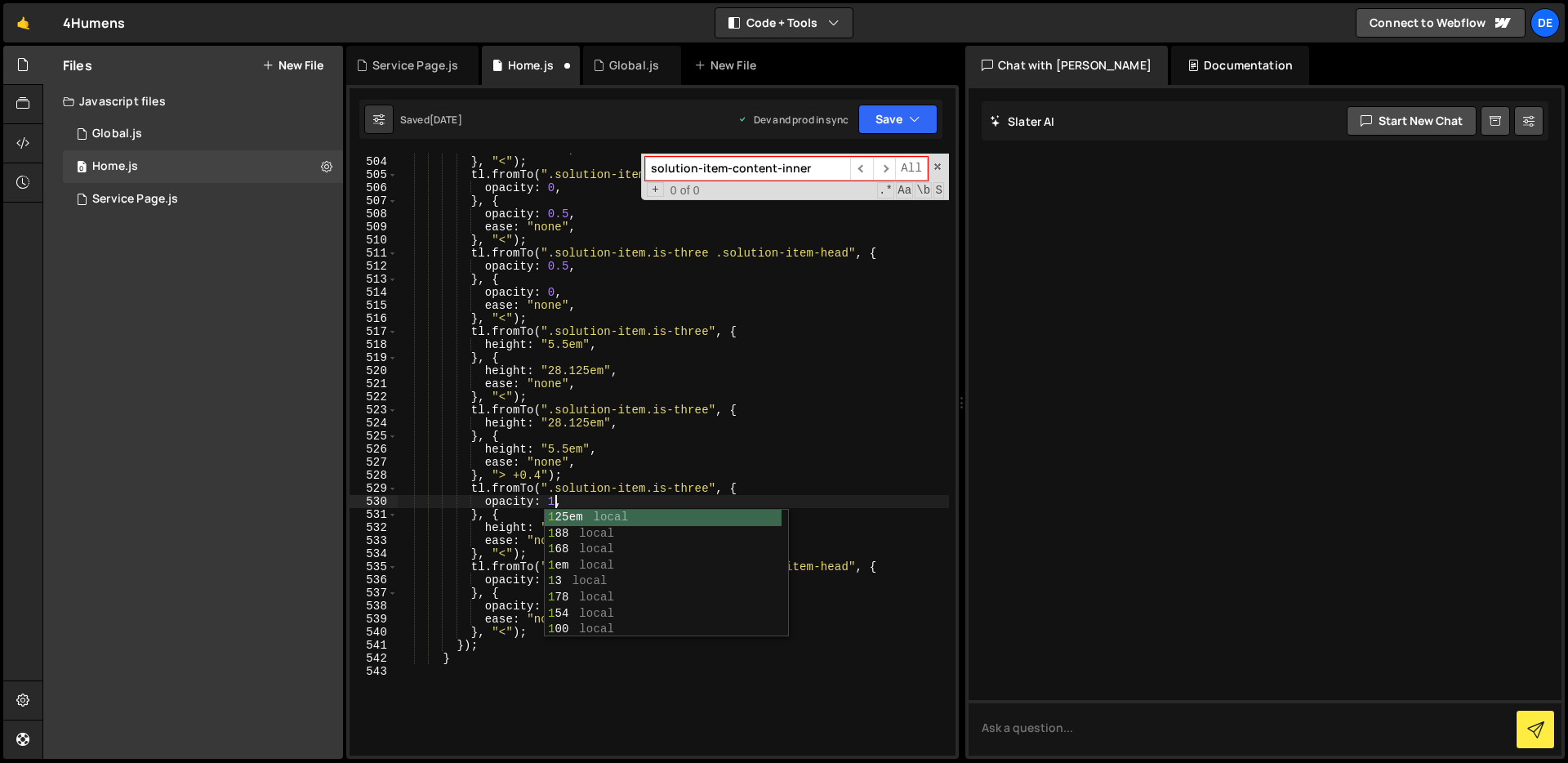
scroll to position [0, 10]
click at [582, 487] on div "ease : "none" , } , "<" ) ; tl . fromTo ( ".solution-item.is-two .solution-item…" at bounding box center [673, 457] width 551 height 628
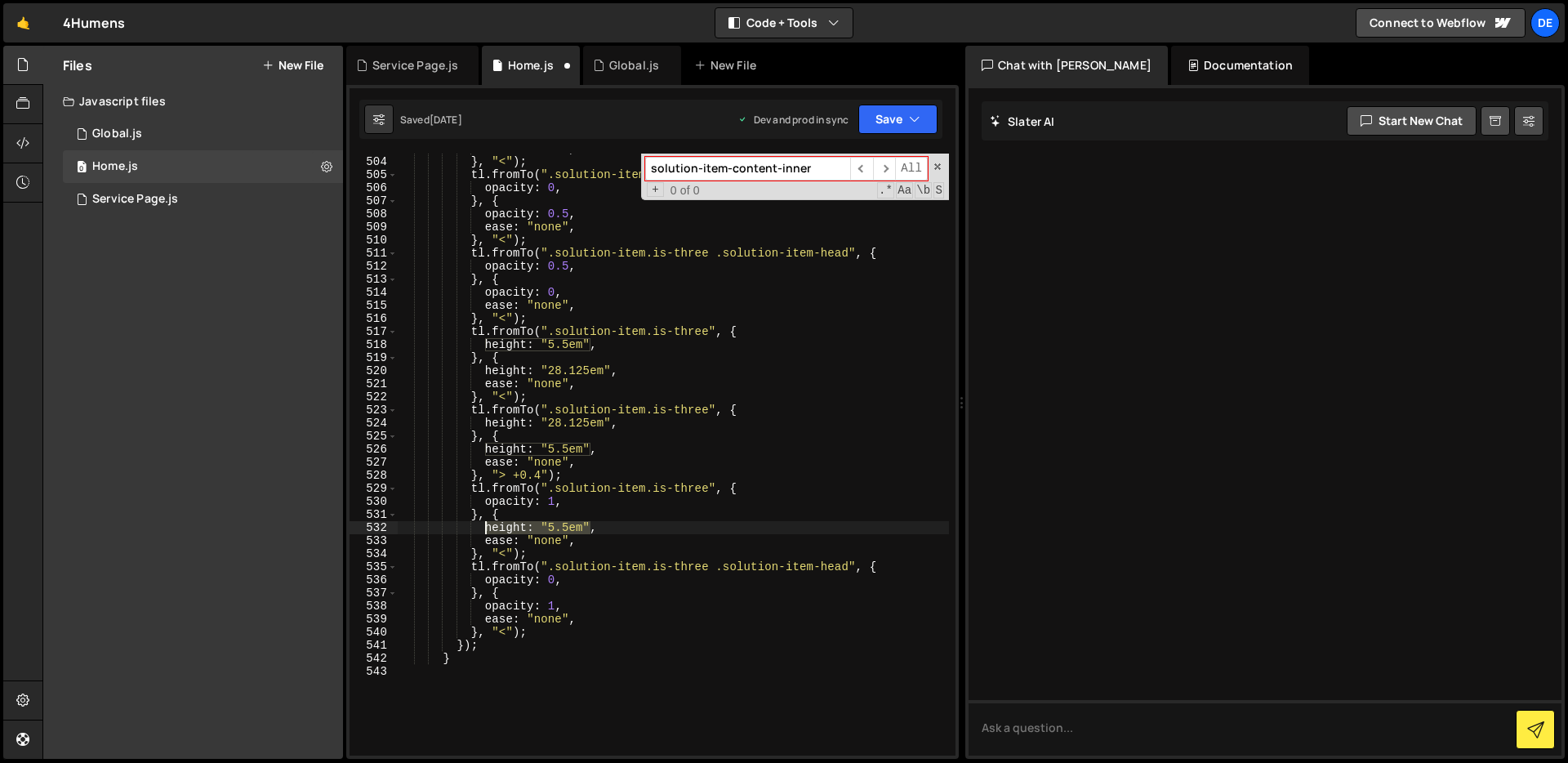
drag, startPoint x: 592, startPoint y: 527, endPoint x: 486, endPoint y: 530, distance: 106.0
click at [486, 530] on div "ease : "none" , } , "<" ) ; tl . fromTo ( ".solution-item.is-two .solution-item…" at bounding box center [673, 457] width 551 height 628
click at [578, 506] on div "ease : "none" , } , "<" ) ; tl . fromTo ( ".solution-item.is-two .solution-item…" at bounding box center [673, 457] width 551 height 628
click at [708, 490] on div "ease : "none" , } , "<" ) ; tl . fromTo ( ".solution-item.is-two .solution-item…" at bounding box center [673, 457] width 551 height 628
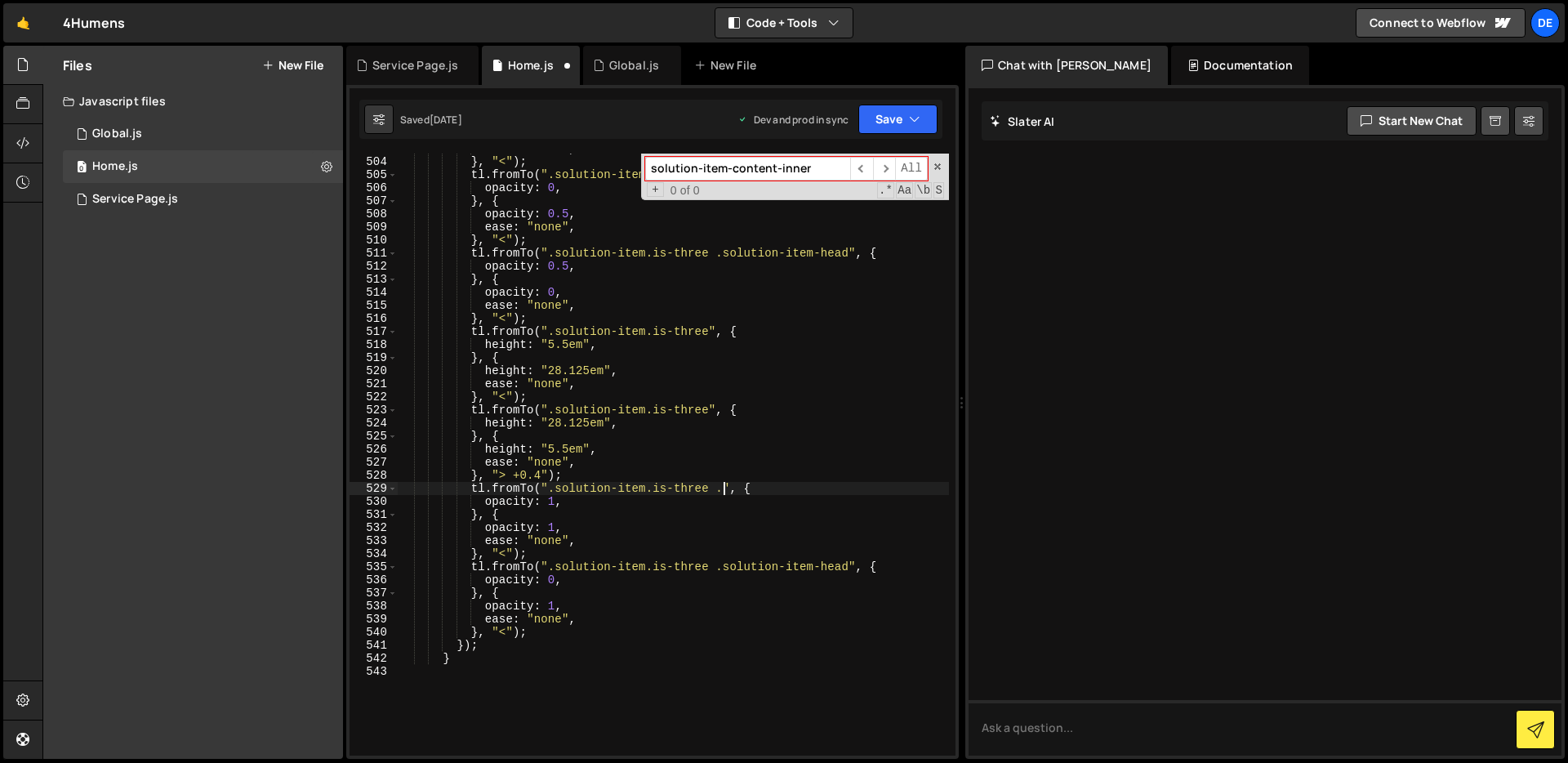
paste textarea "solution-item-content"
click at [814, 520] on div "ease : "none" , } , "<" ) ; tl . fromTo ( ".solution-item.is-two .solution-item…" at bounding box center [673, 457] width 551 height 628
click at [767, 543] on div "ease : "none" , } , "<" ) ; tl . fromTo ( ".solution-item.is-two .solution-item…" at bounding box center [673, 457] width 551 height 628
click at [558, 532] on div "ease : "none" , } , "<" ) ; tl . fromTo ( ".solution-item.is-two .solution-item…" at bounding box center [673, 457] width 551 height 628
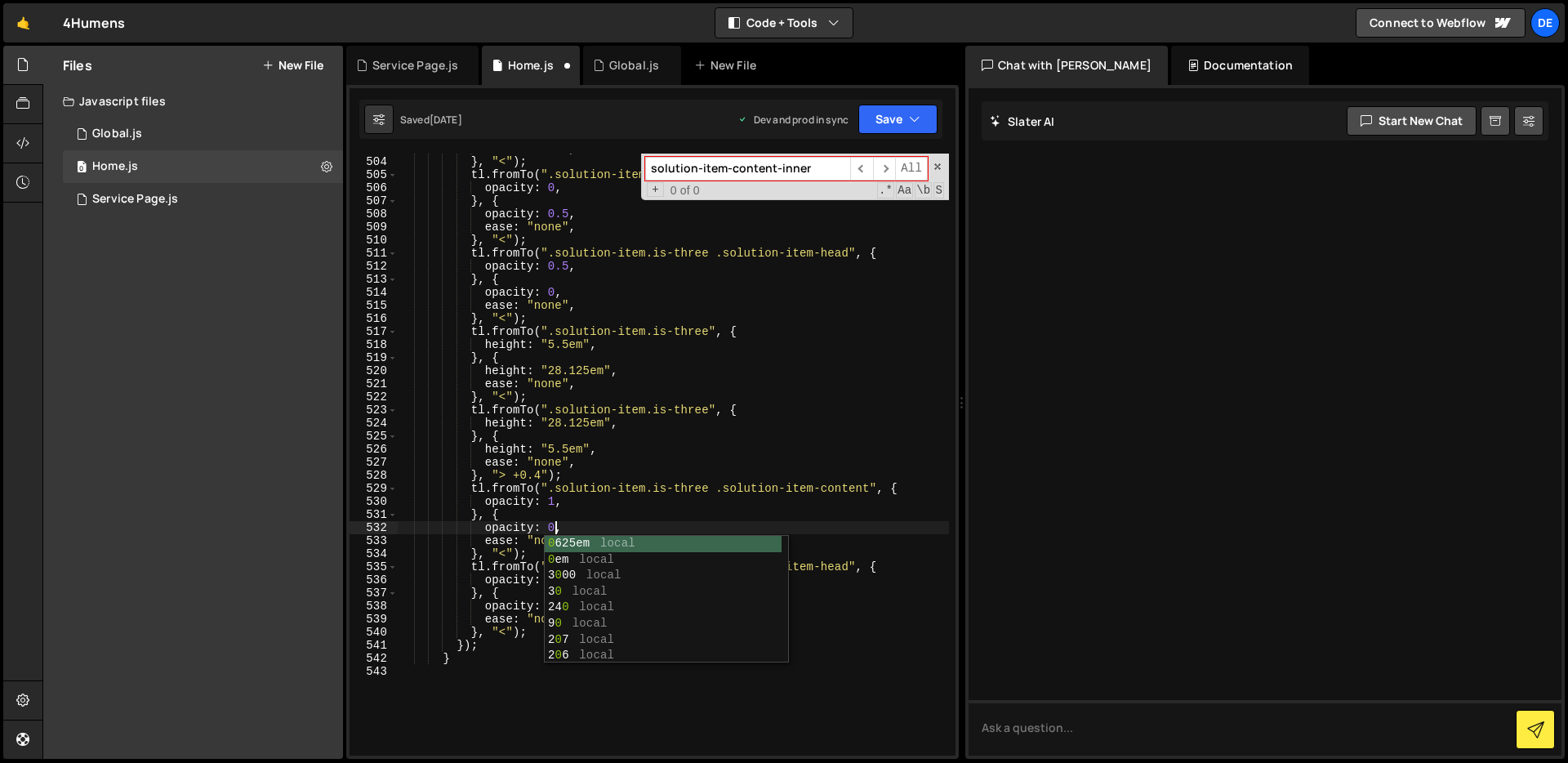
click at [748, 515] on div "ease : "none" , } , "<" ) ; tl . fromTo ( ".solution-item.is-two .solution-item…" at bounding box center [673, 457] width 551 height 628
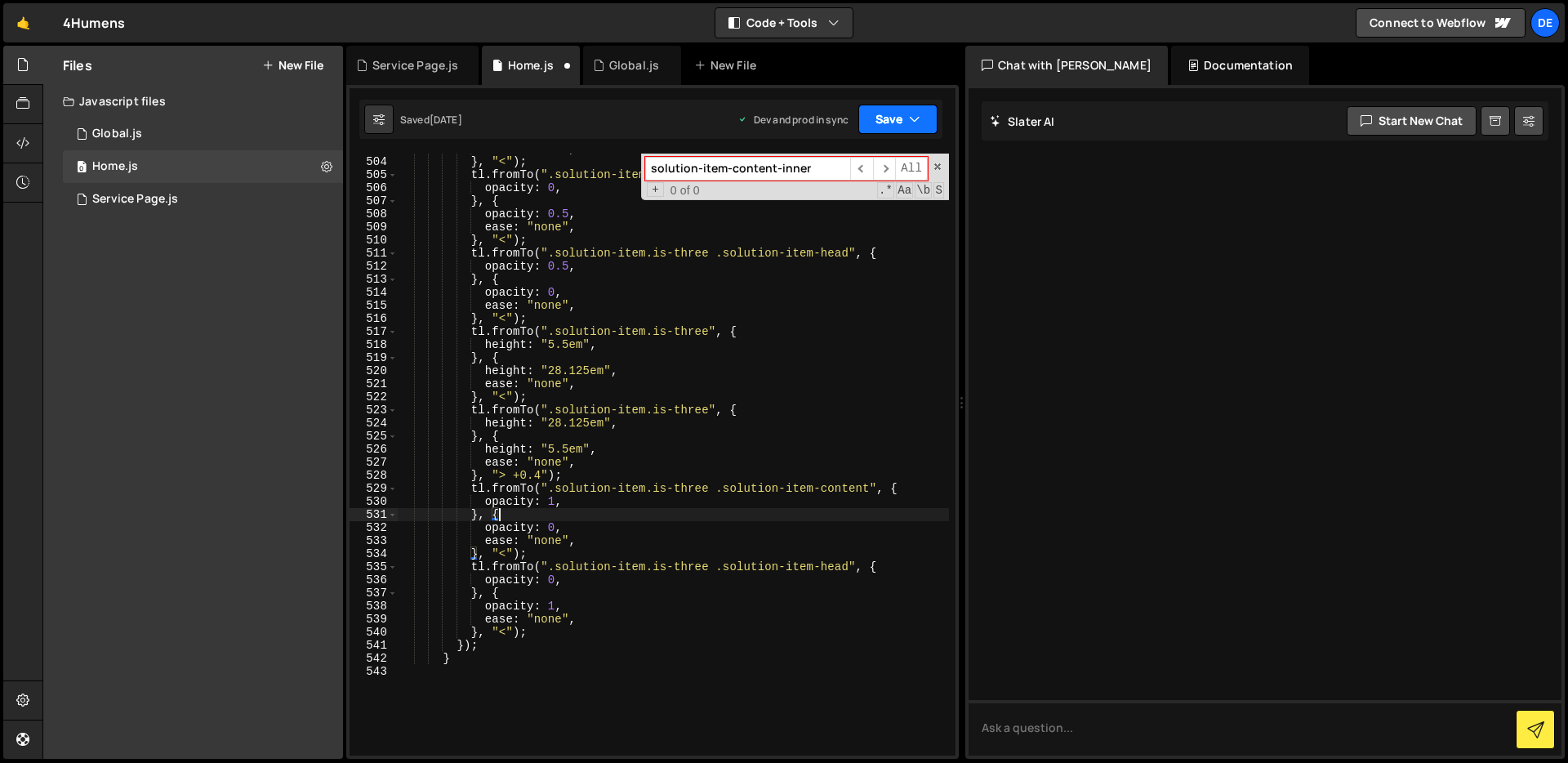
type textarea "}, {"
click at [896, 116] on button "Save" at bounding box center [898, 119] width 79 height 29
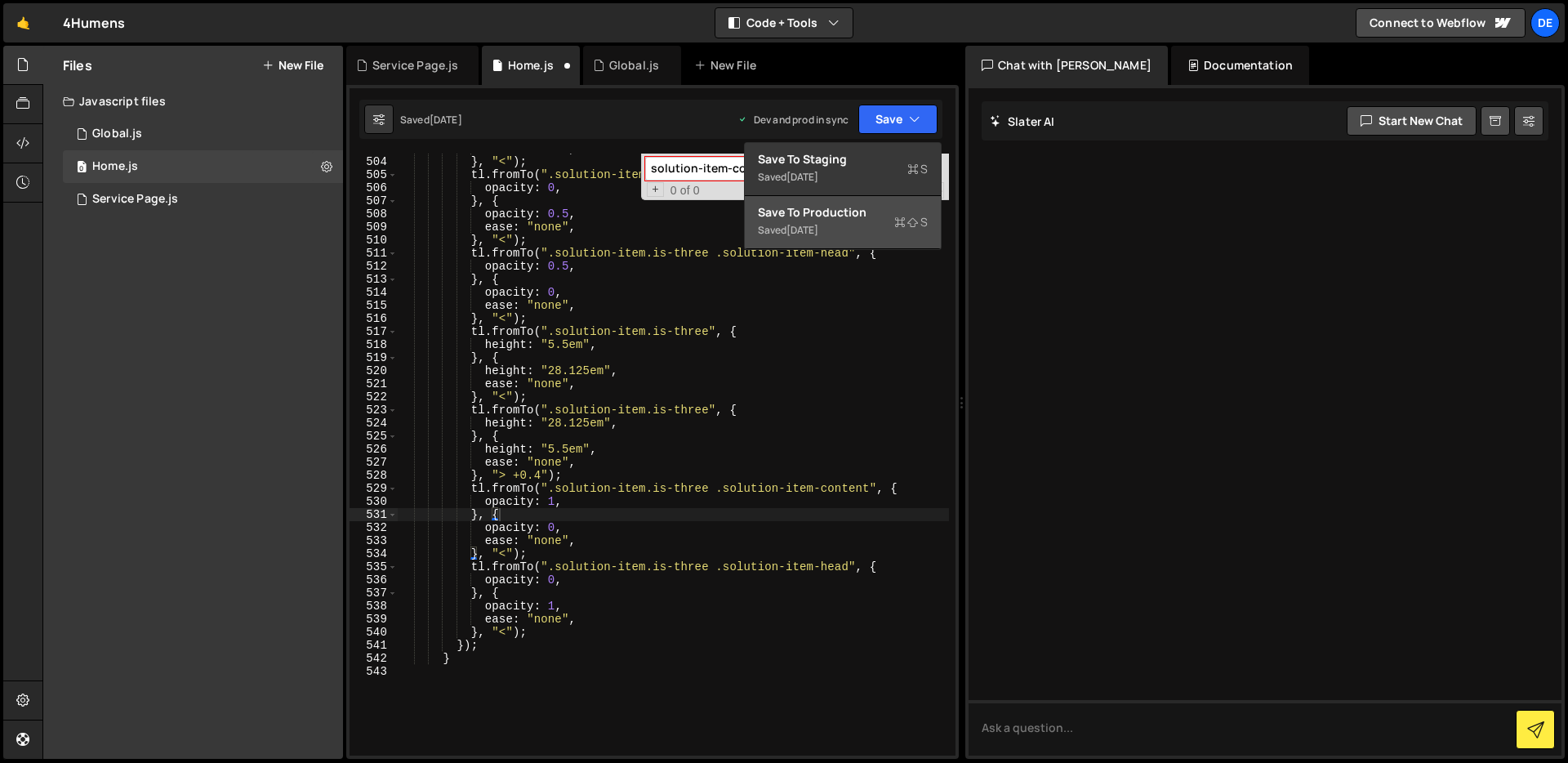
click at [879, 221] on div "Saved [DATE]" at bounding box center [842, 231] width 170 height 19
